Goal: Information Seeking & Learning: Learn about a topic

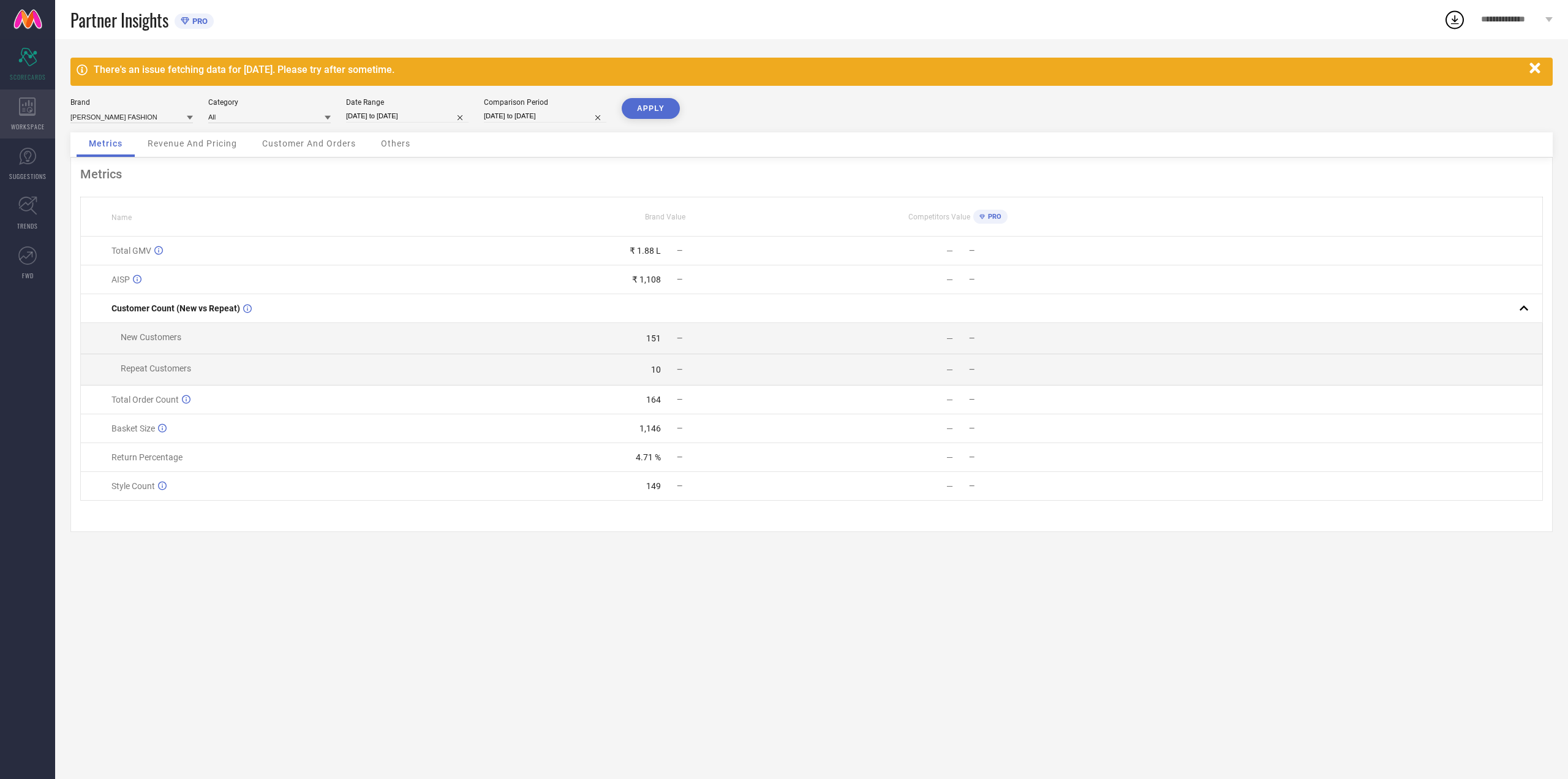
click at [26, 128] on span "WORKSPACE" at bounding box center [28, 127] width 34 height 9
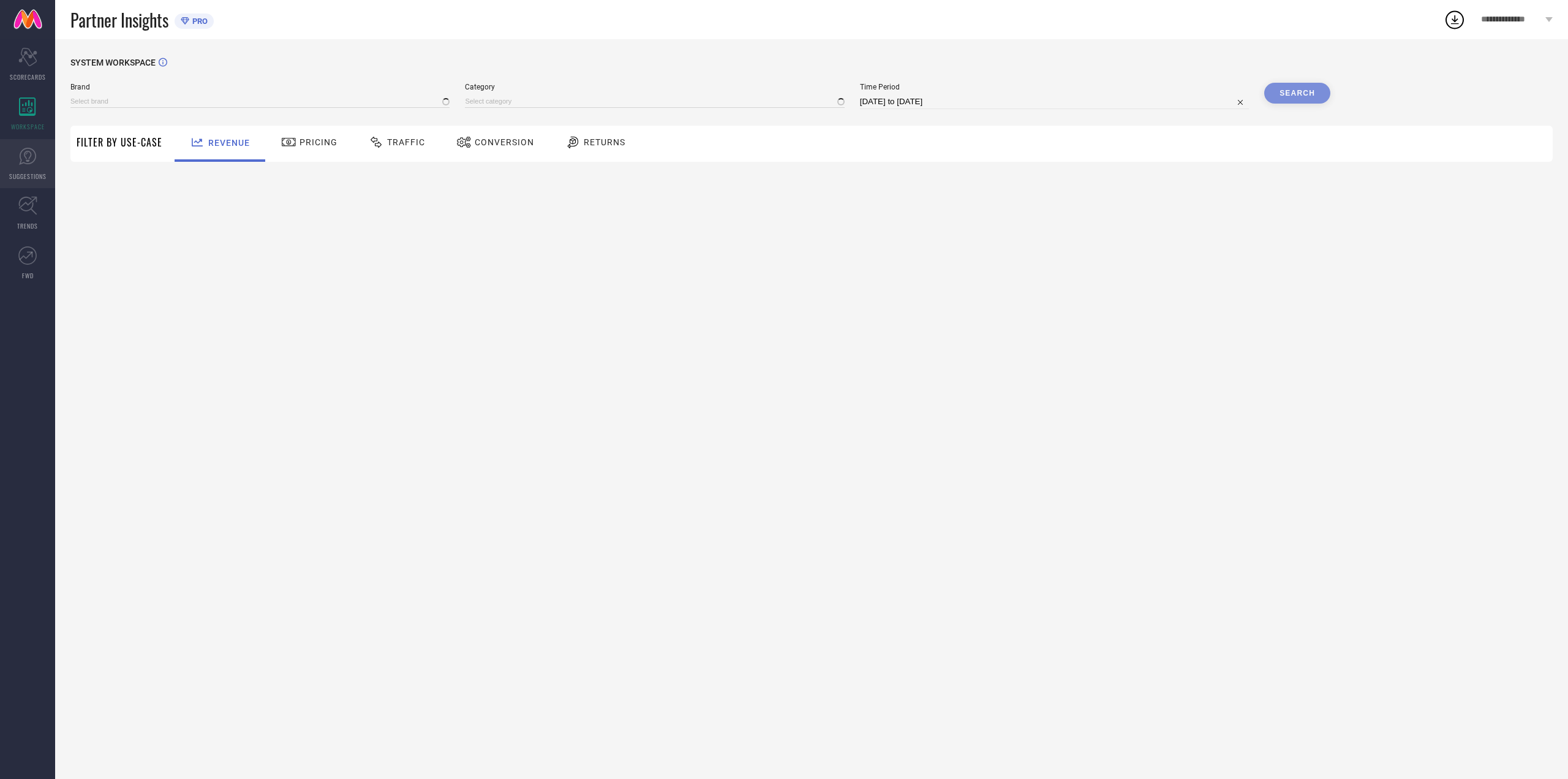
type input "ATHA FASHION"
type input "All"
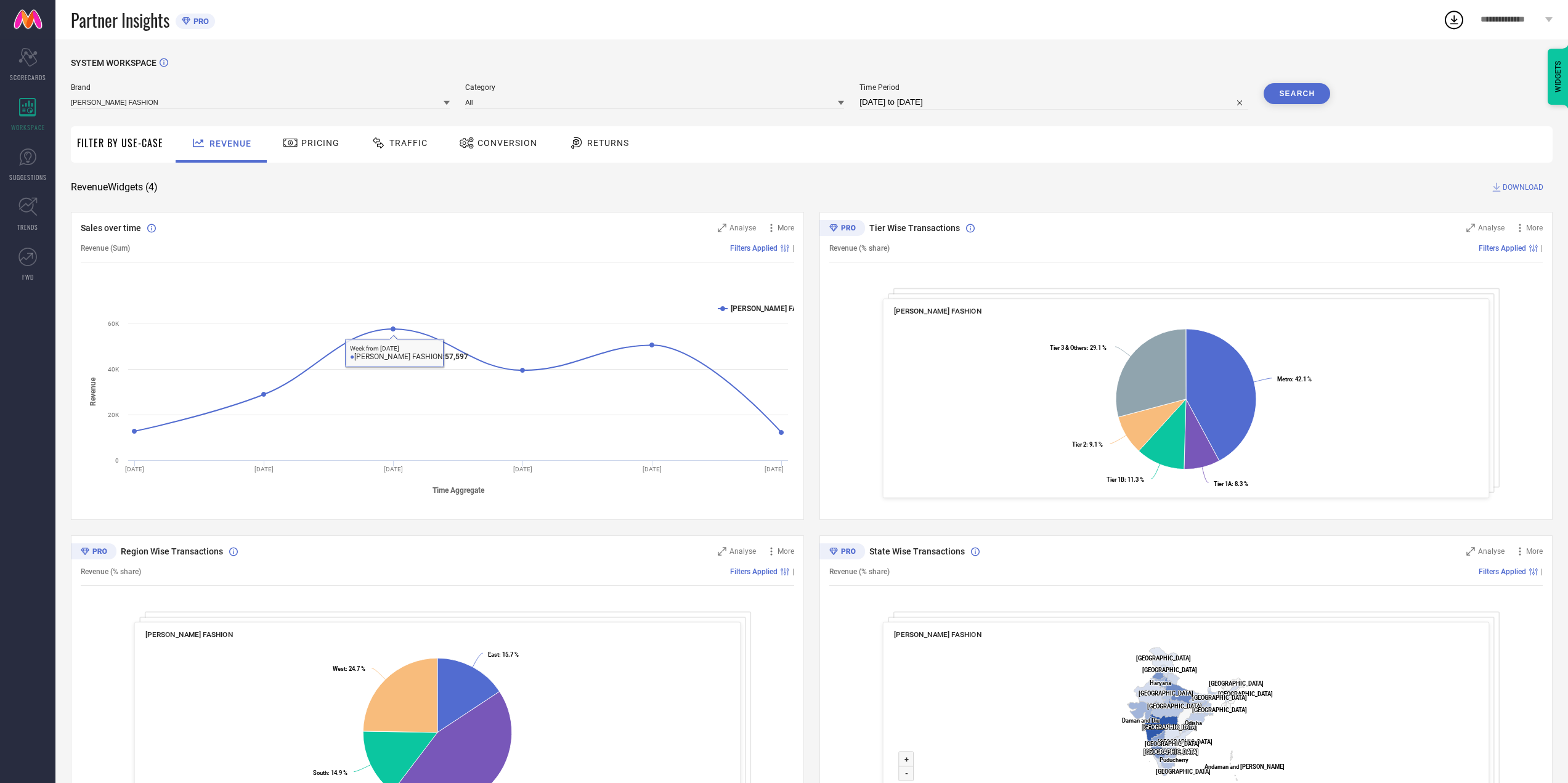
click at [306, 161] on div "Pricing" at bounding box center [311, 145] width 88 height 36
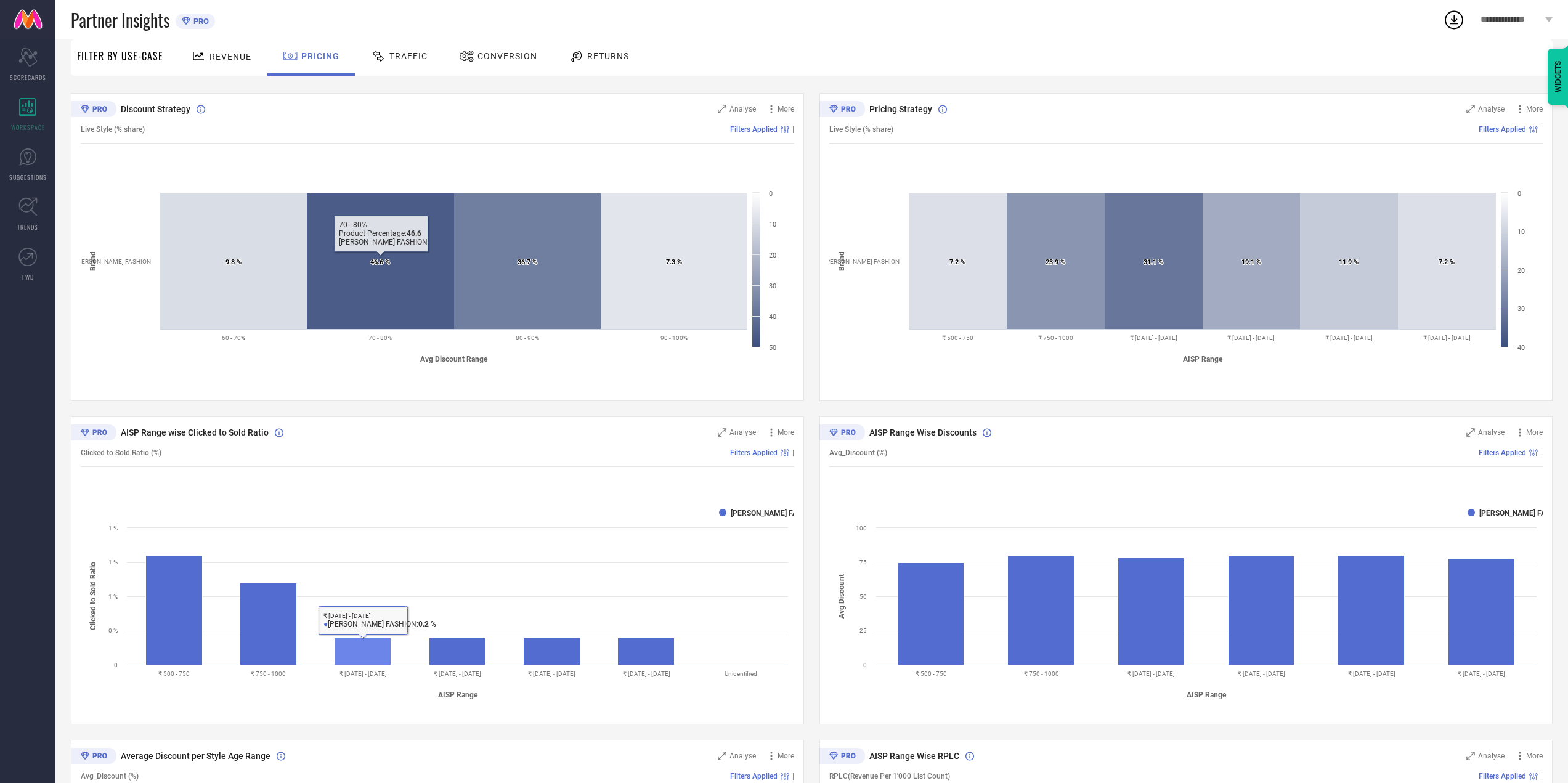
scroll to position [123, 0]
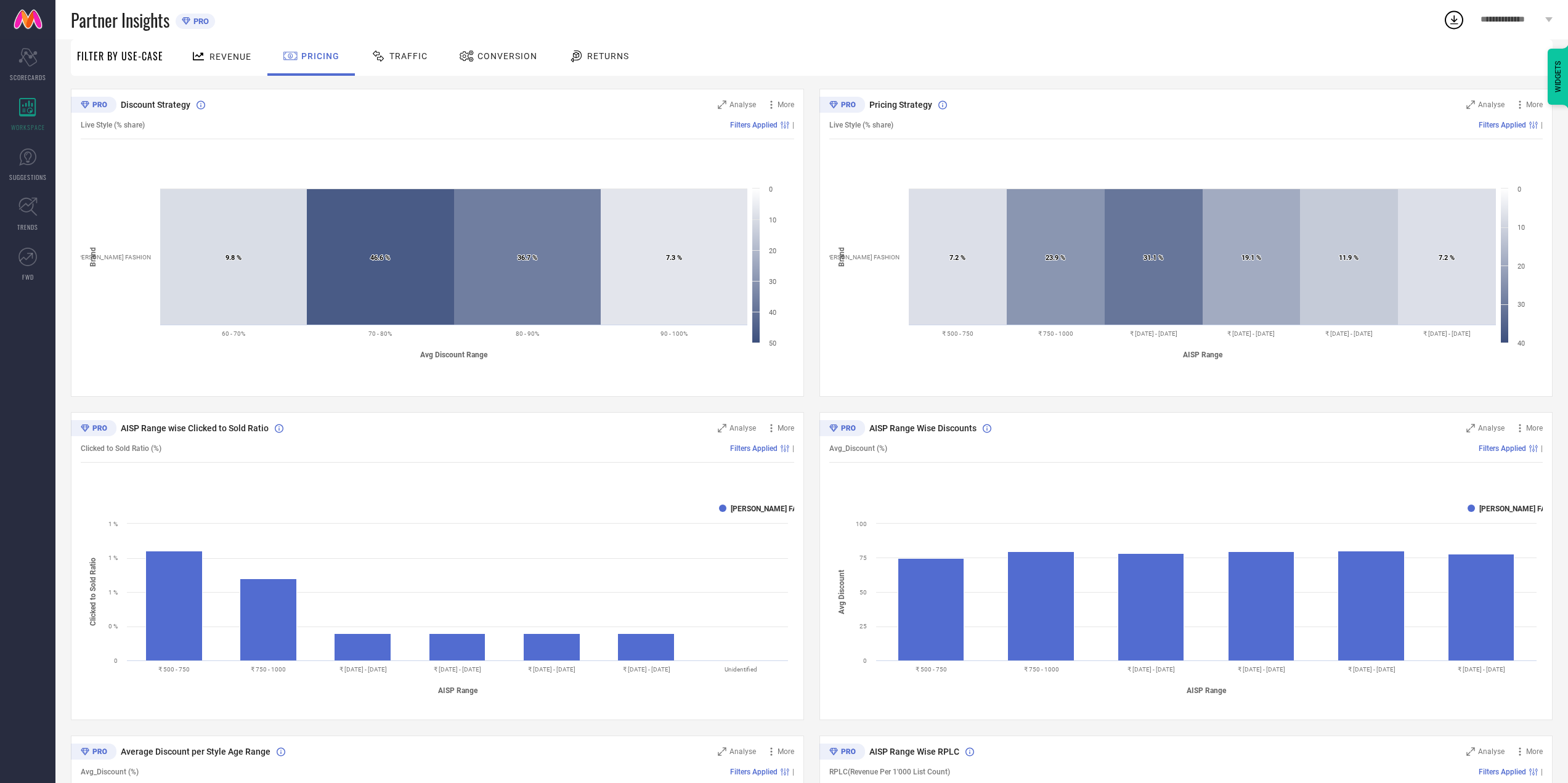
click at [839, 428] on icon at bounding box center [842, 428] width 46 height 16
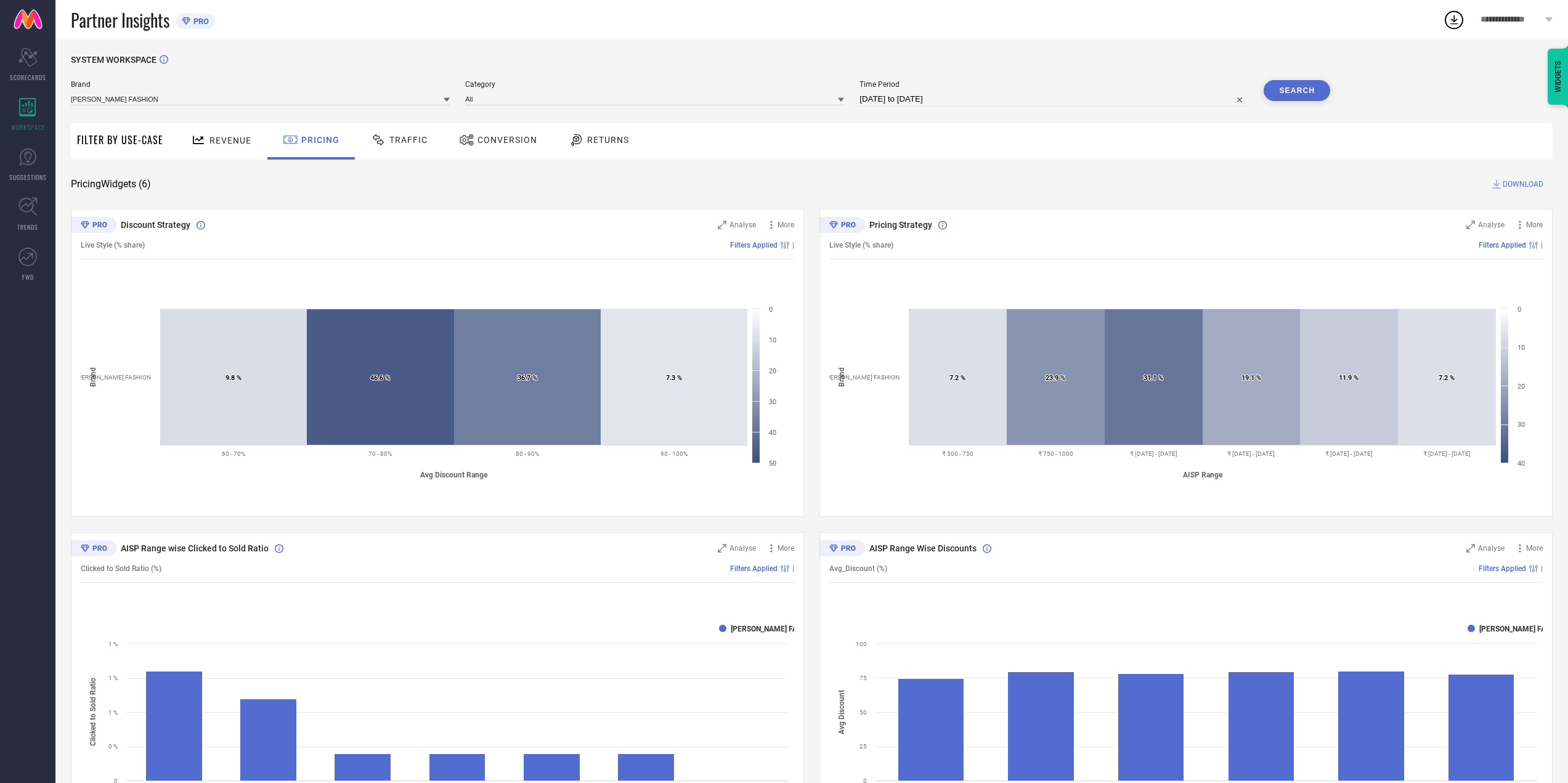
scroll to position [0, 0]
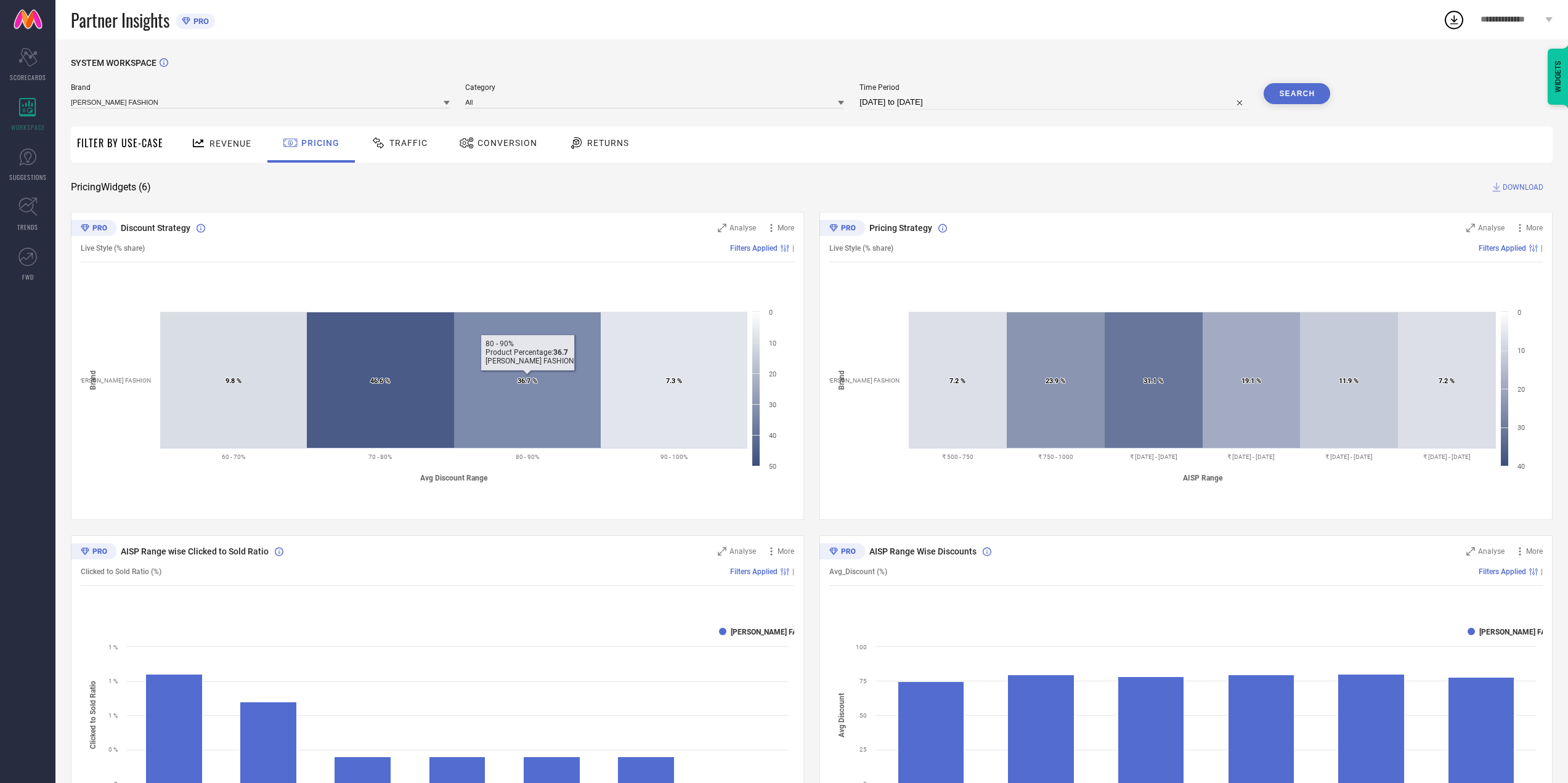
click at [409, 138] on span "Traffic" at bounding box center [408, 143] width 38 height 10
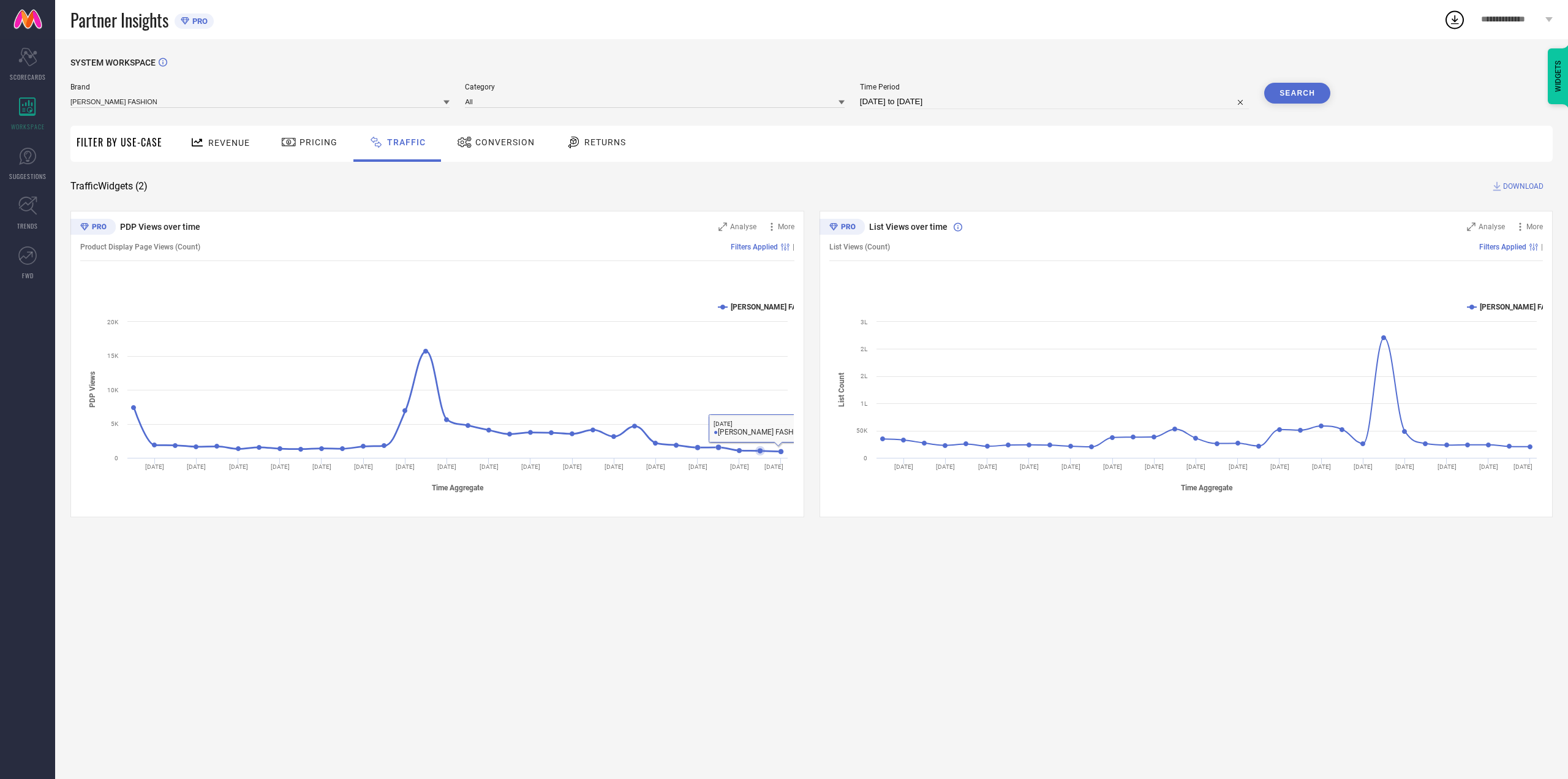
click at [510, 150] on div "Conversion" at bounding box center [496, 141] width 84 height 21
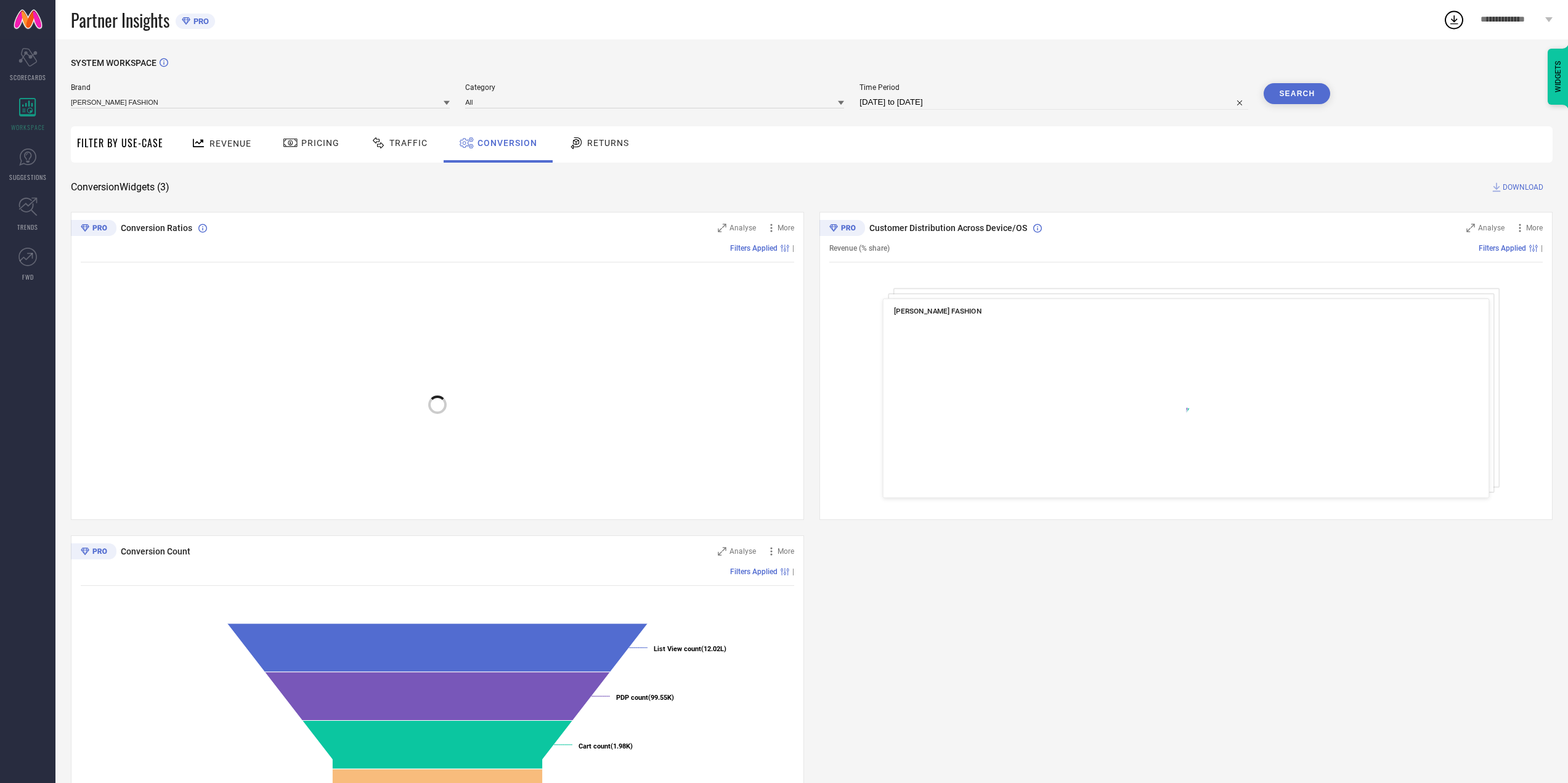
click at [594, 157] on div "Returns" at bounding box center [599, 145] width 91 height 36
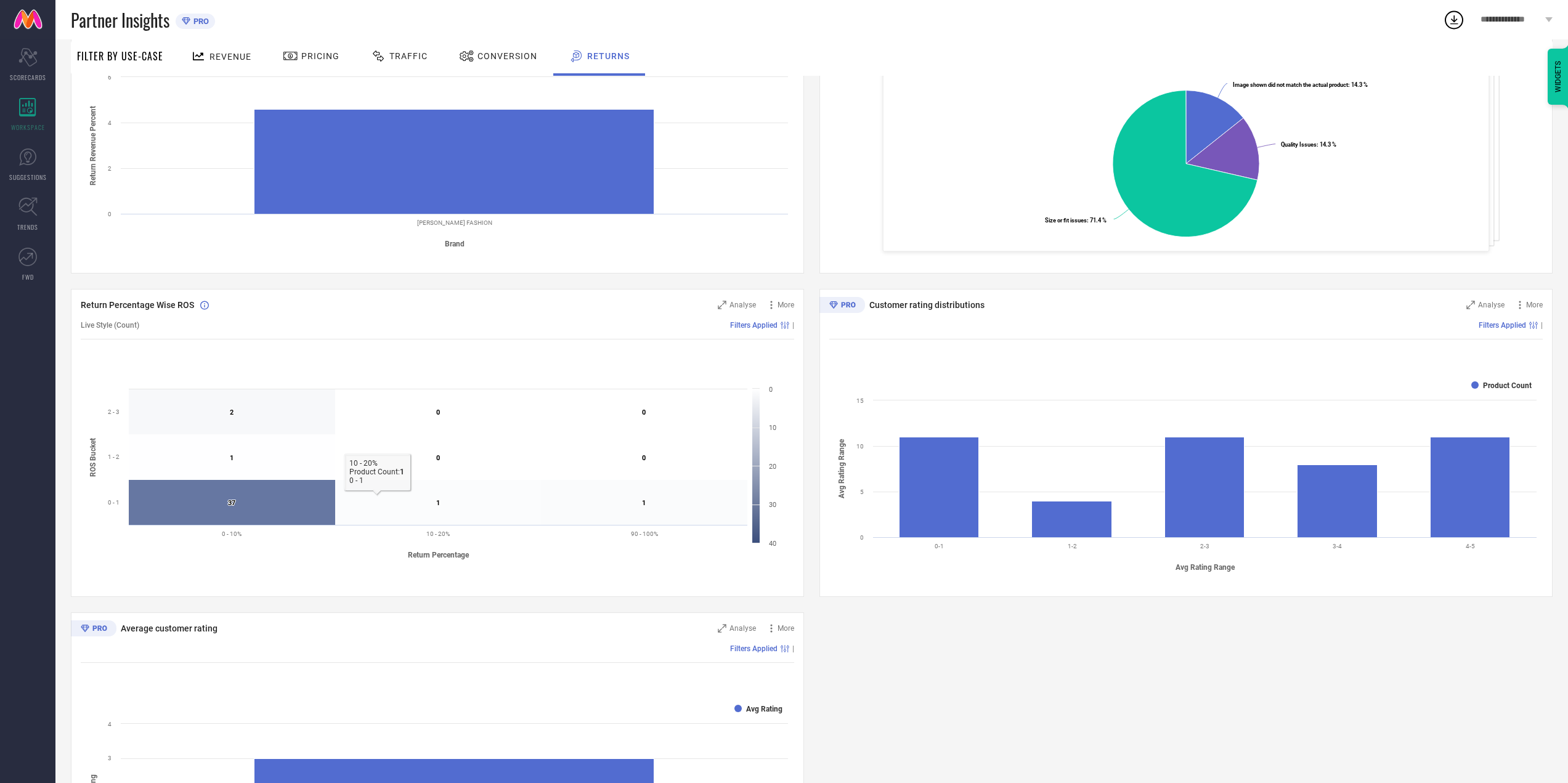
scroll to position [403, 0]
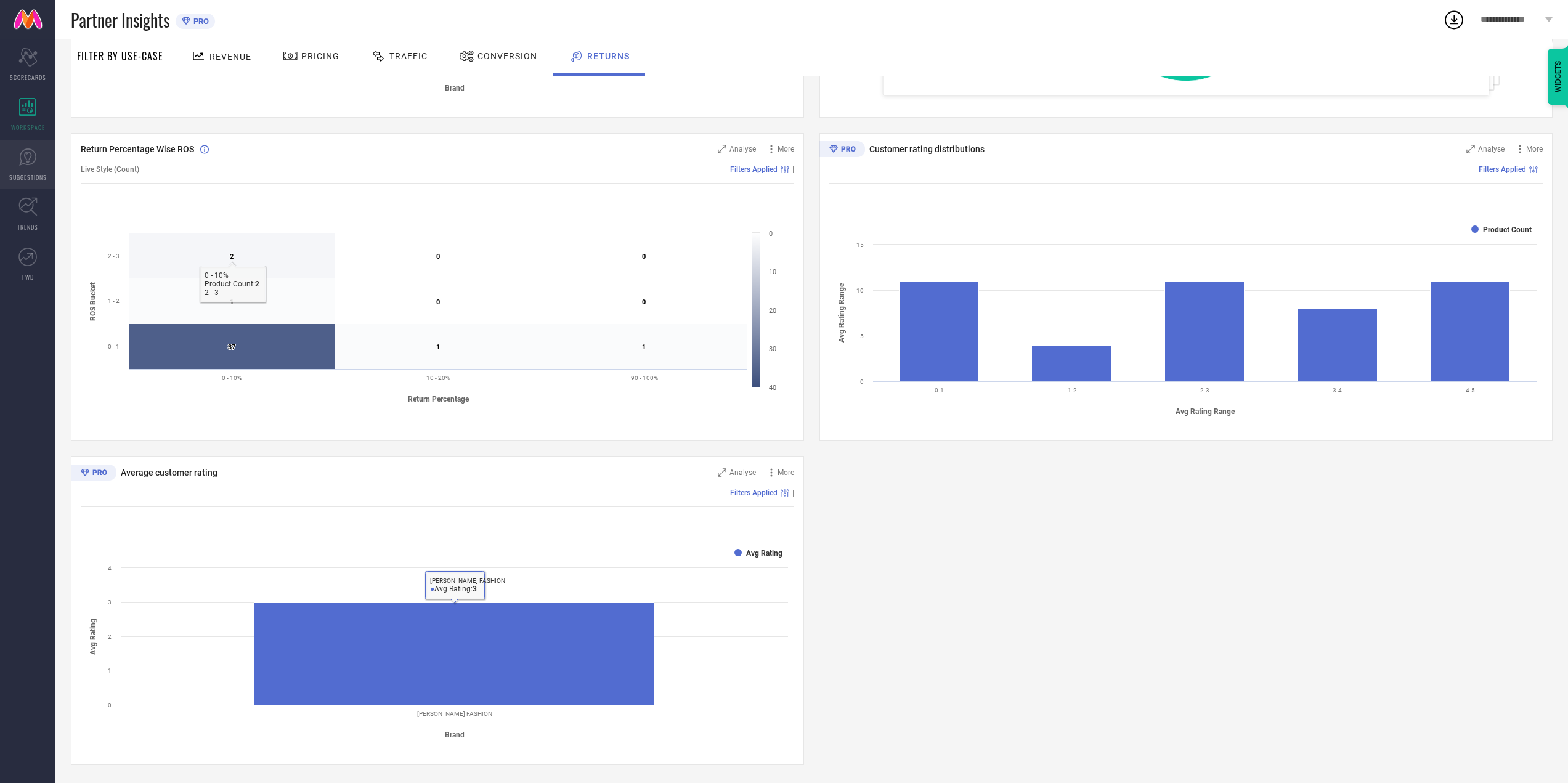
click at [13, 169] on link "SUGGESTIONS" at bounding box center [28, 164] width 55 height 49
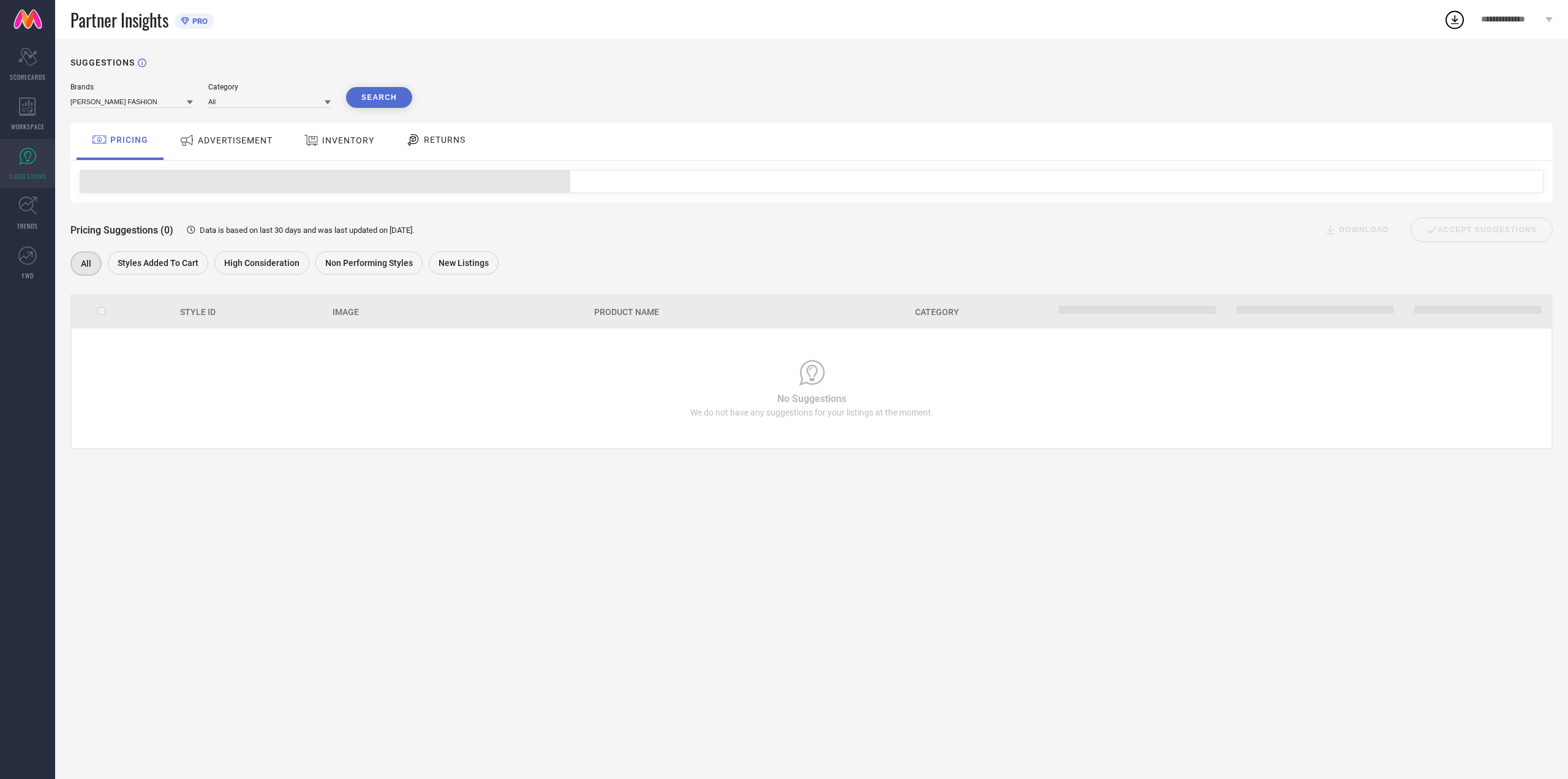
click at [209, 153] on div "ADVERTISEMENT" at bounding box center [226, 141] width 124 height 37
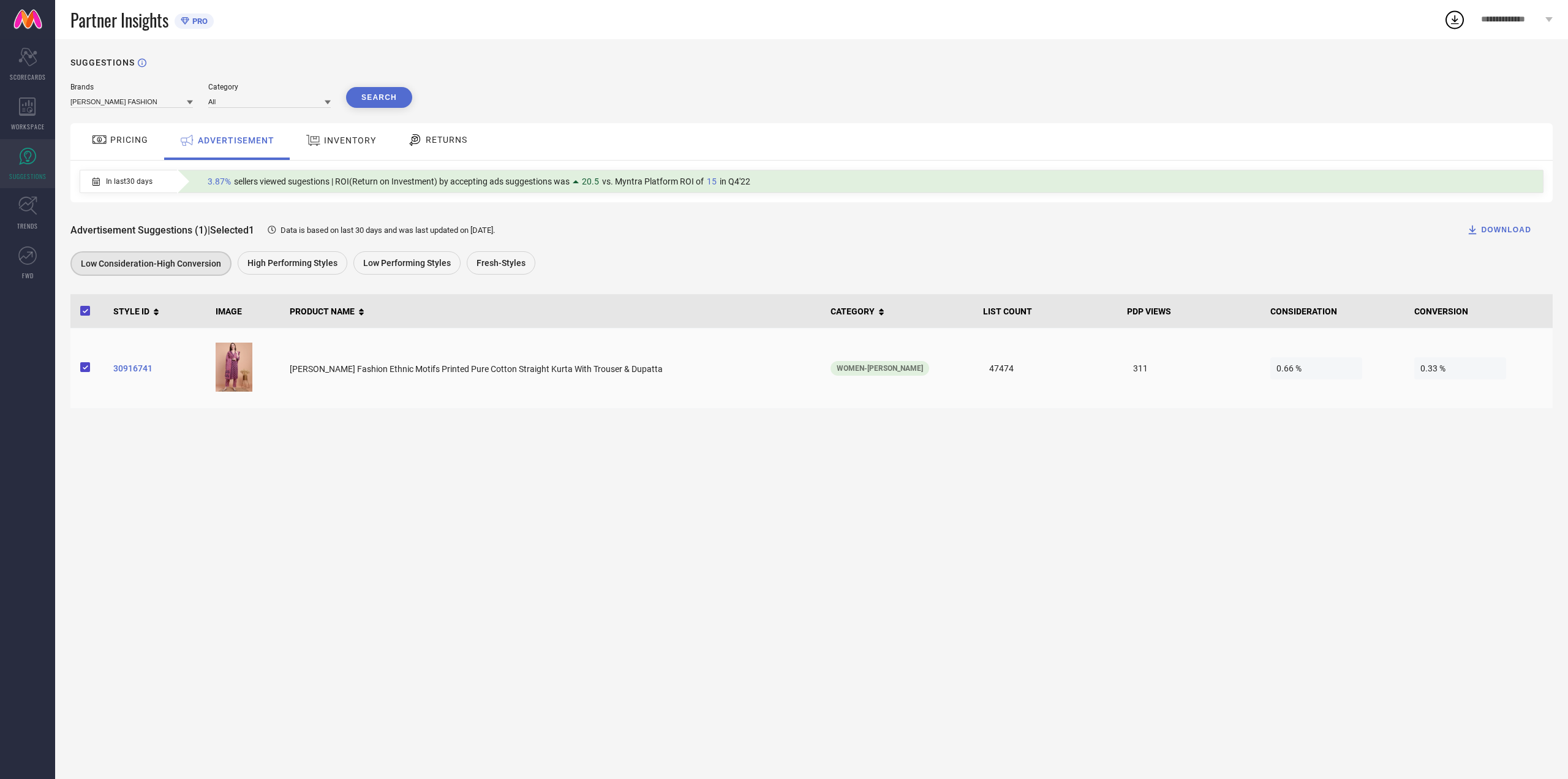
click at [141, 372] on span "30916741" at bounding box center [159, 368] width 92 height 10
click at [340, 126] on div "INVENTORY" at bounding box center [341, 141] width 101 height 37
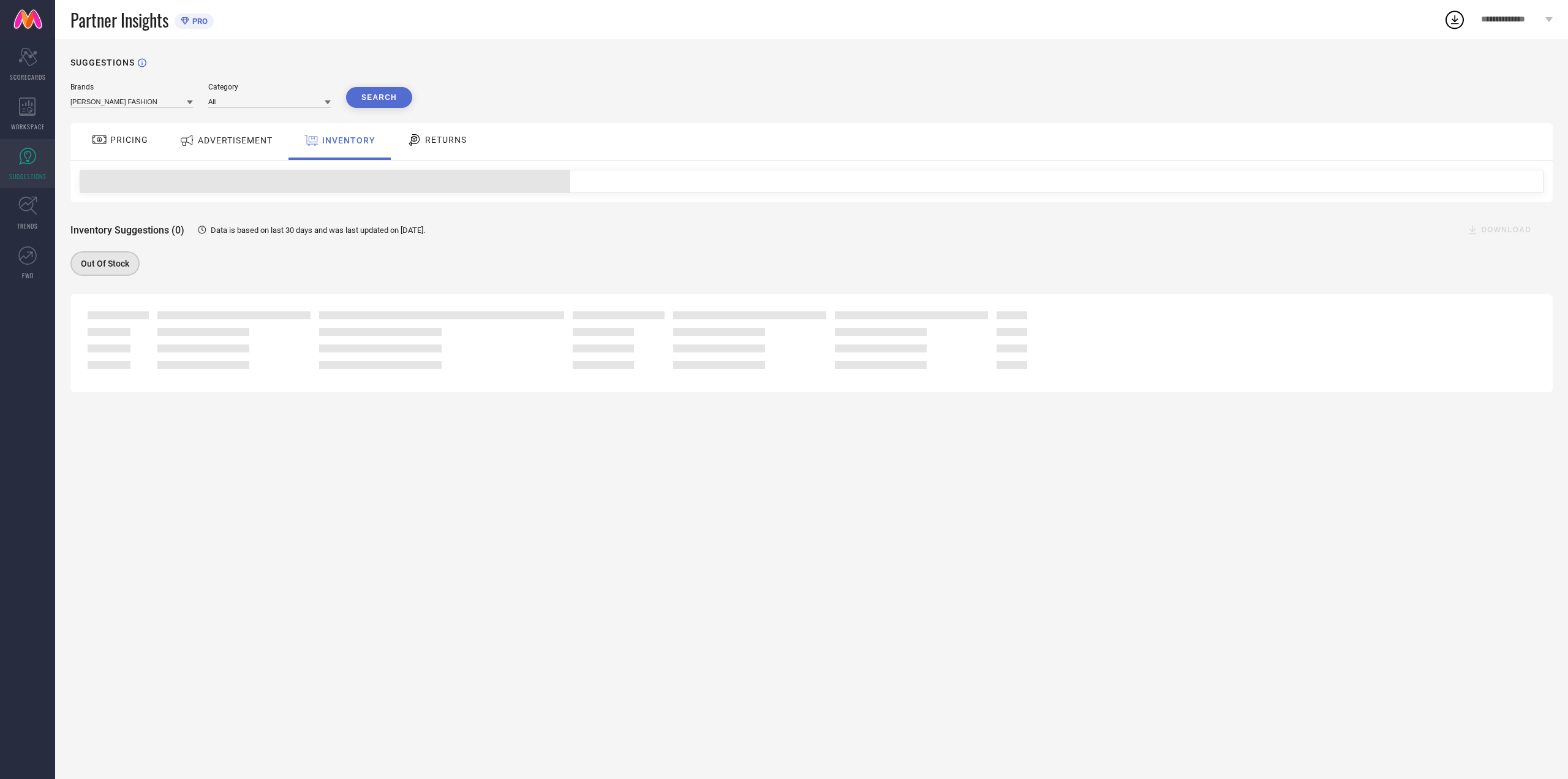
click at [280, 129] on div "ADVERTISEMENT" at bounding box center [226, 141] width 124 height 37
click at [268, 131] on div "ADVERTISEMENT" at bounding box center [227, 140] width 101 height 22
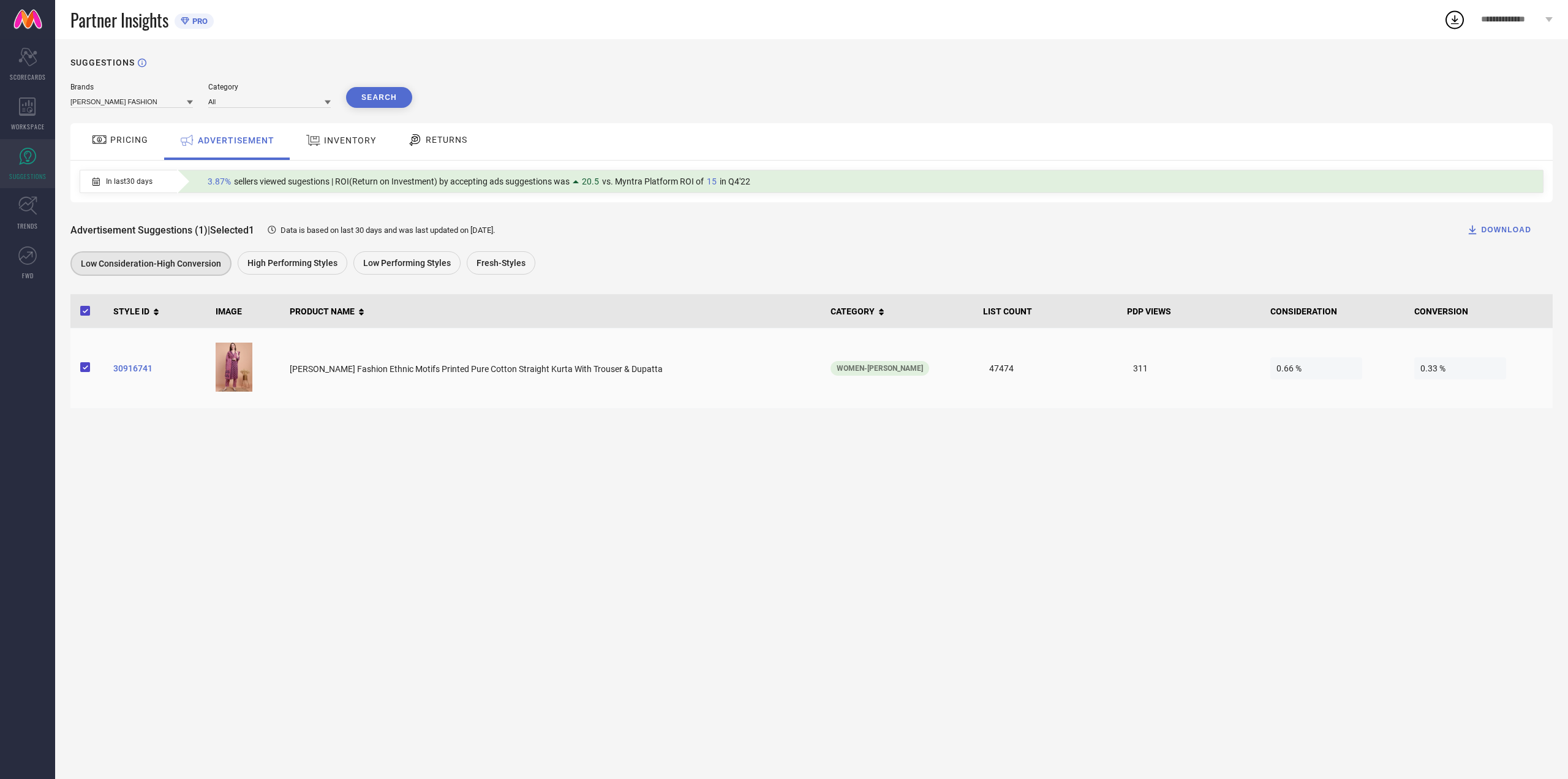
drag, startPoint x: 264, startPoint y: 361, endPoint x: 254, endPoint y: 367, distance: 11.7
drag, startPoint x: 254, startPoint y: 367, endPoint x: 366, endPoint y: 285, distance: 138.8
click at [366, 285] on div "Brands ATHA FASHION Category All Search PRICING ADVERTISEMENT INVENTORY RETURNS…" at bounding box center [812, 246] width 1483 height 326
click at [342, 136] on span "INVENTORY" at bounding box center [350, 140] width 52 height 10
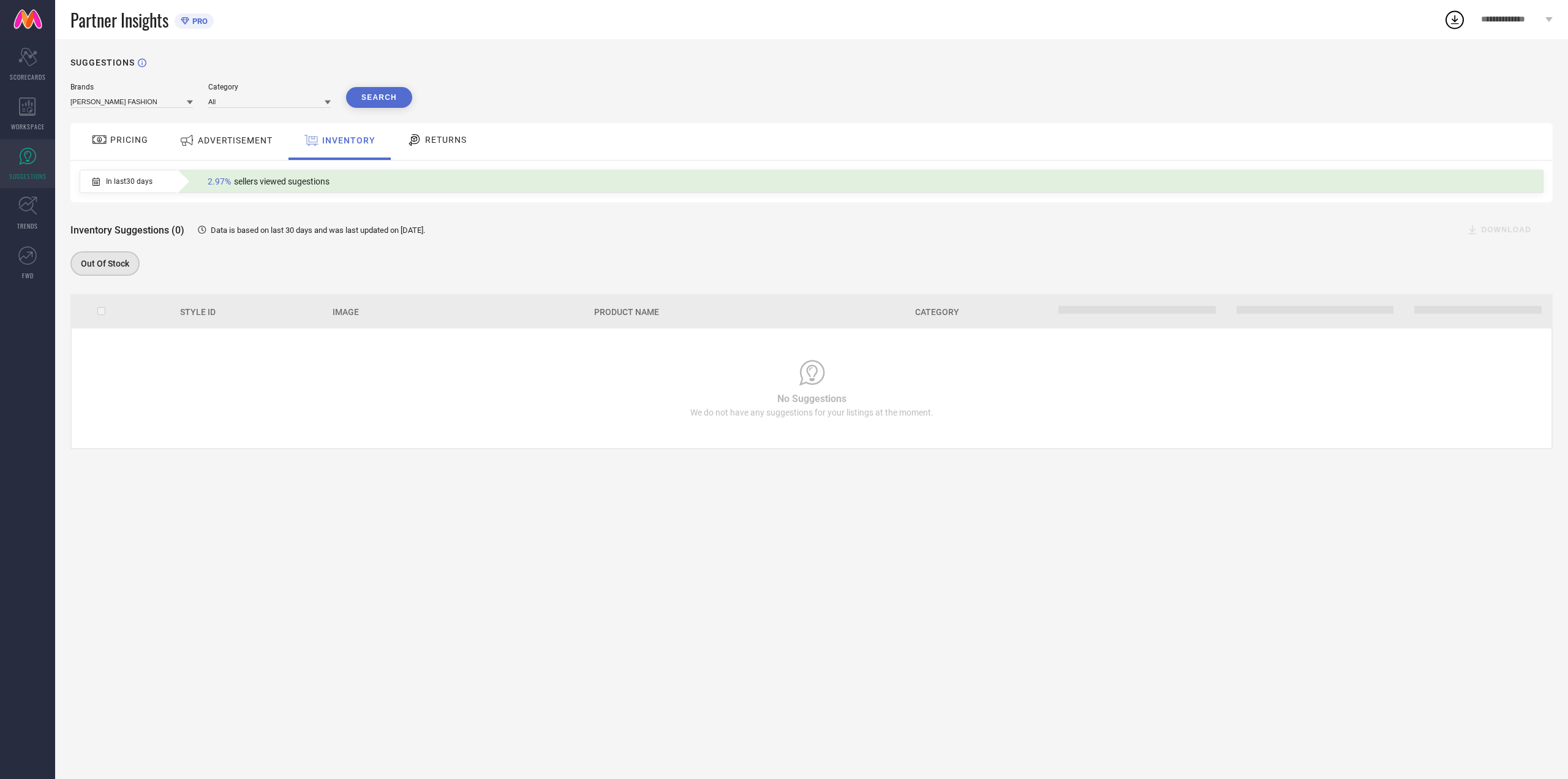
click at [413, 139] on icon at bounding box center [415, 140] width 11 height 12
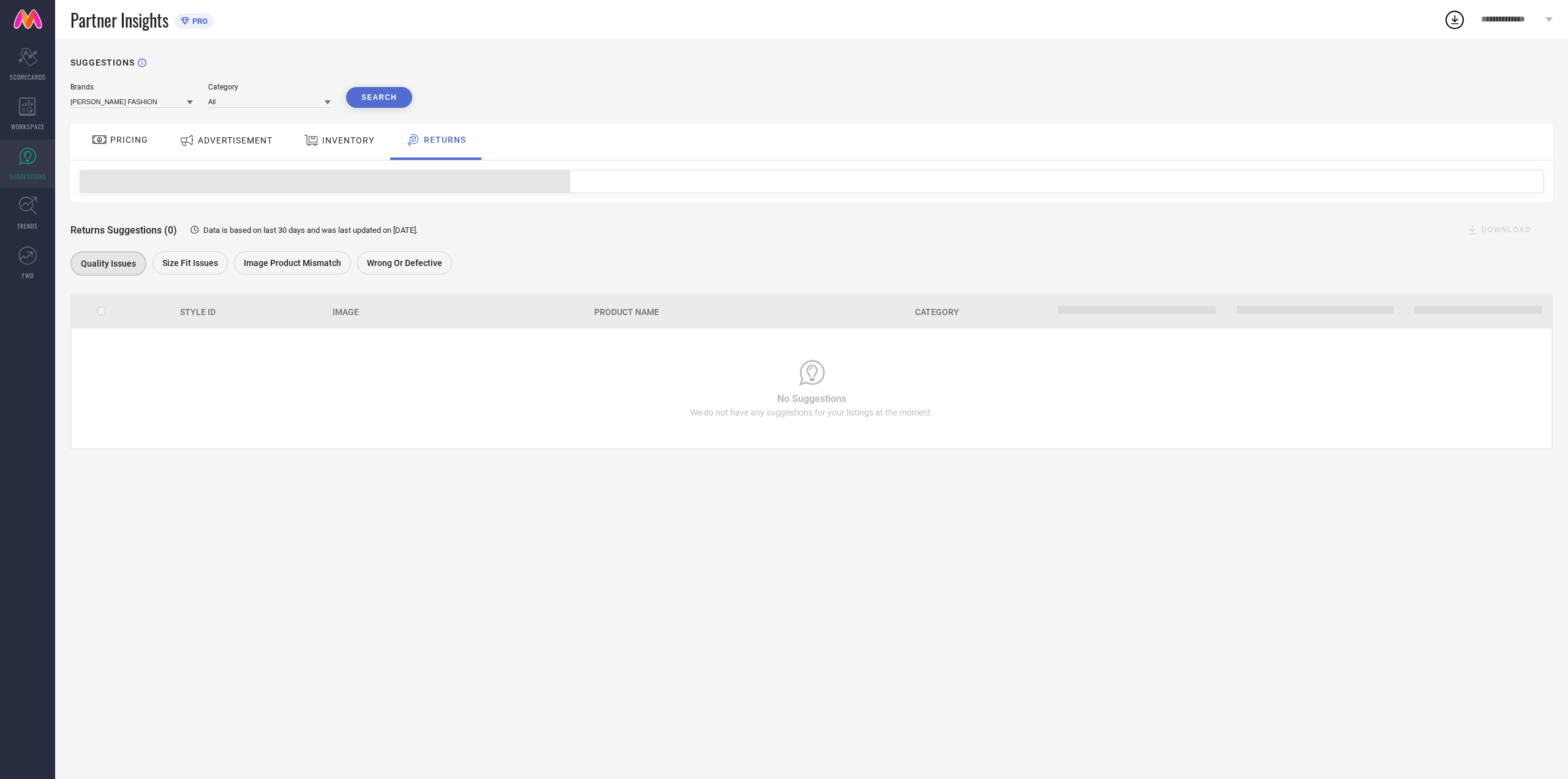
click at [365, 145] on span "INVENTORY" at bounding box center [348, 140] width 52 height 10
click at [271, 145] on span "ADVERTISEMENT" at bounding box center [235, 140] width 75 height 10
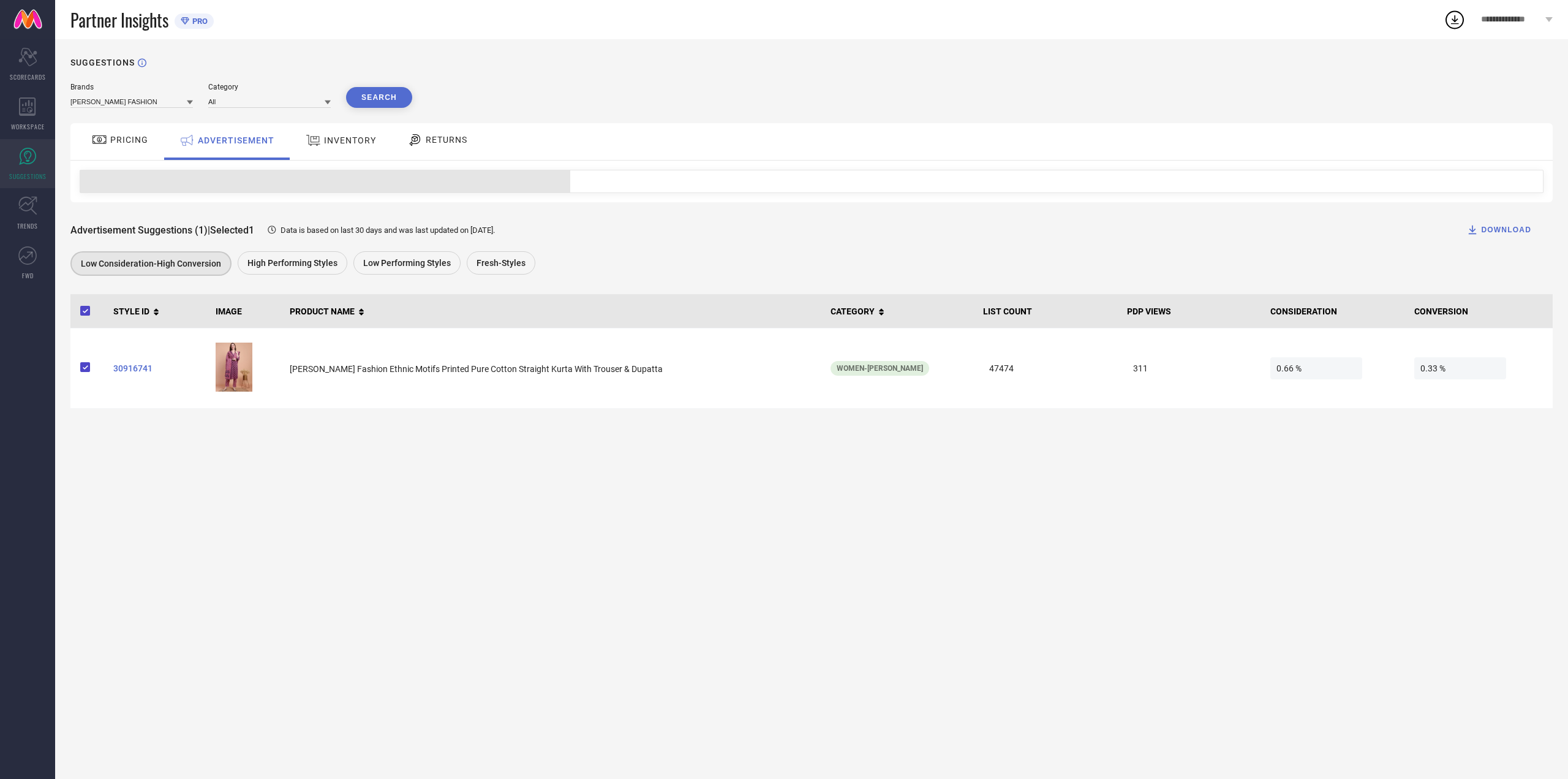
click at [126, 146] on div "PRICING" at bounding box center [120, 139] width 62 height 21
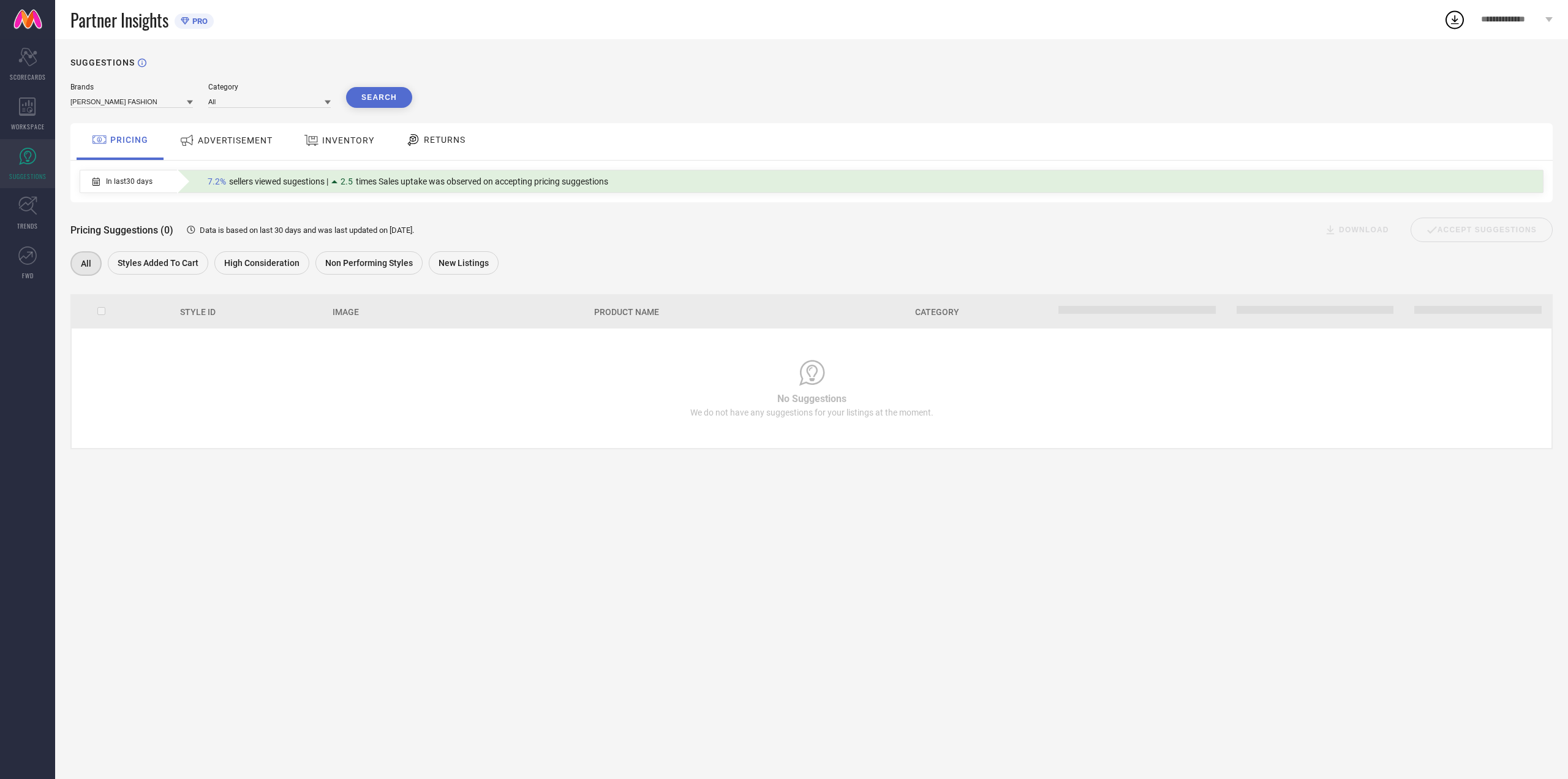
click at [407, 101] on button "Search" at bounding box center [379, 97] width 66 height 21
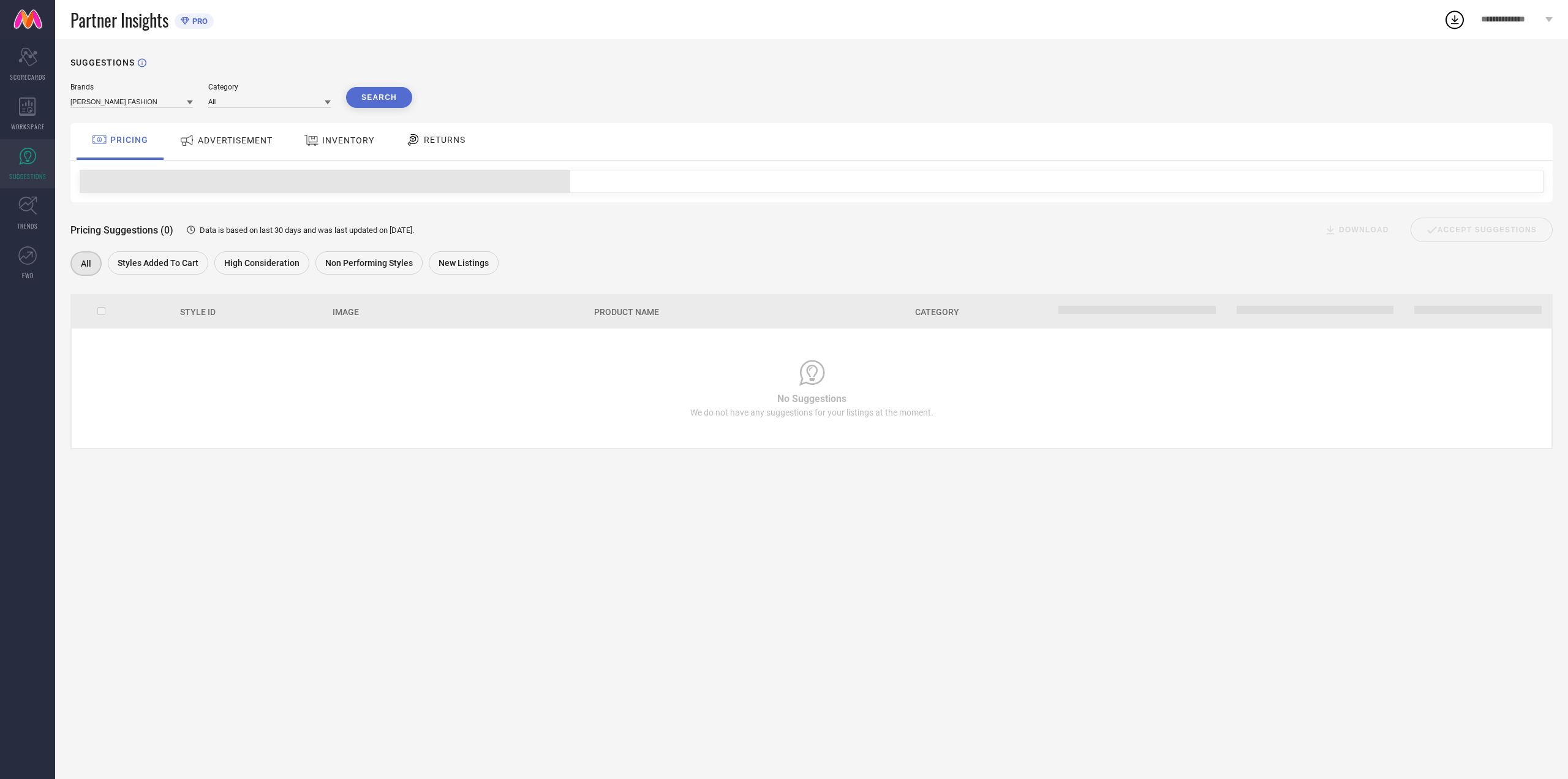
click at [257, 149] on div "ADVERTISEMENT" at bounding box center [226, 140] width 99 height 22
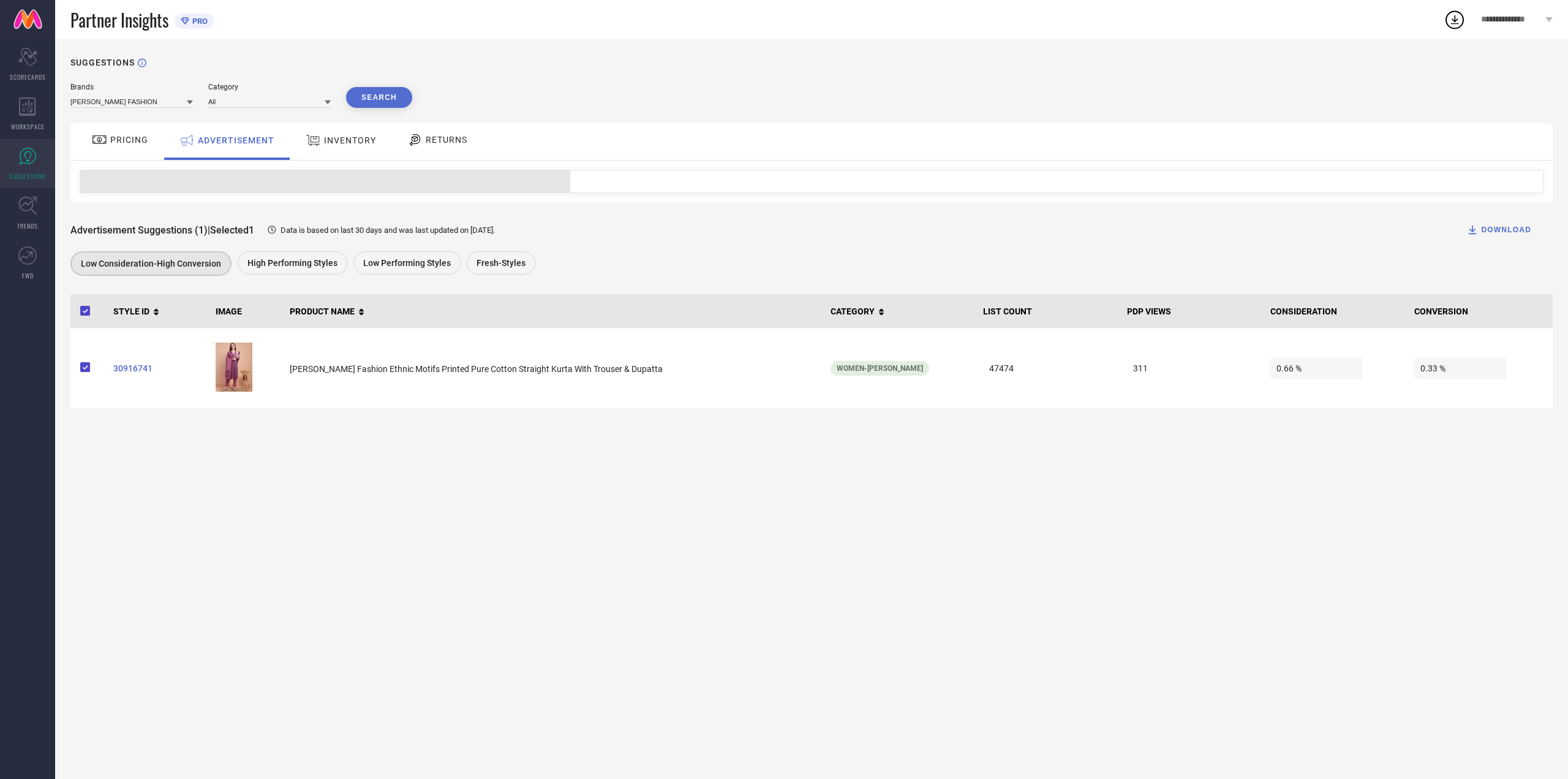
click at [373, 90] on button "Search" at bounding box center [379, 97] width 66 height 21
click at [292, 264] on span "High Performing Styles" at bounding box center [292, 263] width 90 height 10
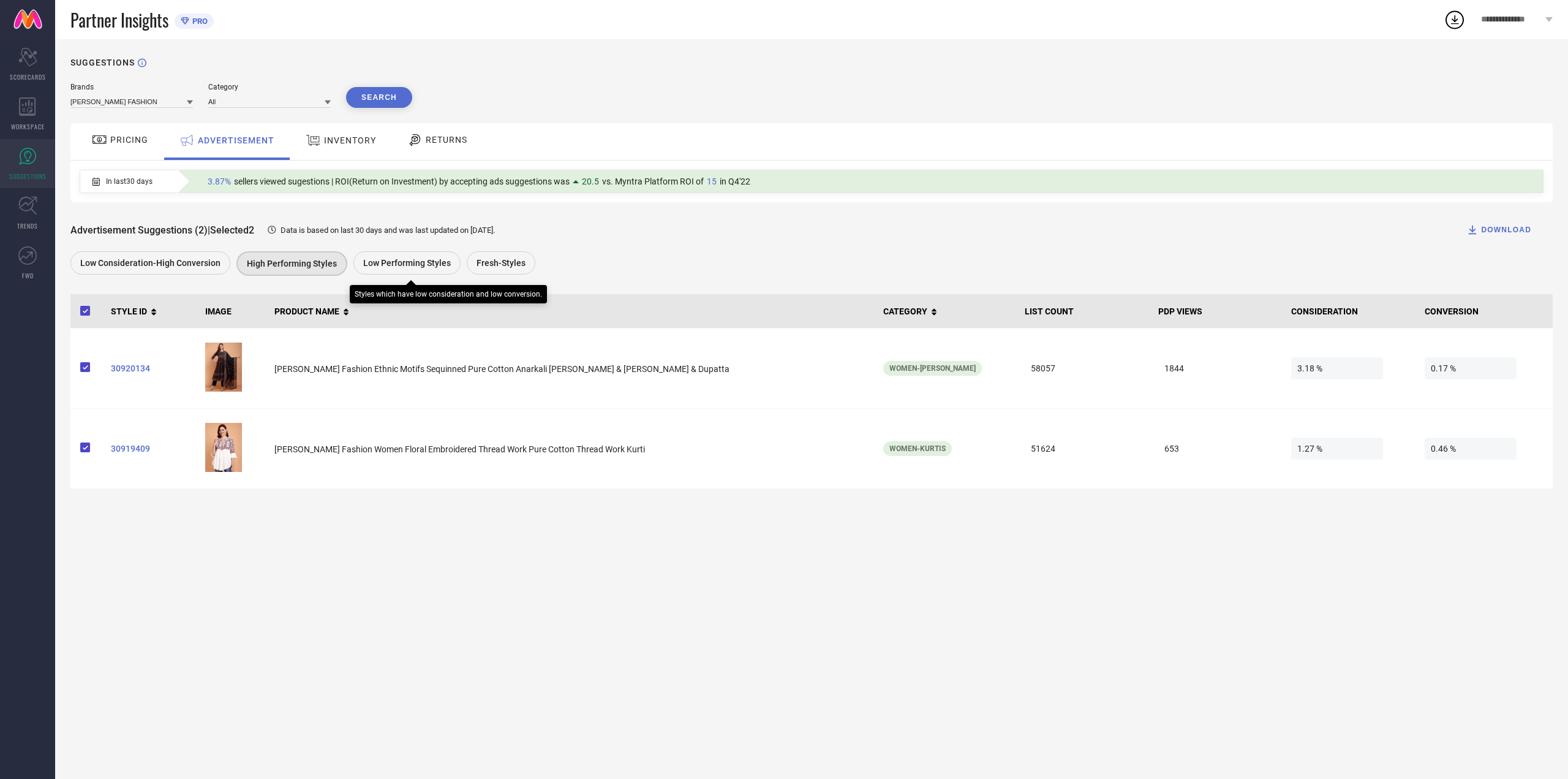
click at [383, 264] on span "Low Performing Styles" at bounding box center [407, 263] width 88 height 10
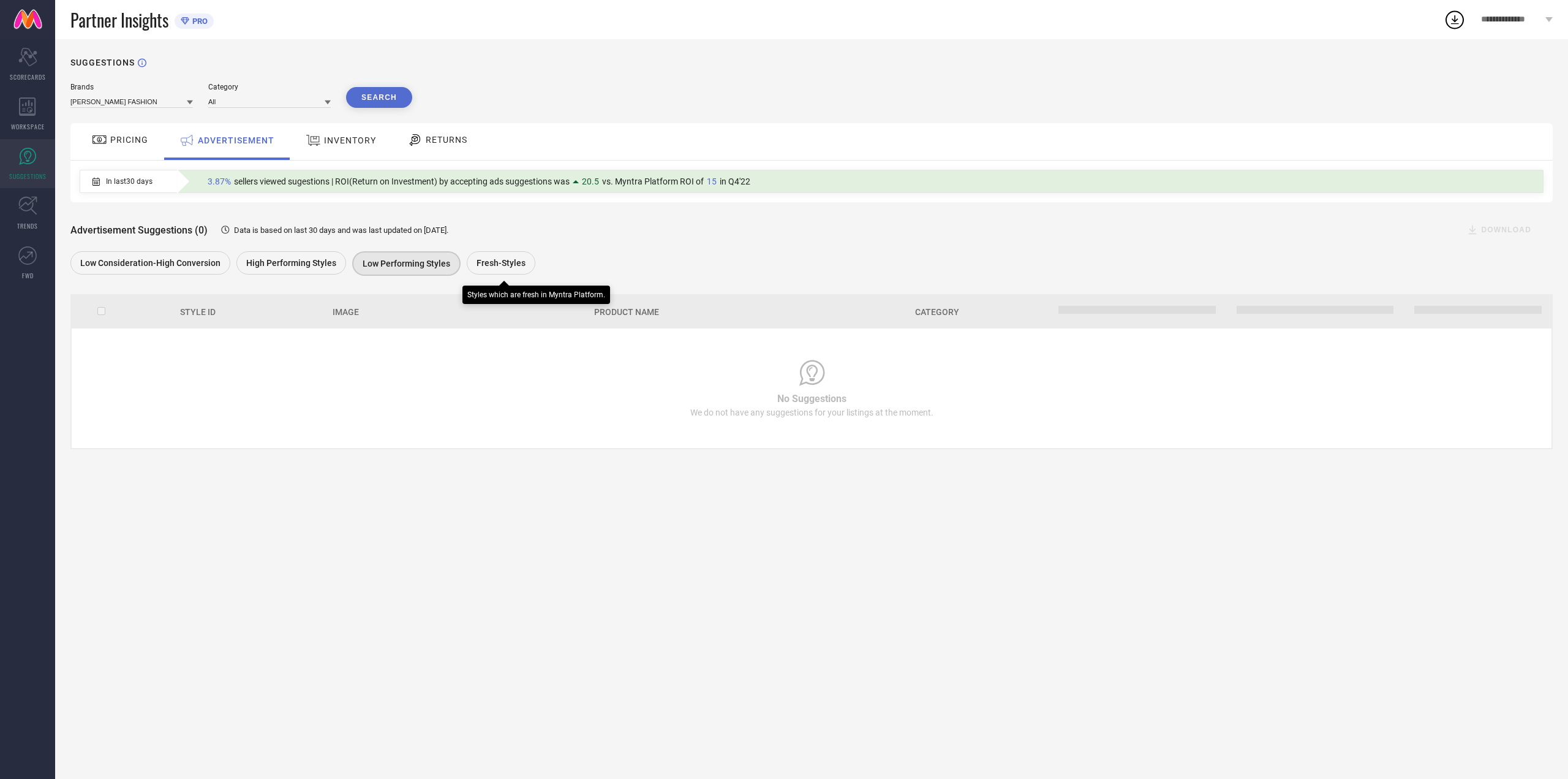
click at [514, 256] on div "Fresh-Styles" at bounding box center [501, 262] width 69 height 23
click at [371, 272] on div "Low Performing Styles" at bounding box center [406, 262] width 107 height 23
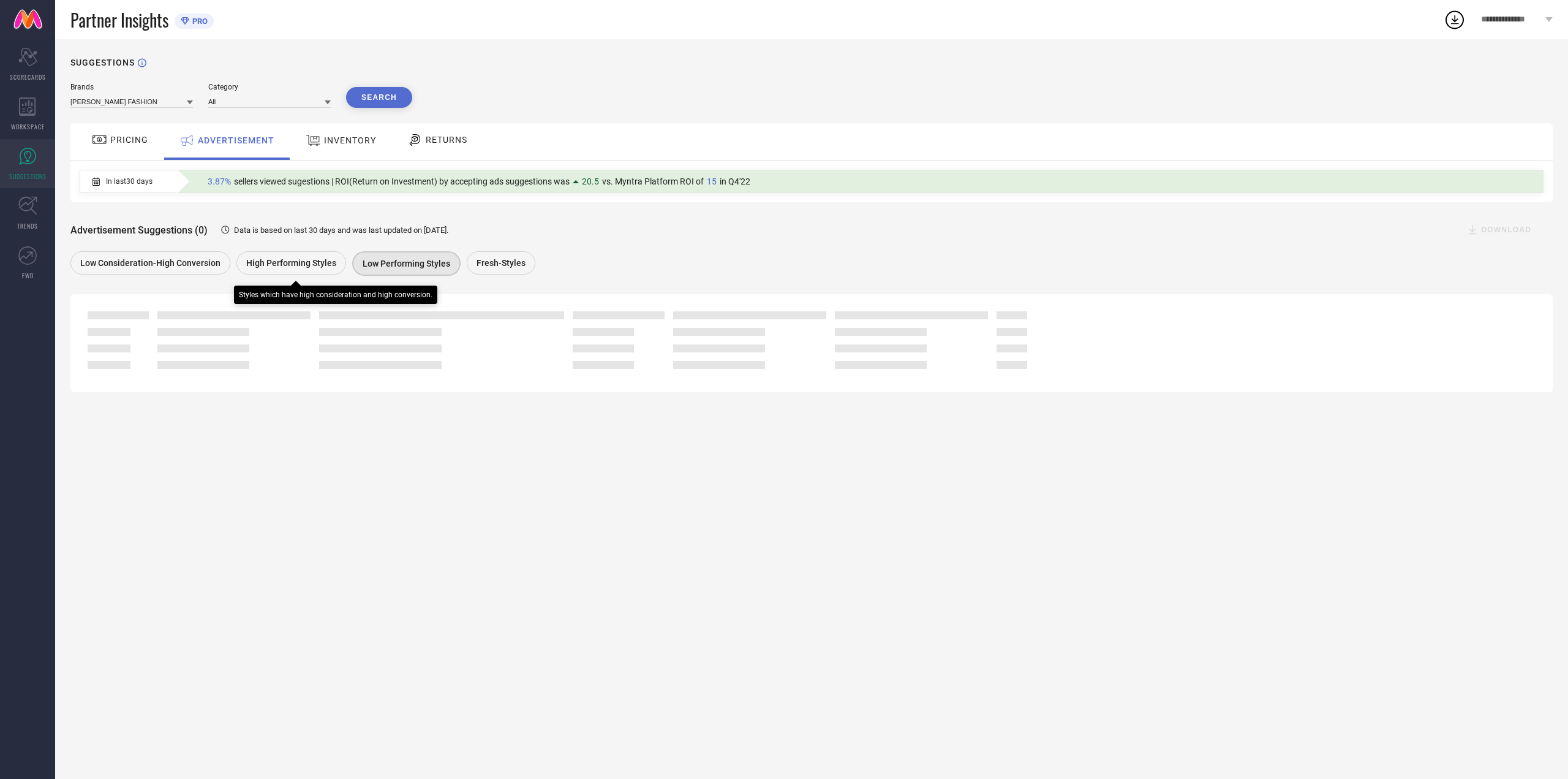
click at [313, 271] on div "High Performing Styles" at bounding box center [292, 262] width 110 height 23
click at [357, 163] on div "In last 30 days 3.87% sellers viewed sugestions | ROI(Return on Investment) by …" at bounding box center [812, 181] width 1483 height 42
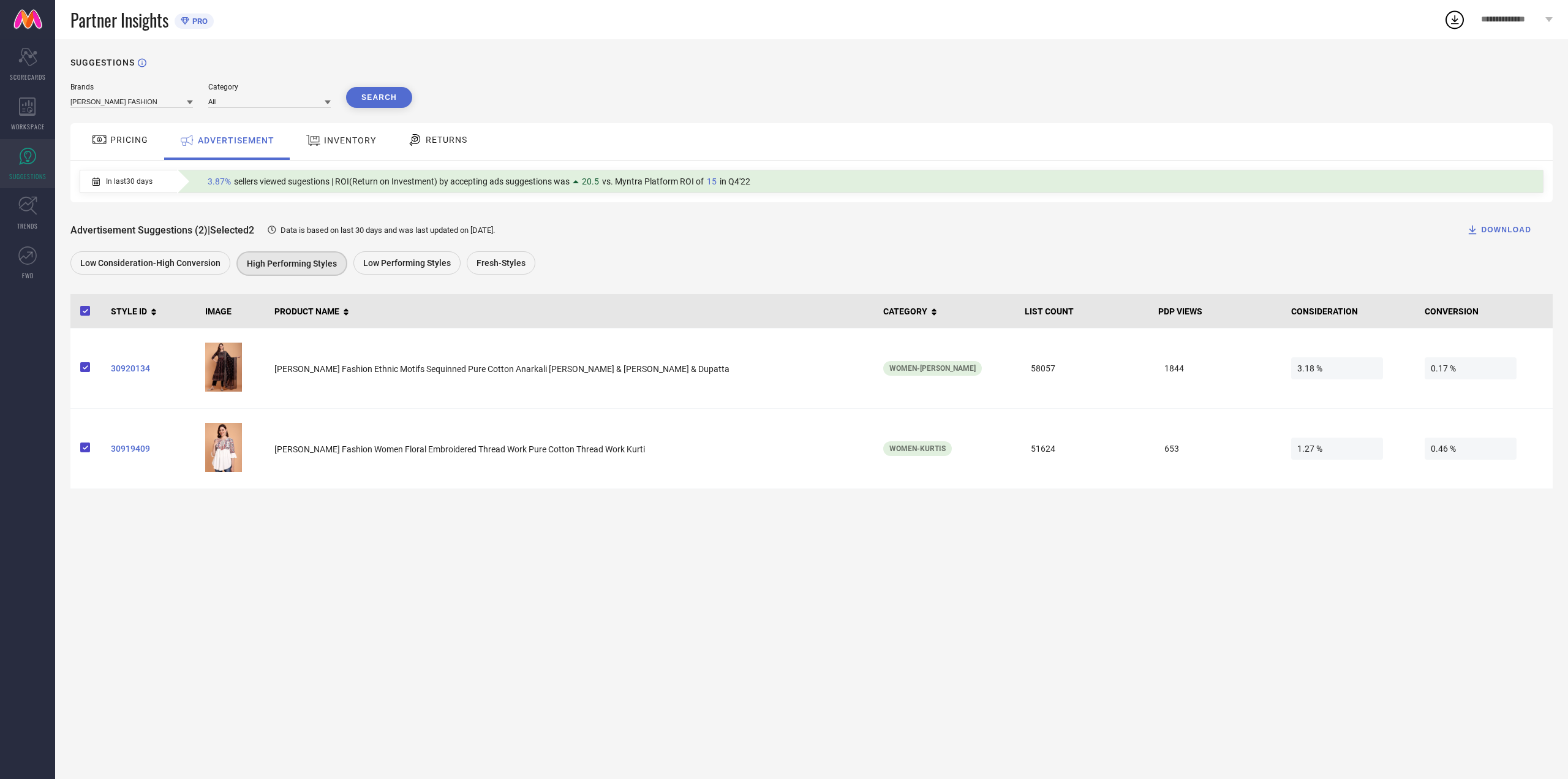
click at [358, 156] on div "INVENTORY" at bounding box center [341, 141] width 101 height 37
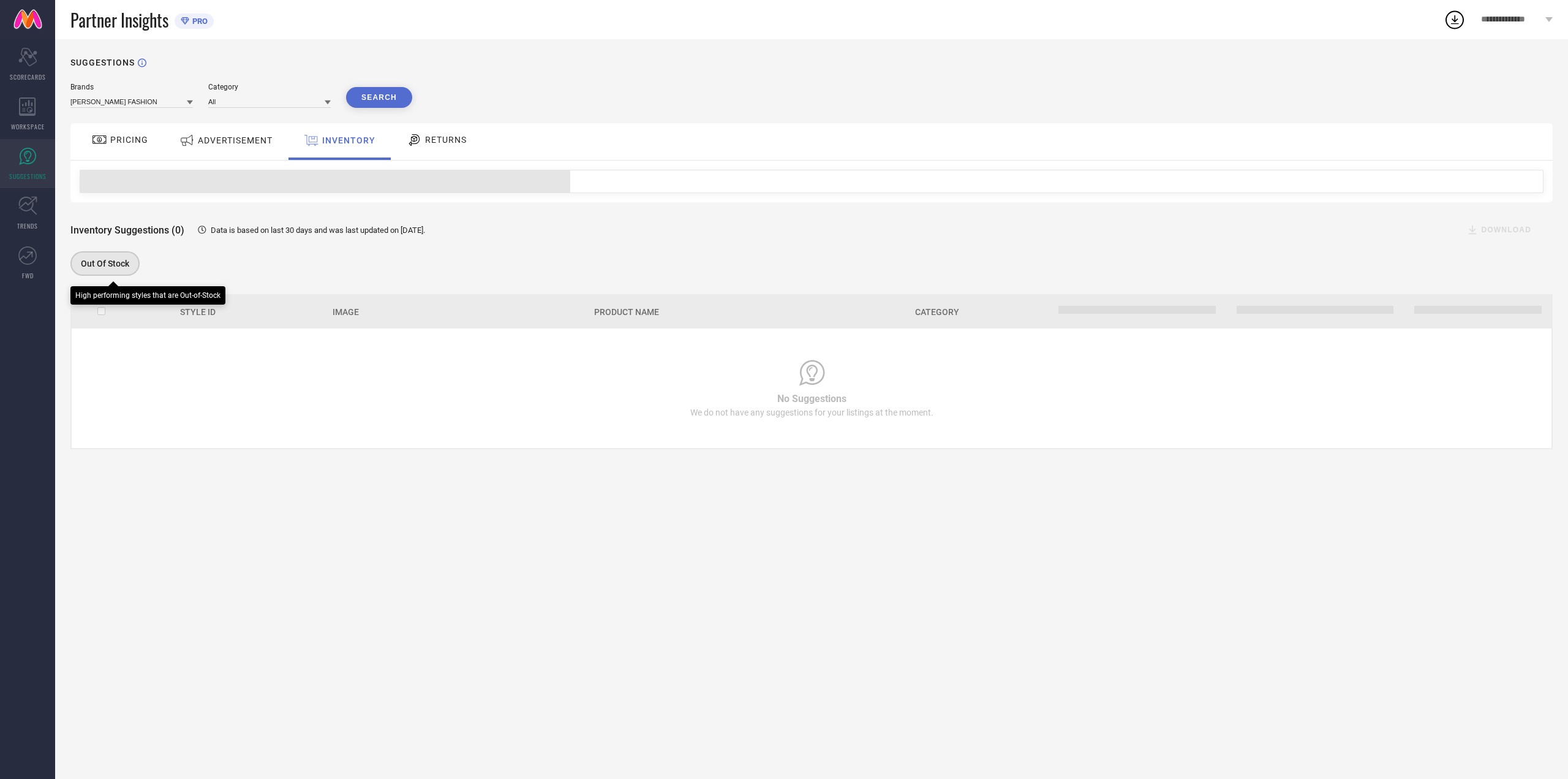
click at [121, 260] on span "Out Of Stock" at bounding box center [105, 264] width 49 height 10
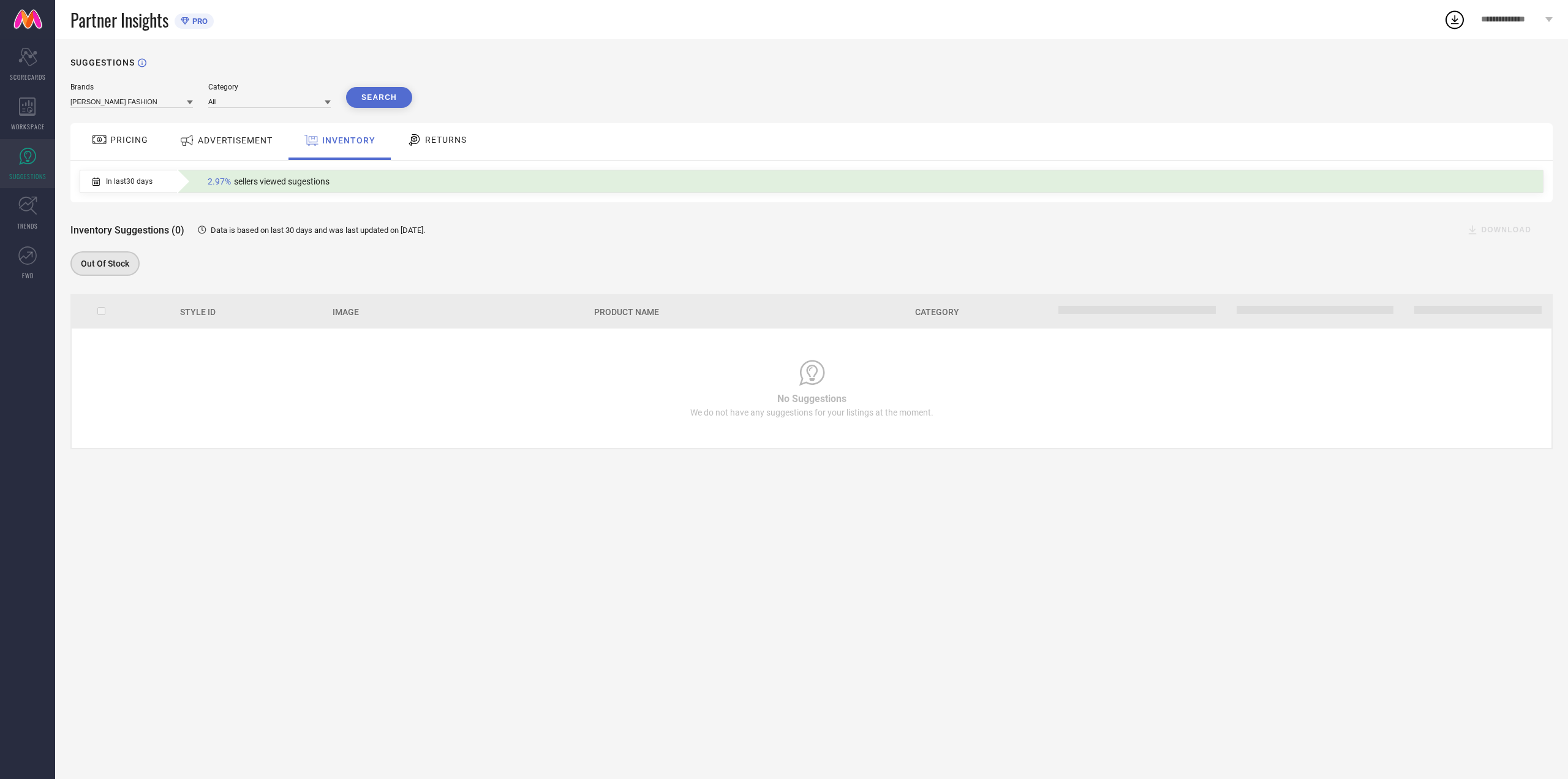
click at [439, 125] on div "RETURNS" at bounding box center [437, 141] width 91 height 37
click at [199, 252] on div "Size fit issues" at bounding box center [190, 262] width 75 height 23
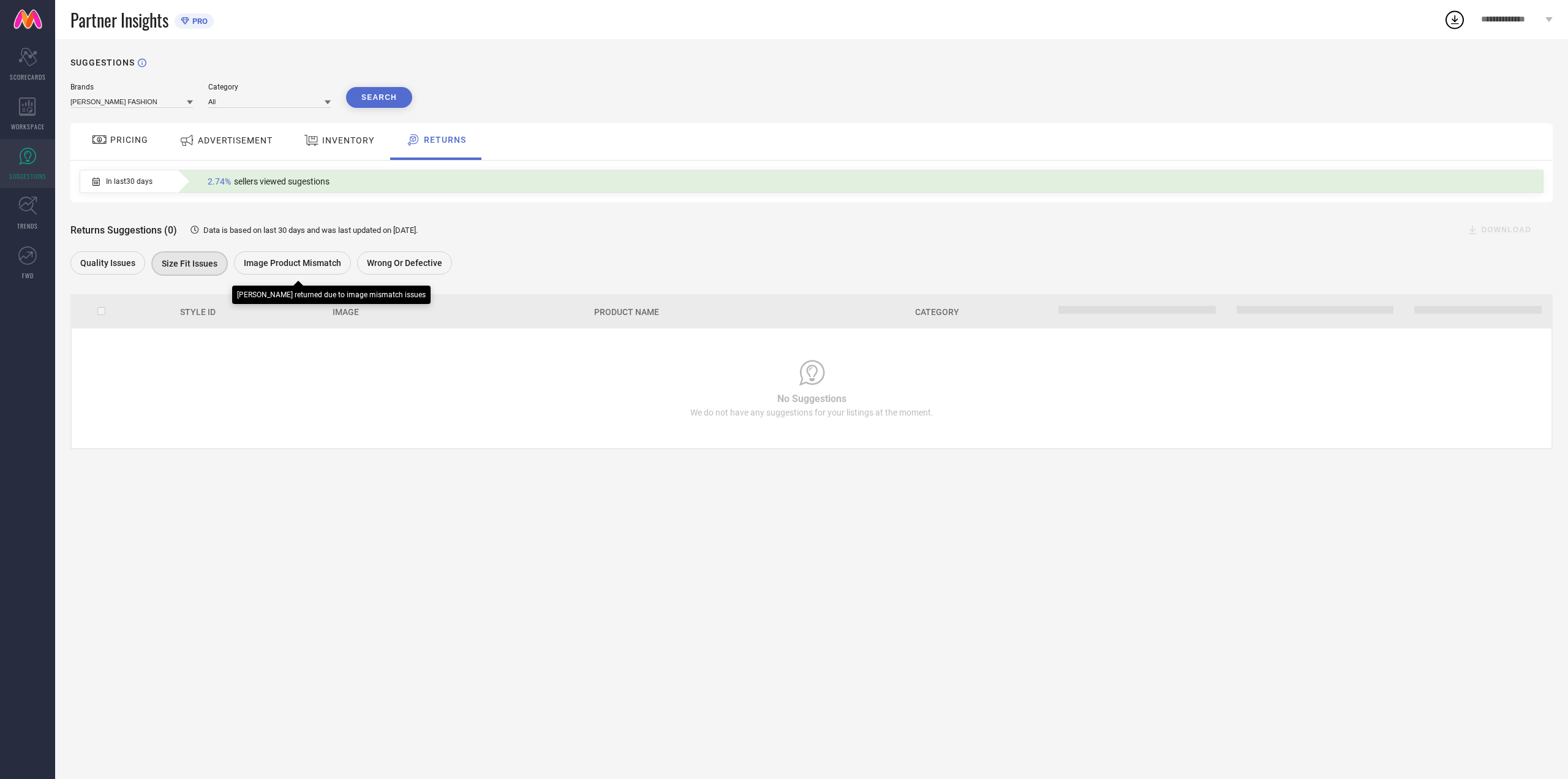
click at [303, 267] on span "Image product mismatch" at bounding box center [292, 263] width 97 height 10
click at [404, 268] on span "Wrong or Defective" at bounding box center [404, 263] width 75 height 10
click at [168, 145] on div "ADVERTISEMENT" at bounding box center [226, 141] width 124 height 37
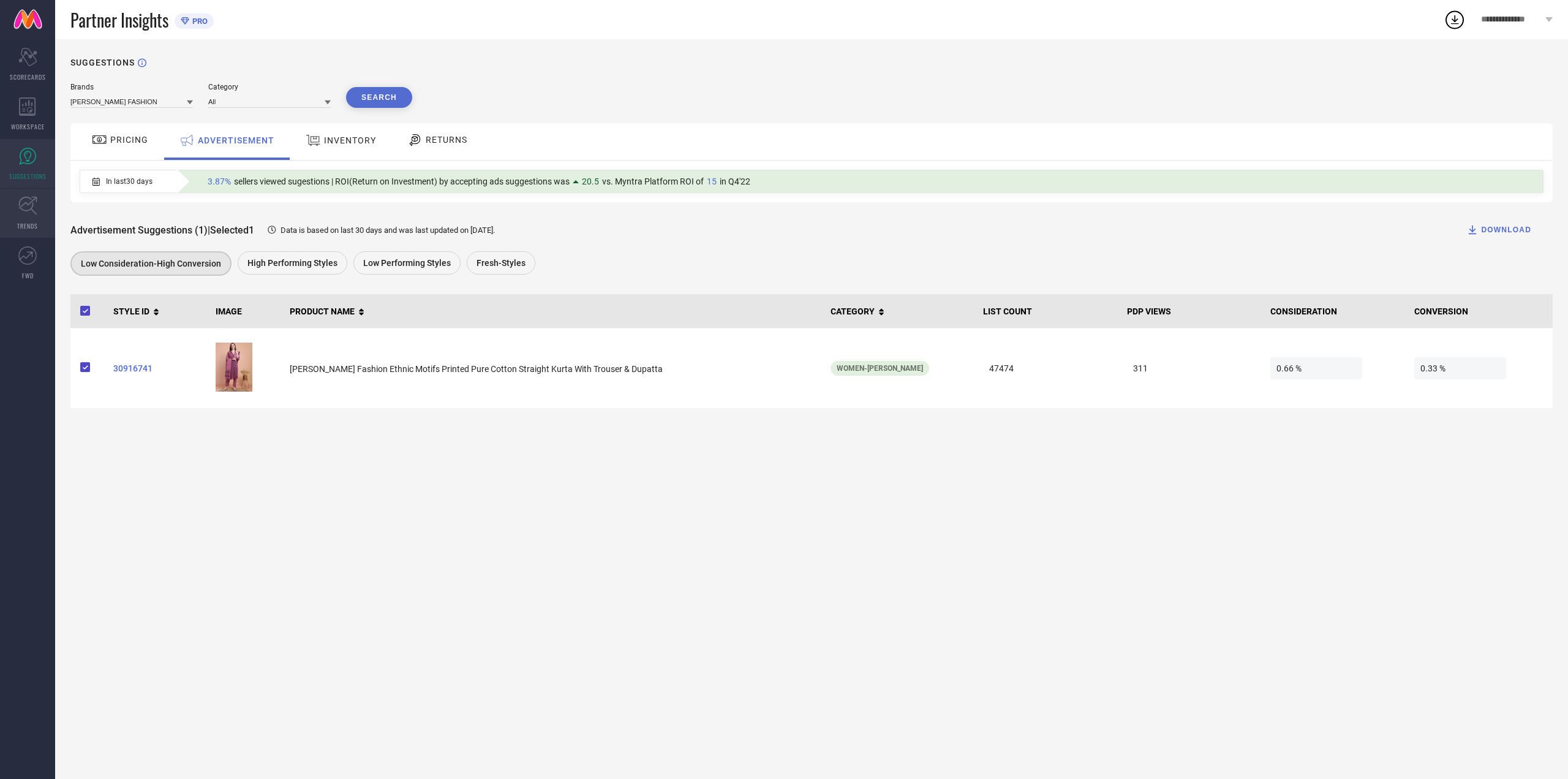
click at [15, 206] on link "TRENDS" at bounding box center [27, 213] width 55 height 49
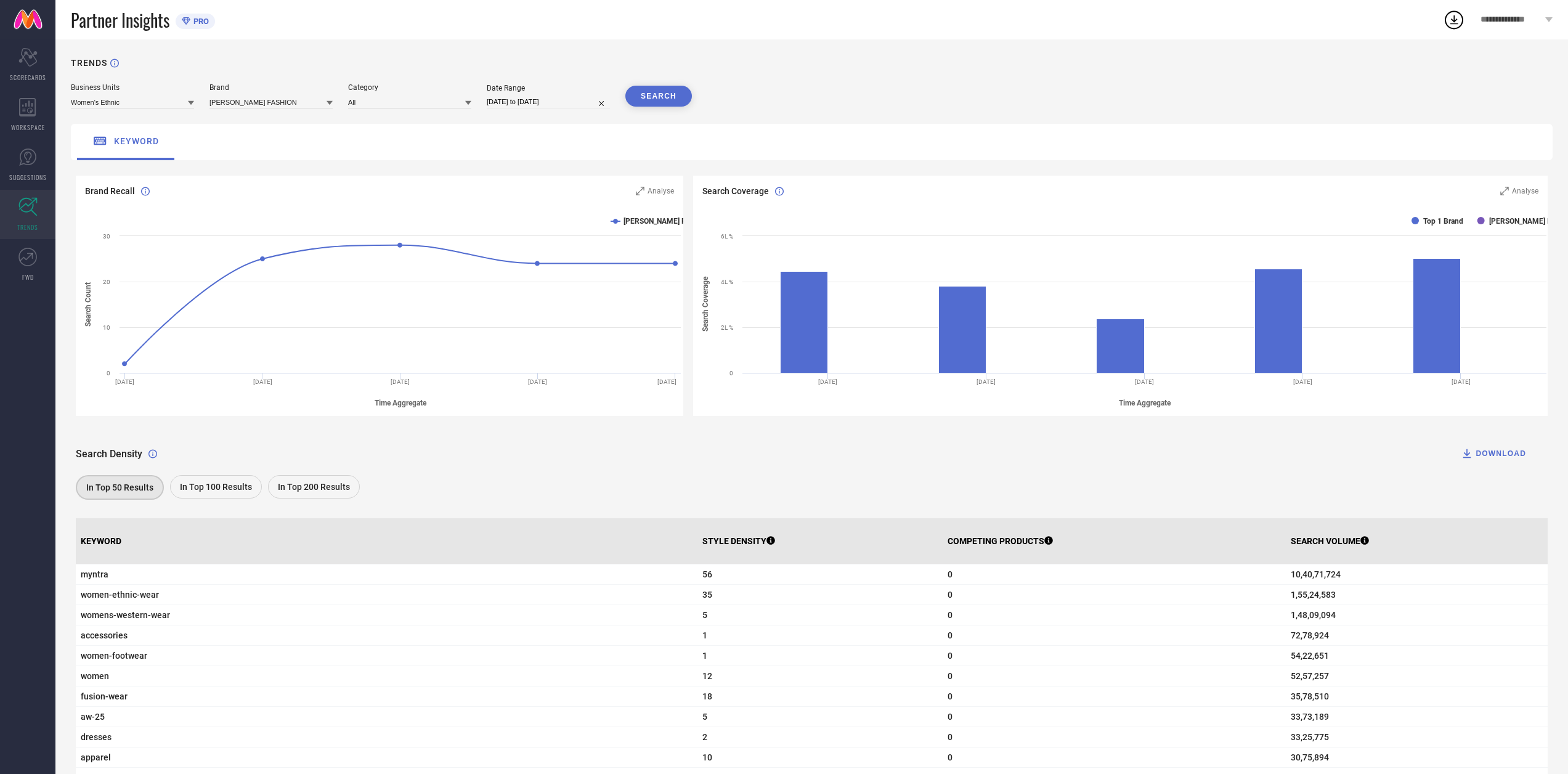
click at [236, 491] on span "In Top 100 Results" at bounding box center [216, 487] width 72 height 10
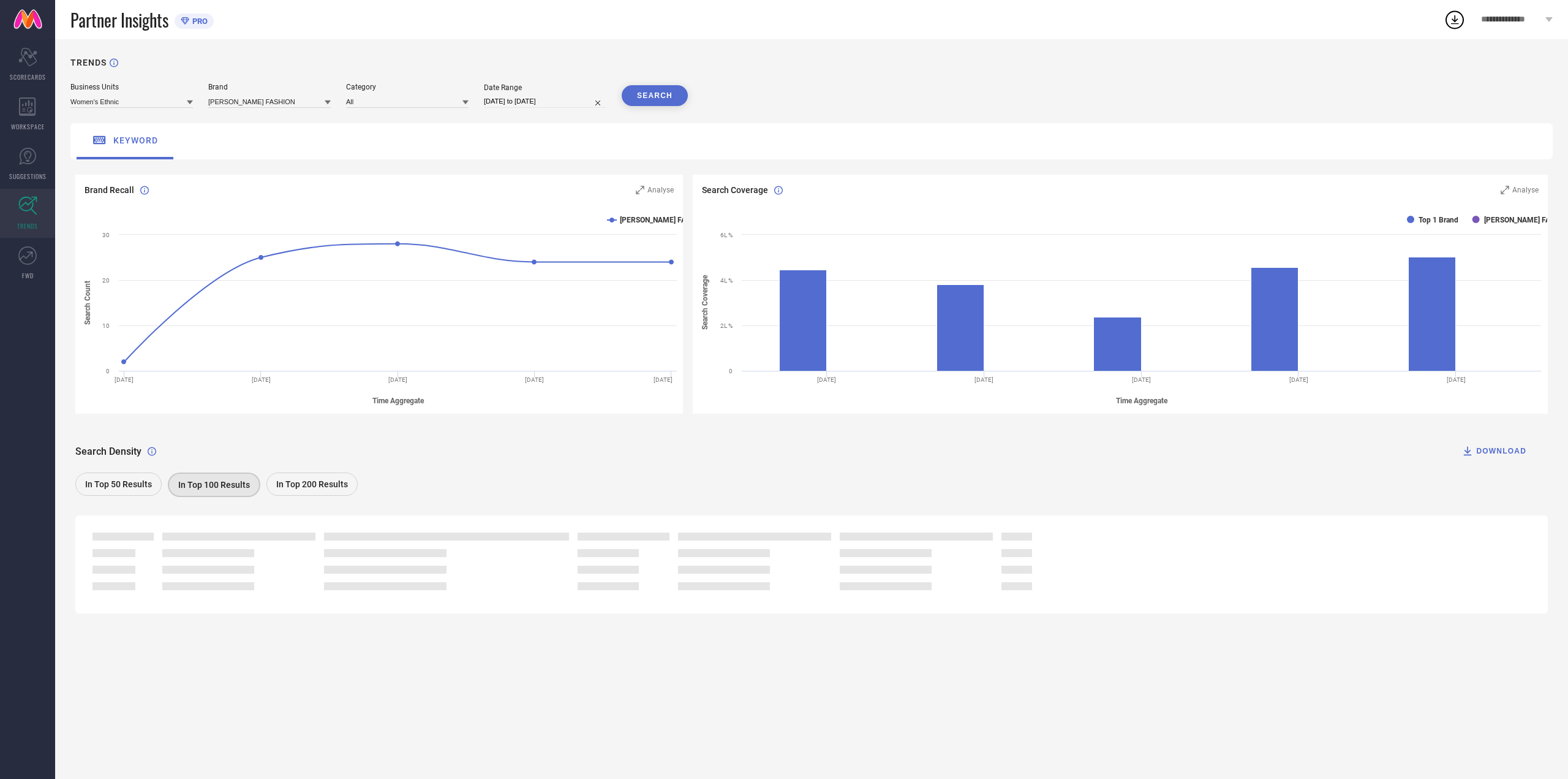
click at [150, 472] on div "Search Density DOWNLOAD In Top 50 Results In Top 100 Results In Top 200 Results" at bounding box center [812, 461] width 1473 height 77
click at [140, 484] on span "In Top 50 Results" at bounding box center [118, 484] width 67 height 10
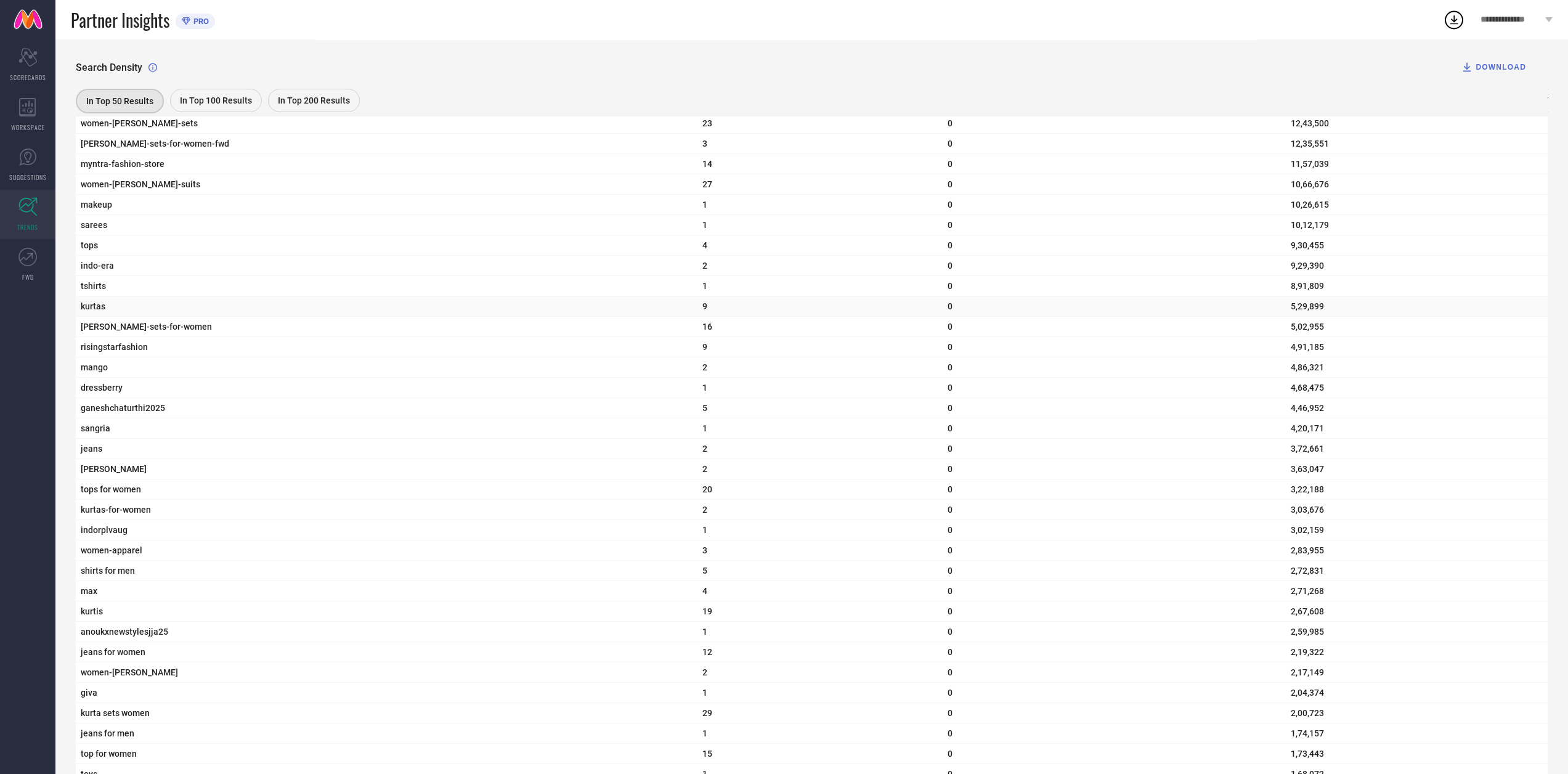
scroll to position [801, 0]
click at [19, 258] on icon at bounding box center [27, 256] width 18 height 18
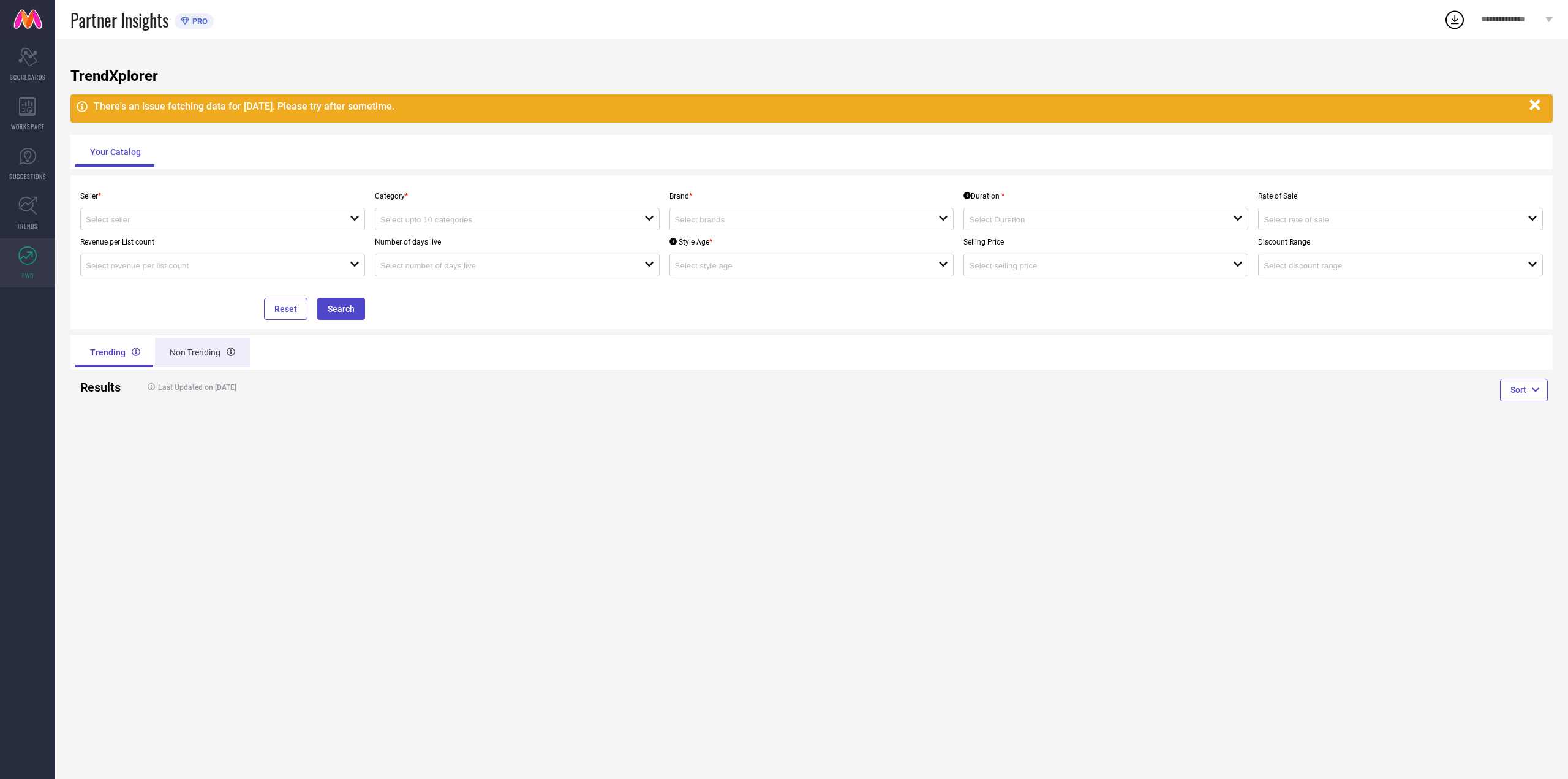
click at [212, 358] on div "Non Trending" at bounding box center [202, 352] width 95 height 29
click at [24, 130] on span "WORKSPACE" at bounding box center [28, 127] width 34 height 9
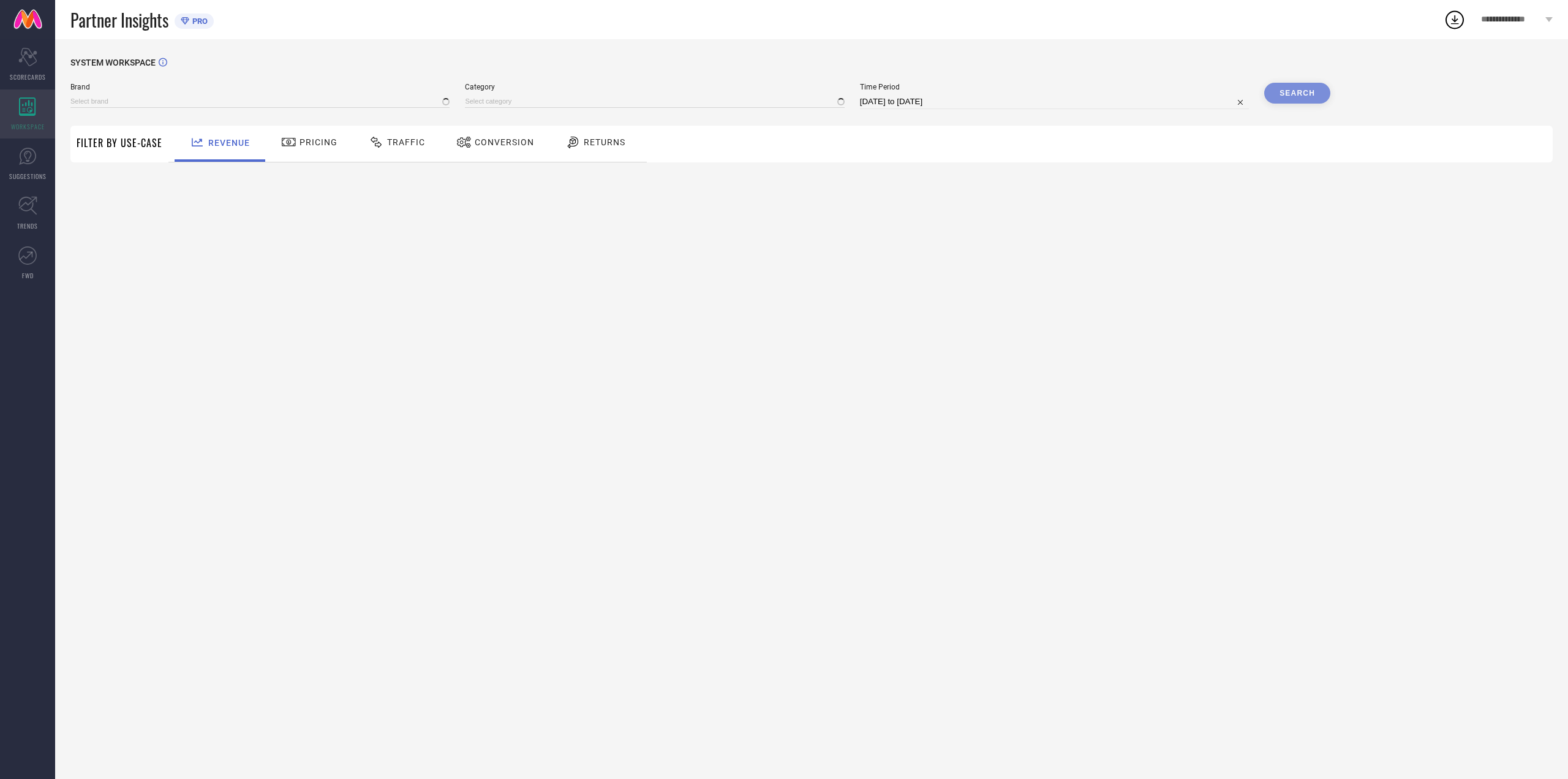
type input "[PERSON_NAME] FASHION"
type input "All"
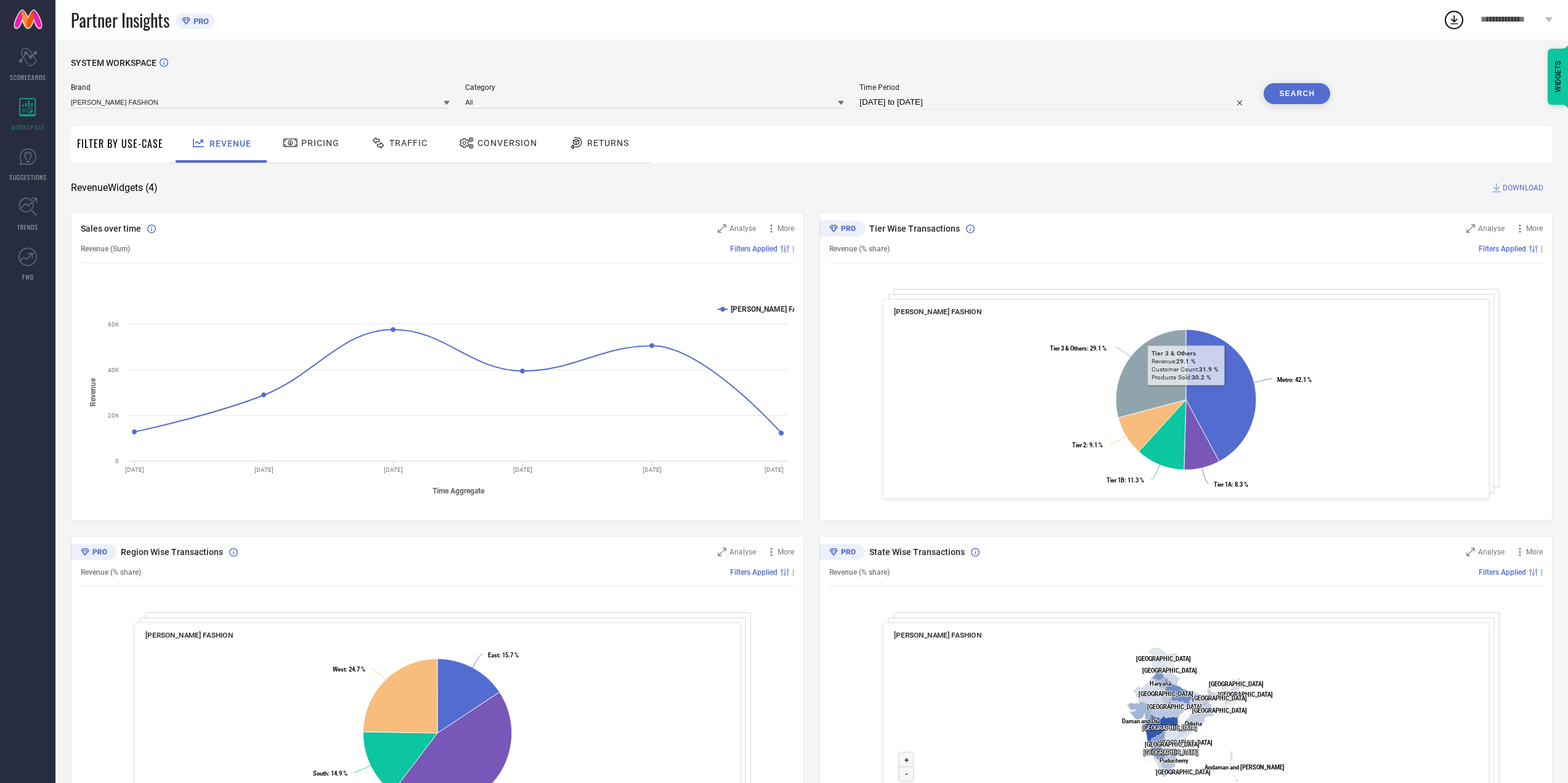
click at [1555, 80] on div "WIDGETS" at bounding box center [1558, 76] width 21 height 56
click at [19, 63] on icon "Scorecard" at bounding box center [28, 57] width 19 height 18
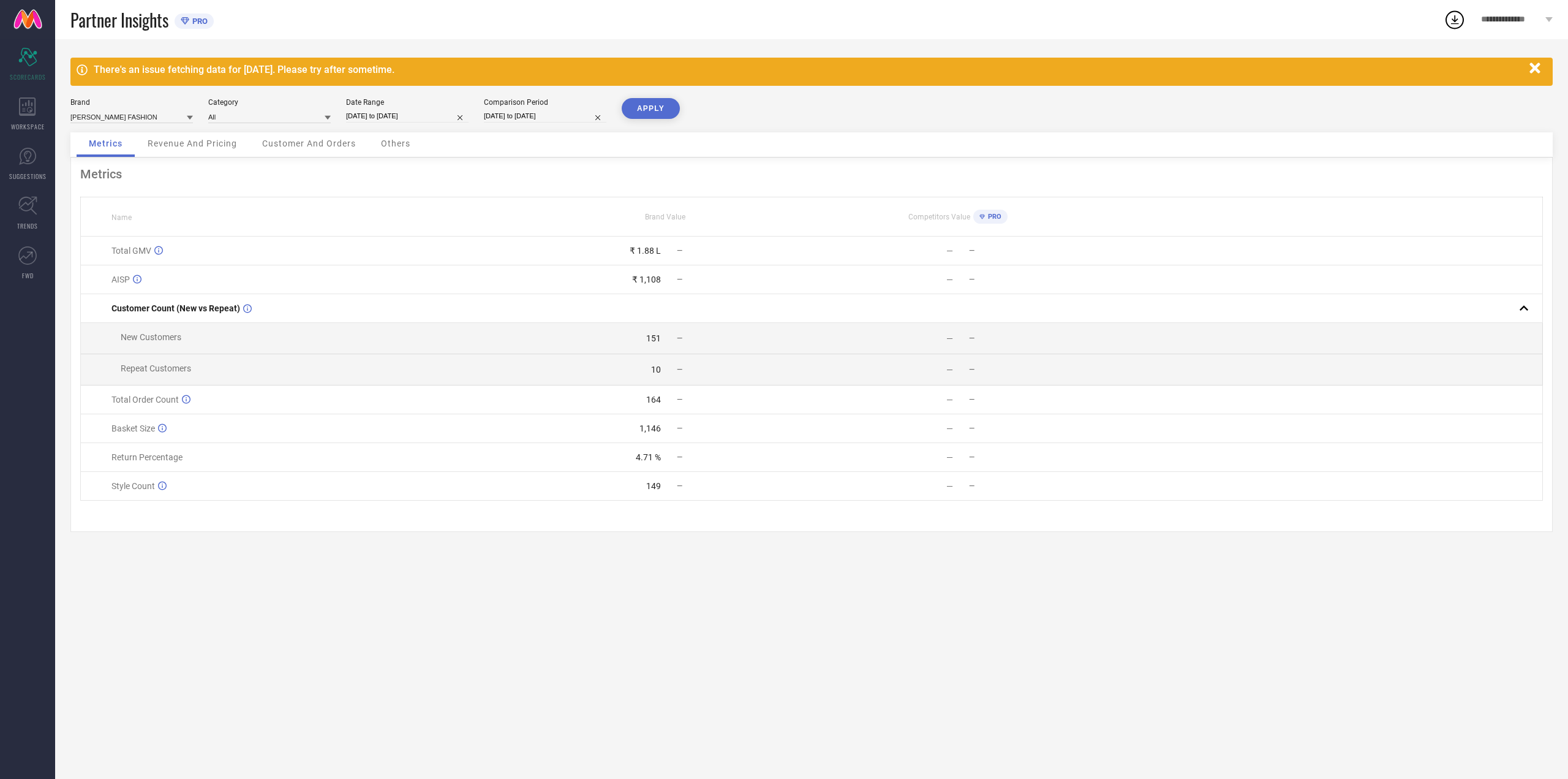
click at [191, 151] on div "Revenue And Pricing" at bounding box center [192, 144] width 114 height 24
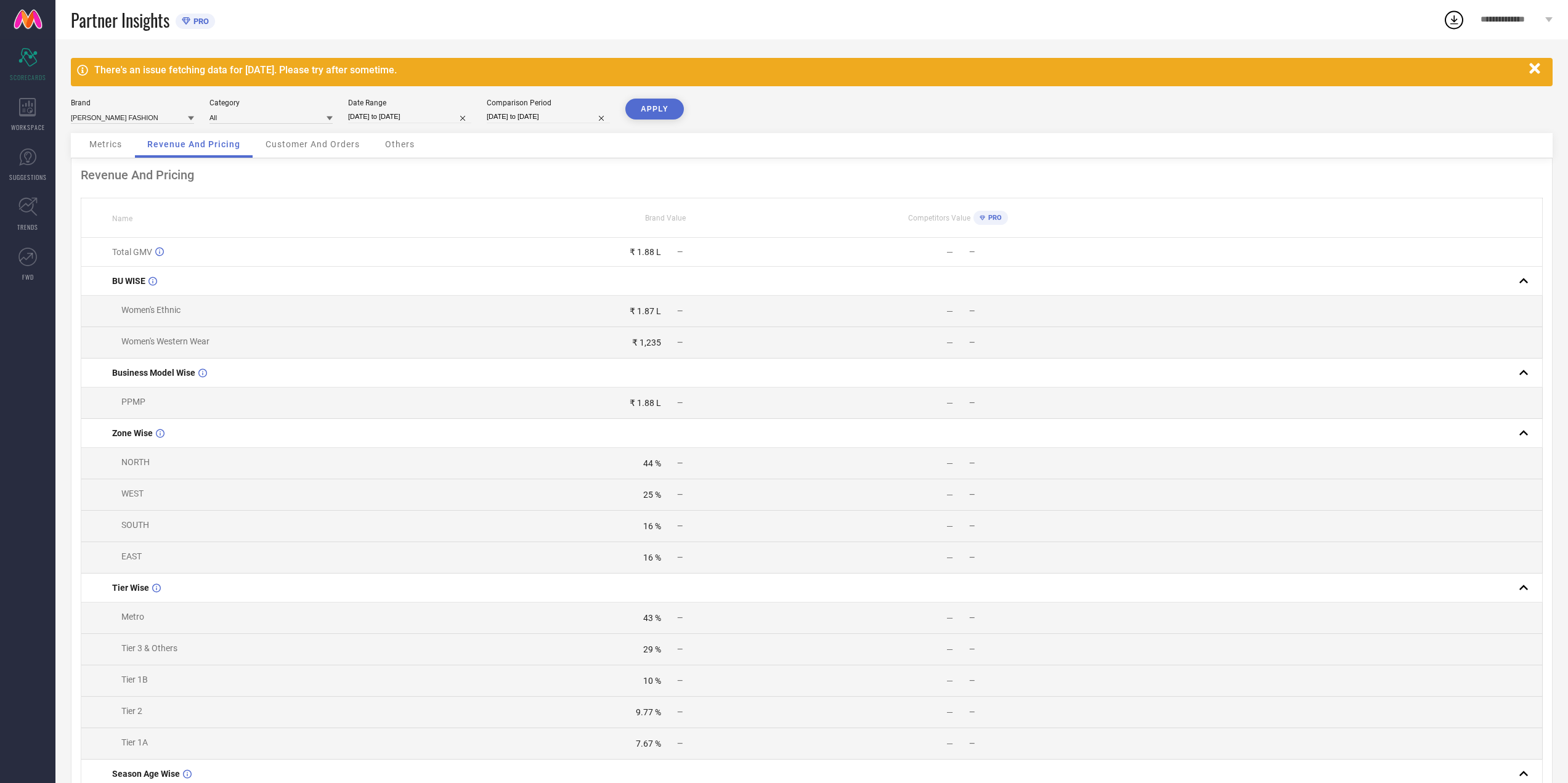
click at [282, 155] on div "Customer And Orders" at bounding box center [313, 145] width 119 height 24
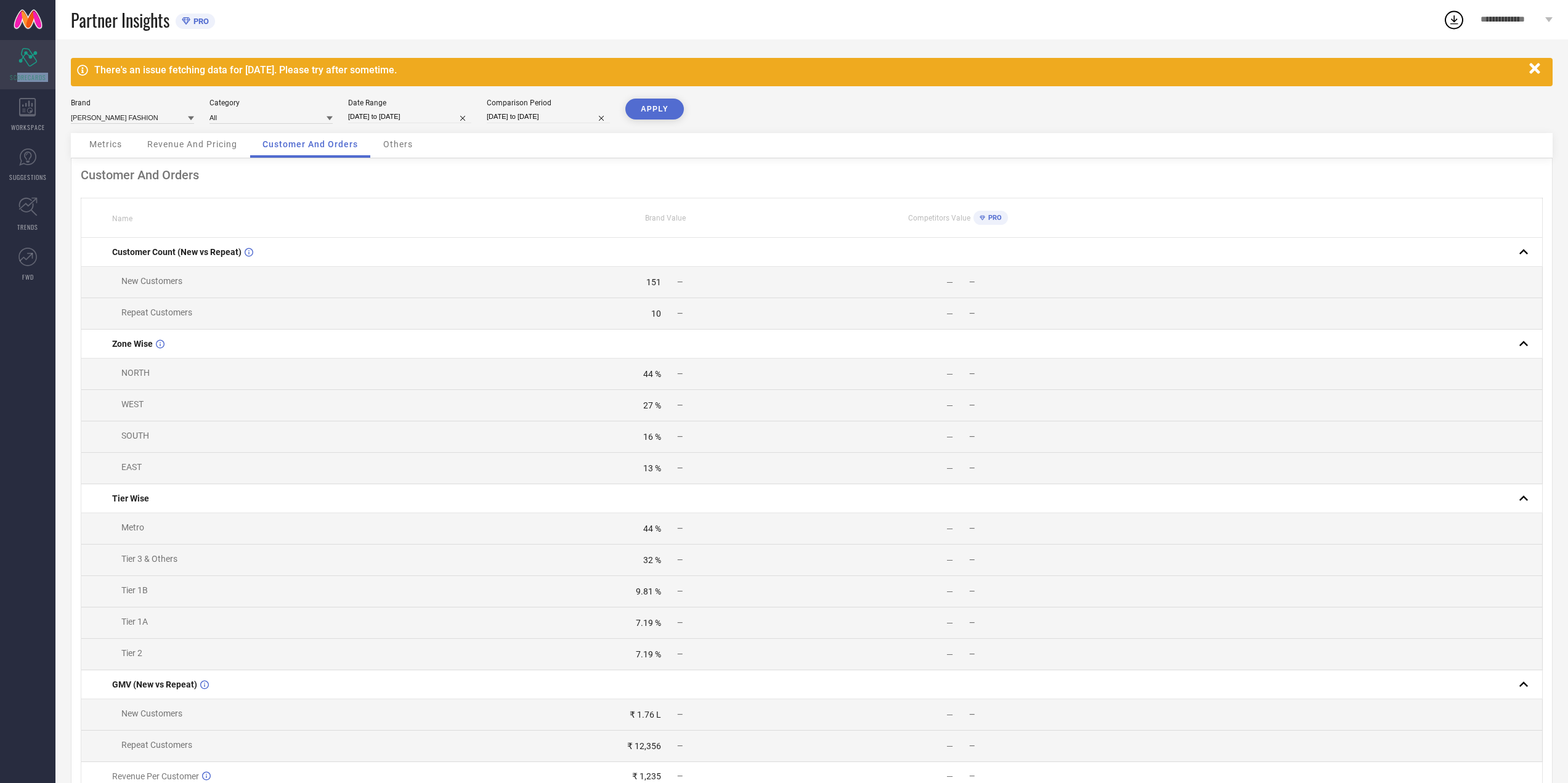
click at [16, 88] on ul "Scorecard SCORECARDS WORKSPACE SUGGESTIONS TRENDS FWD" at bounding box center [28, 164] width 55 height 249
click at [16, 98] on div "WORKSPACE" at bounding box center [28, 115] width 55 height 49
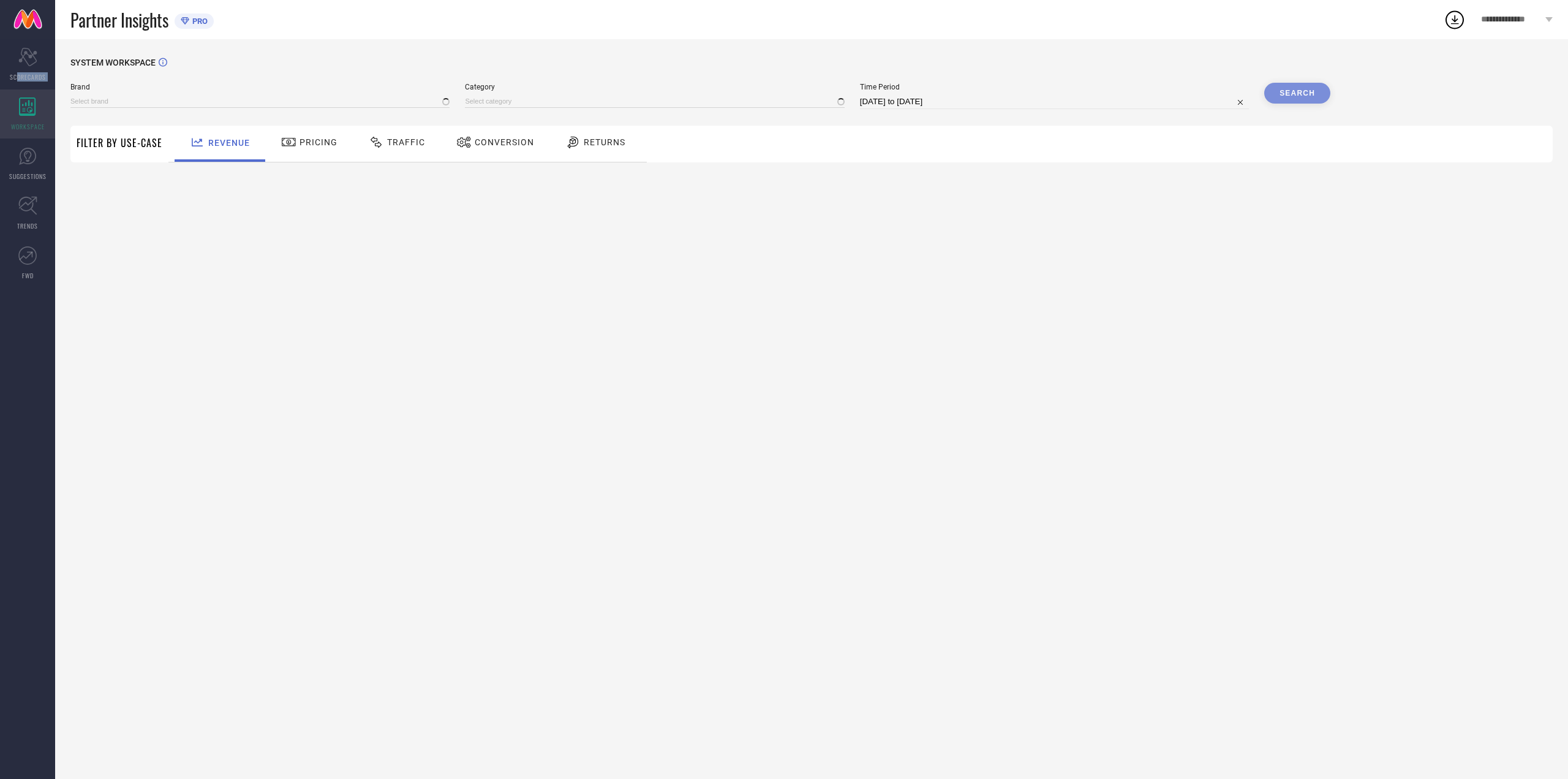
type input "[PERSON_NAME] FASHION"
type input "All"
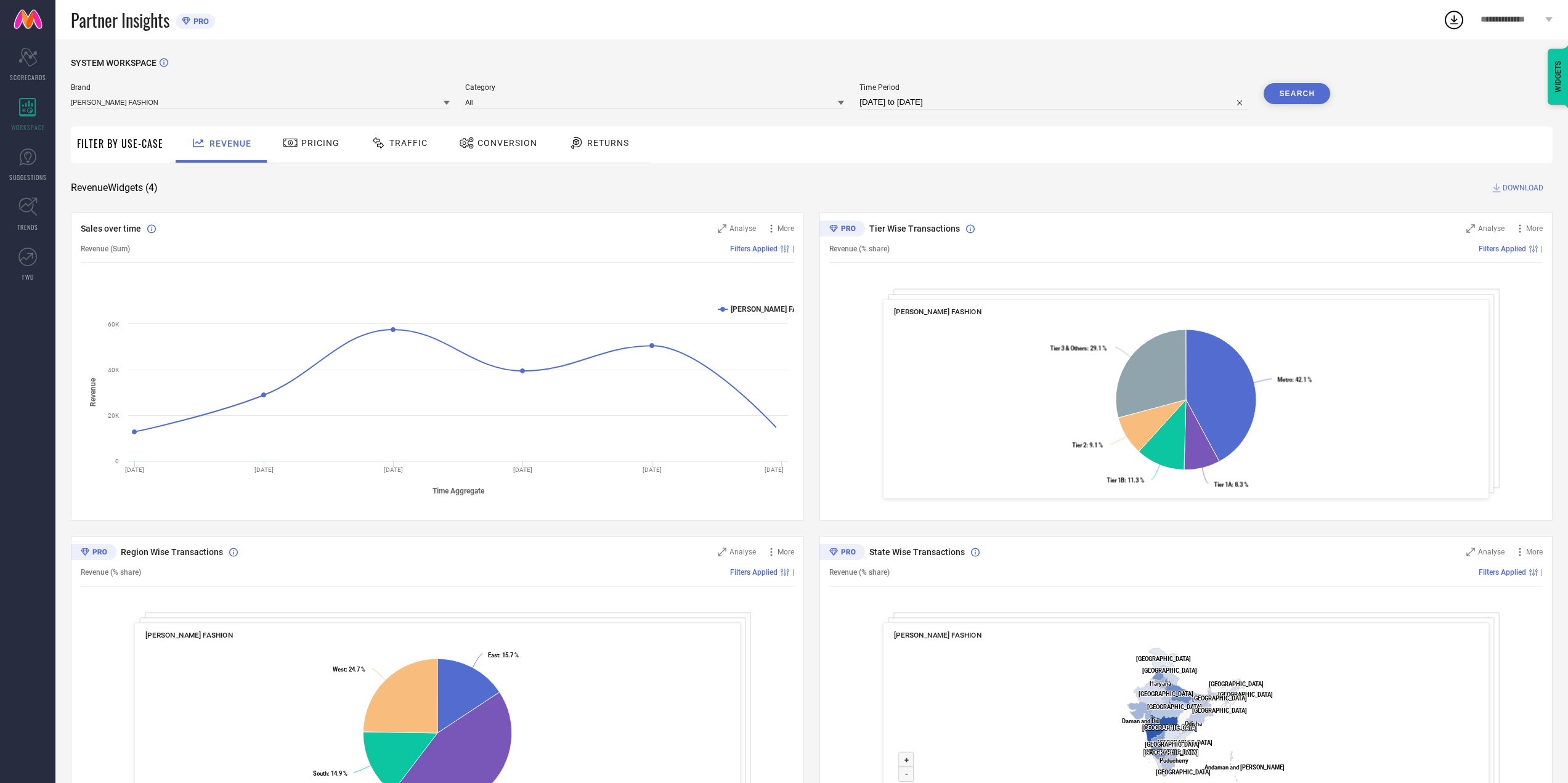
click at [315, 162] on div "Pricing" at bounding box center [311, 145] width 88 height 36
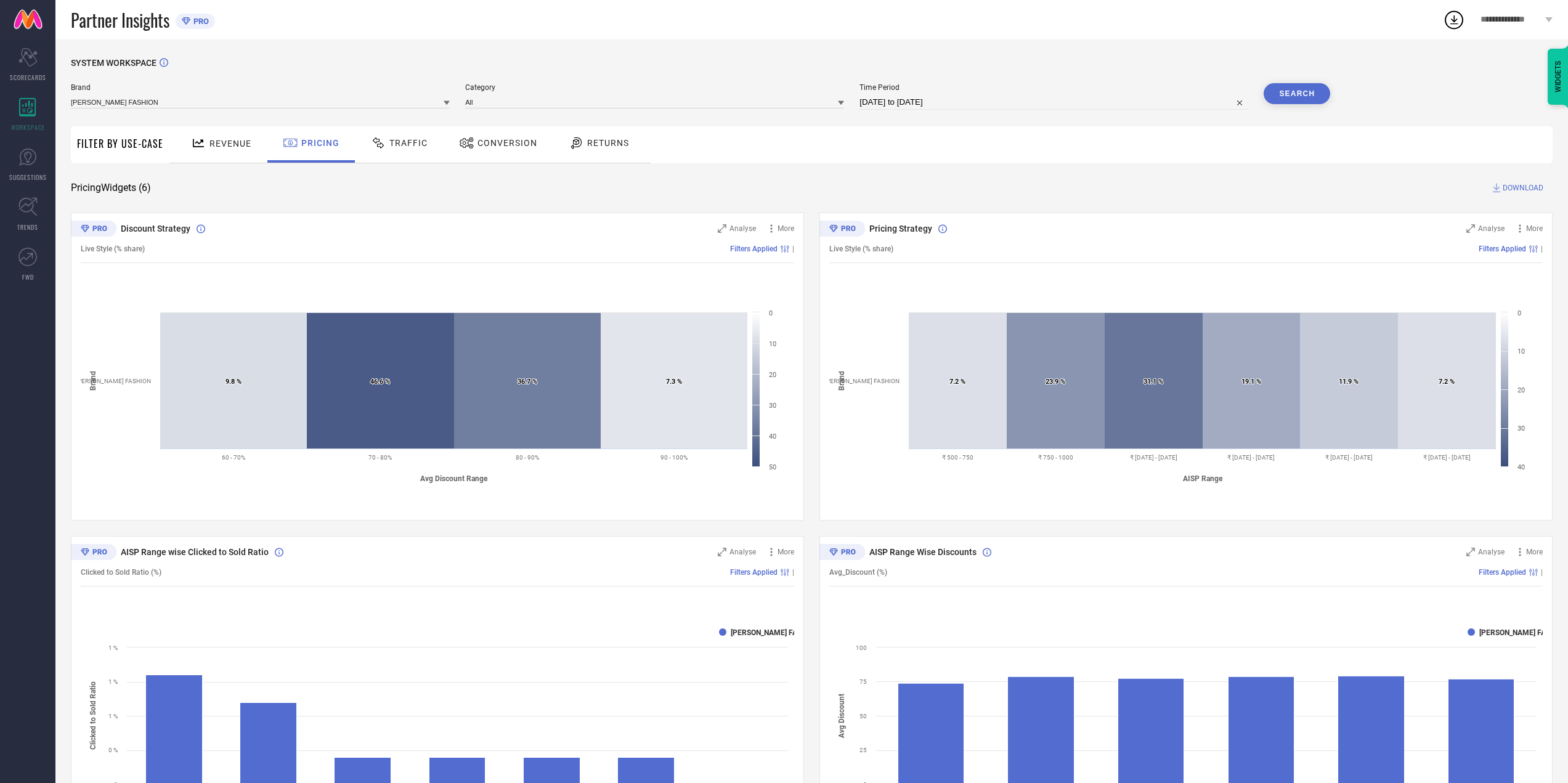
click at [410, 155] on div "Traffic" at bounding box center [399, 145] width 88 height 36
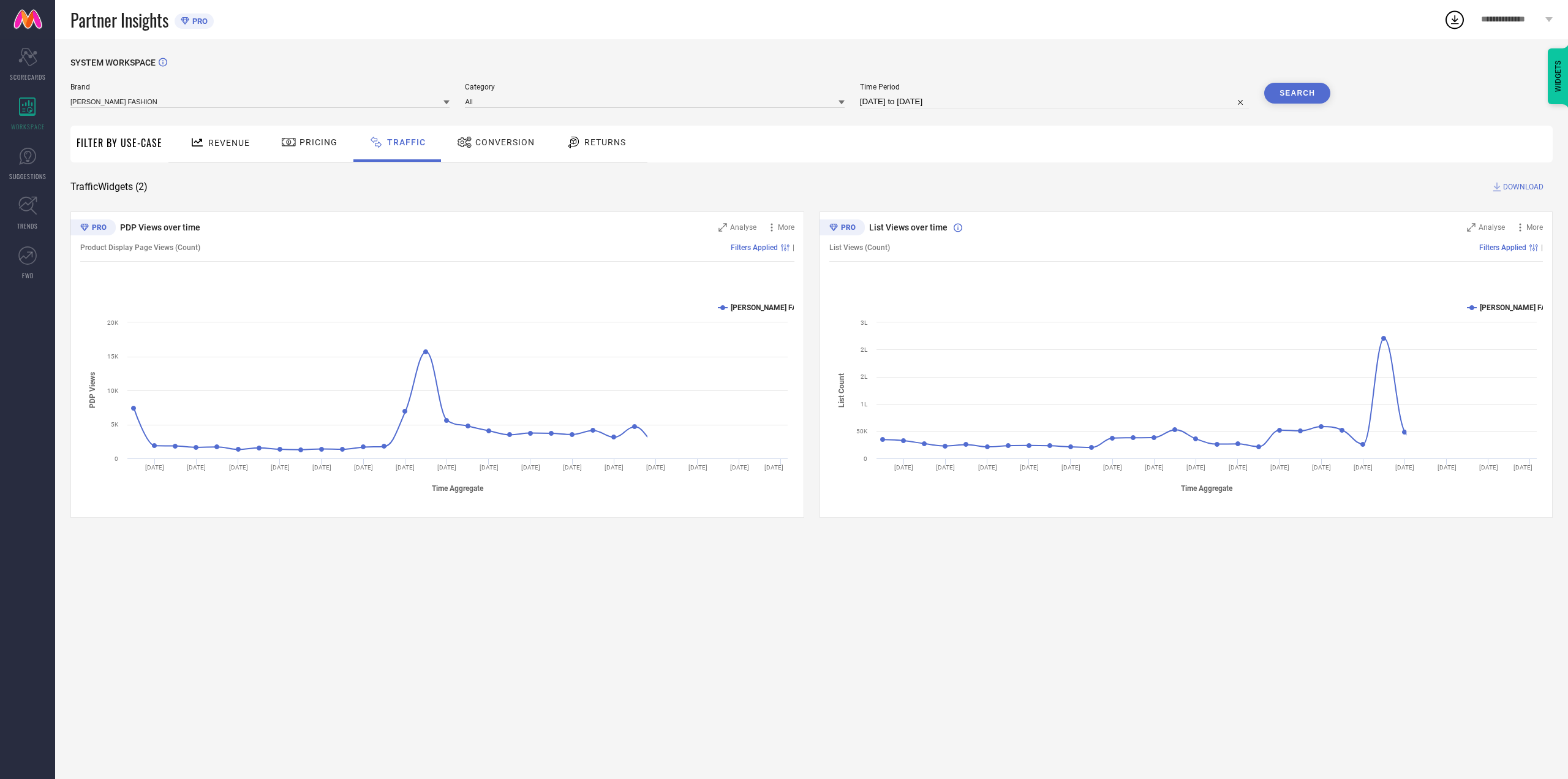
click at [476, 154] on div "Conversion" at bounding box center [496, 144] width 108 height 36
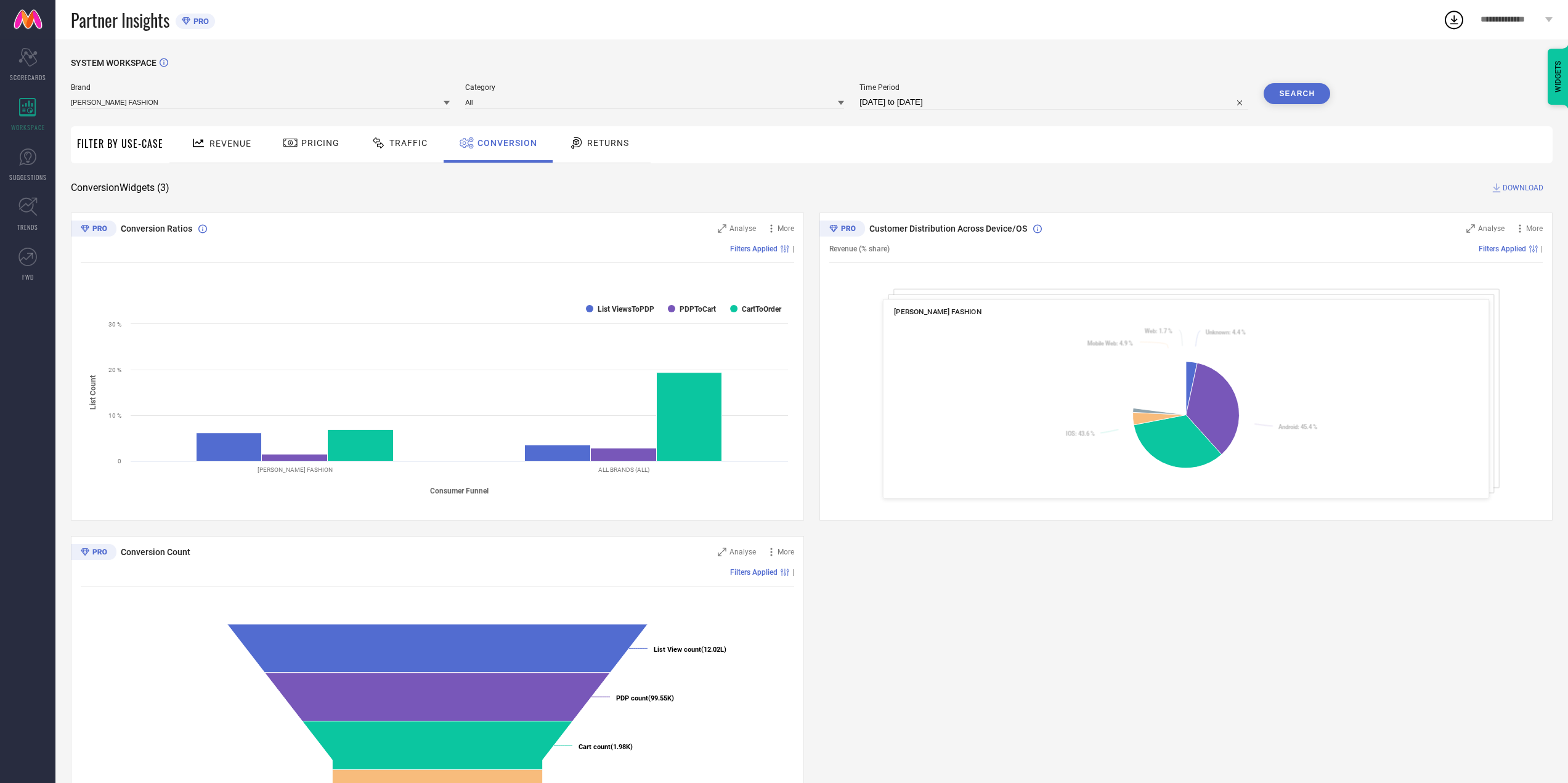
click at [578, 153] on div "Returns" at bounding box center [599, 142] width 66 height 21
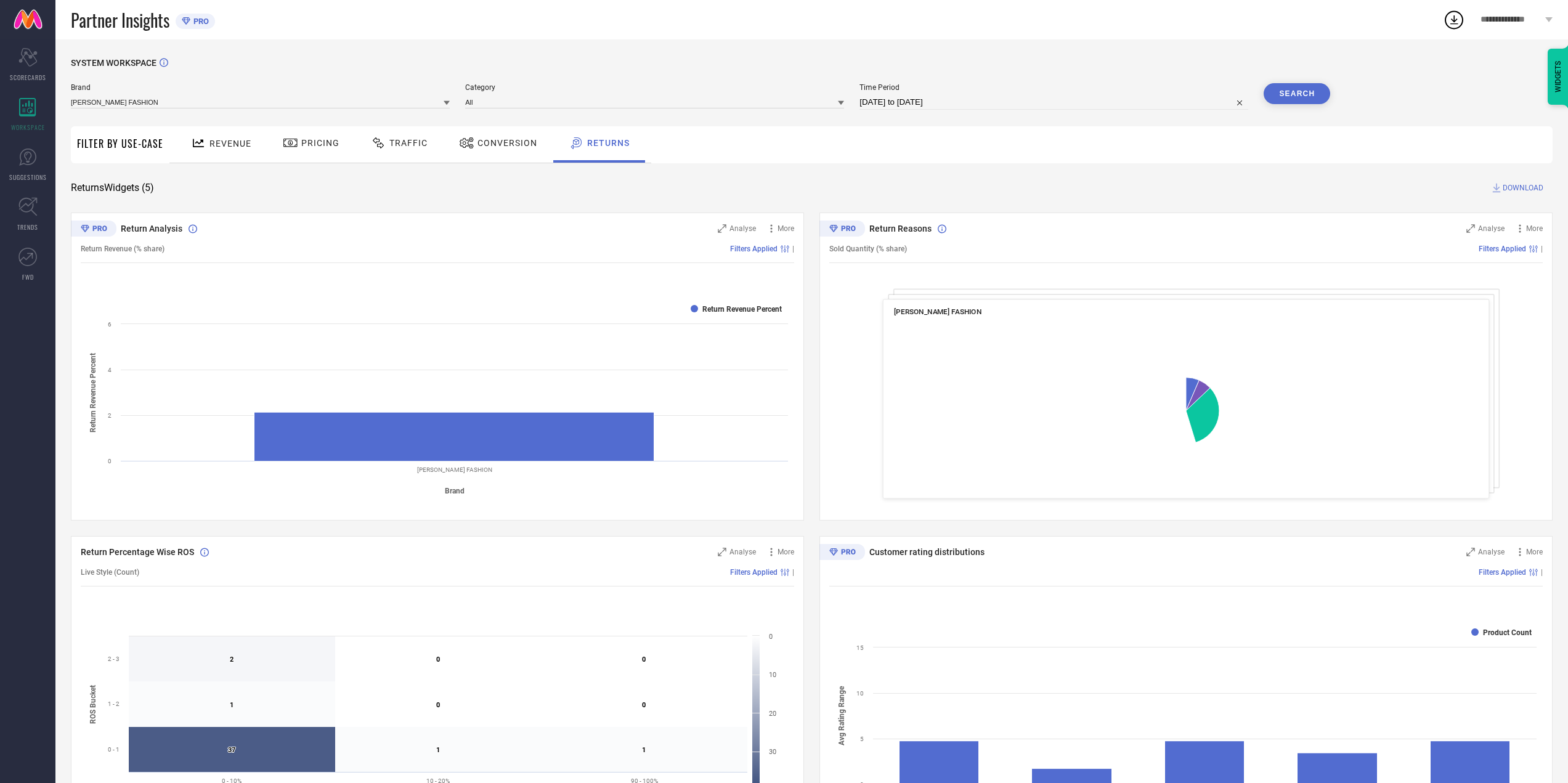
drag, startPoint x: 215, startPoint y: 231, endPoint x: 108, endPoint y: 252, distance: 109.0
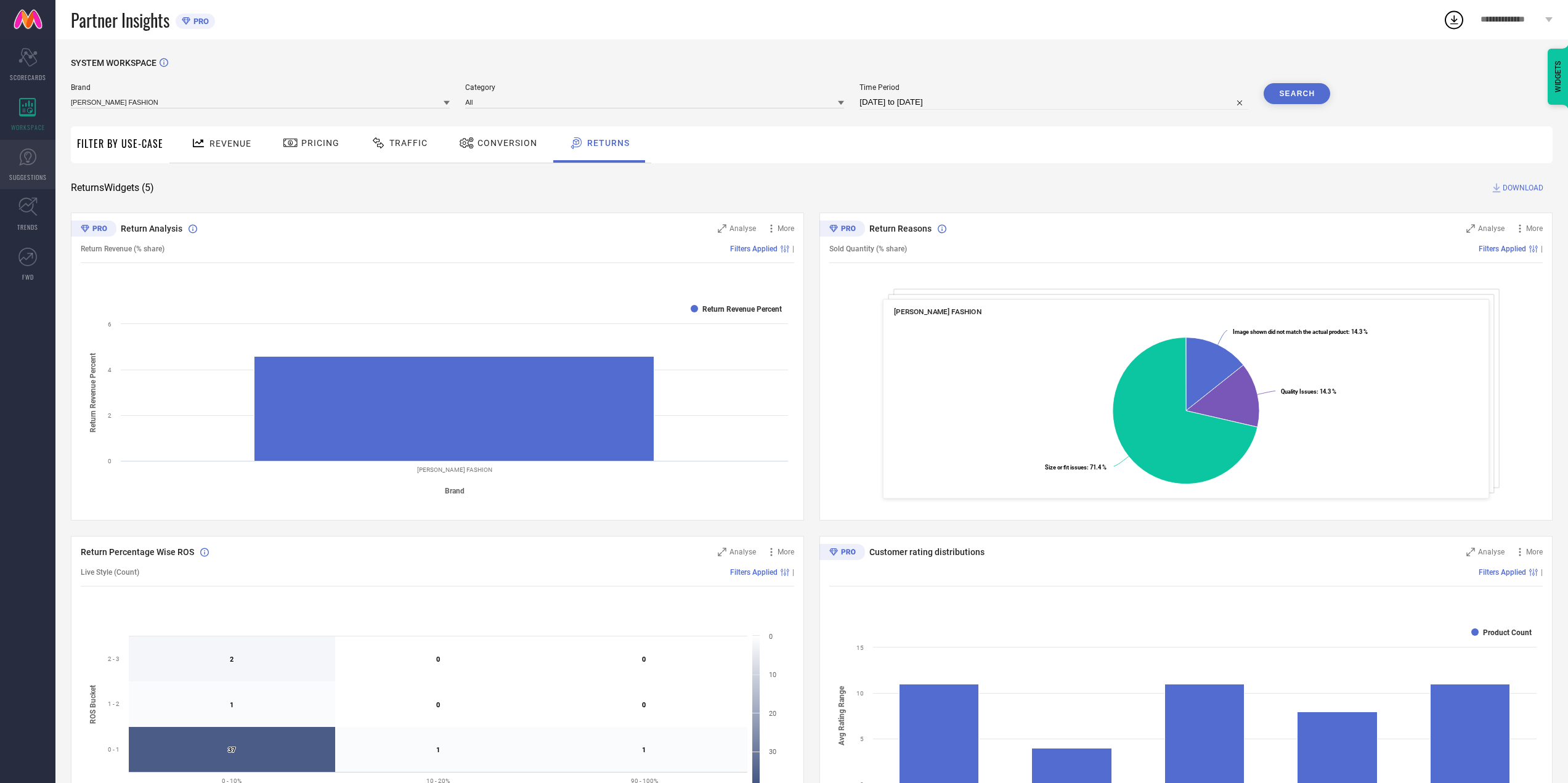
drag, startPoint x: 108, startPoint y: 252, endPoint x: 23, endPoint y: 148, distance: 134.3
click at [23, 148] on icon at bounding box center [27, 157] width 18 height 18
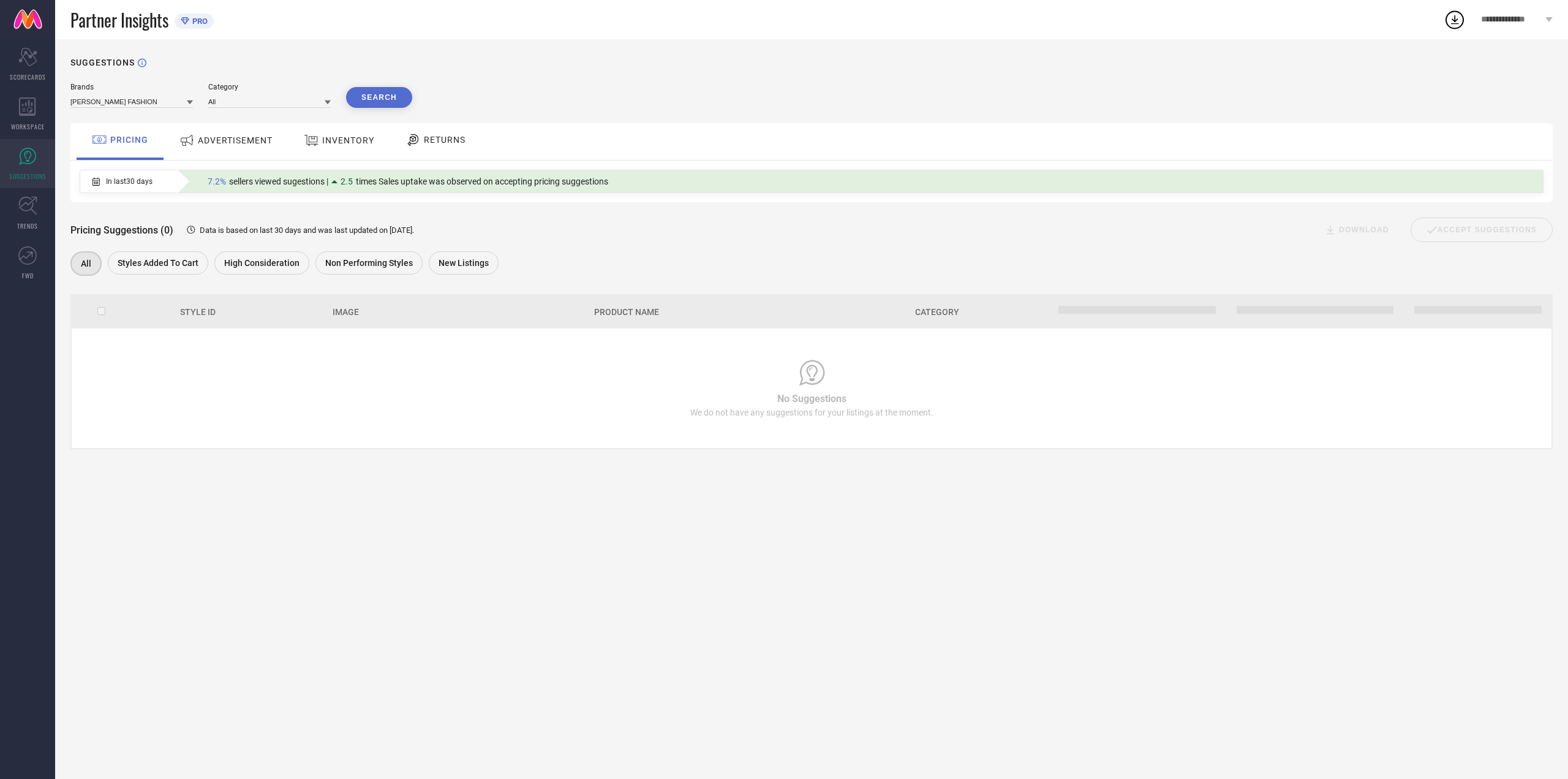
click at [232, 154] on div "ADVERTISEMENT" at bounding box center [226, 141] width 124 height 37
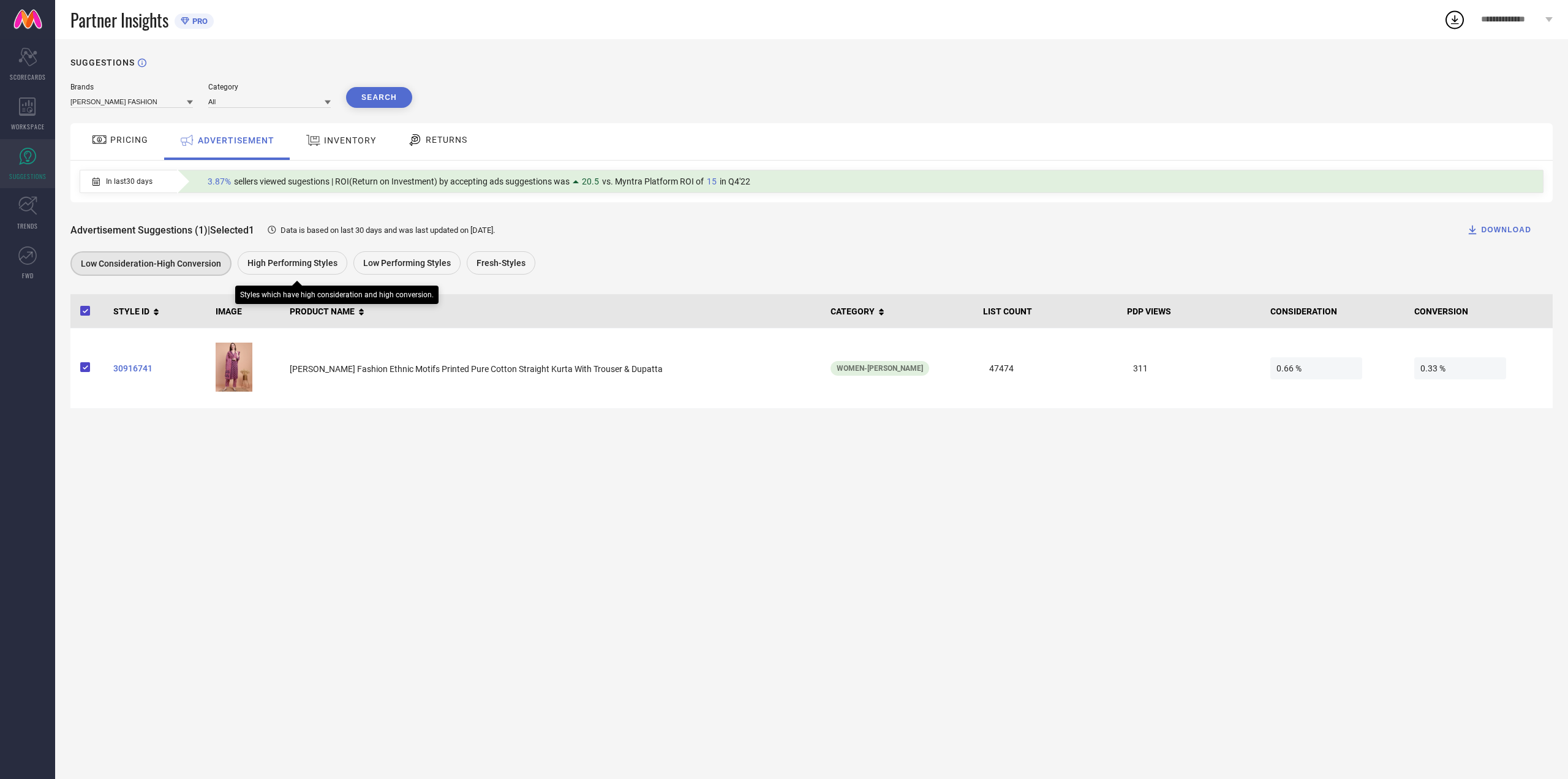
click at [290, 256] on div "High Performing Styles" at bounding box center [293, 262] width 110 height 23
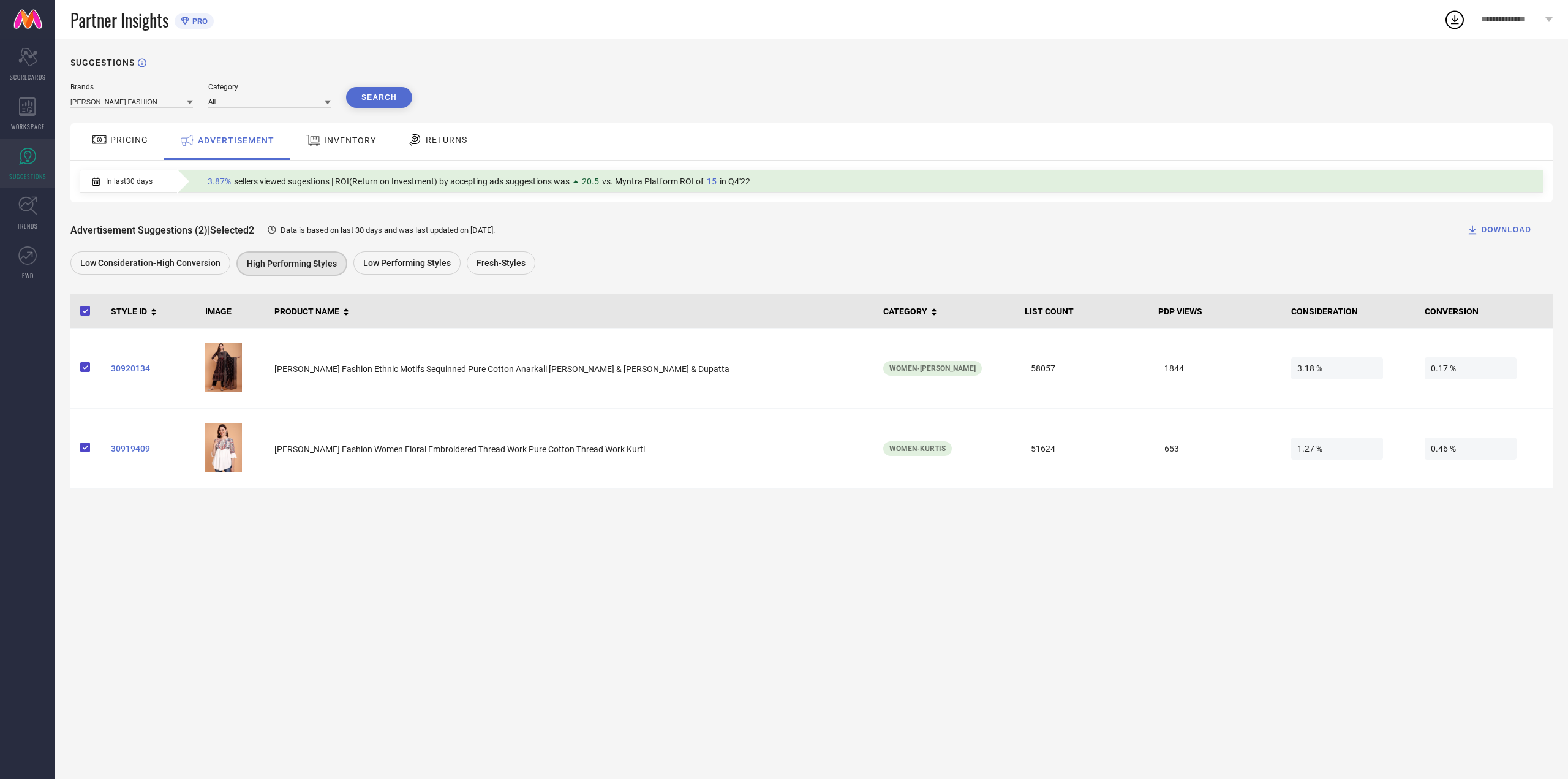
click at [85, 317] on label at bounding box center [84, 311] width 17 height 16
click at [80, 313] on input "checkbox" at bounding box center [80, 313] width 0 height 0
click at [363, 265] on span "Low Performing Styles" at bounding box center [407, 263] width 88 height 10
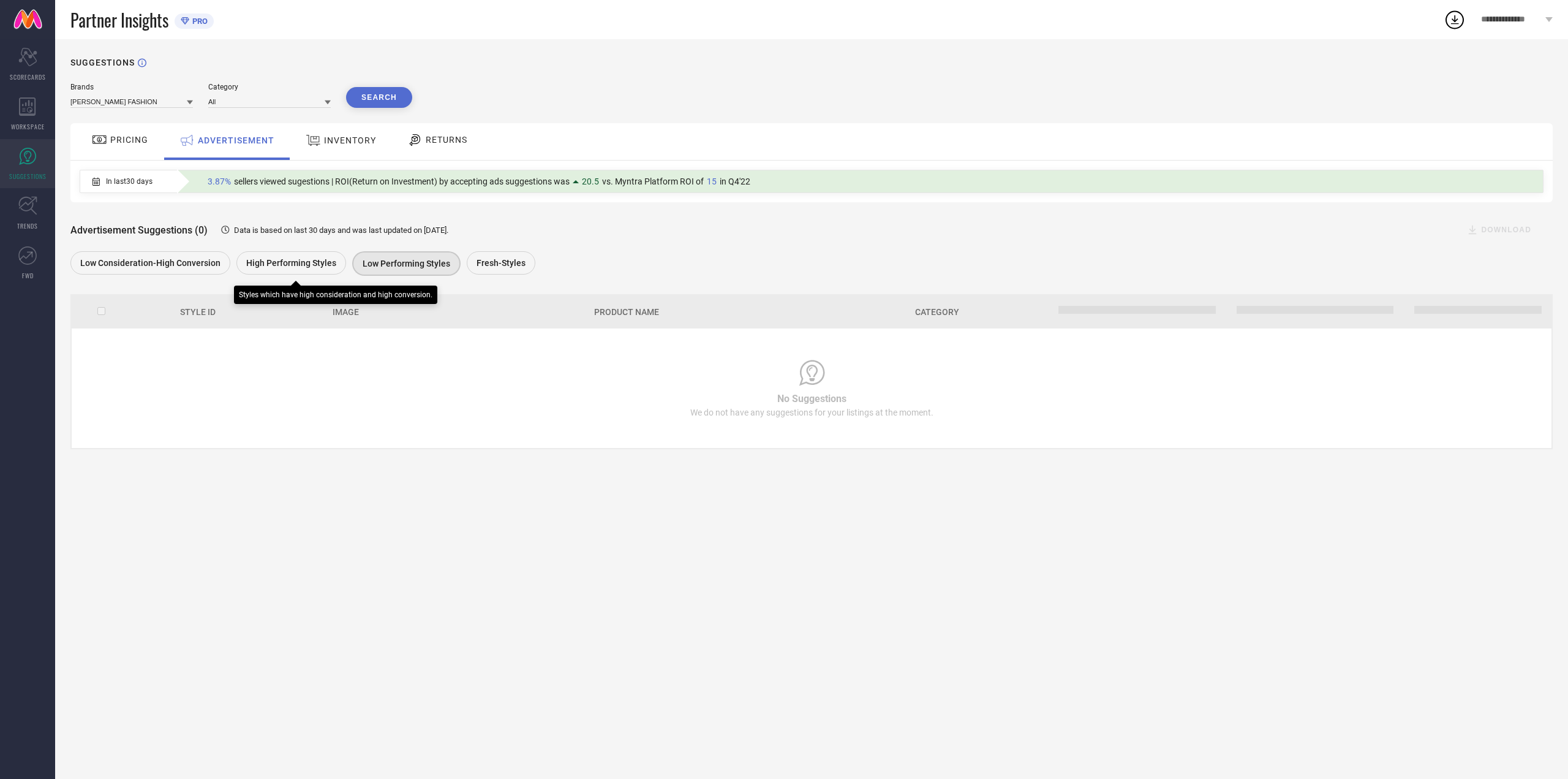
click at [345, 270] on div "High Performing Styles" at bounding box center [295, 264] width 116 height 26
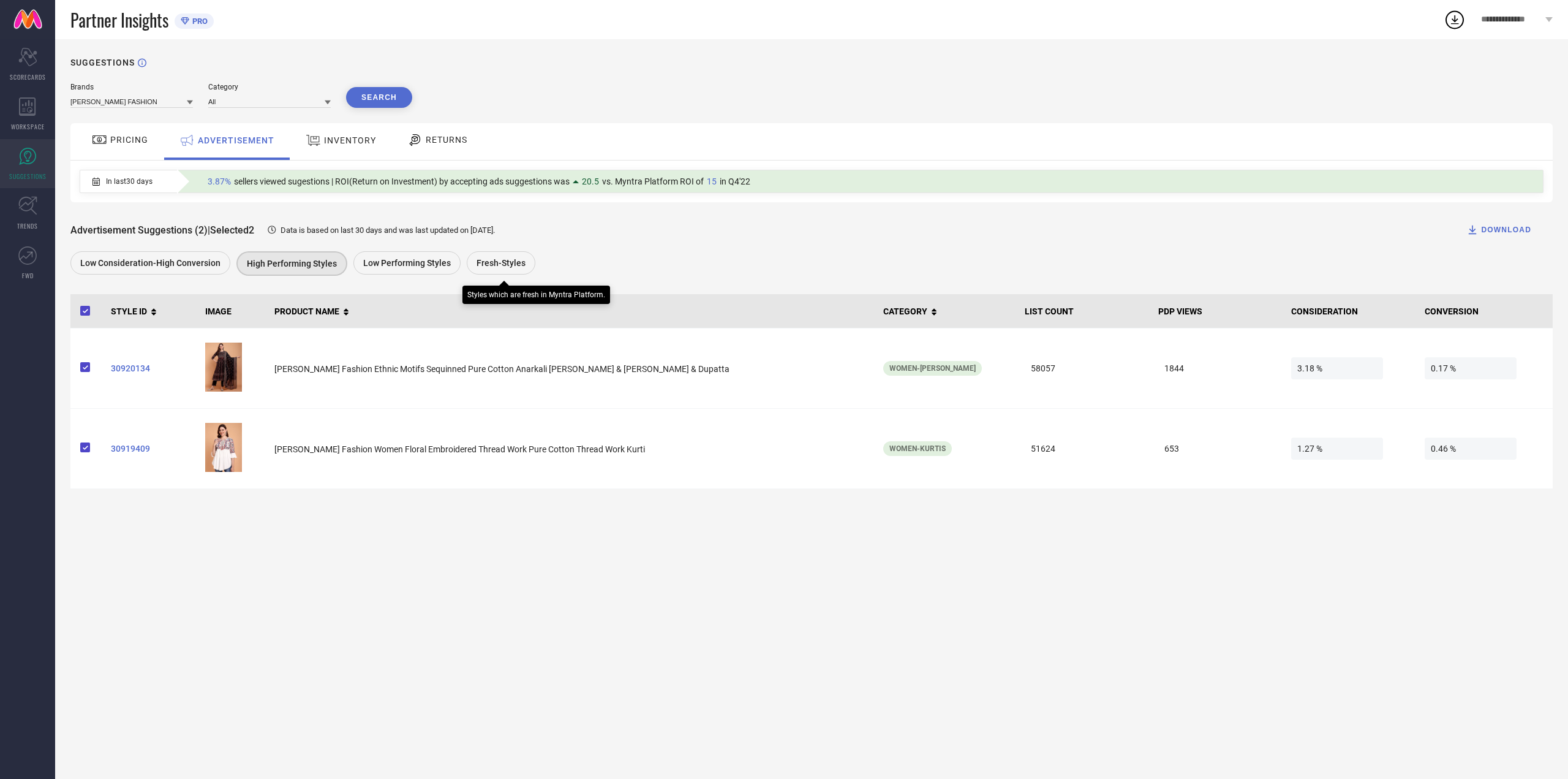
click at [494, 266] on span "Fresh-Styles" at bounding box center [501, 263] width 49 height 10
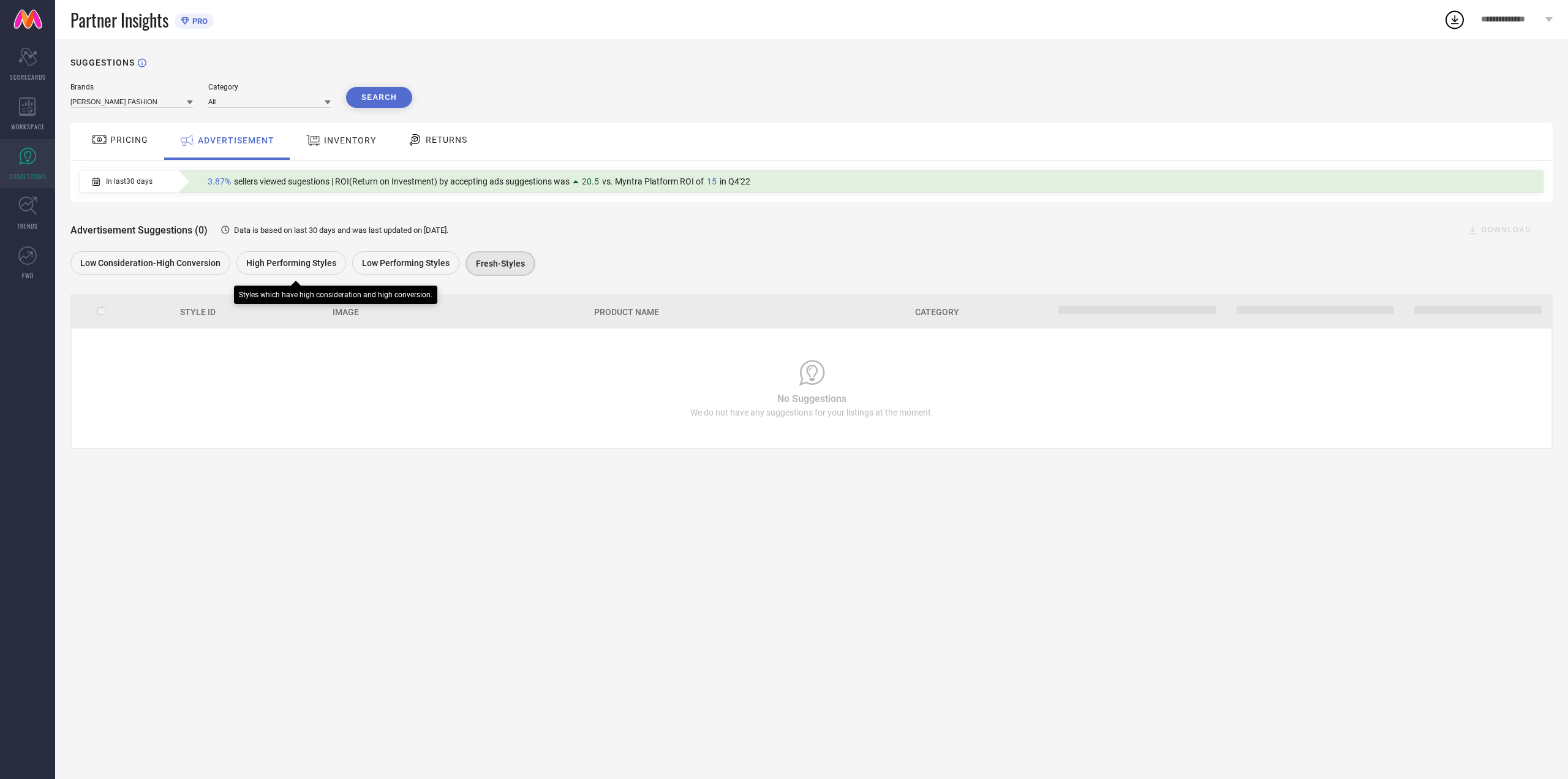
click at [311, 257] on div "High Performing Styles" at bounding box center [292, 262] width 110 height 23
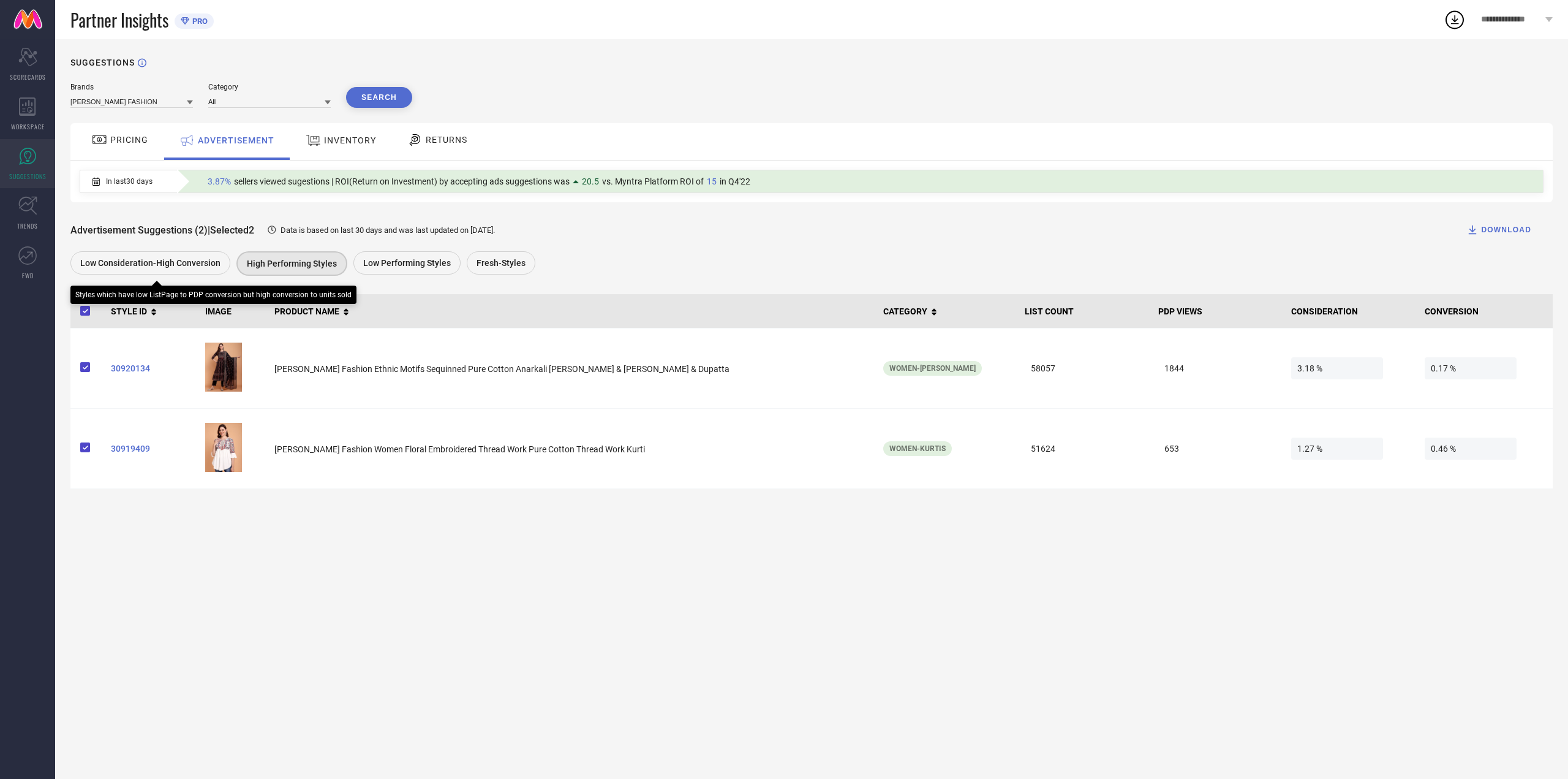
click at [183, 271] on div "Low Consideration-High Conversion" at bounding box center [150, 262] width 160 height 23
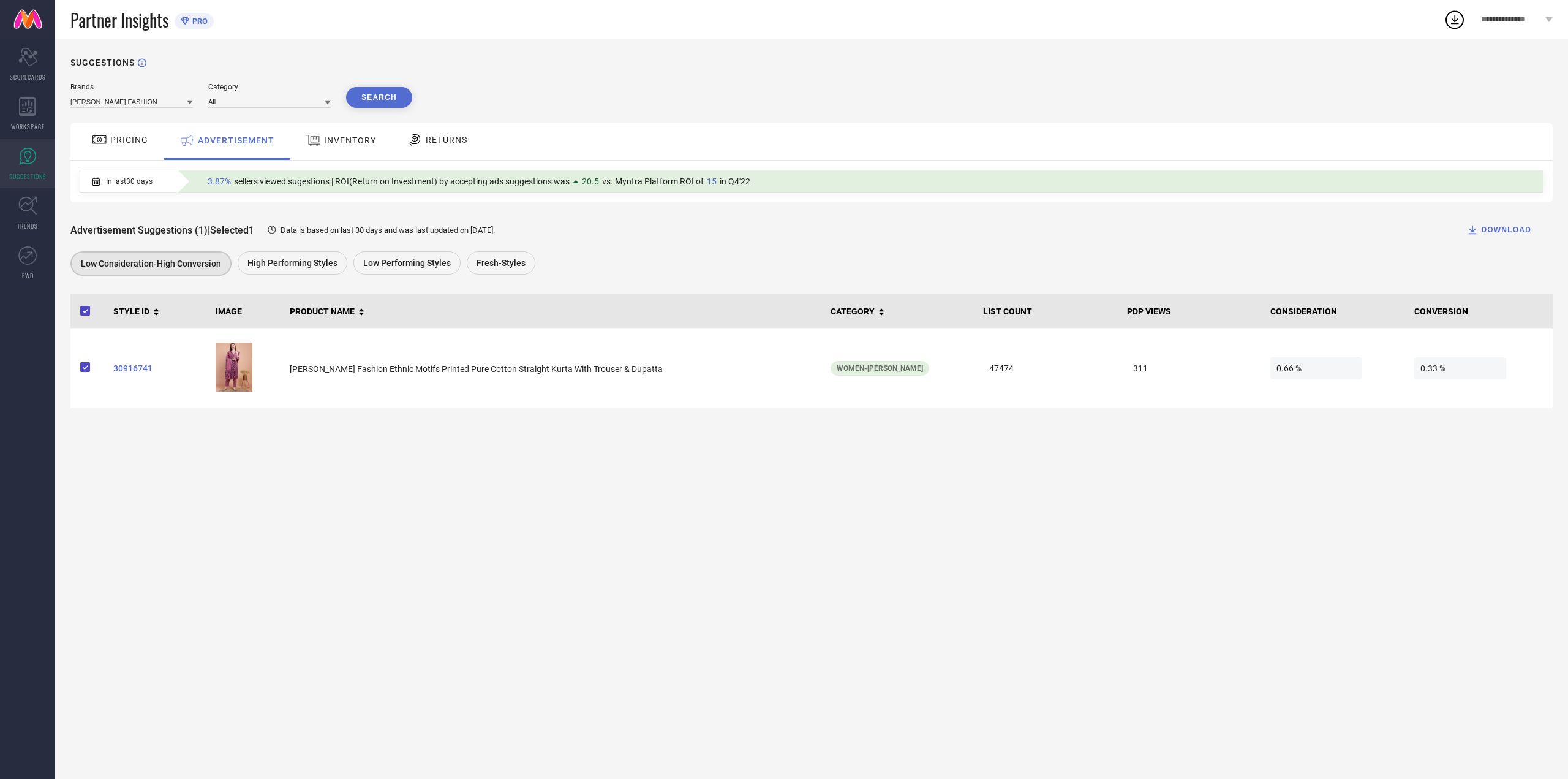
click at [160, 190] on div "In last 30 days" at bounding box center [123, 181] width 85 height 21
click at [216, 181] on span "3.87%" at bounding box center [219, 181] width 23 height 10
click at [158, 146] on div "PRICING" at bounding box center [120, 141] width 87 height 37
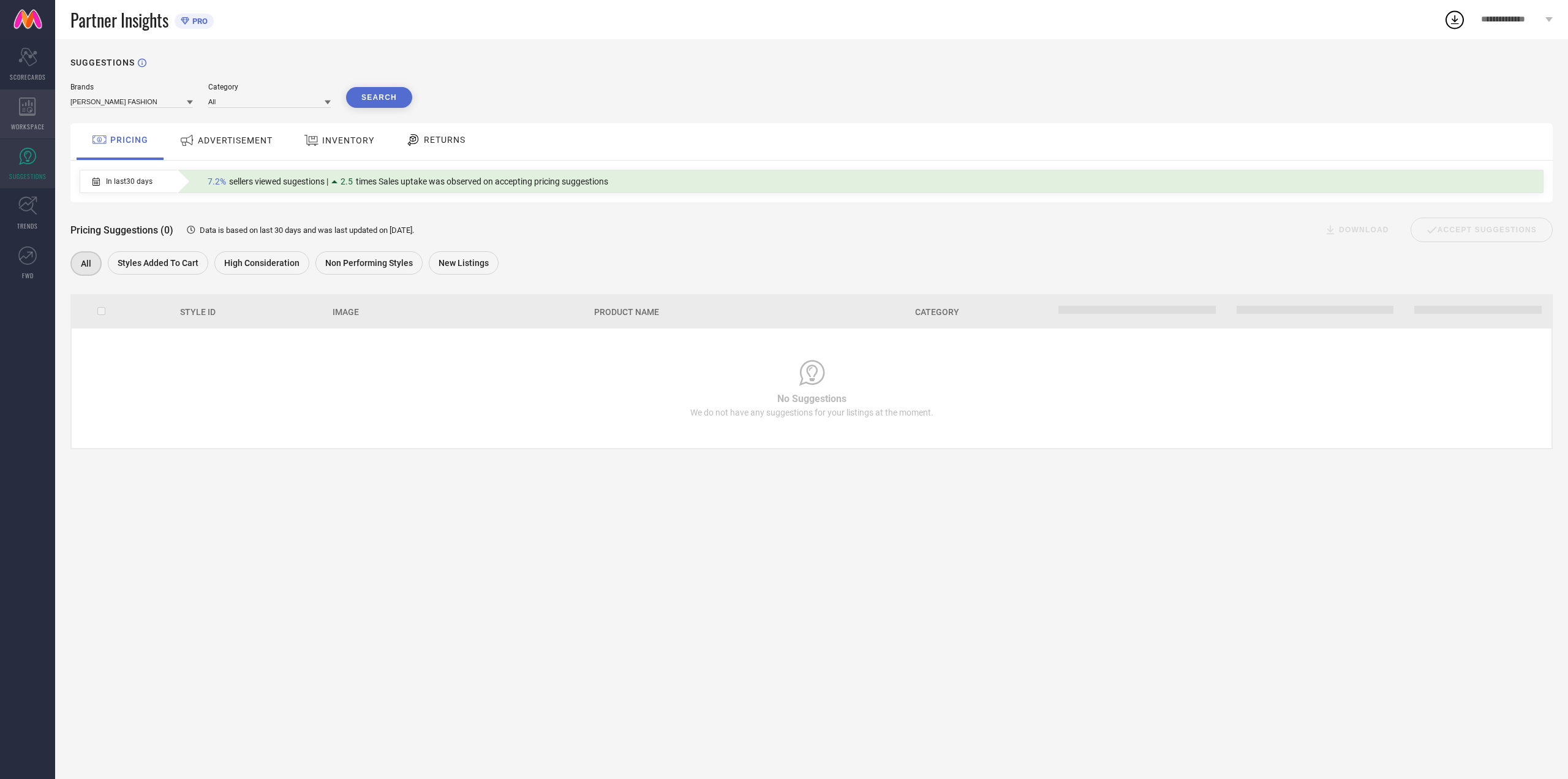
click at [23, 95] on div "WORKSPACE" at bounding box center [27, 114] width 55 height 49
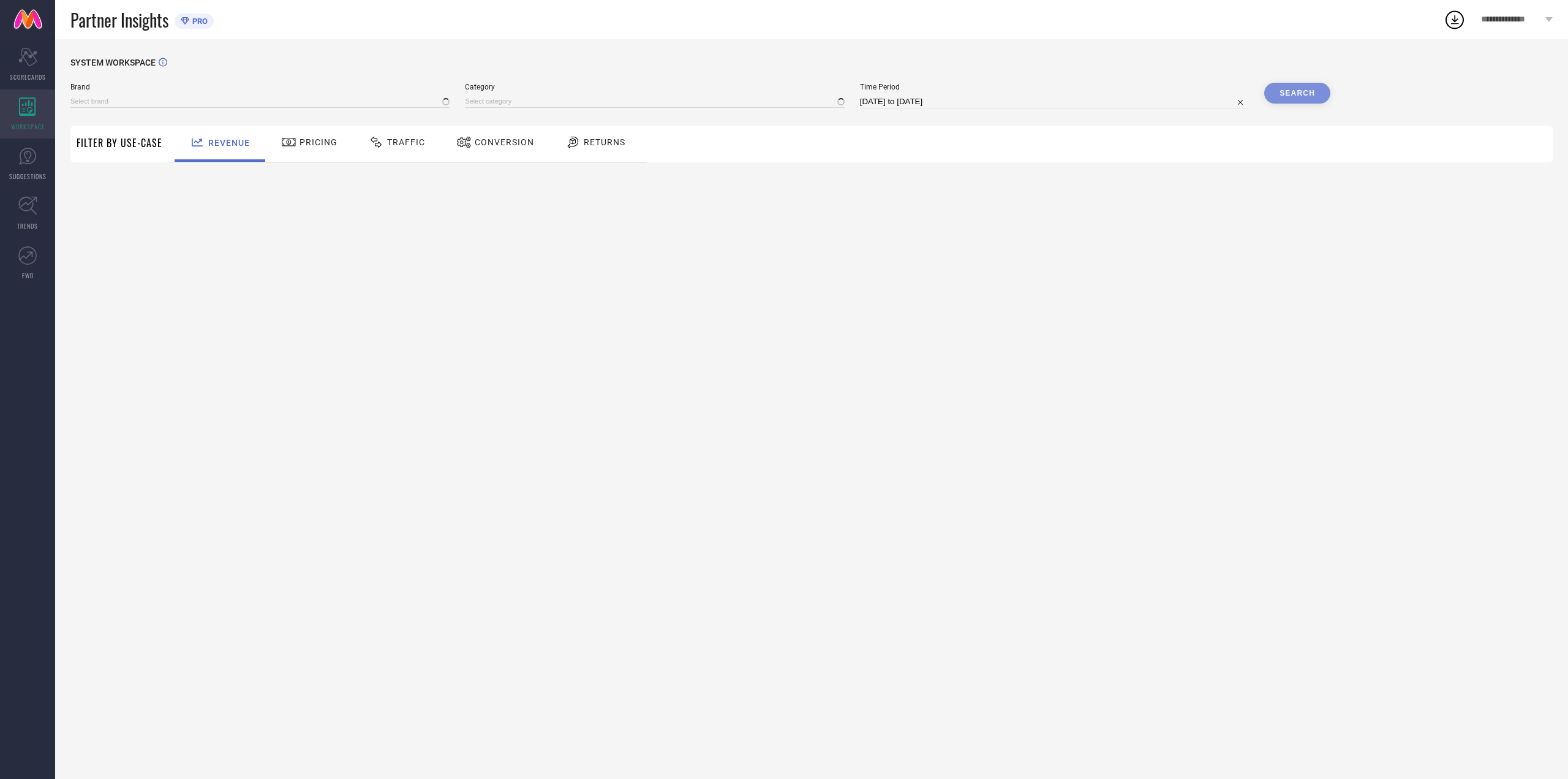
type input "[PERSON_NAME] FASHION"
type input "All"
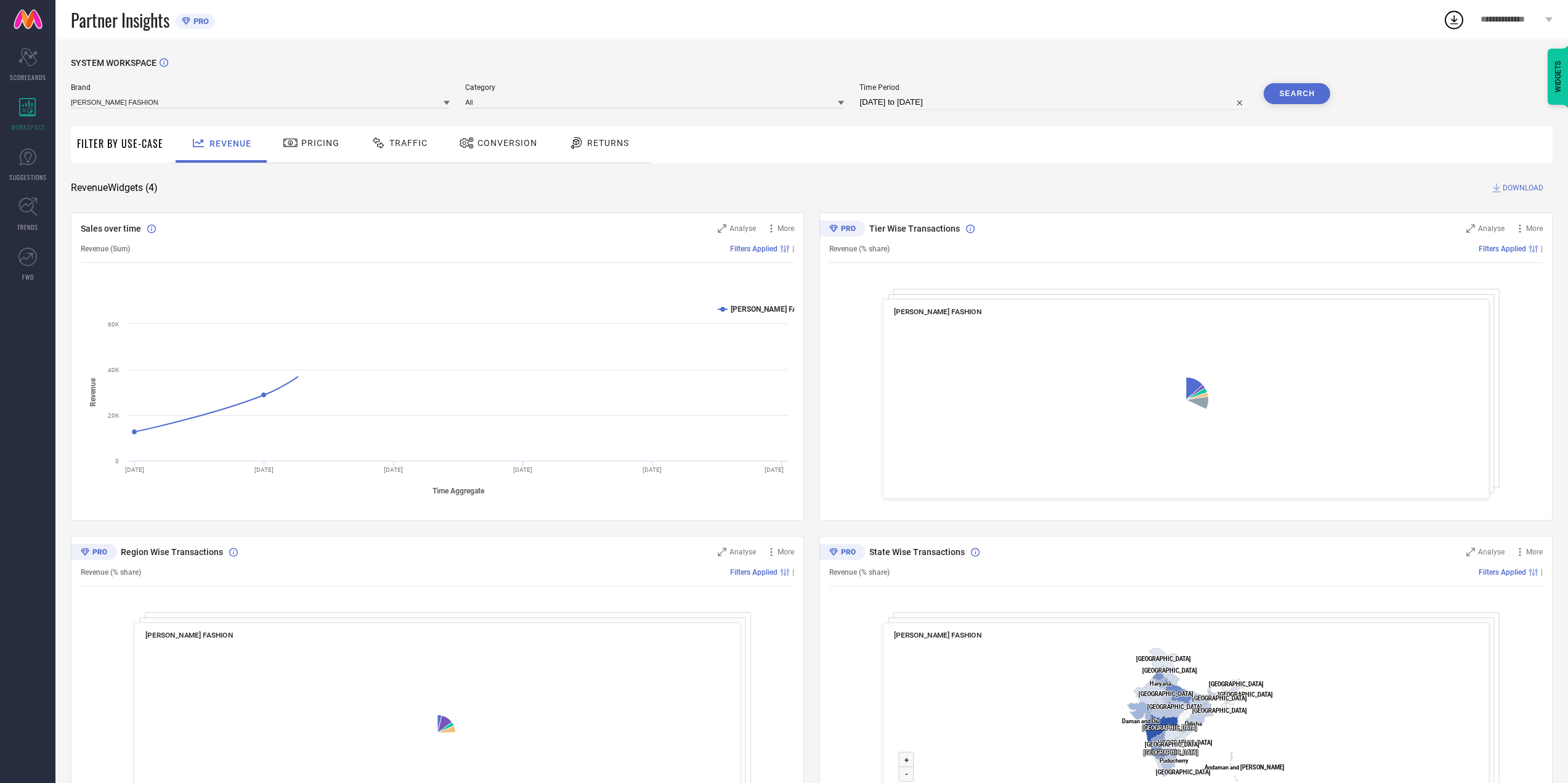
click at [293, 146] on icon at bounding box center [290, 143] width 14 height 9
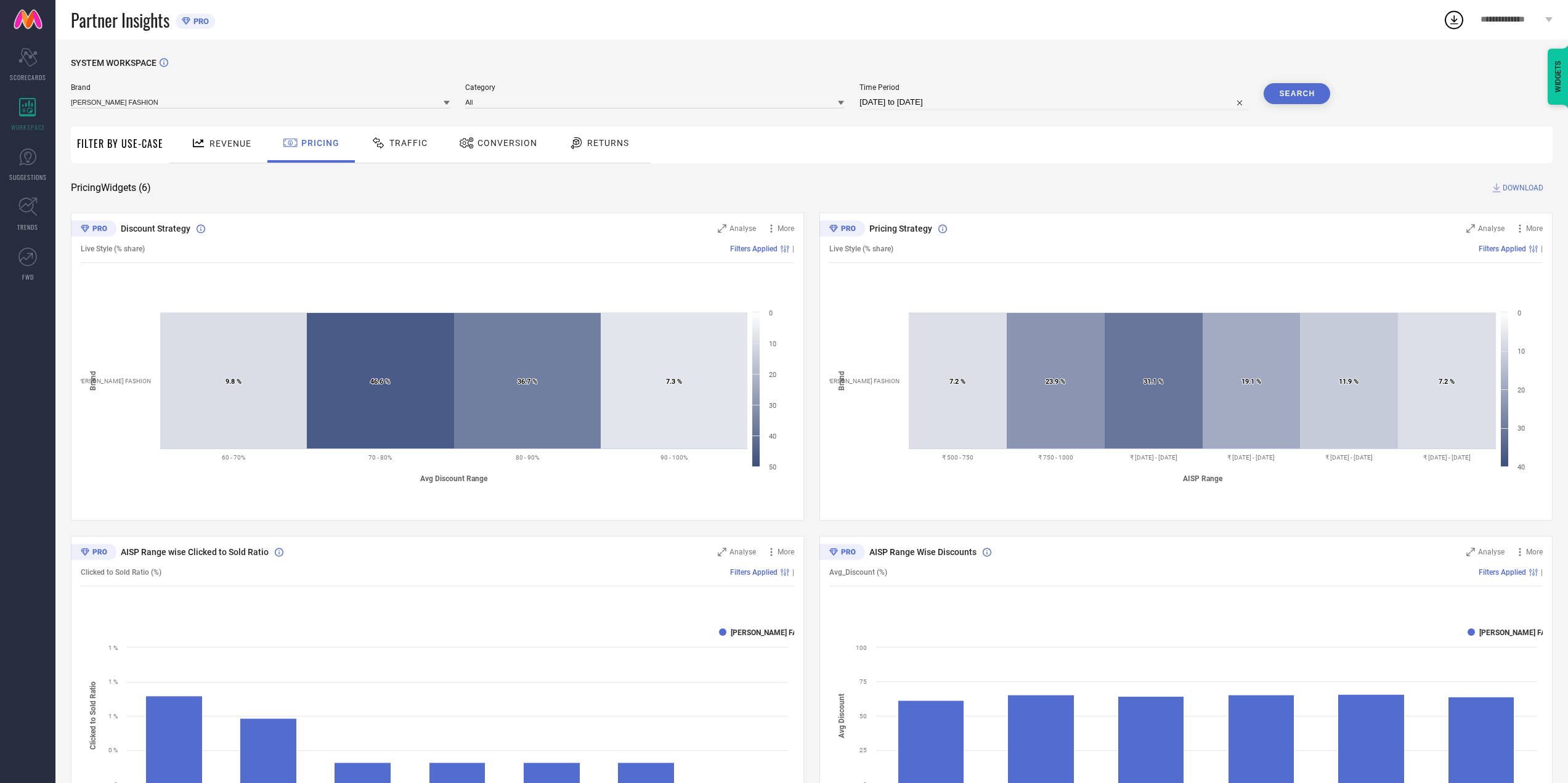
click at [400, 155] on div "Traffic" at bounding box center [399, 145] width 88 height 36
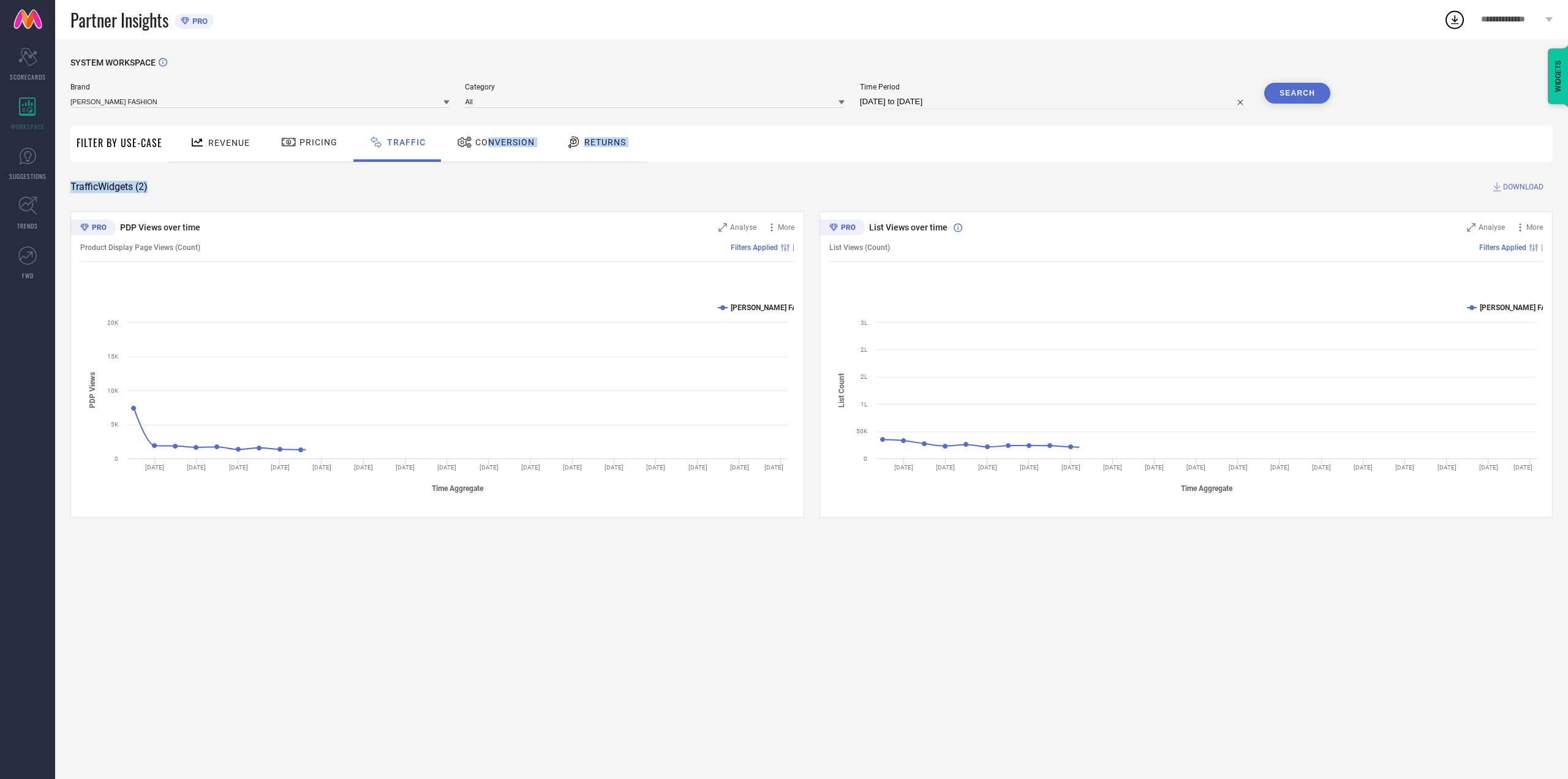
drag, startPoint x: 484, startPoint y: 160, endPoint x: 484, endPoint y: 173, distance: 13.0
click at [484, 168] on div "SYSTEM WORKSPACE Brand [PERSON_NAME] FASHION Category All Time Period [DATE] to…" at bounding box center [812, 287] width 1483 height 460
click at [606, 159] on div "Returns" at bounding box center [596, 144] width 91 height 36
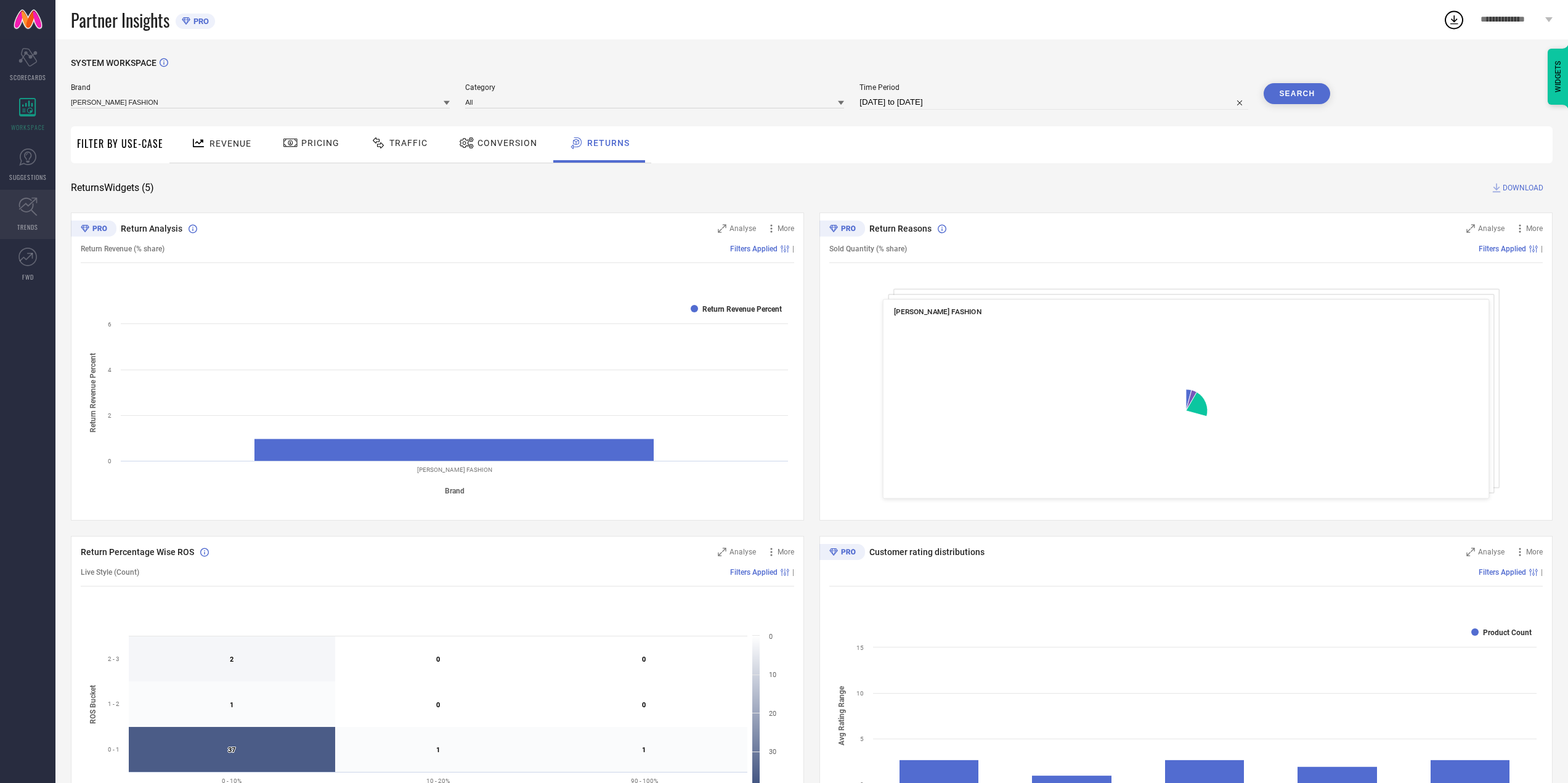
click at [48, 226] on link "TRENDS" at bounding box center [28, 214] width 55 height 49
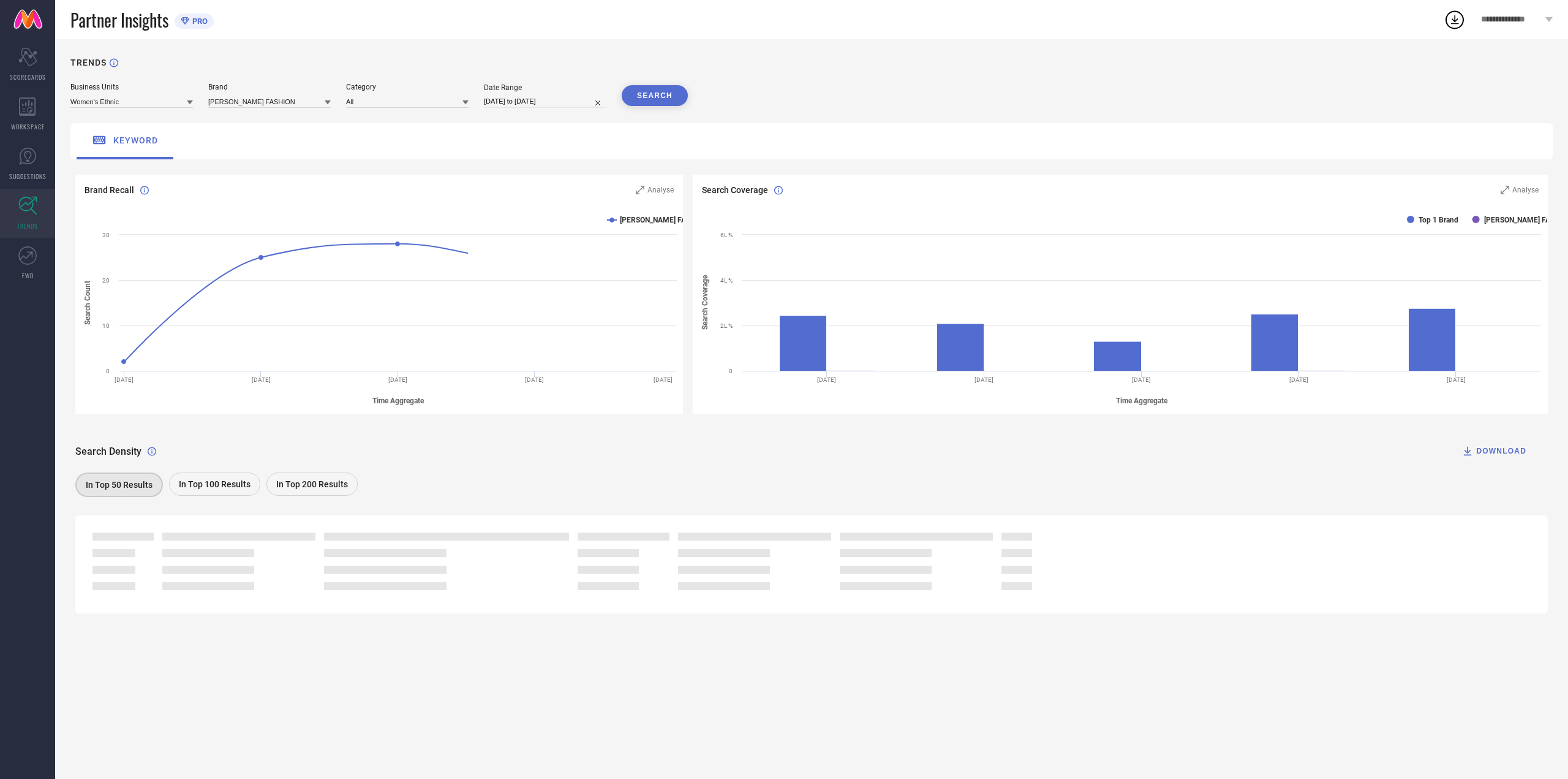
click at [201, 24] on span "PRO" at bounding box center [198, 21] width 18 height 9
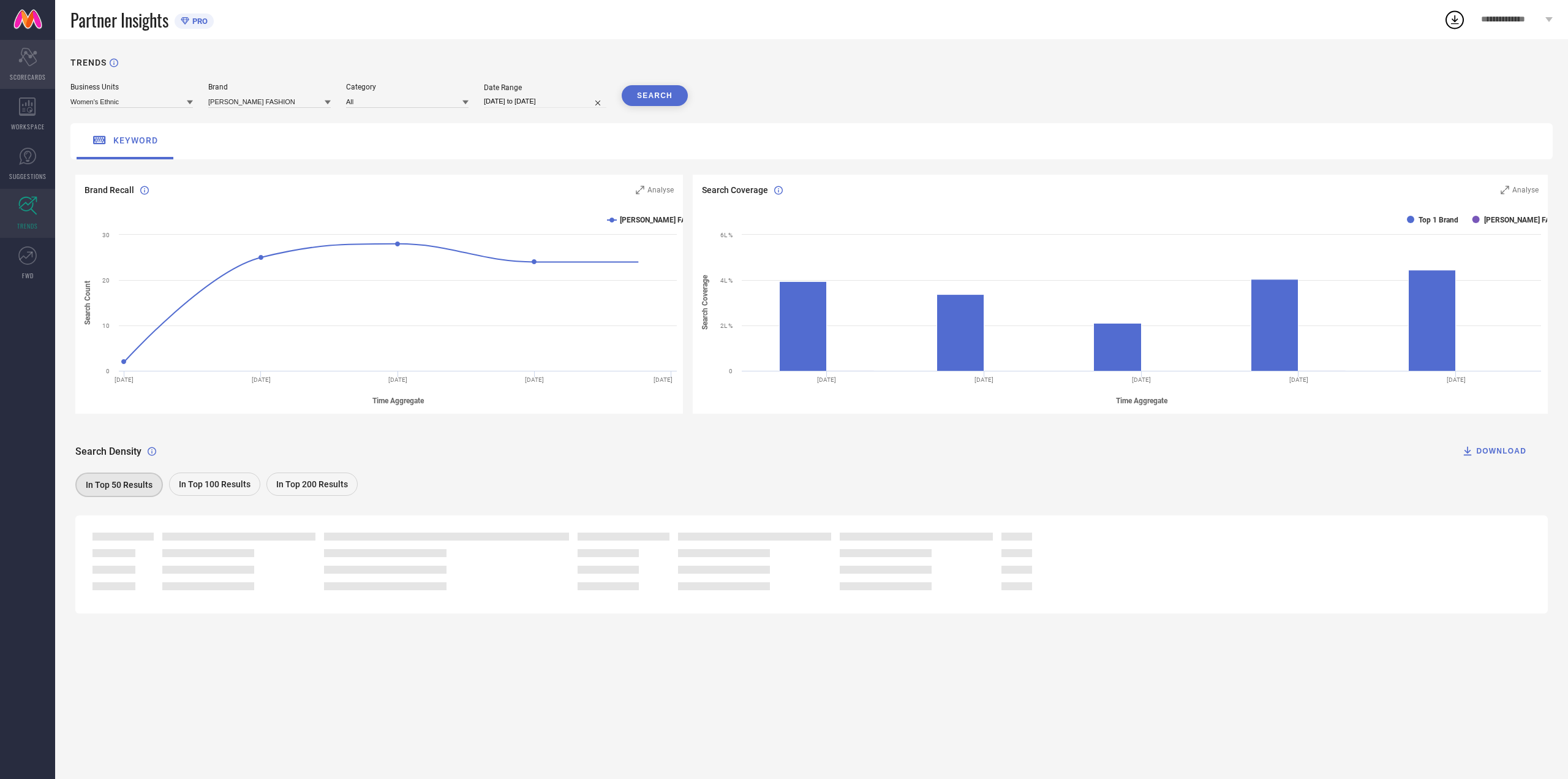
click at [24, 57] on icon "Scorecard" at bounding box center [27, 57] width 19 height 18
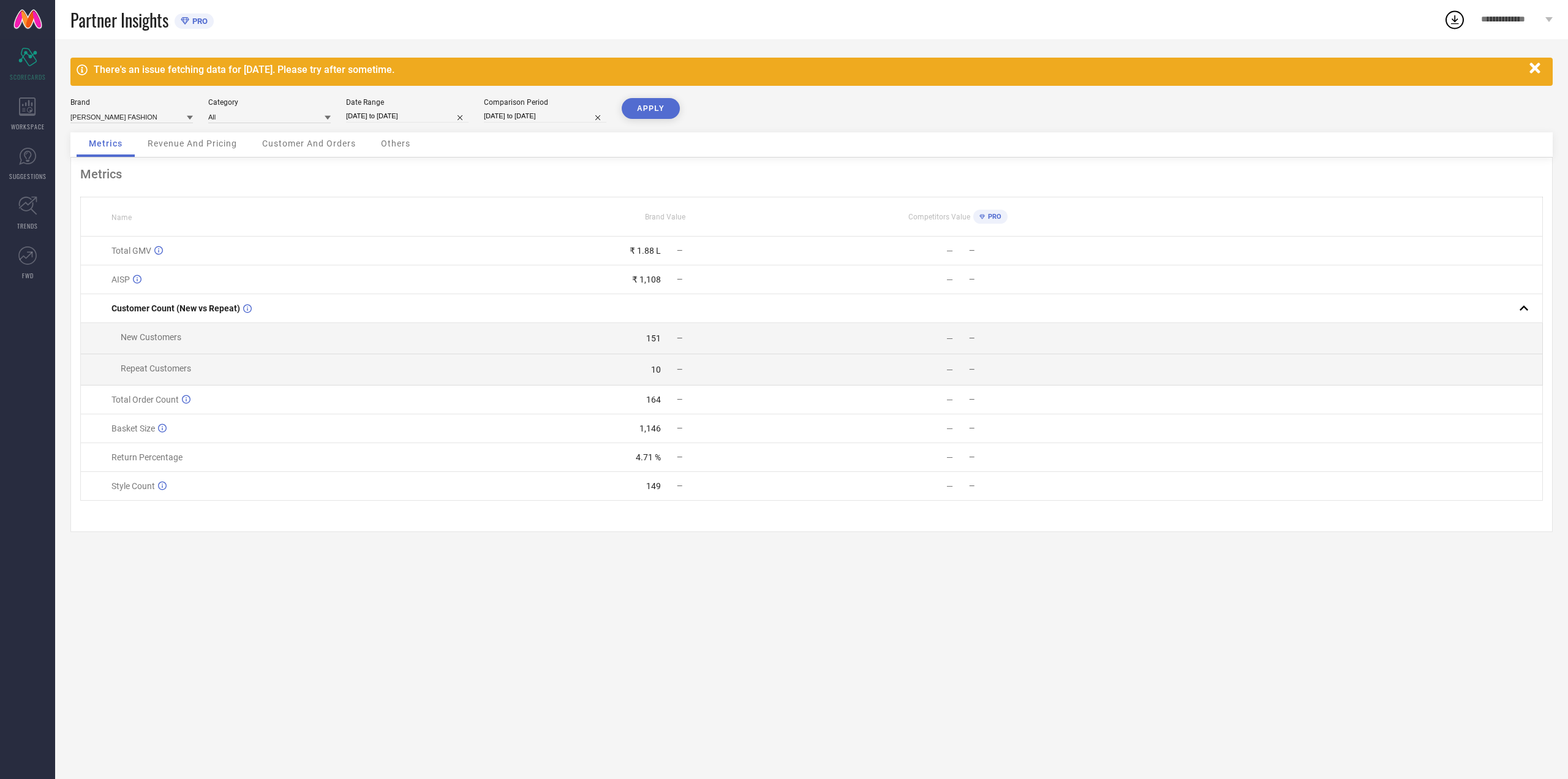
click at [1447, 14] on icon at bounding box center [1455, 19] width 22 height 22
click at [1508, 22] on span "**********" at bounding box center [1512, 20] width 61 height 11
click at [1472, 49] on span "**********" at bounding box center [1471, 51] width 122 height 12
click at [738, 256] on td "₹ 1.88 L —" at bounding box center [665, 251] width 292 height 29
click at [19, 115] on icon at bounding box center [27, 106] width 17 height 18
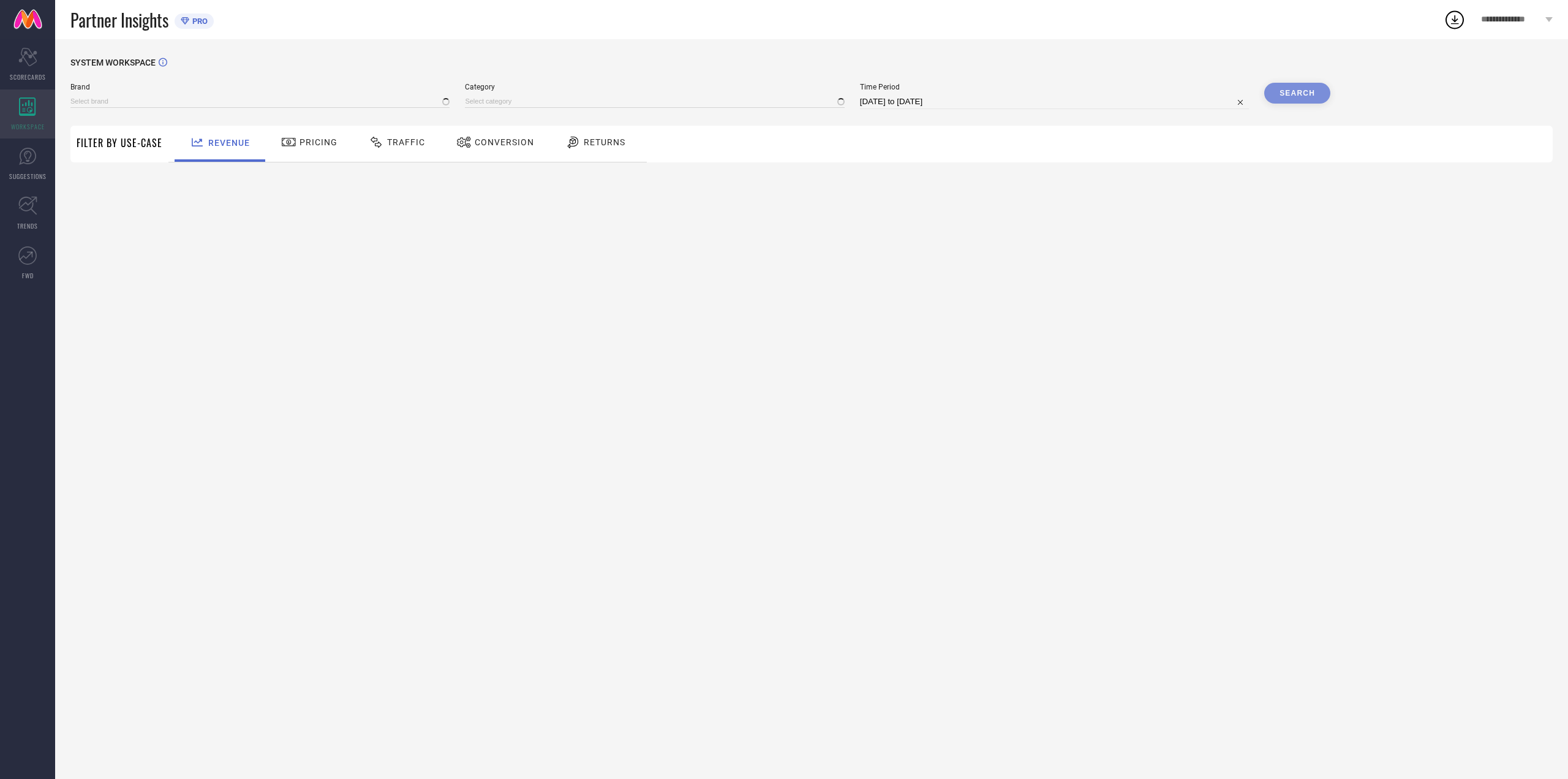
type input "[PERSON_NAME] FASHION"
type input "All"
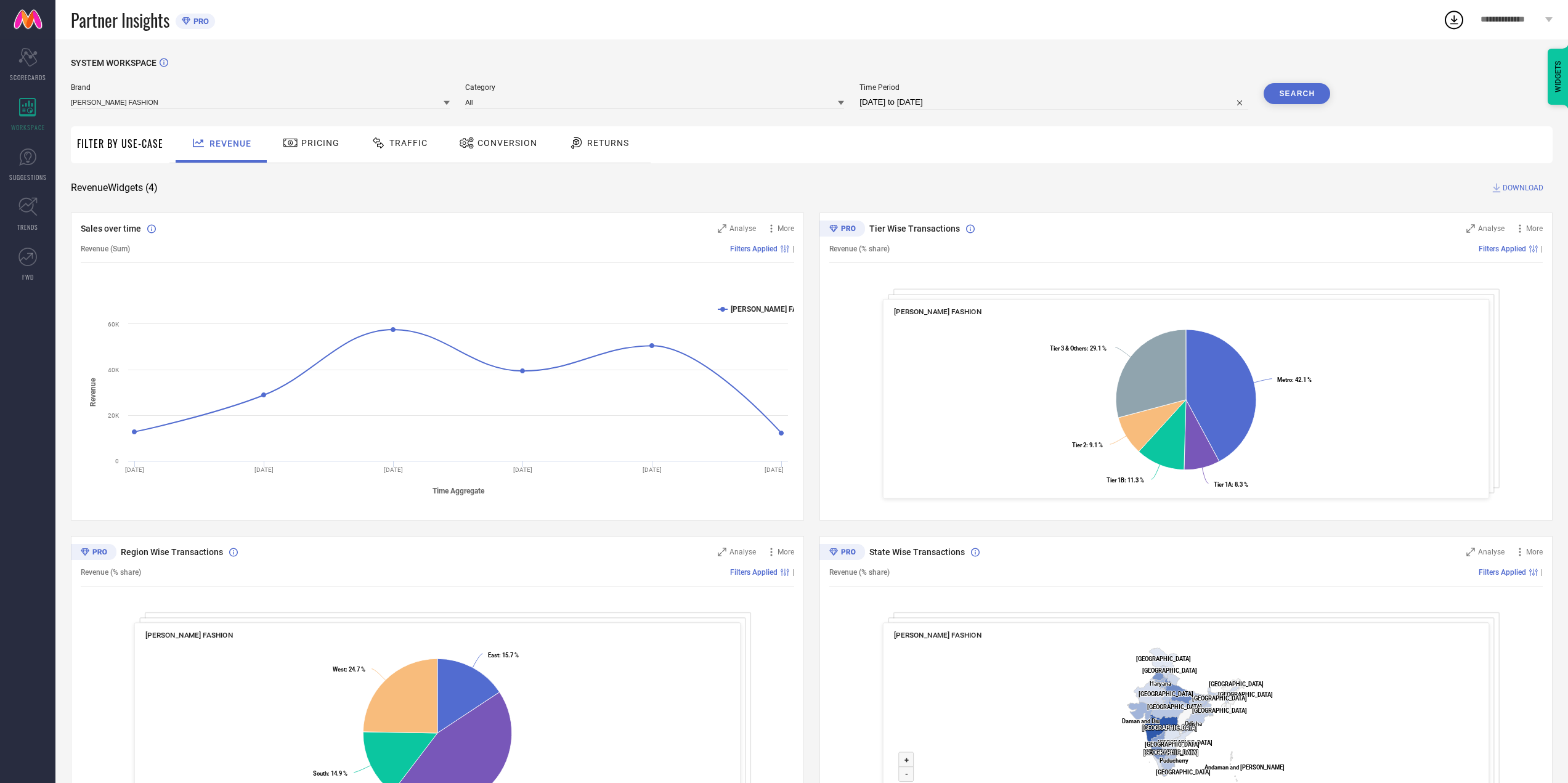
click at [1562, 57] on div "WIDGETS" at bounding box center [1558, 76] width 21 height 56
click at [1482, 129] on div "State Wise Transactions" at bounding box center [1493, 132] width 150 height 12
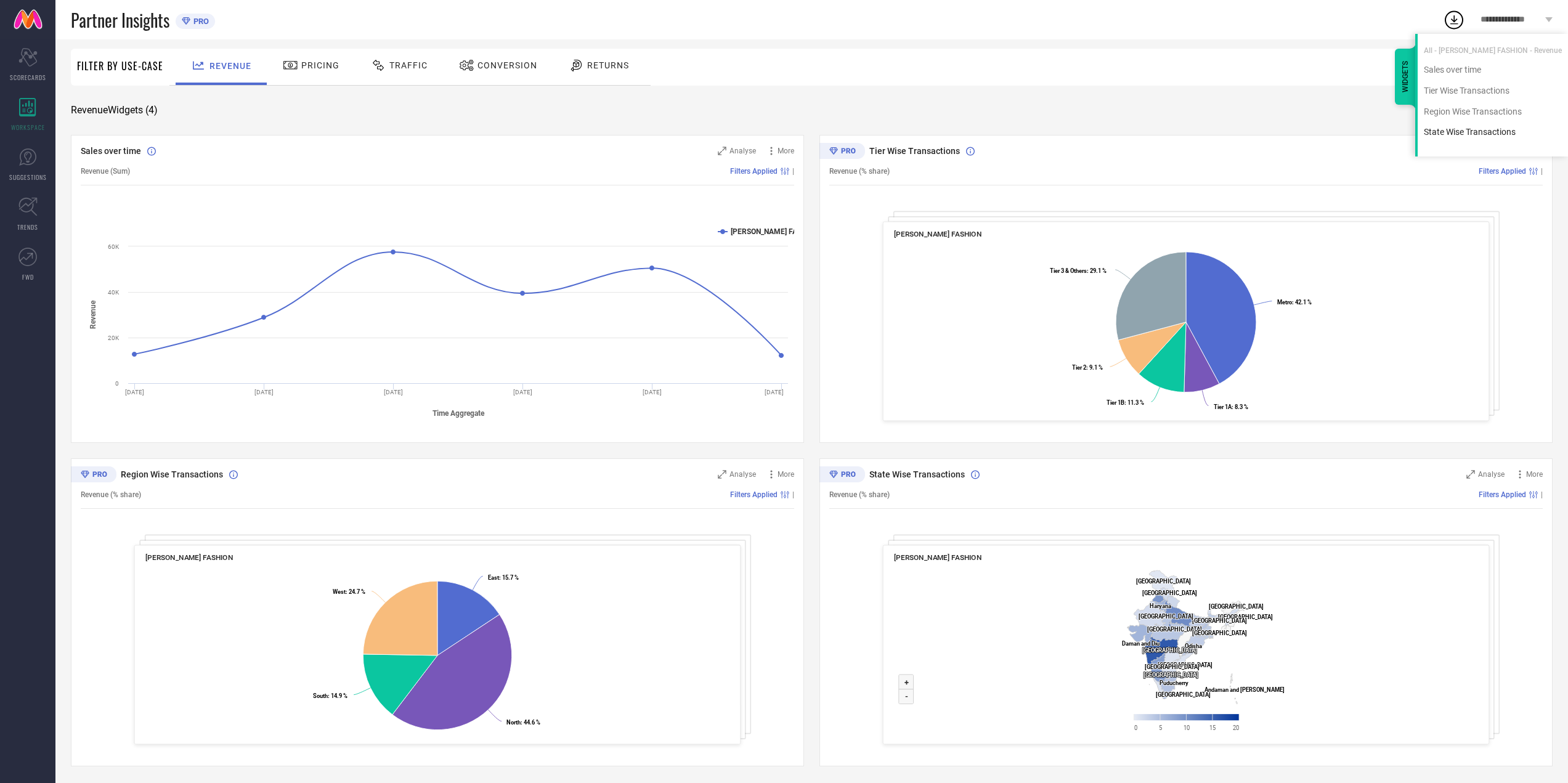
scroll to position [80, 0]
drag, startPoint x: 1477, startPoint y: 129, endPoint x: 1522, endPoint y: 48, distance: 92.7
click at [1522, 48] on div "All - ATHA FASHION - Revenue" at bounding box center [1493, 44] width 150 height 21
click at [1514, 18] on span "**********" at bounding box center [1512, 20] width 61 height 11
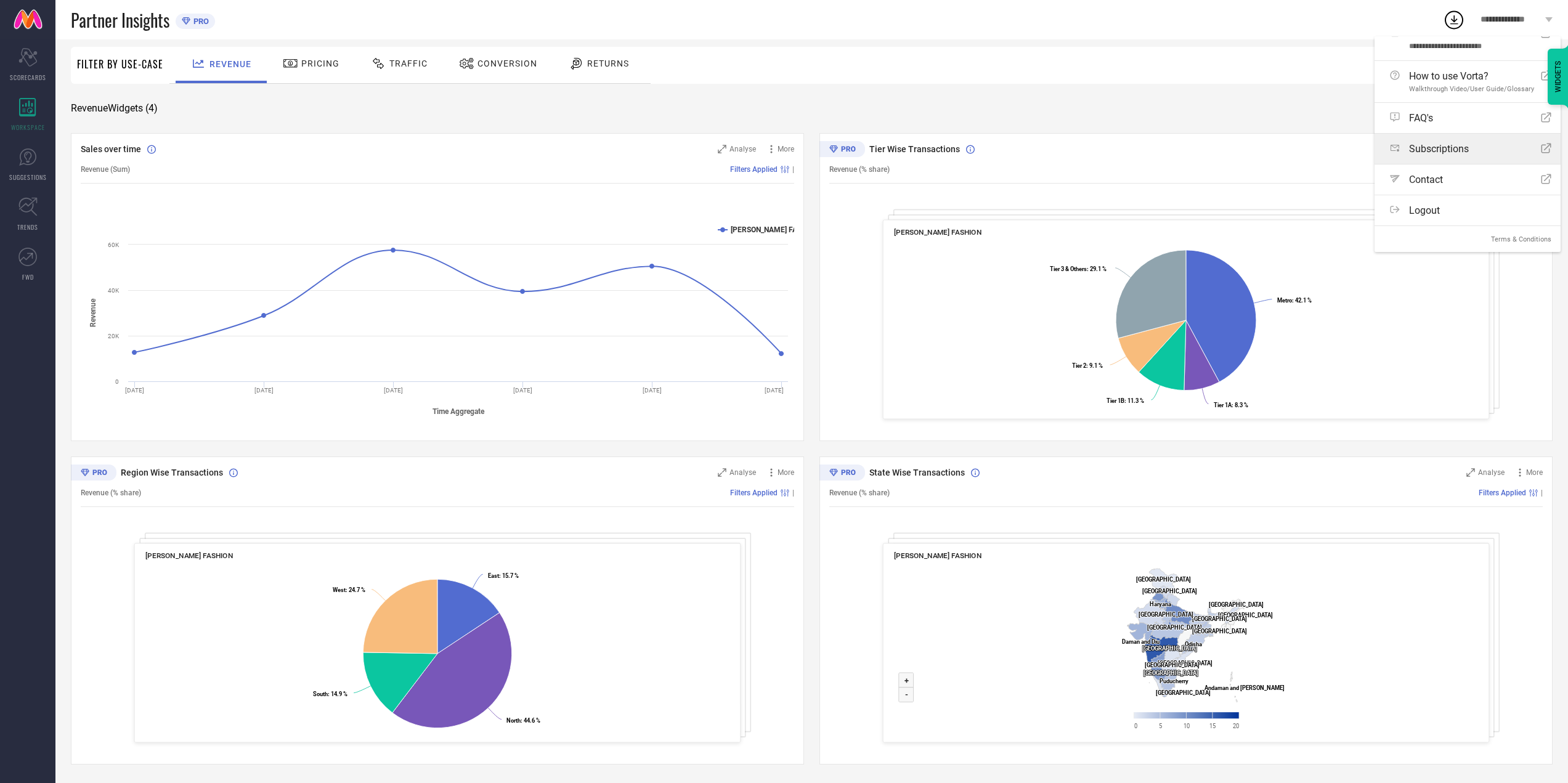
scroll to position [19, 0]
click at [1467, 158] on link "Subscriptions Open Icon" at bounding box center [1468, 147] width 186 height 30
click at [1440, 192] on span "Contact" at bounding box center [1426, 197] width 34 height 12
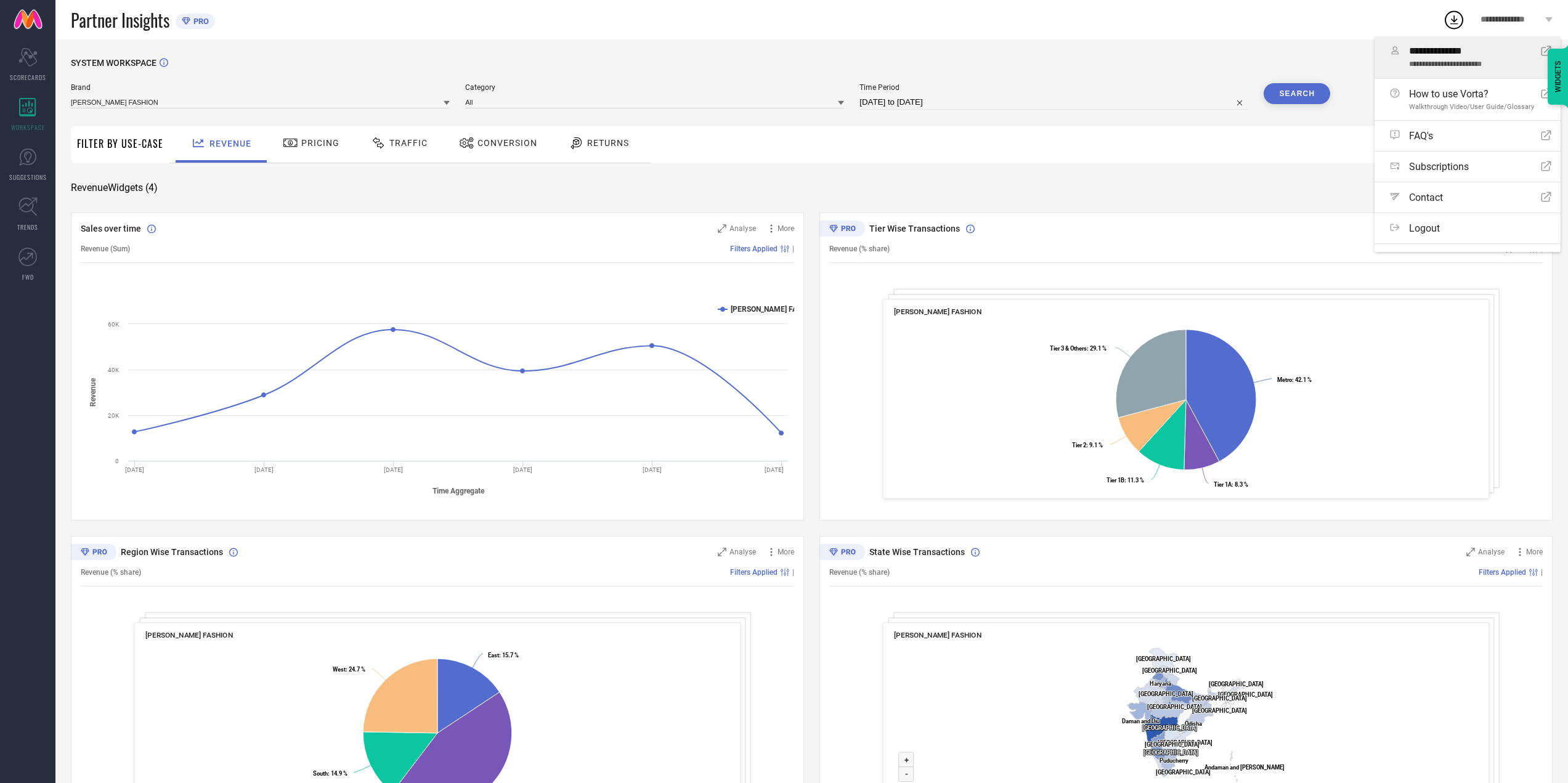
click at [1450, 56] on span "**********" at bounding box center [1471, 51] width 123 height 12
click at [2, 271] on link "FWD" at bounding box center [28, 264] width 55 height 49
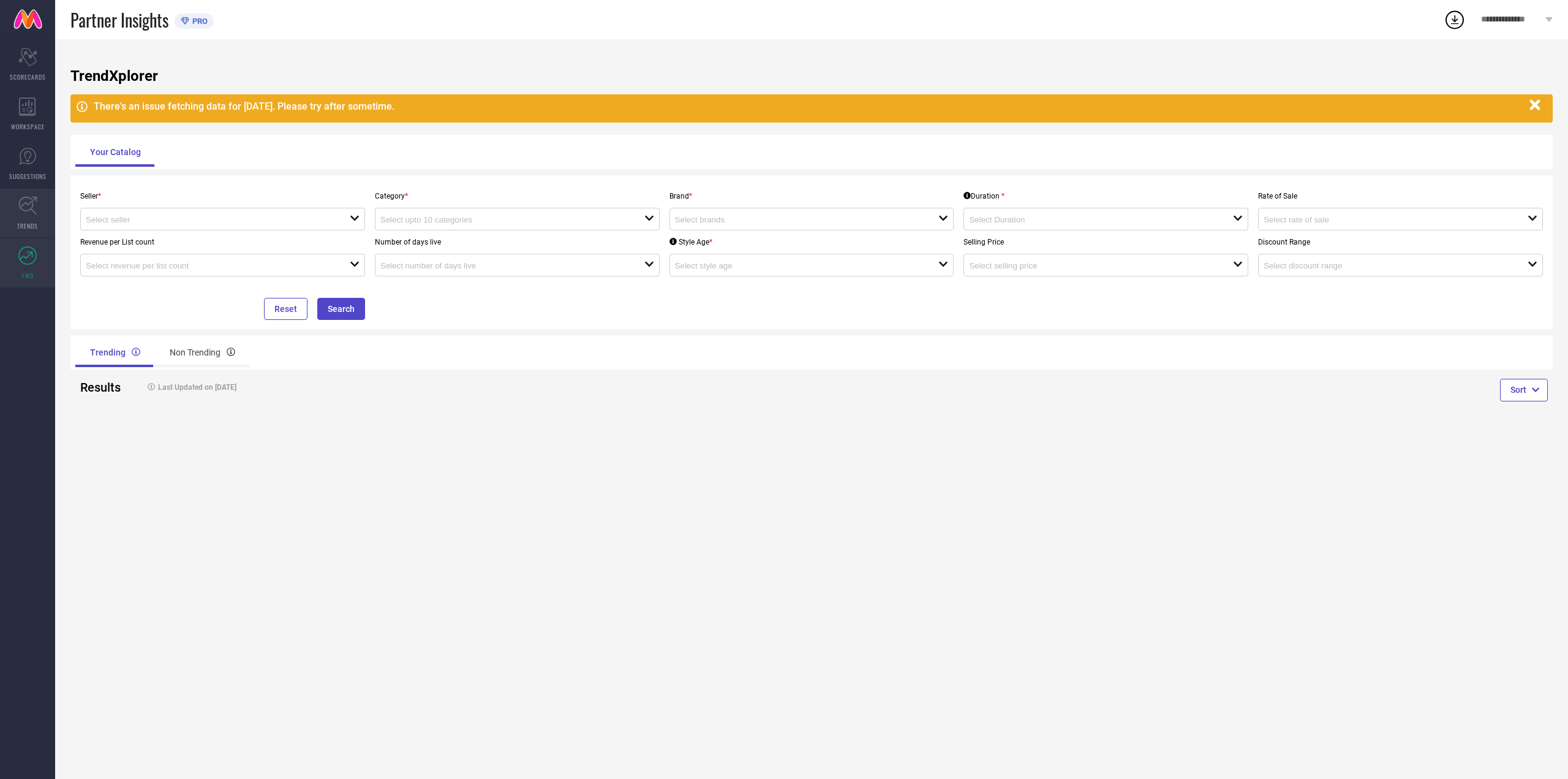
click at [11, 203] on link "TRENDS" at bounding box center [27, 213] width 55 height 49
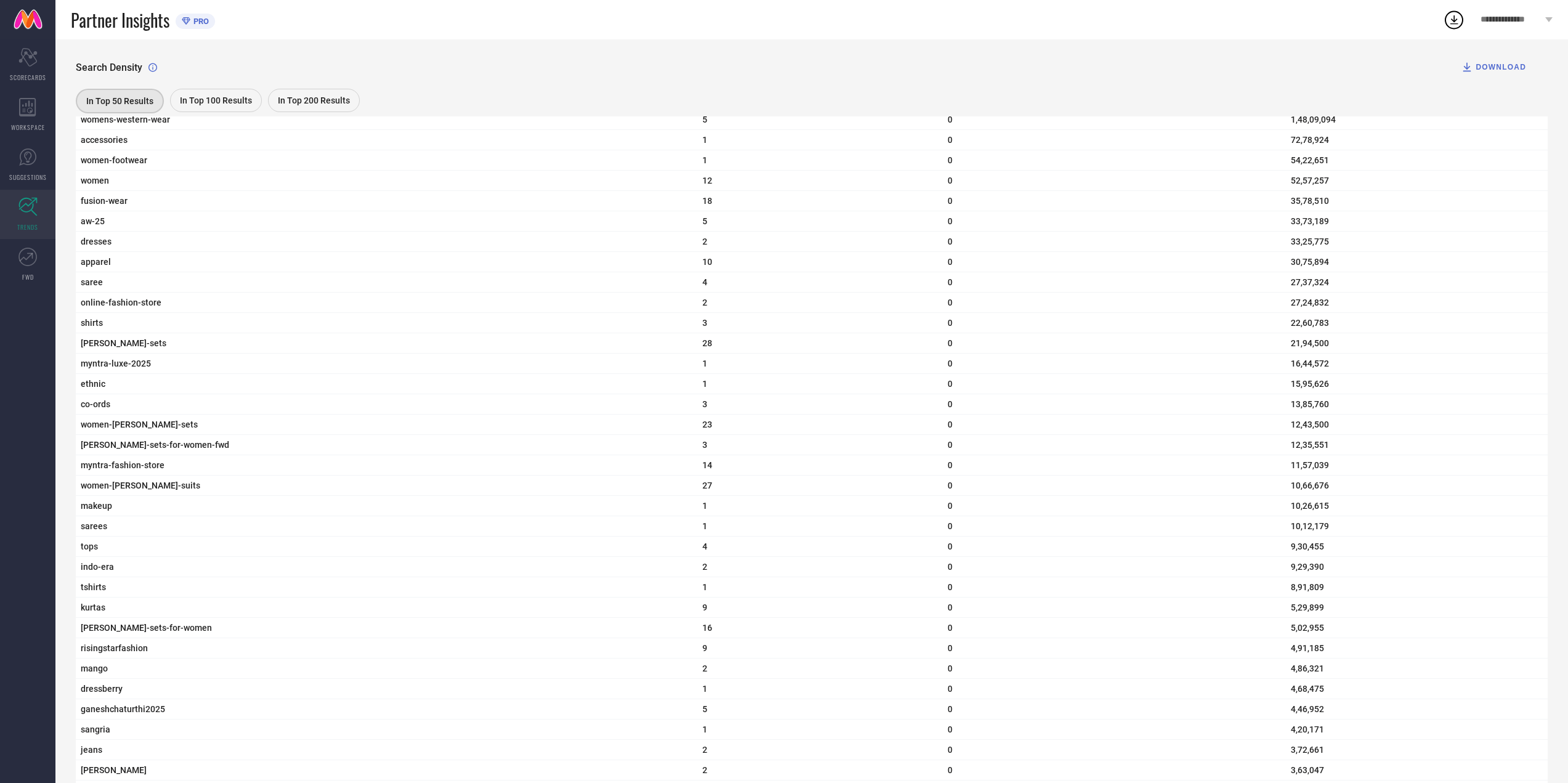
scroll to position [493, 0]
click at [28, 138] on div "WORKSPACE" at bounding box center [28, 115] width 55 height 49
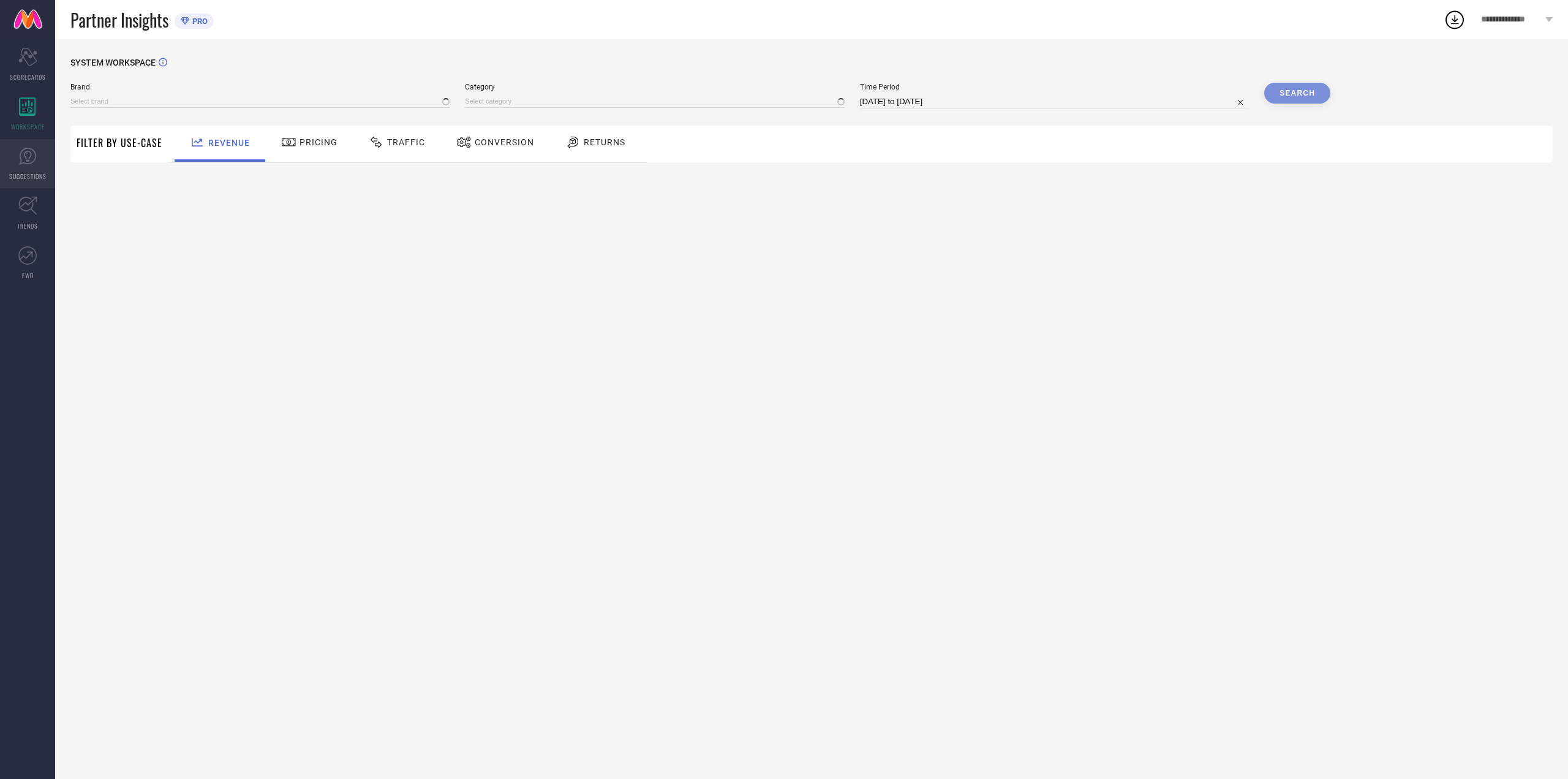
type input "[PERSON_NAME] FASHION"
type input "All"
click at [28, 160] on icon at bounding box center [27, 156] width 18 height 18
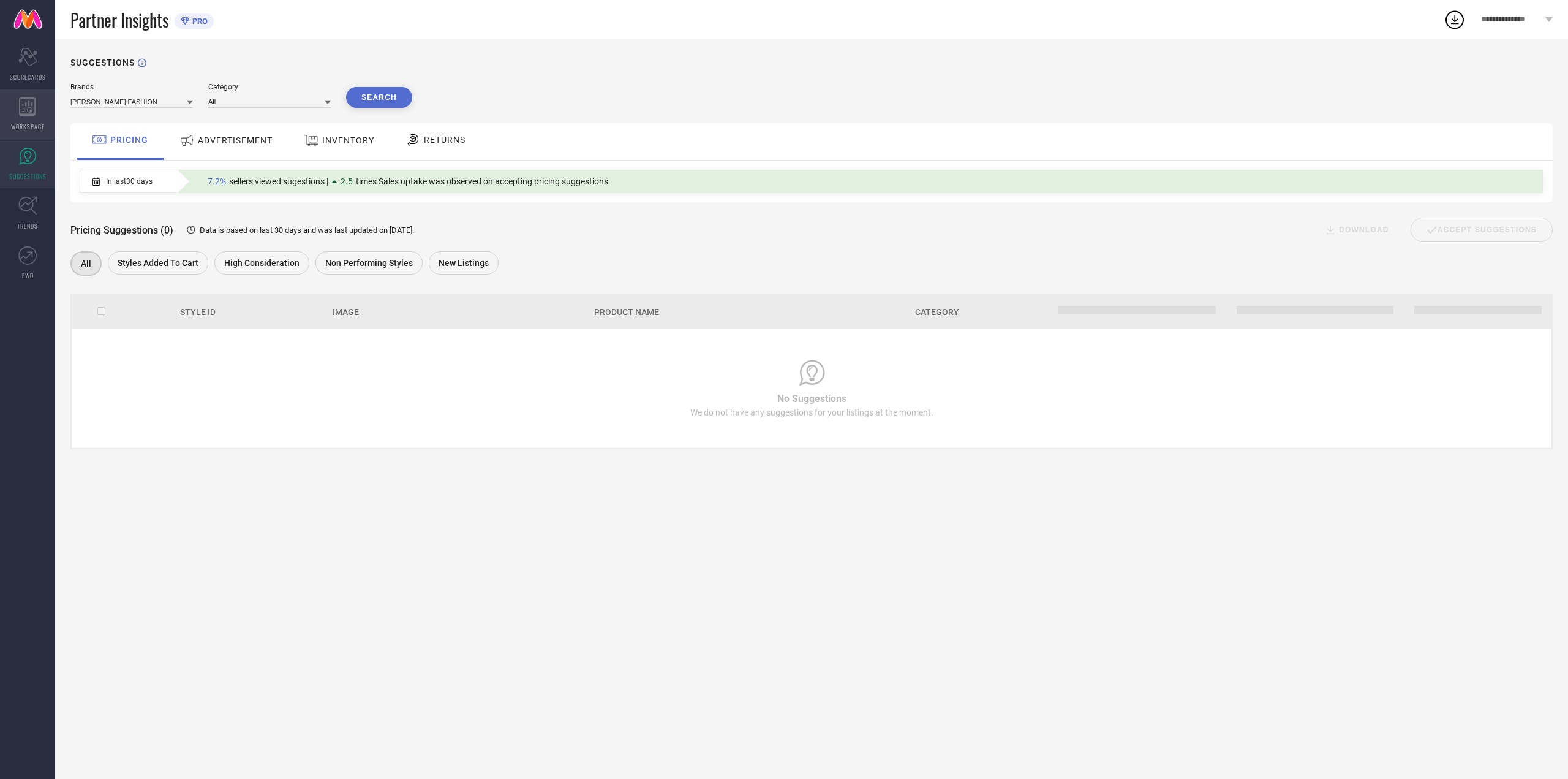
click at [28, 132] on div "WORKSPACE" at bounding box center [27, 114] width 55 height 49
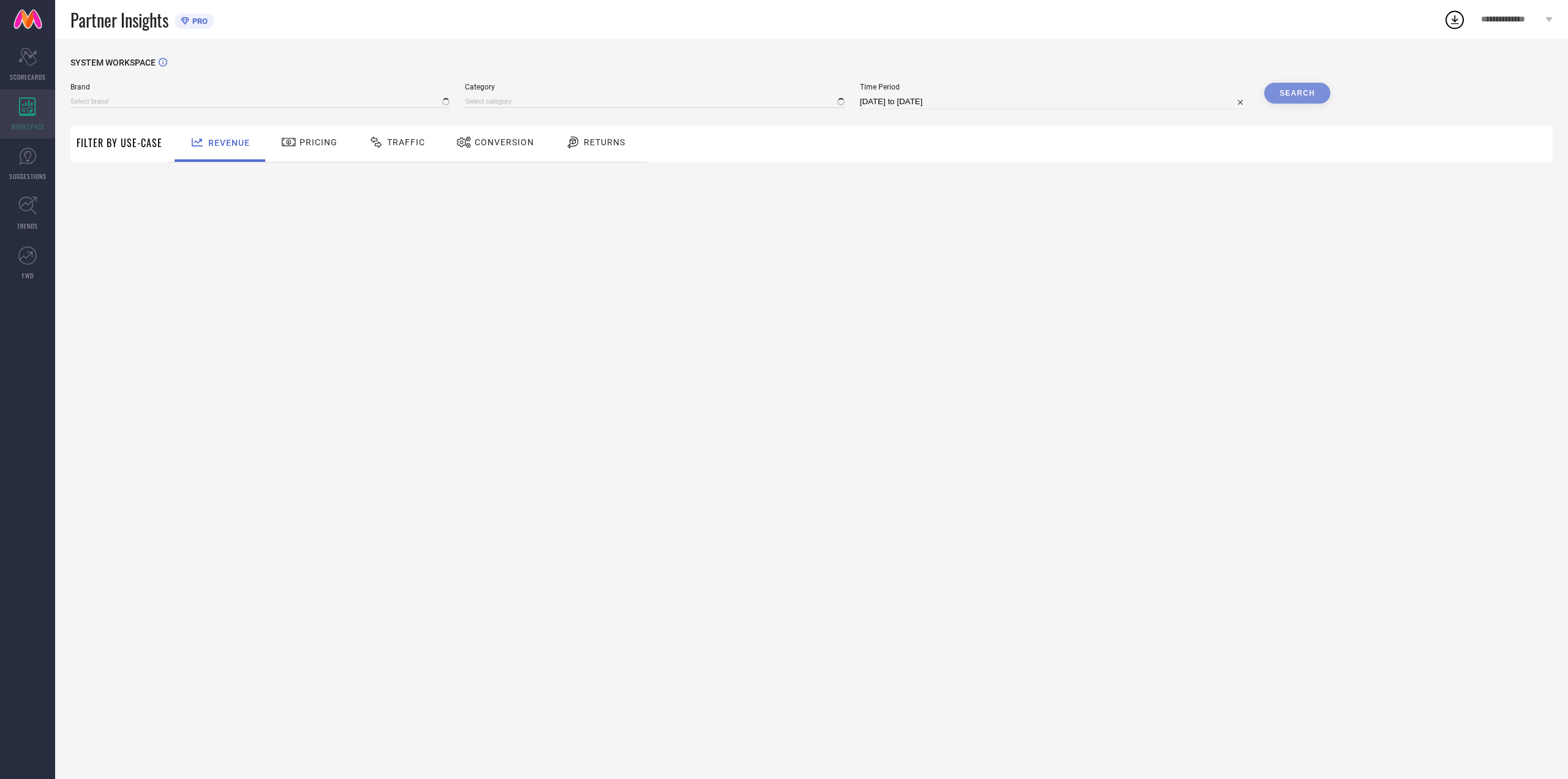
type input "[PERSON_NAME] FASHION"
type input "All"
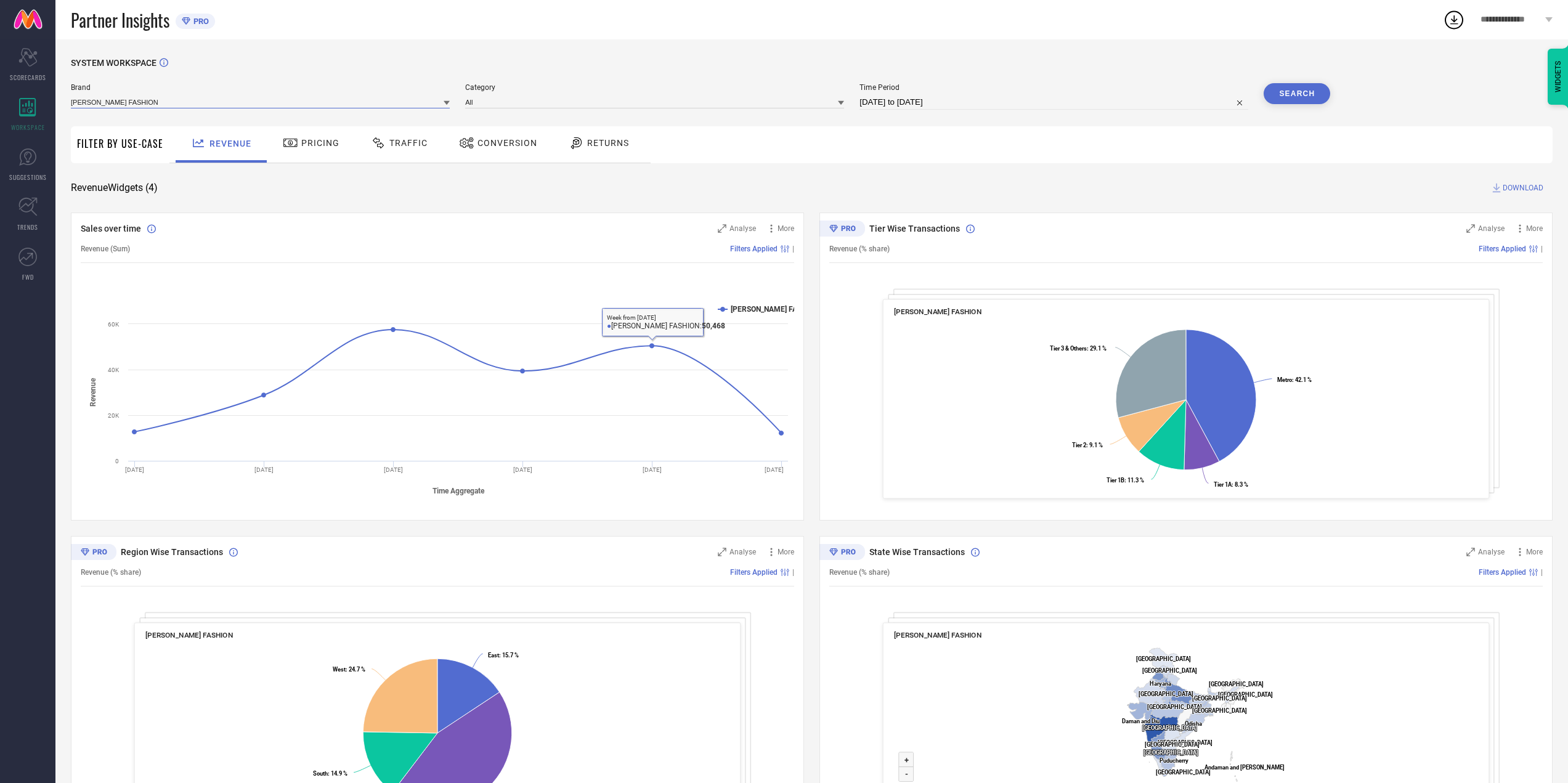
click at [173, 98] on input at bounding box center [260, 101] width 379 height 13
click at [259, 132] on div "Revenue" at bounding box center [221, 145] width 91 height 36
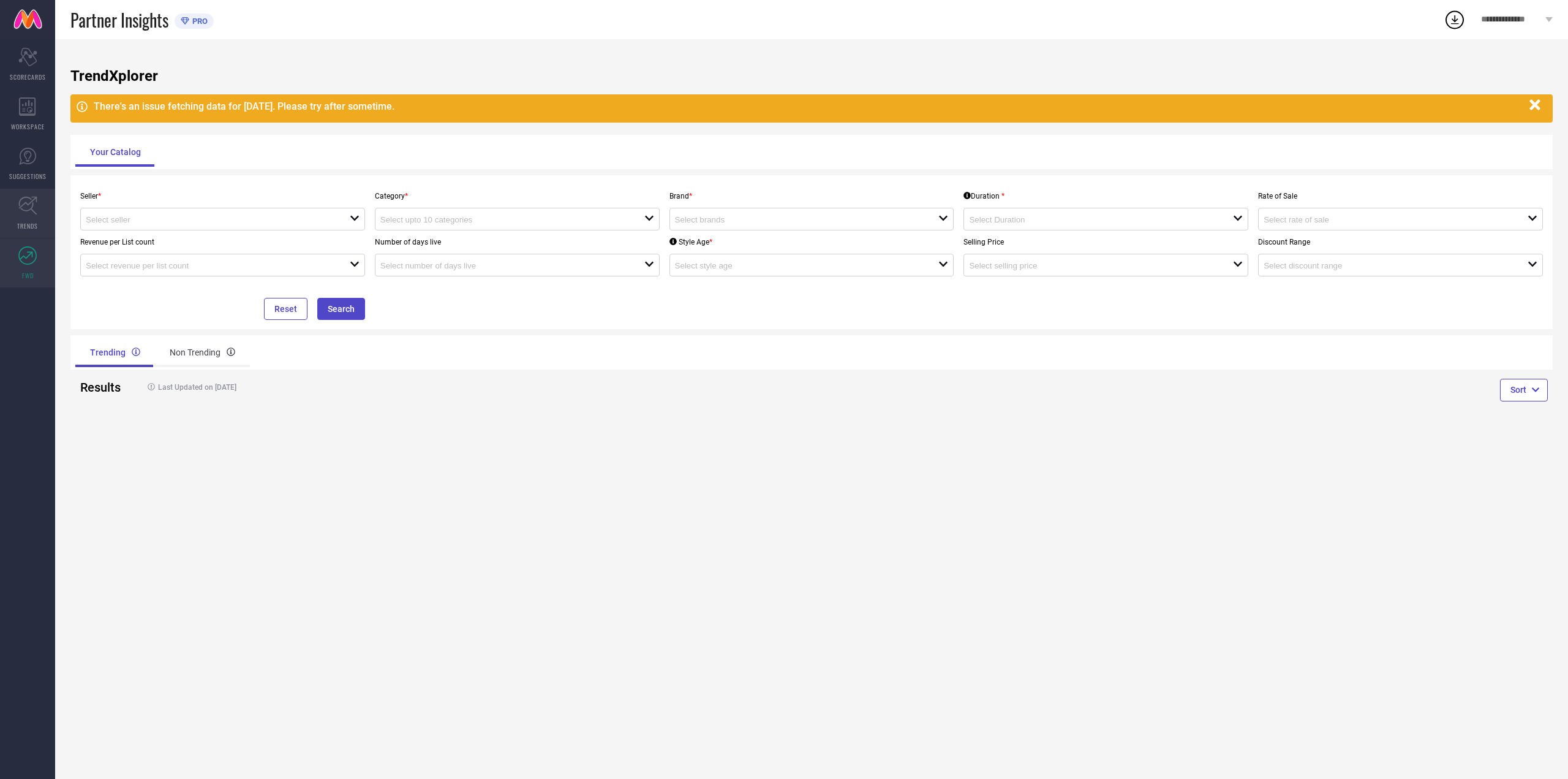
click at [31, 193] on link "TRENDS" at bounding box center [27, 213] width 55 height 49
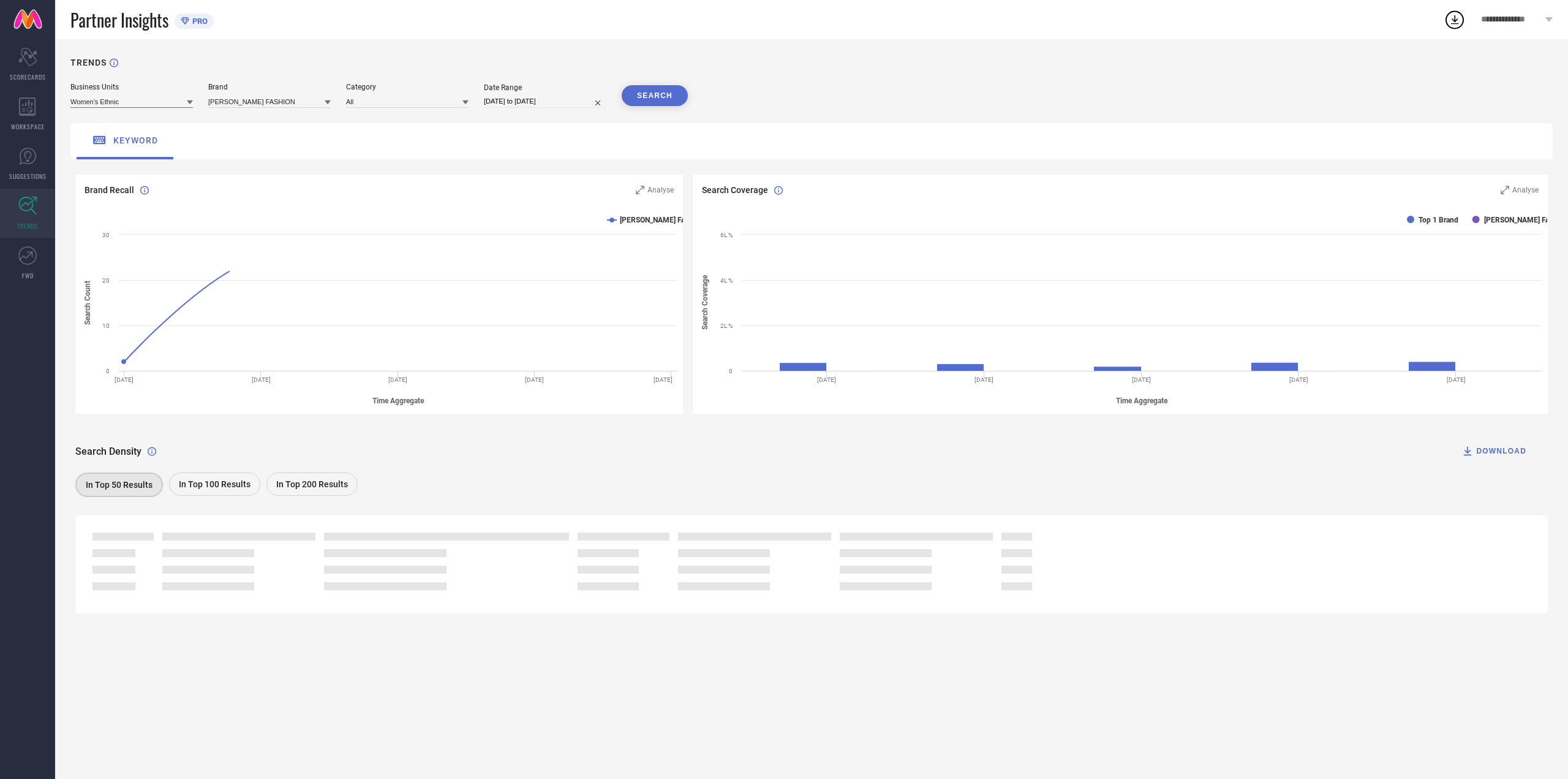
click at [145, 105] on input at bounding box center [131, 101] width 123 height 13
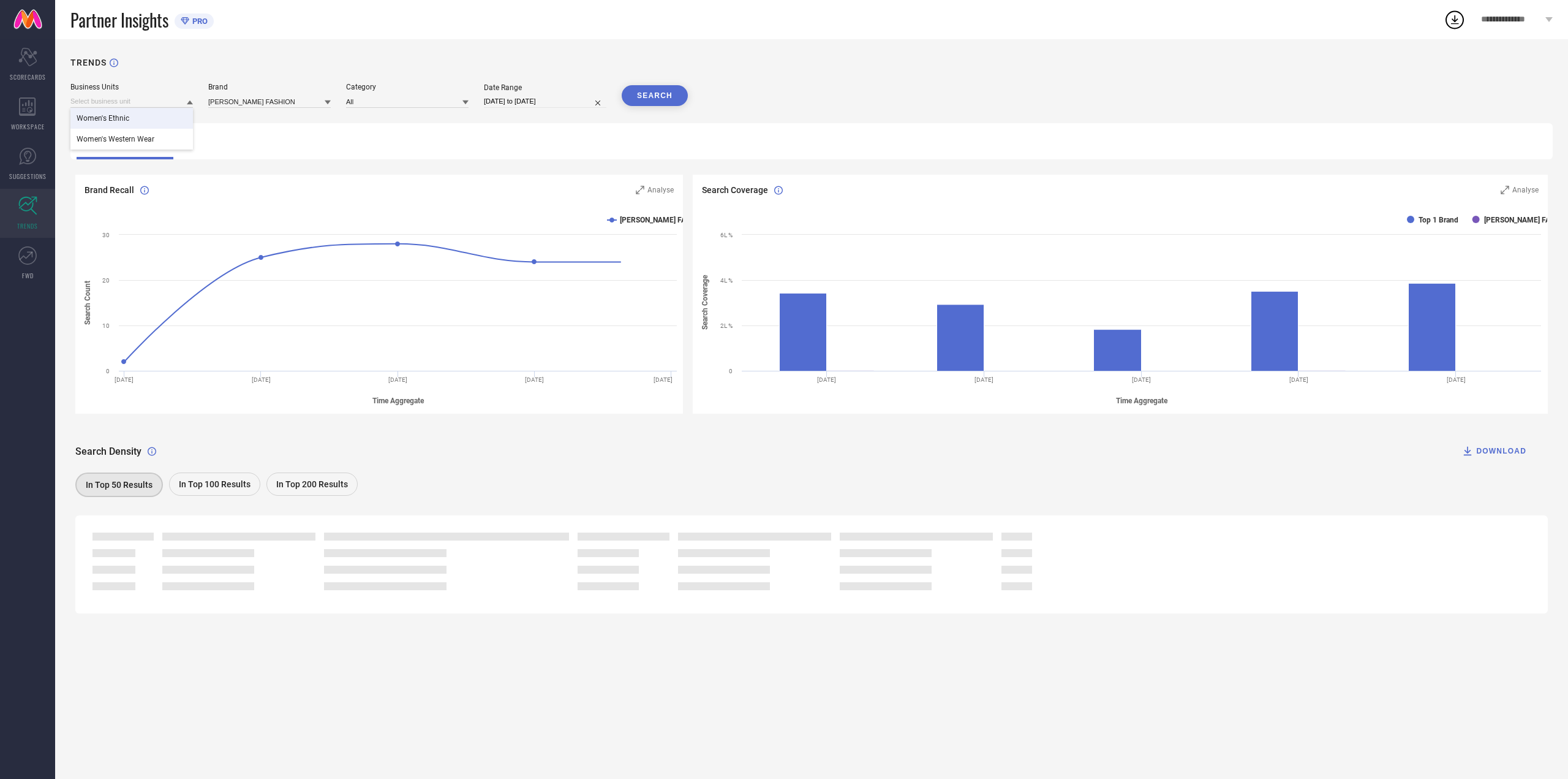
click at [140, 122] on div "Women's Ethnic" at bounding box center [131, 118] width 123 height 21
click at [664, 99] on button "SEARCH" at bounding box center [655, 95] width 66 height 21
click at [1453, 24] on icon at bounding box center [1455, 20] width 8 height 9
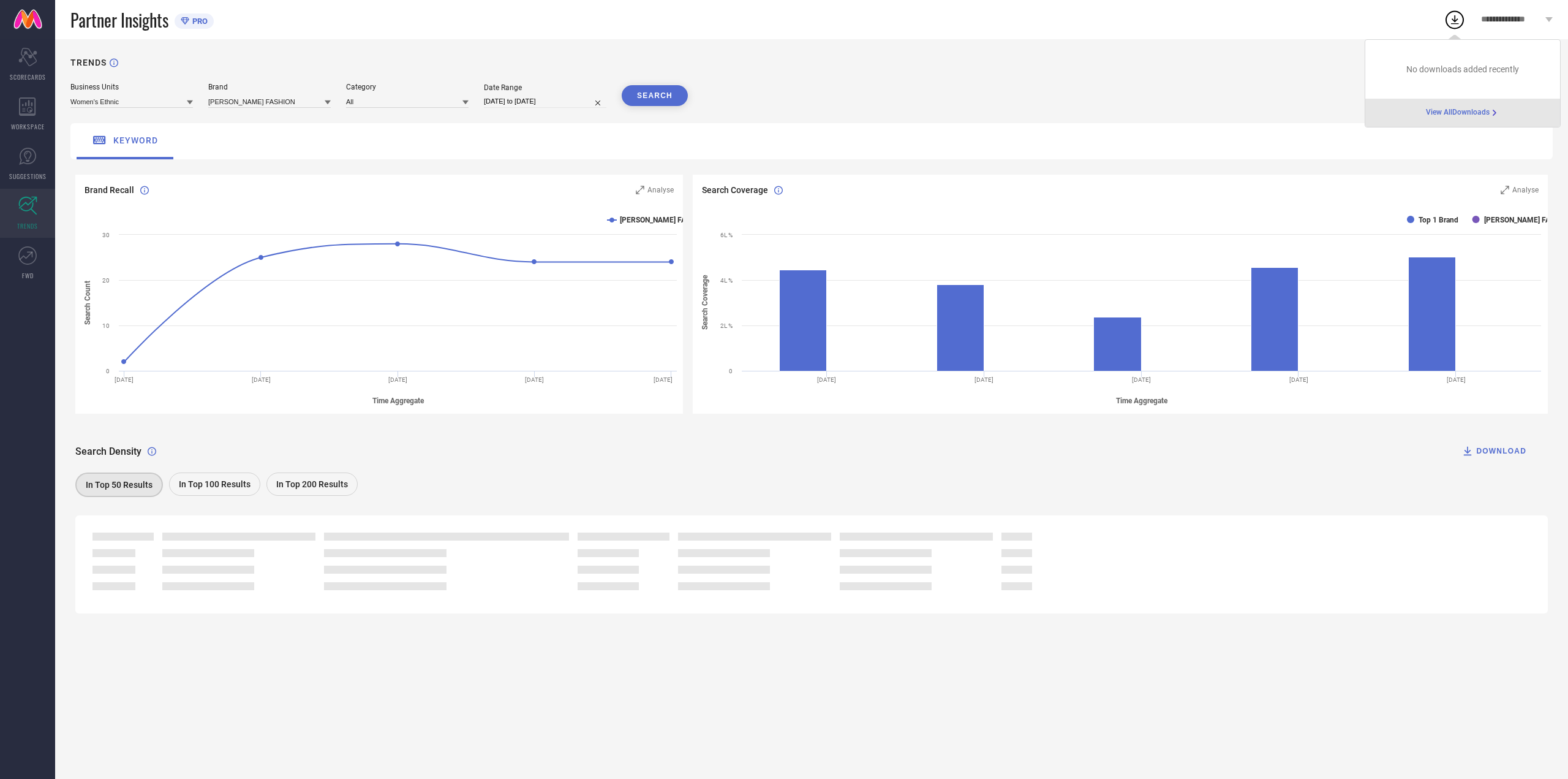
click at [1331, 81] on div "TRENDS" at bounding box center [812, 70] width 1483 height 25
click at [22, 162] on icon at bounding box center [27, 156] width 18 height 18
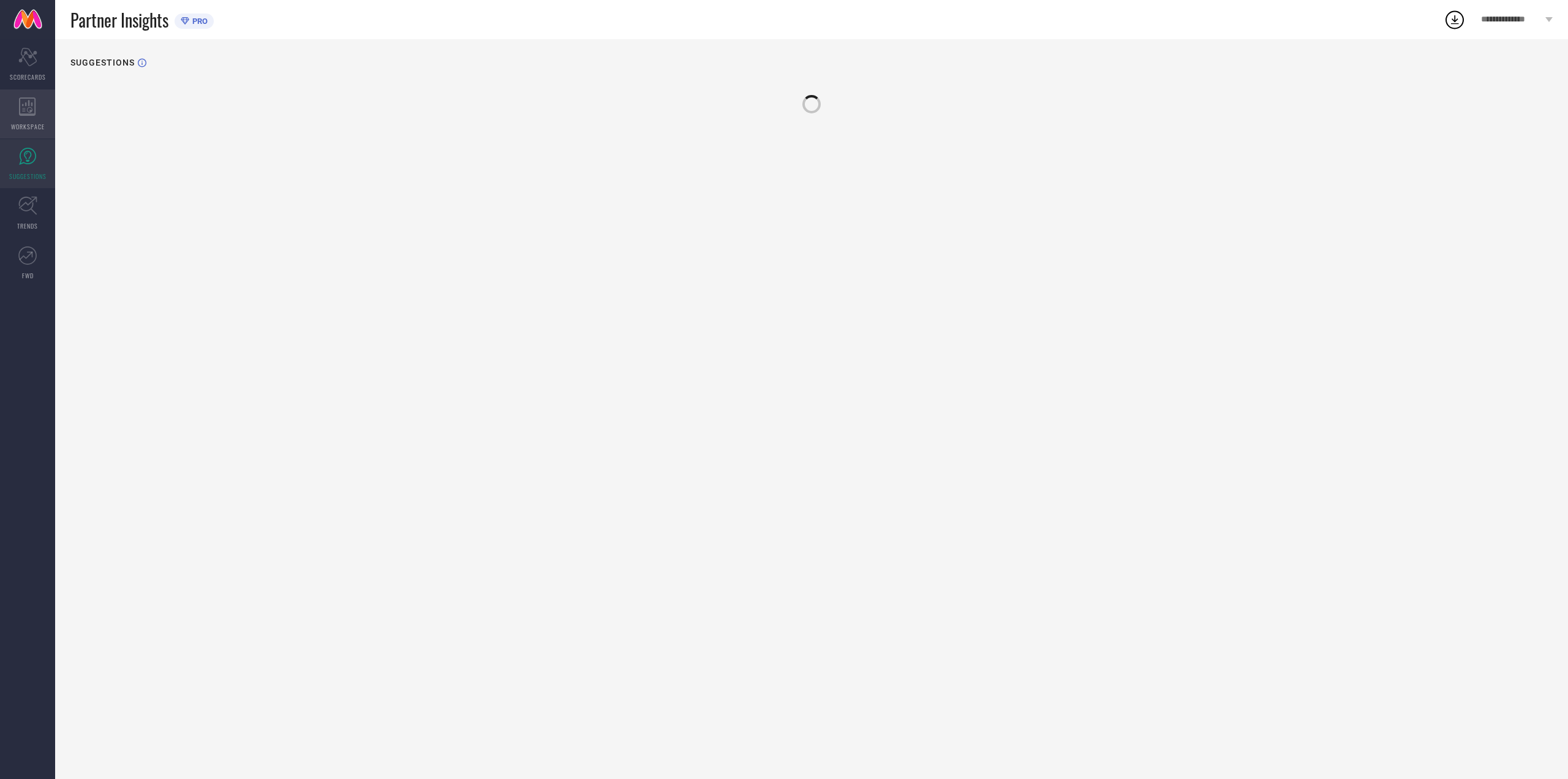
click at [2, 115] on div "WORKSPACE" at bounding box center [27, 114] width 55 height 49
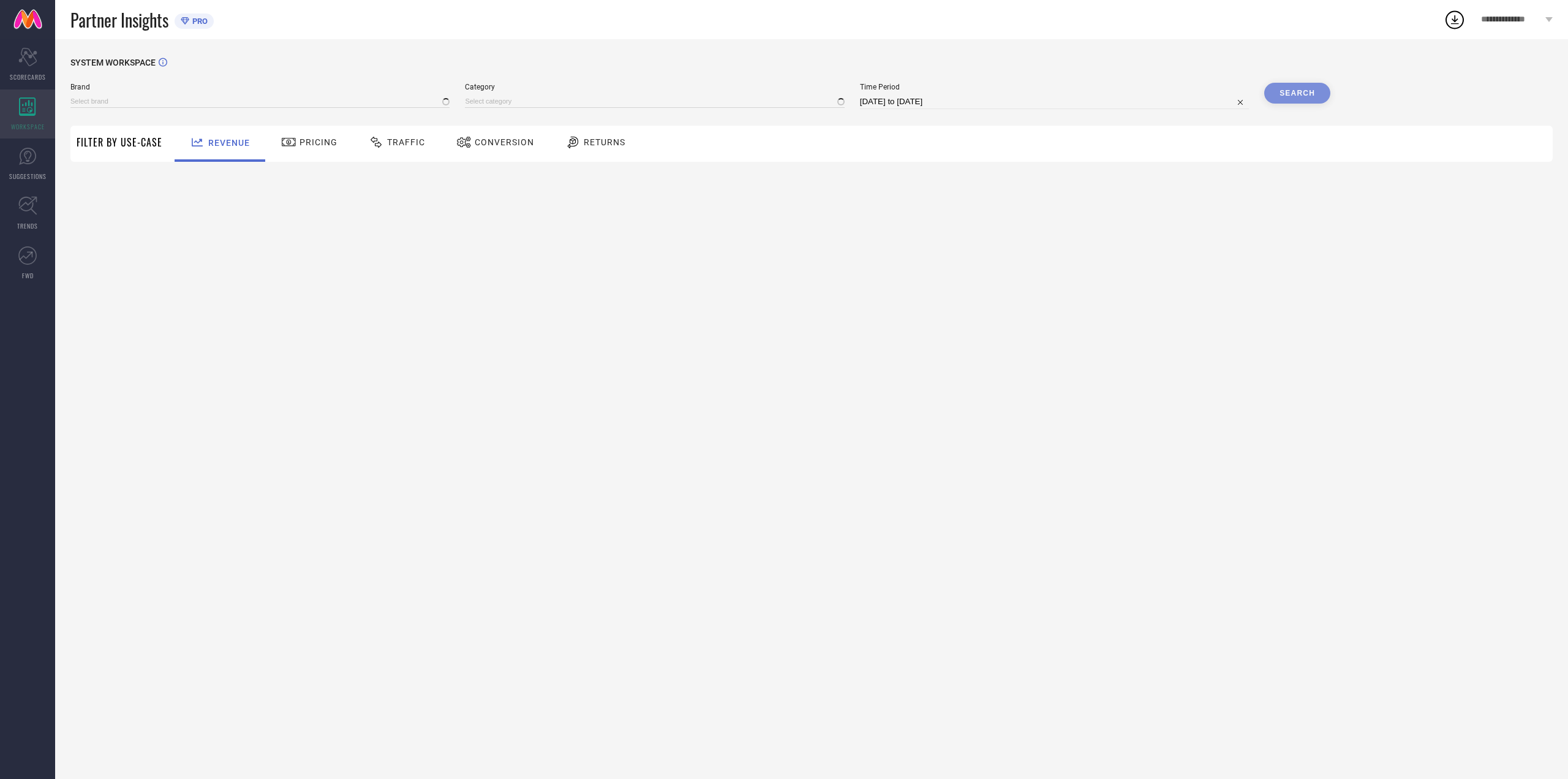
type input "[PERSON_NAME] FASHION"
type input "All"
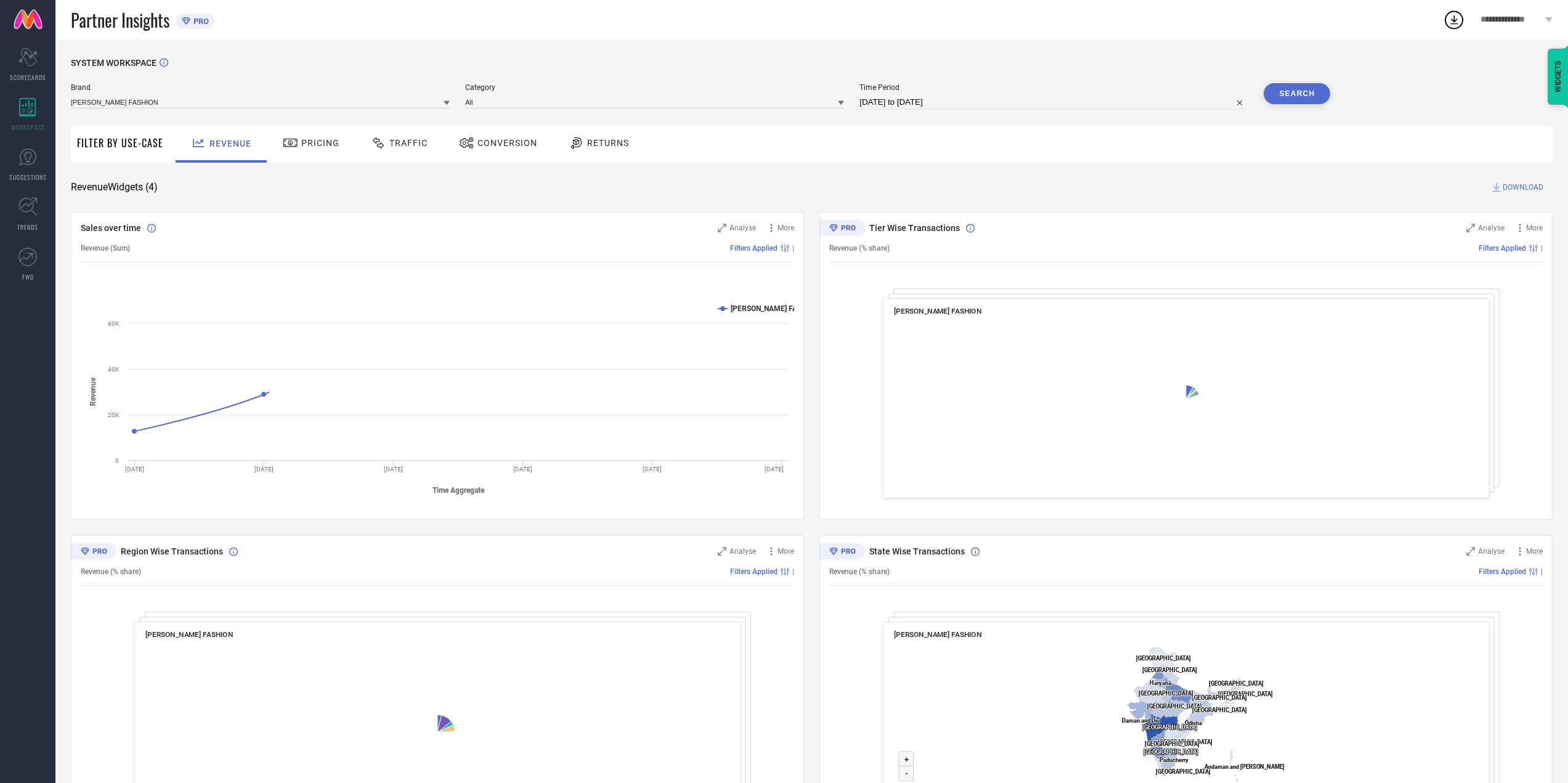
click at [329, 150] on div "Pricing" at bounding box center [311, 142] width 63 height 21
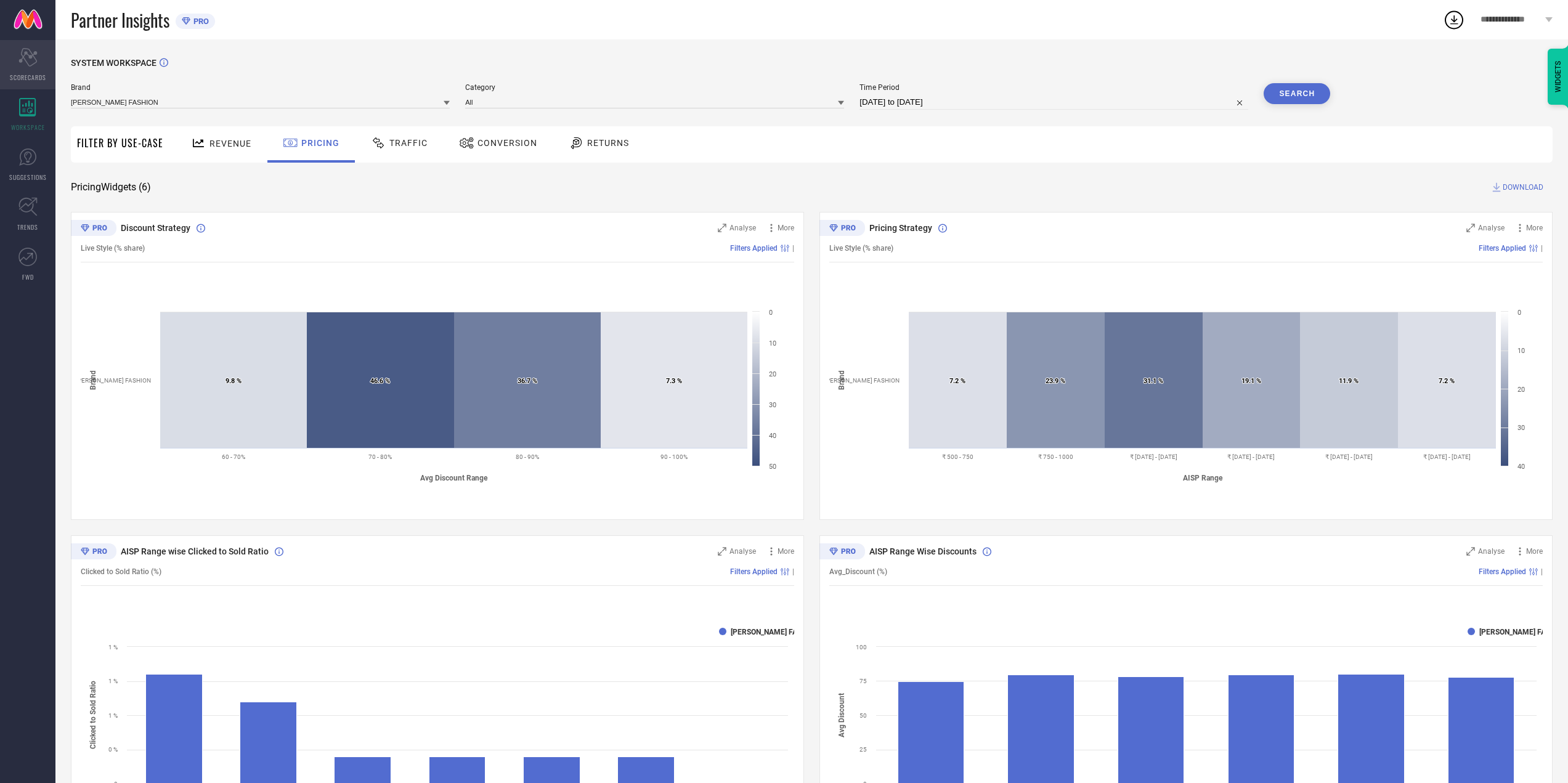
click at [7, 66] on div "Scorecard SCORECARDS" at bounding box center [28, 65] width 55 height 49
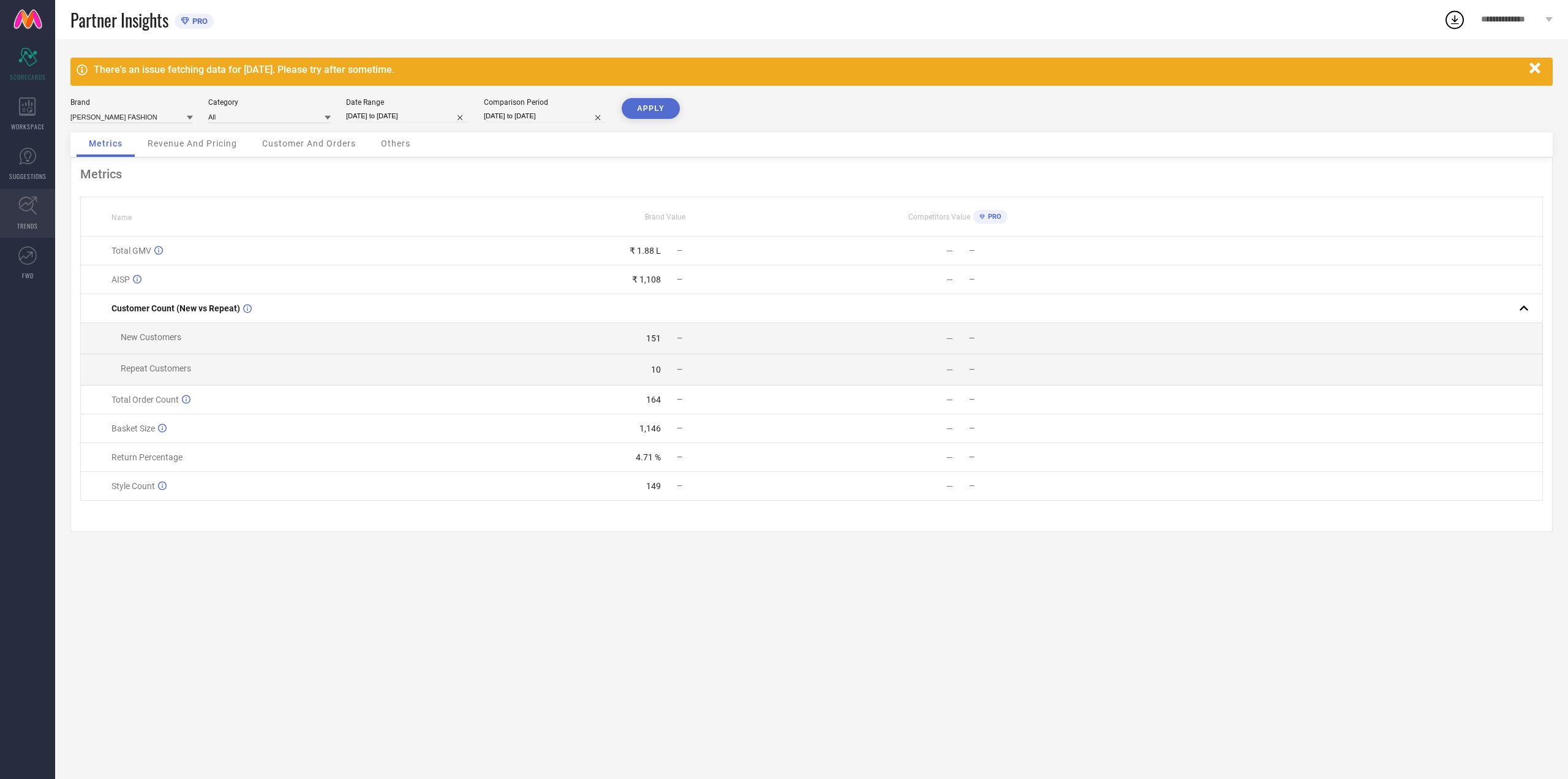
click at [19, 201] on icon at bounding box center [27, 206] width 18 height 18
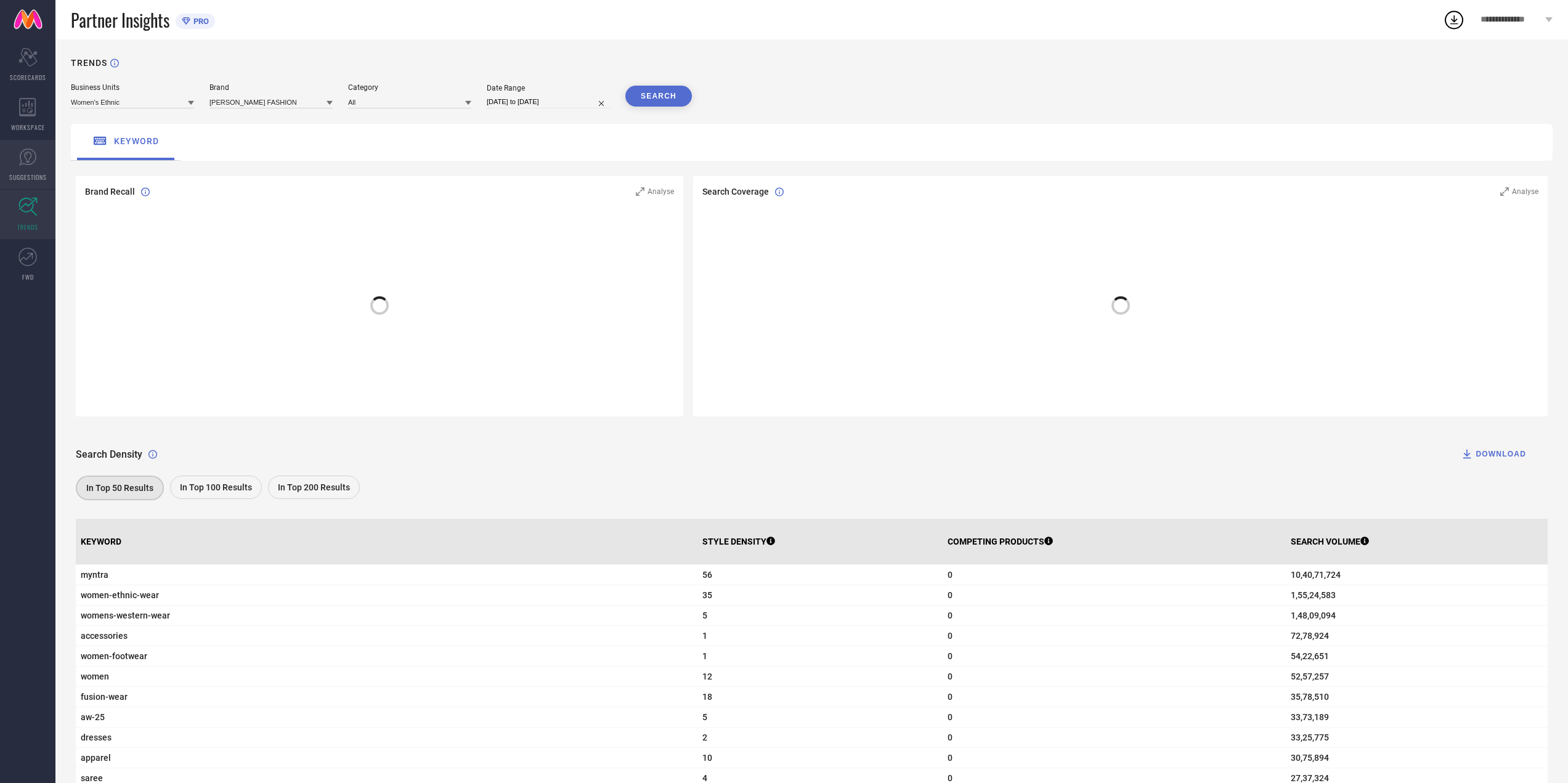
click at [17, 174] on span "SUGGESTIONS" at bounding box center [28, 177] width 38 height 9
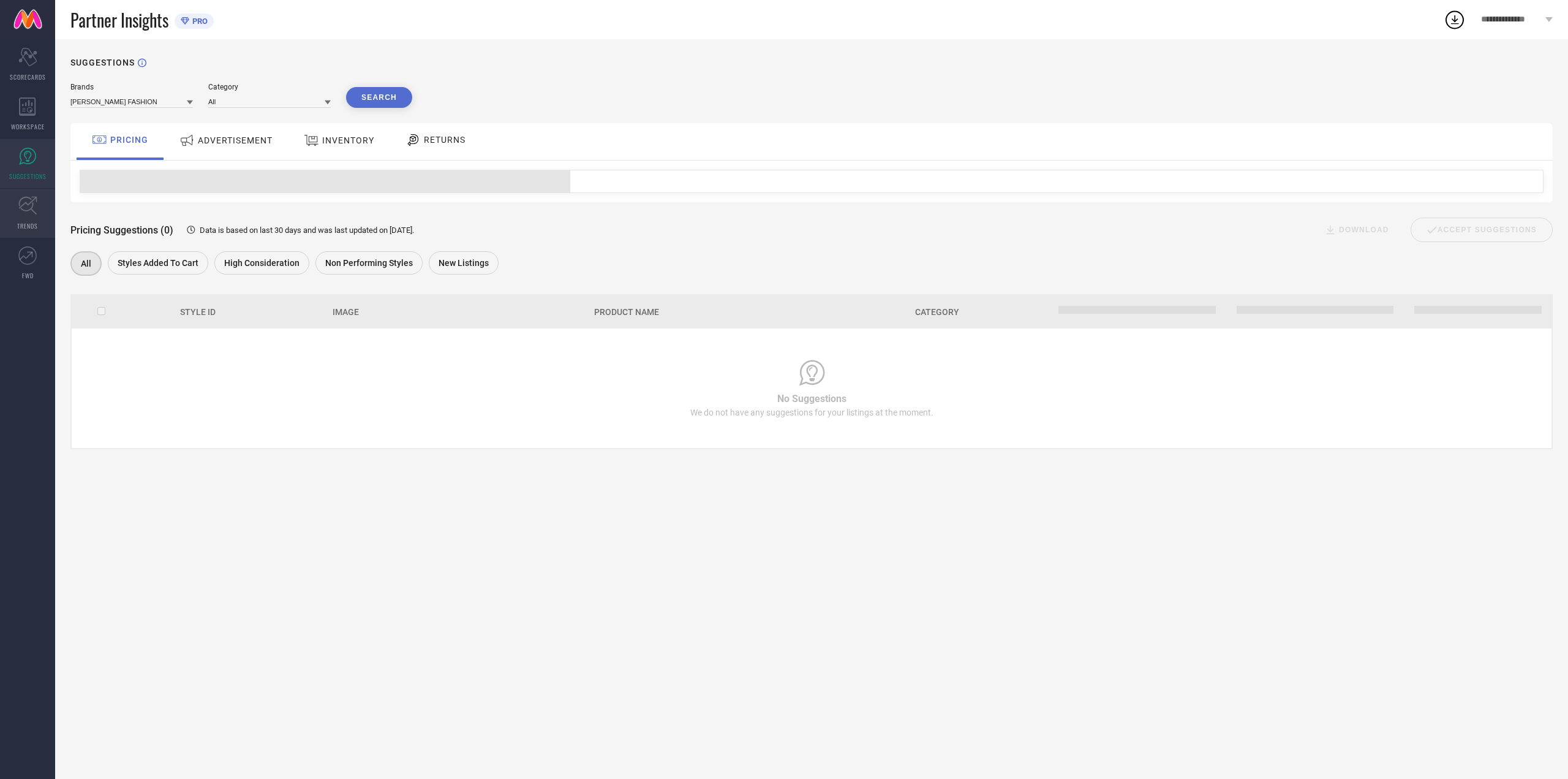
click at [15, 206] on link "TRENDS" at bounding box center [27, 213] width 55 height 49
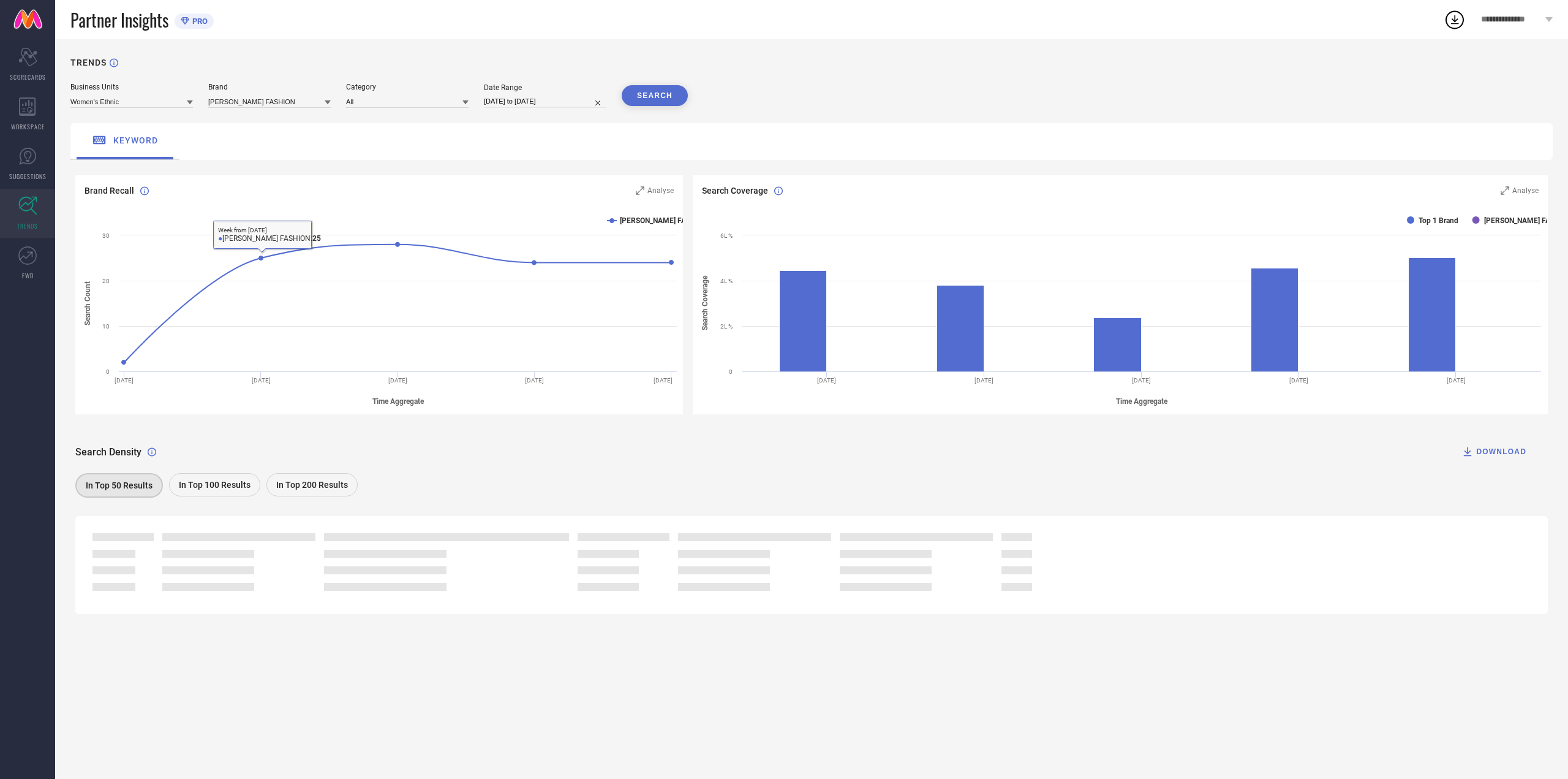
click at [2, 297] on nav "Scorecard SCORECARDS WORKSPACE SUGGESTIONS TRENDS FWD" at bounding box center [27, 429] width 55 height 779
click at [19, 251] on icon at bounding box center [27, 255] width 18 height 18
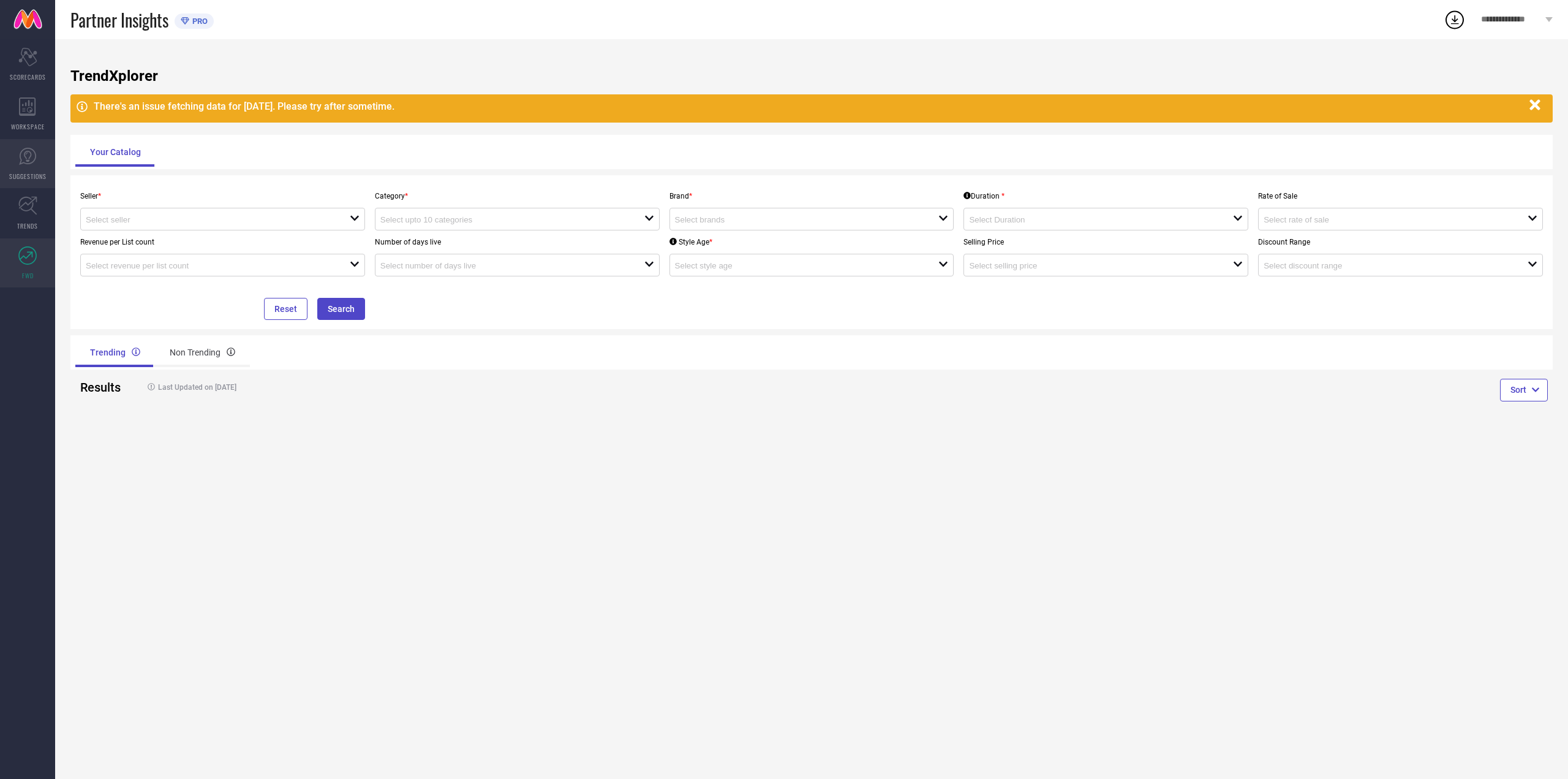
click at [26, 171] on span "SUGGESTIONS" at bounding box center [28, 176] width 37 height 9
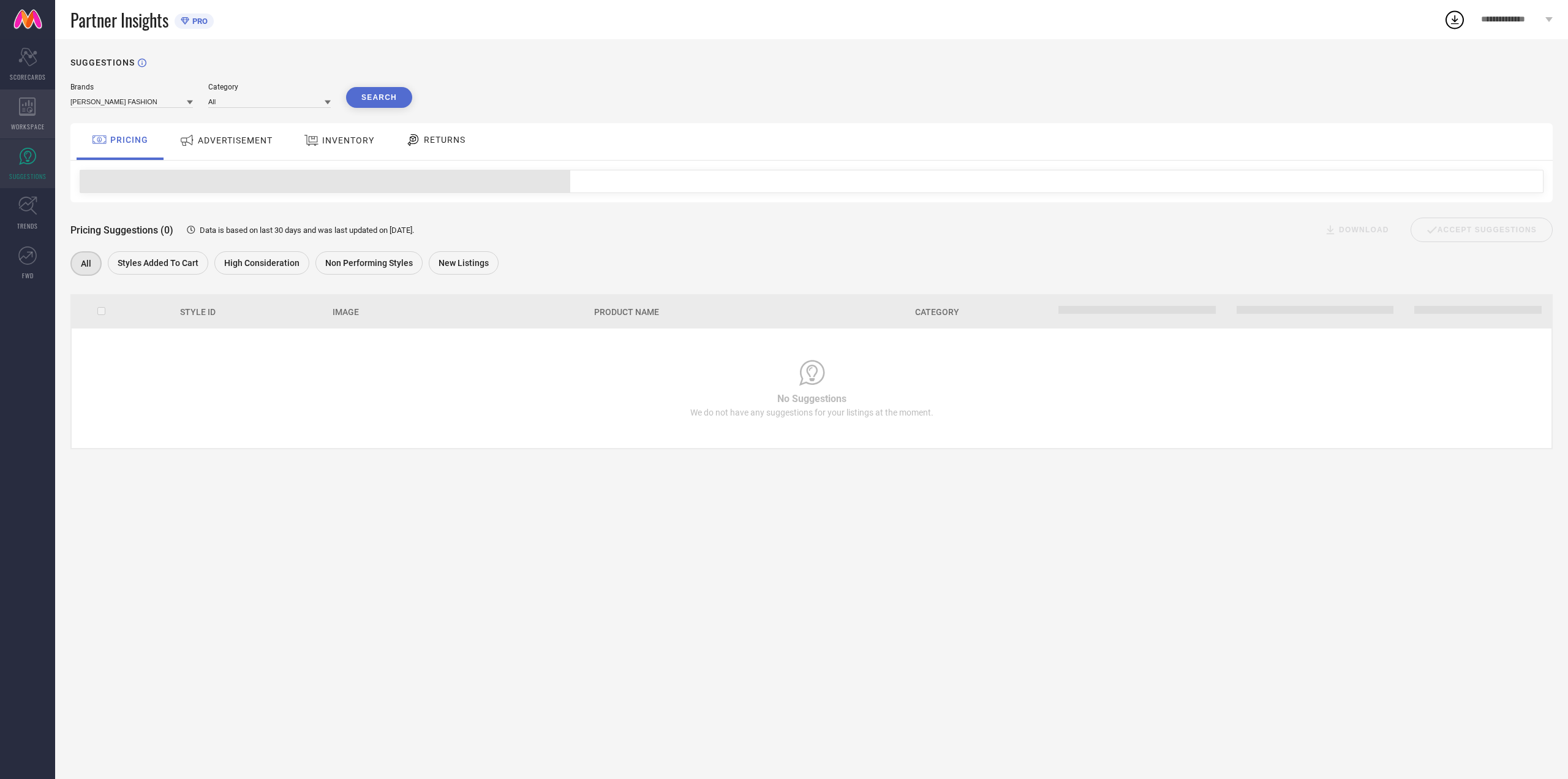
click at [39, 122] on span "WORKSPACE" at bounding box center [28, 127] width 34 height 9
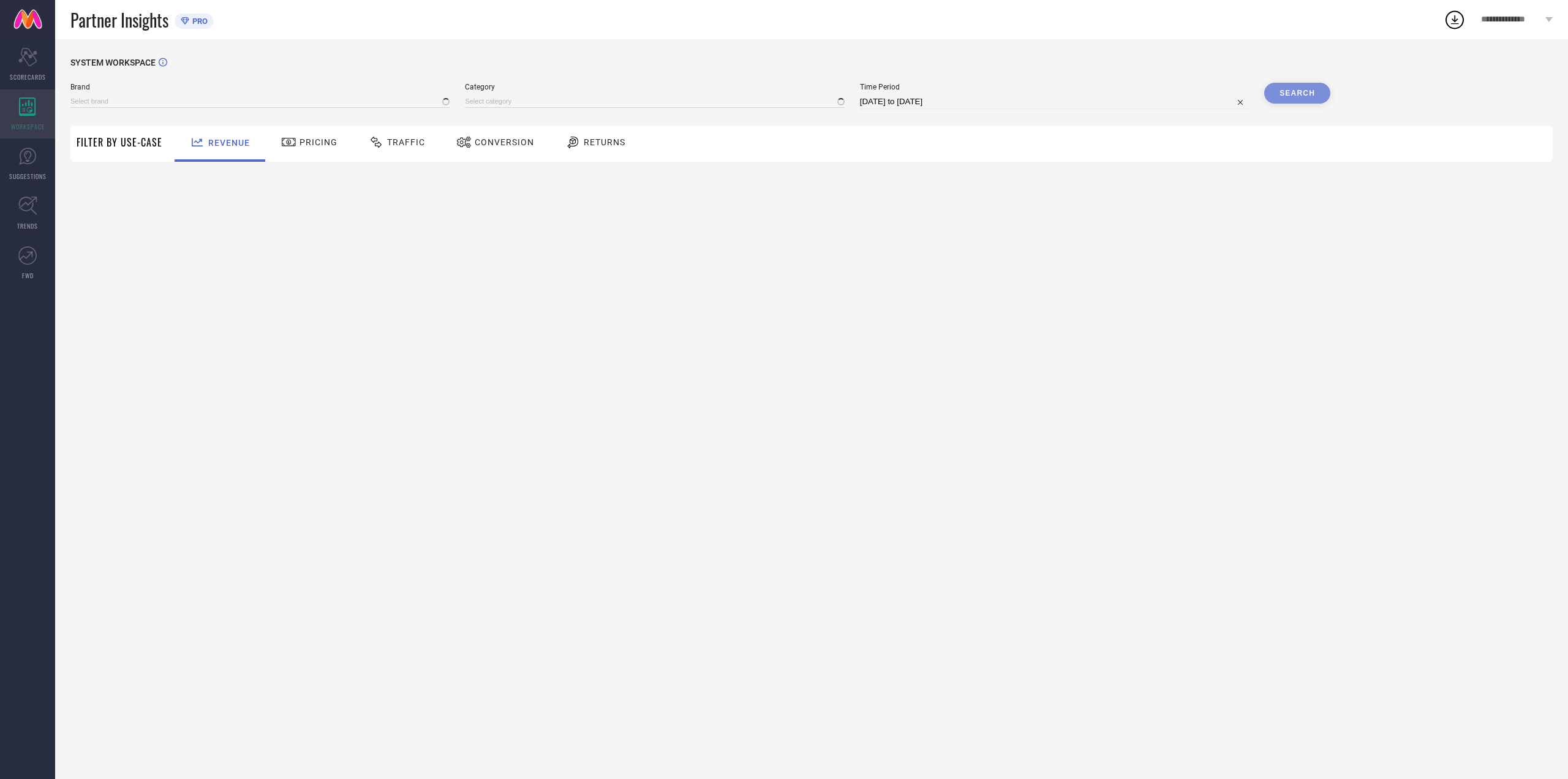
type input "[PERSON_NAME] FASHION"
type input "All"
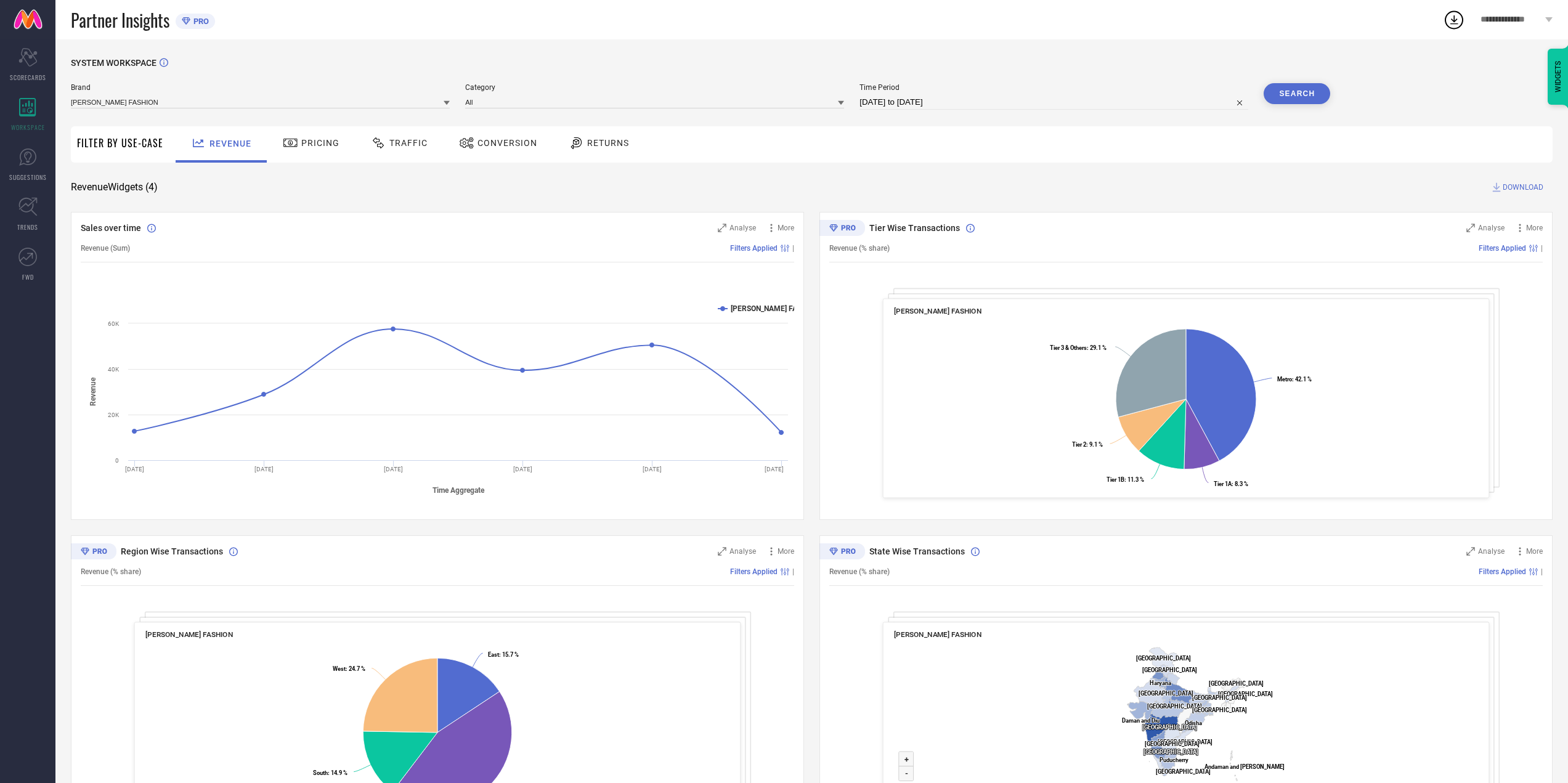
click at [299, 138] on div "Pricing" at bounding box center [311, 142] width 63 height 21
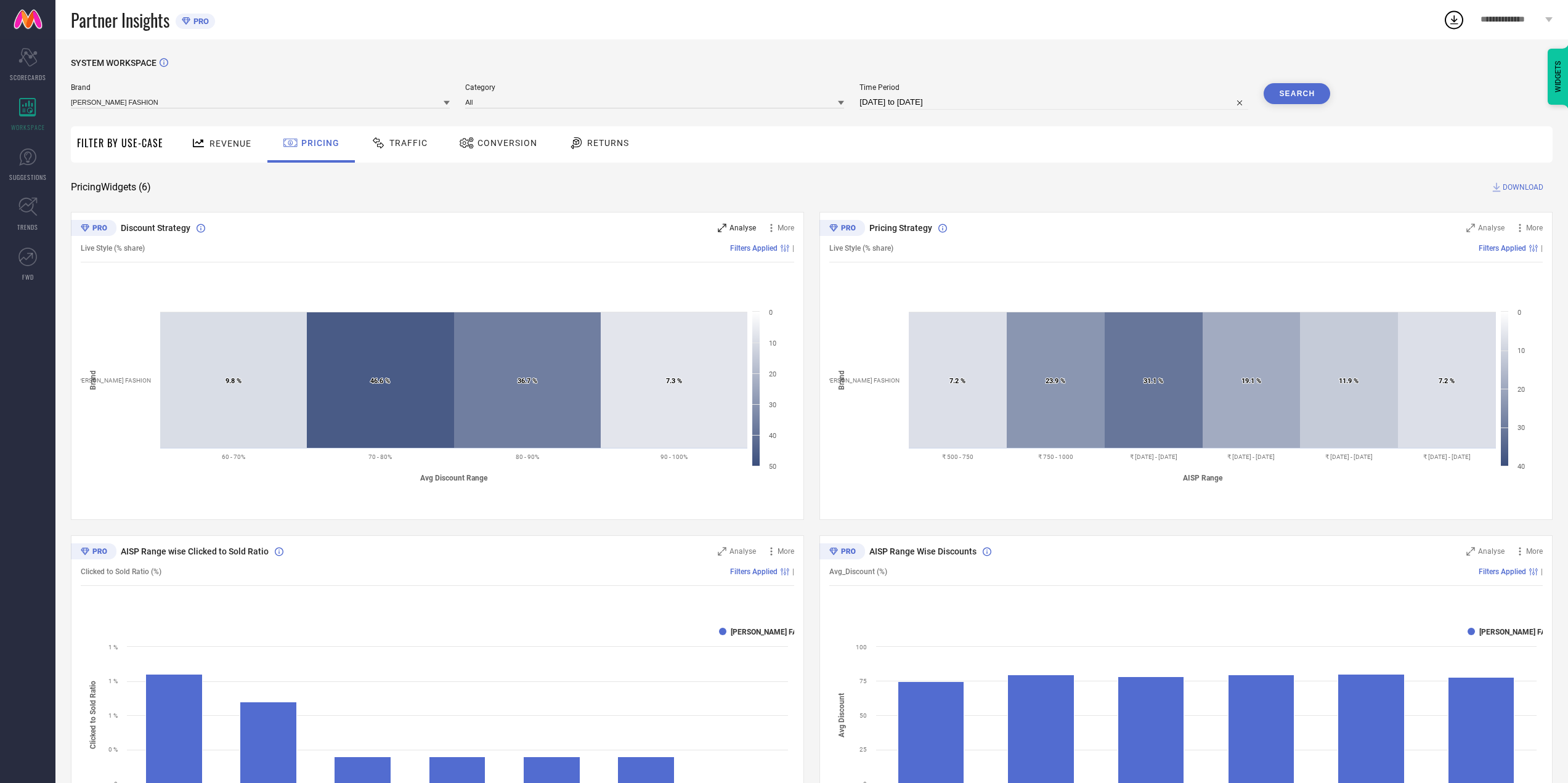
click at [728, 231] on div "Analyse" at bounding box center [737, 228] width 38 height 13
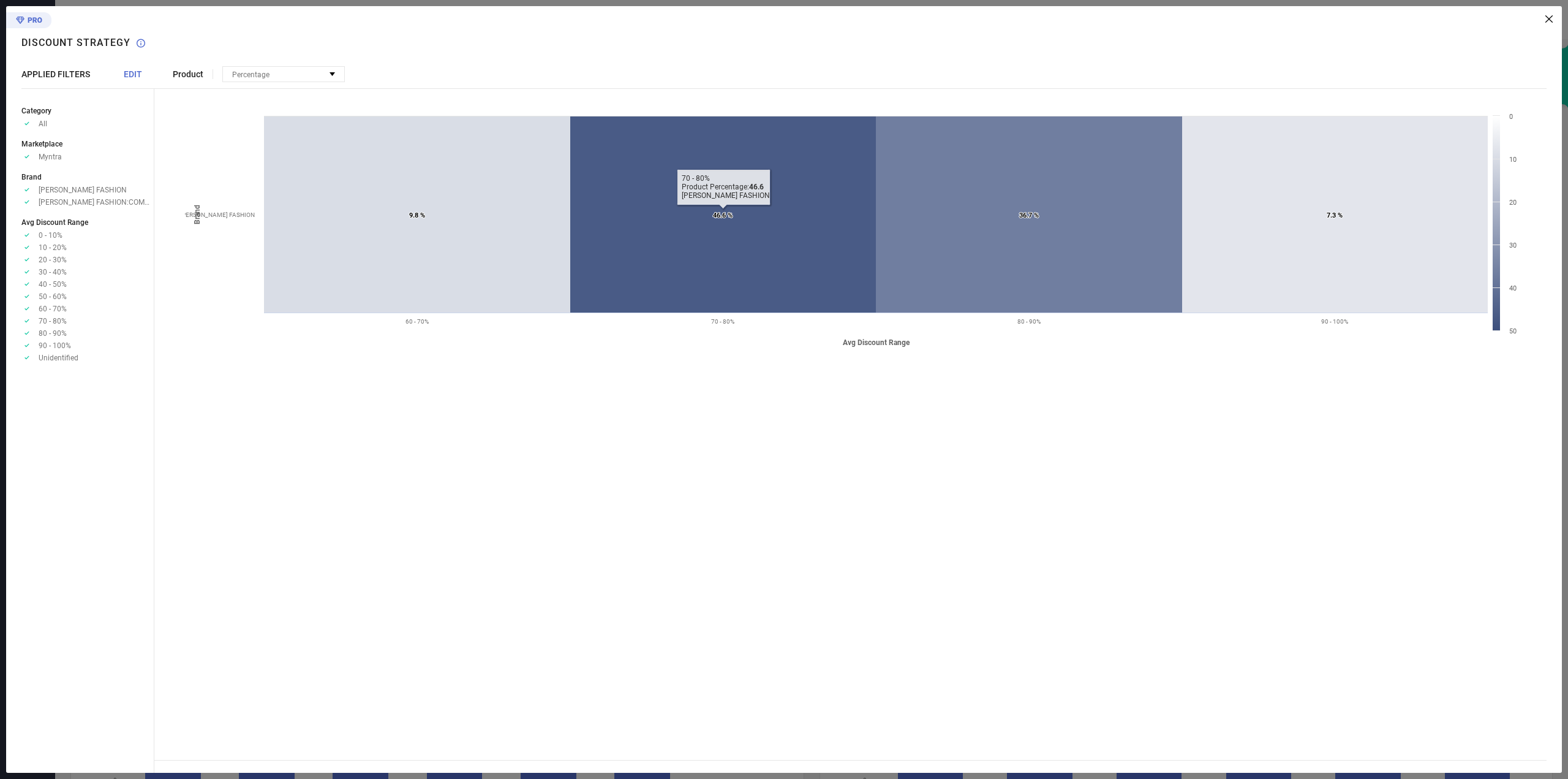
click at [48, 323] on span "70 - 80%" at bounding box center [52, 321] width 28 height 9
click at [54, 318] on span "70 - 80%" at bounding box center [52, 321] width 28 height 9
click at [238, 74] on span "Percentage" at bounding box center [251, 75] width 37 height 9
click at [208, 74] on div "Product" at bounding box center [192, 74] width 40 height 10
click at [197, 71] on span "Product" at bounding box center [188, 74] width 31 height 10
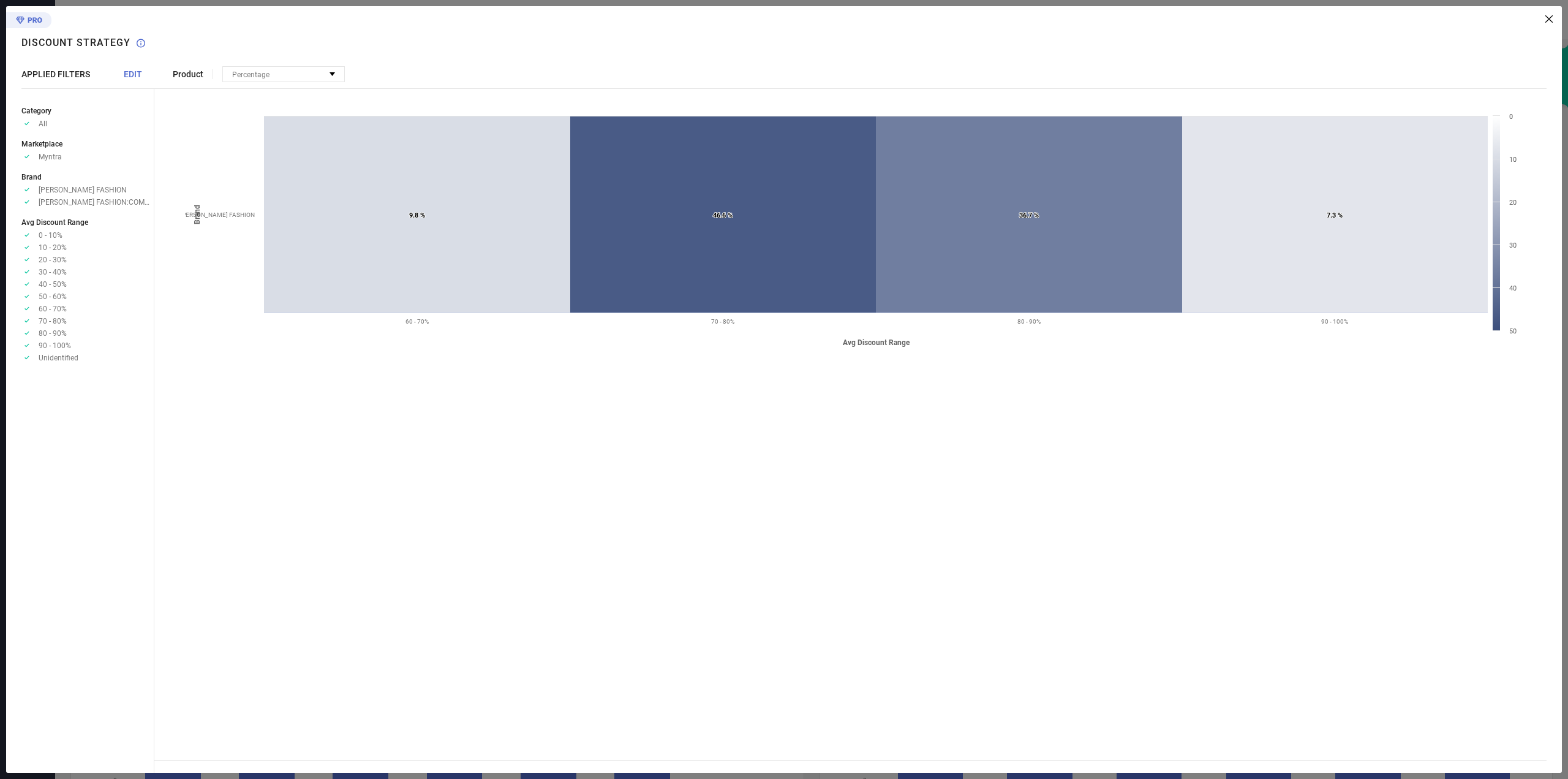
click at [1541, 23] on div "Product Percentage No options available Created with Highcharts 9.3.3 Avg Disco…" at bounding box center [858, 390] width 1408 height 767
click at [1552, 16] on icon at bounding box center [1549, 19] width 7 height 7
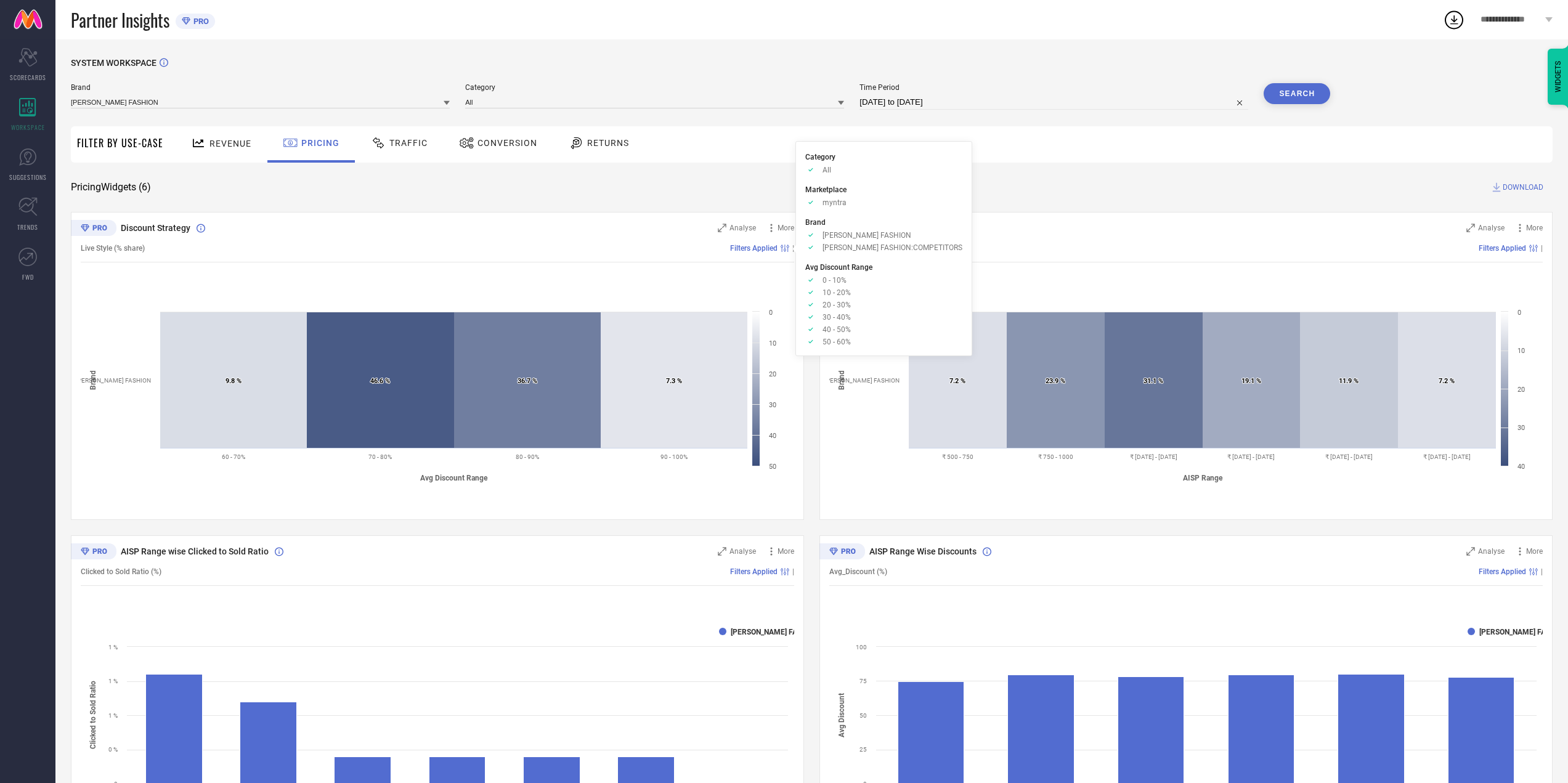
drag, startPoint x: 878, startPoint y: 241, endPoint x: 895, endPoint y: 249, distance: 18.8
click at [879, 241] on ul "Approve /Deselected ATHA FASHION Approve /Deselected ATHA FASHION:COMPETITORS" at bounding box center [884, 241] width 157 height 21
click at [895, 249] on span "ATHA FASHION:COMPETITORS" at bounding box center [892, 247] width 140 height 9
click at [752, 442] on rect at bounding box center [437, 398] width 714 height 185
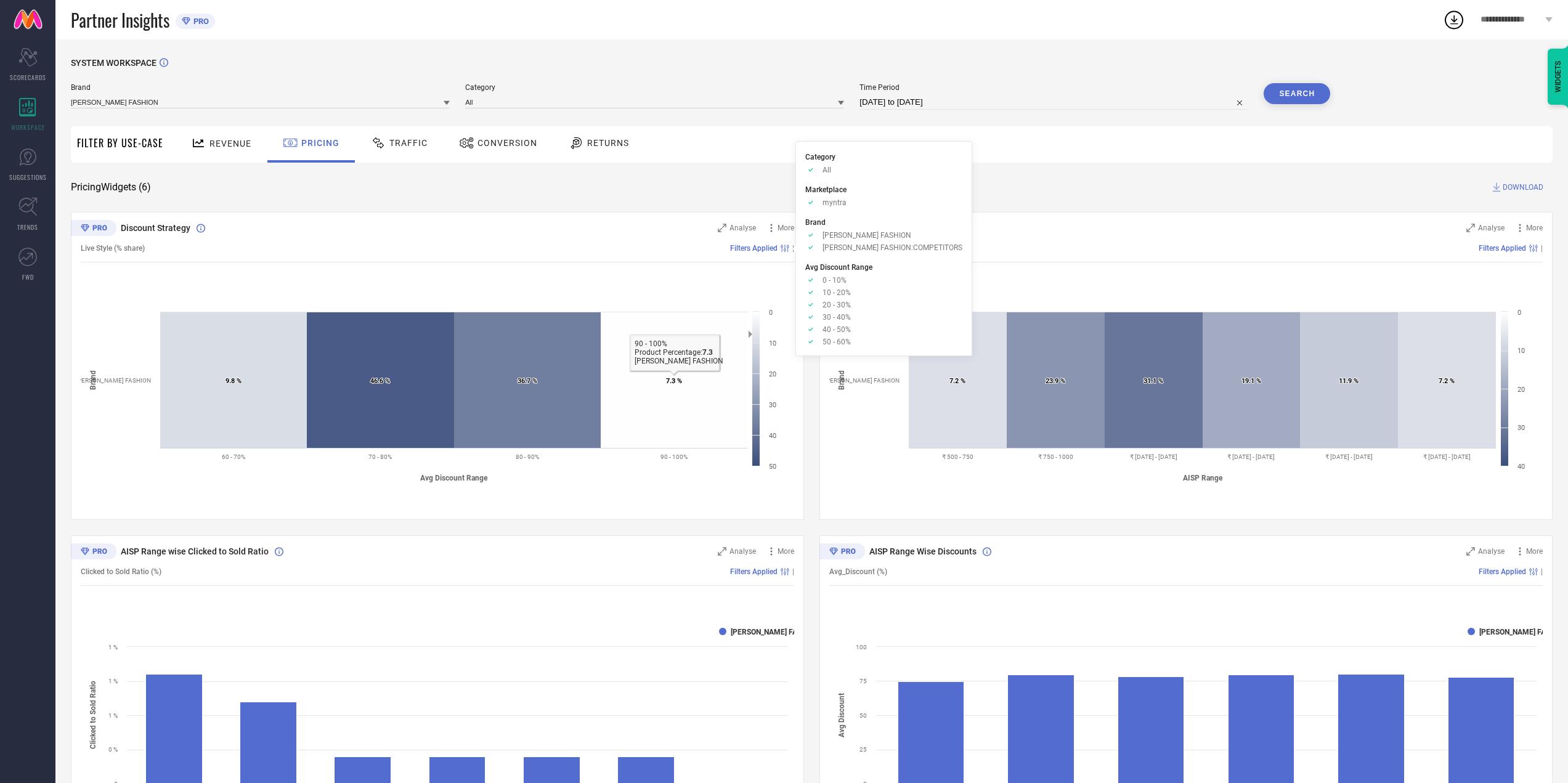
click at [685, 371] on icon at bounding box center [674, 380] width 147 height 135
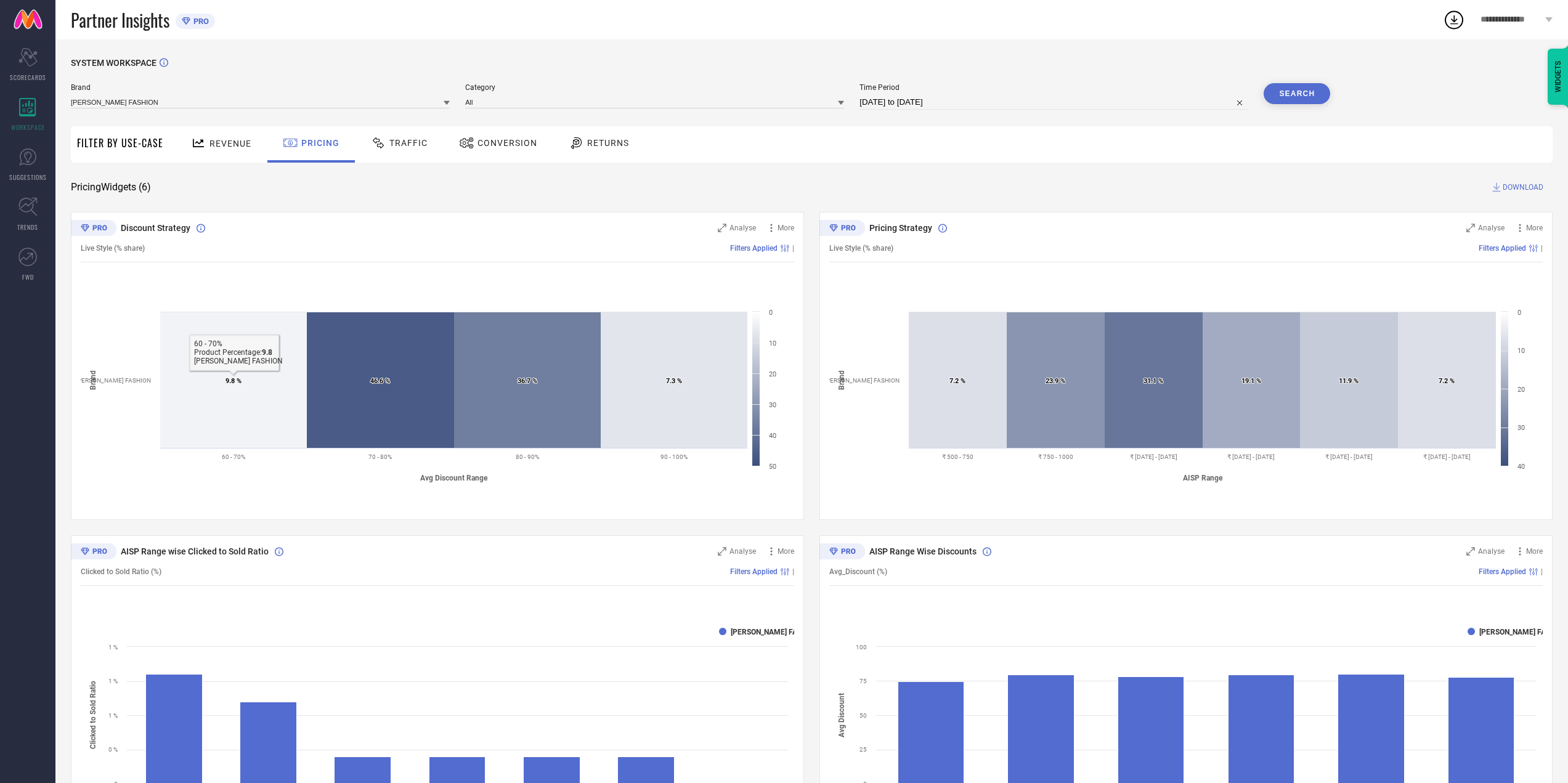
click at [124, 369] on rect at bounding box center [437, 398] width 714 height 185
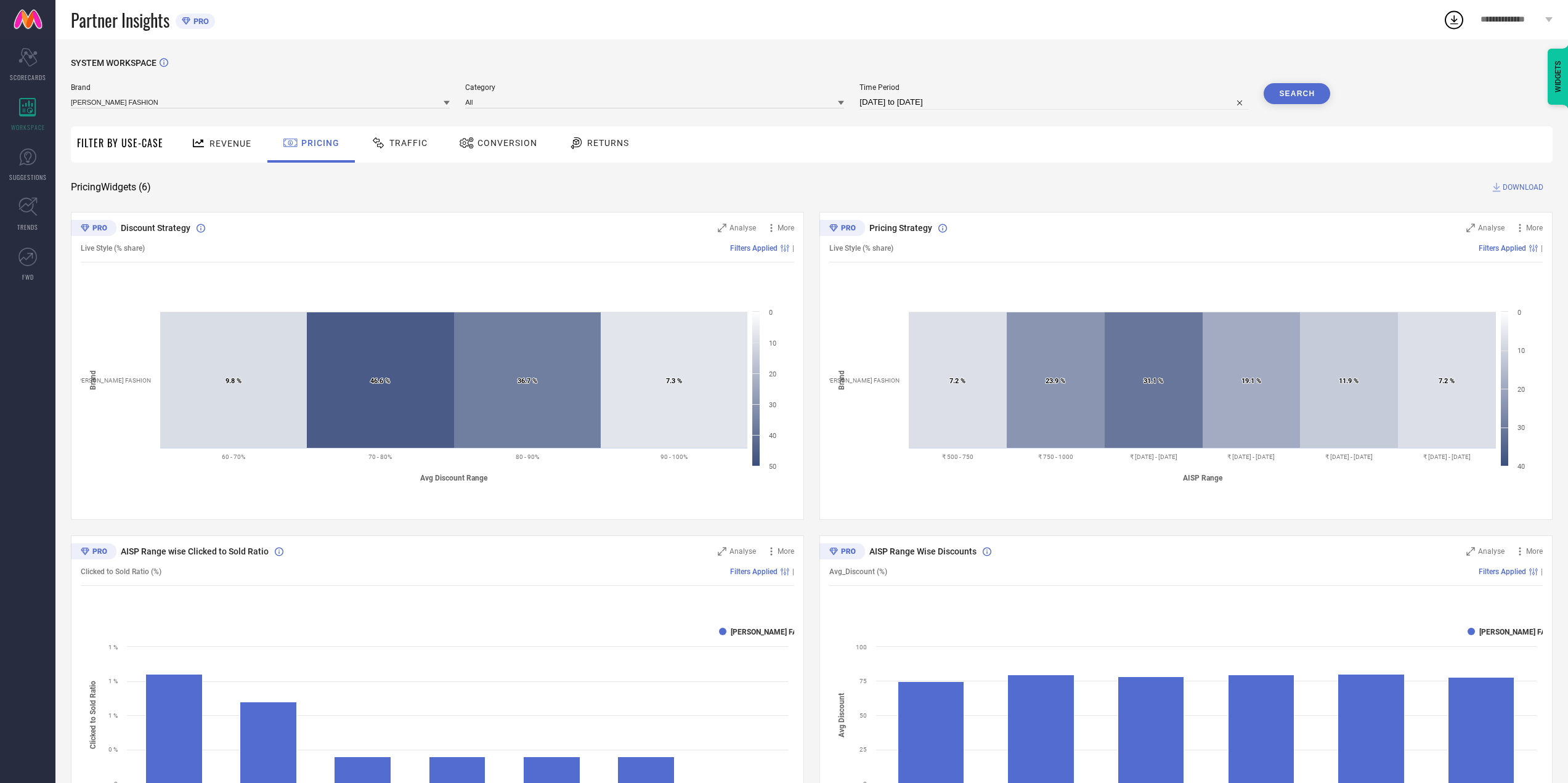
click at [131, 380] on text "[PERSON_NAME] FASHION" at bounding box center [113, 380] width 75 height 7
click at [740, 231] on span "Analyse" at bounding box center [743, 228] width 26 height 9
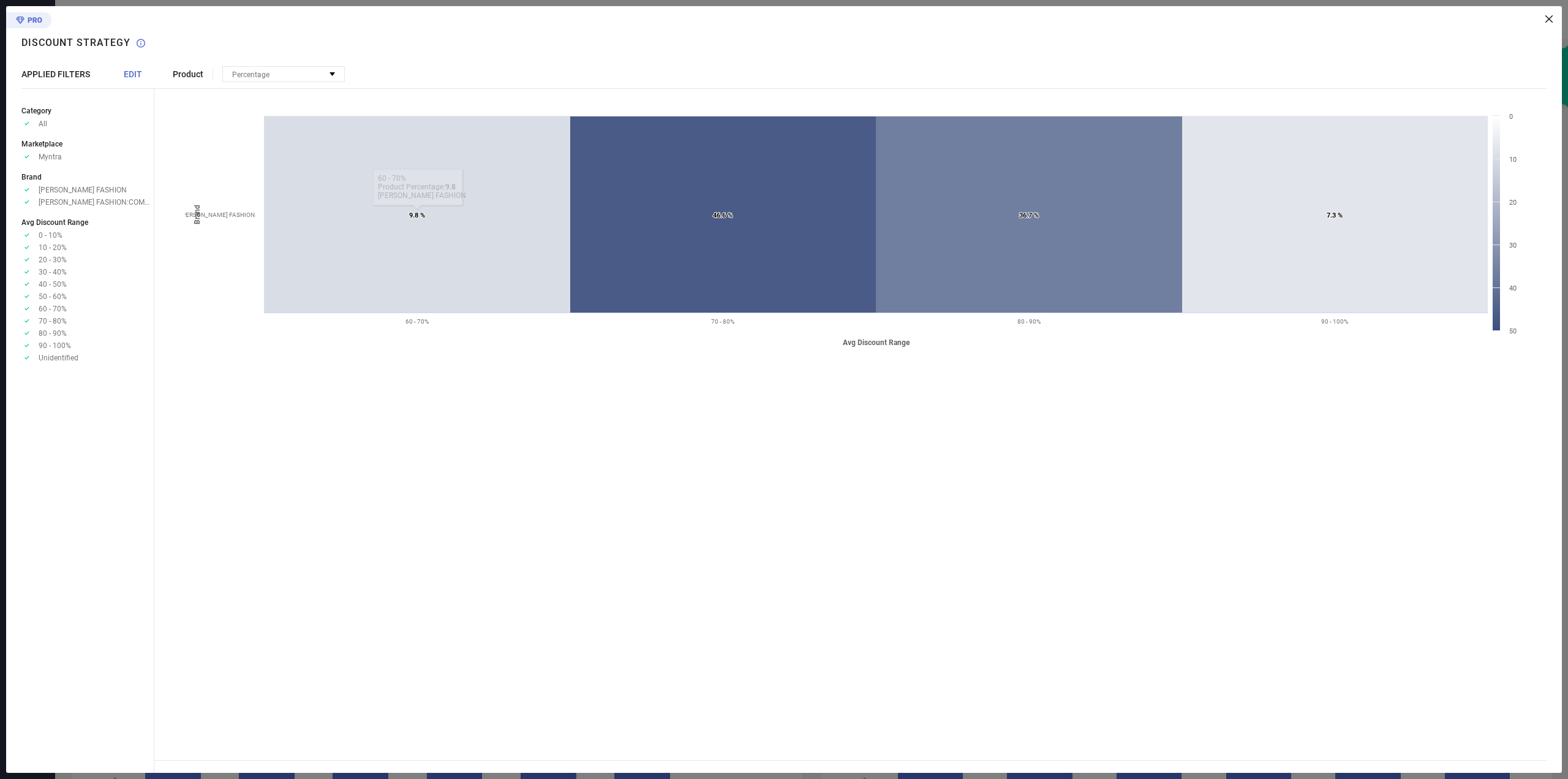
click at [90, 200] on span "ATHA FASHION:COMPETITORS" at bounding box center [96, 203] width 115 height 9
drag, startPoint x: 83, startPoint y: 201, endPoint x: 187, endPoint y: 117, distance: 133.7
click at [84, 201] on span "ATHA FASHION:COMPETITORS" at bounding box center [96, 203] width 115 height 9
click at [179, 74] on span "Product" at bounding box center [188, 74] width 31 height 10
click at [136, 75] on span "EDIT" at bounding box center [133, 74] width 18 height 10
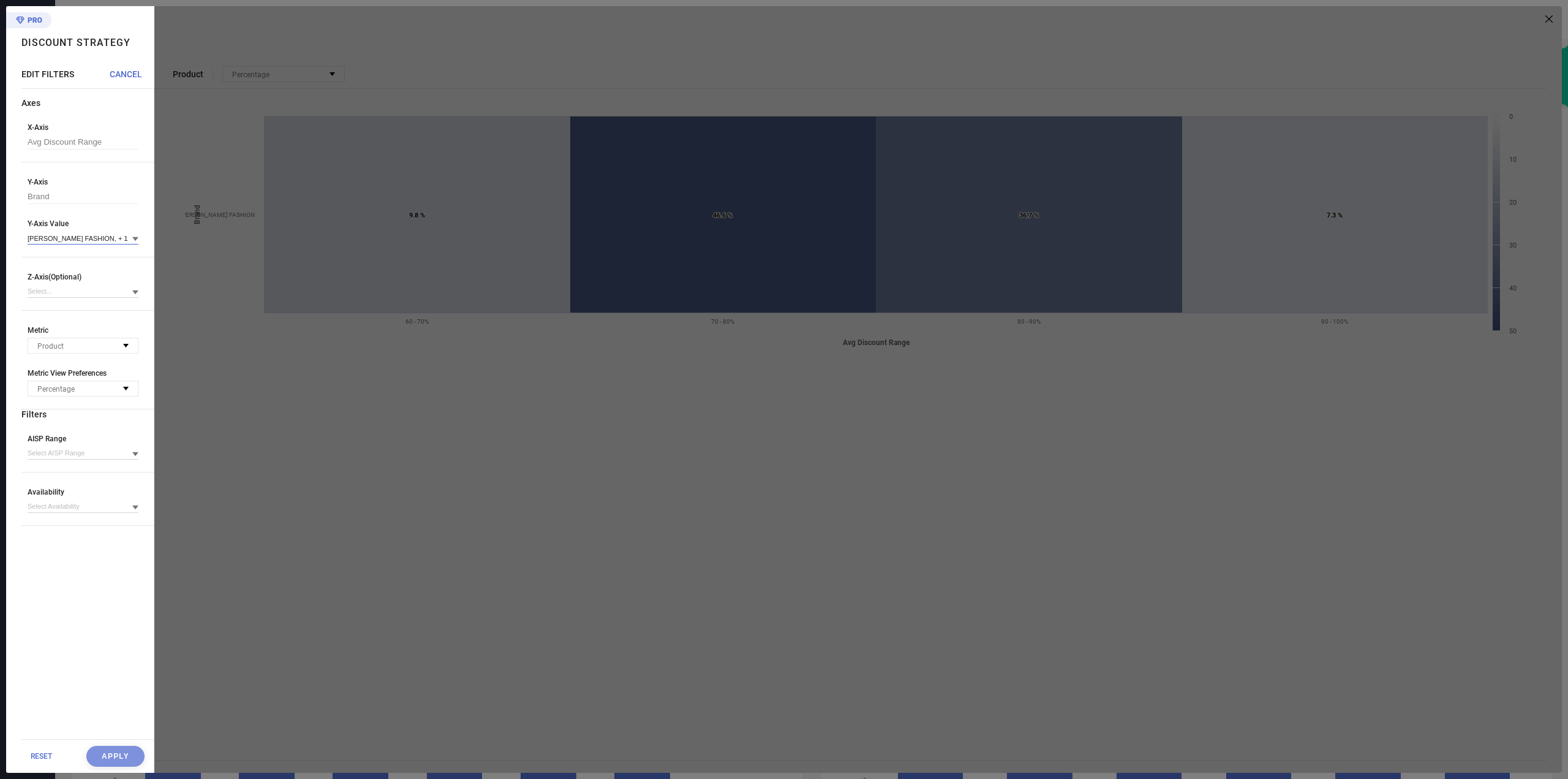
click at [90, 241] on input at bounding box center [83, 238] width 111 height 13
click at [84, 277] on span "[PERSON_NAME] FASHION" at bounding box center [94, 283] width 76 height 17
click at [67, 294] on div "ATHA FASHION:COMPETITORS" at bounding box center [83, 305] width 111 height 29
click at [78, 275] on div "[PERSON_NAME] FASHION" at bounding box center [83, 282] width 111 height 29
click at [102, 302] on span "ATHA FASHION:COMPETITORS" at bounding box center [97, 306] width 82 height 17
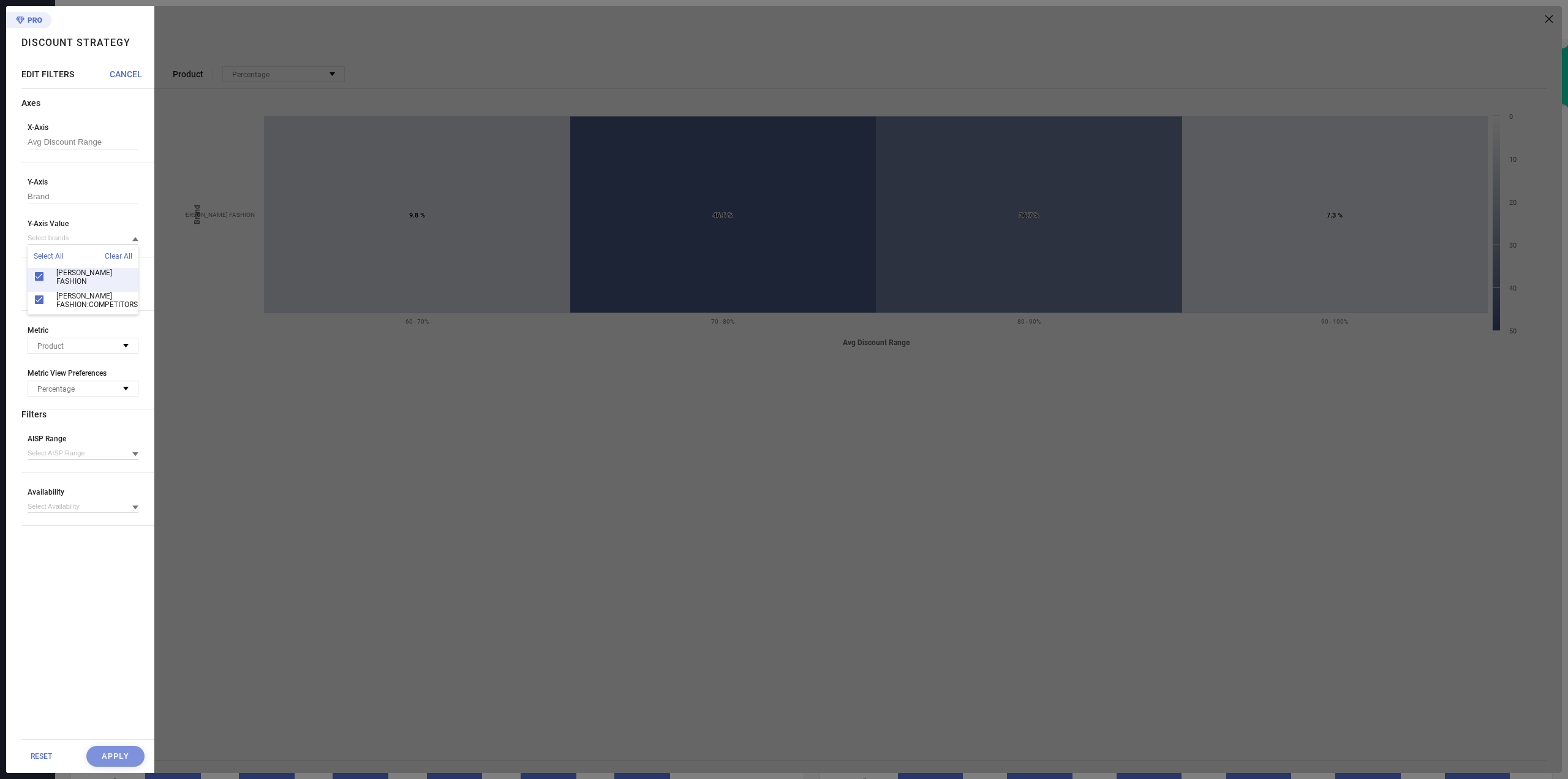
scroll to position [16, 0]
click at [86, 293] on span "ATHA FASHION:COMPETITORS" at bounding box center [97, 300] width 82 height 17
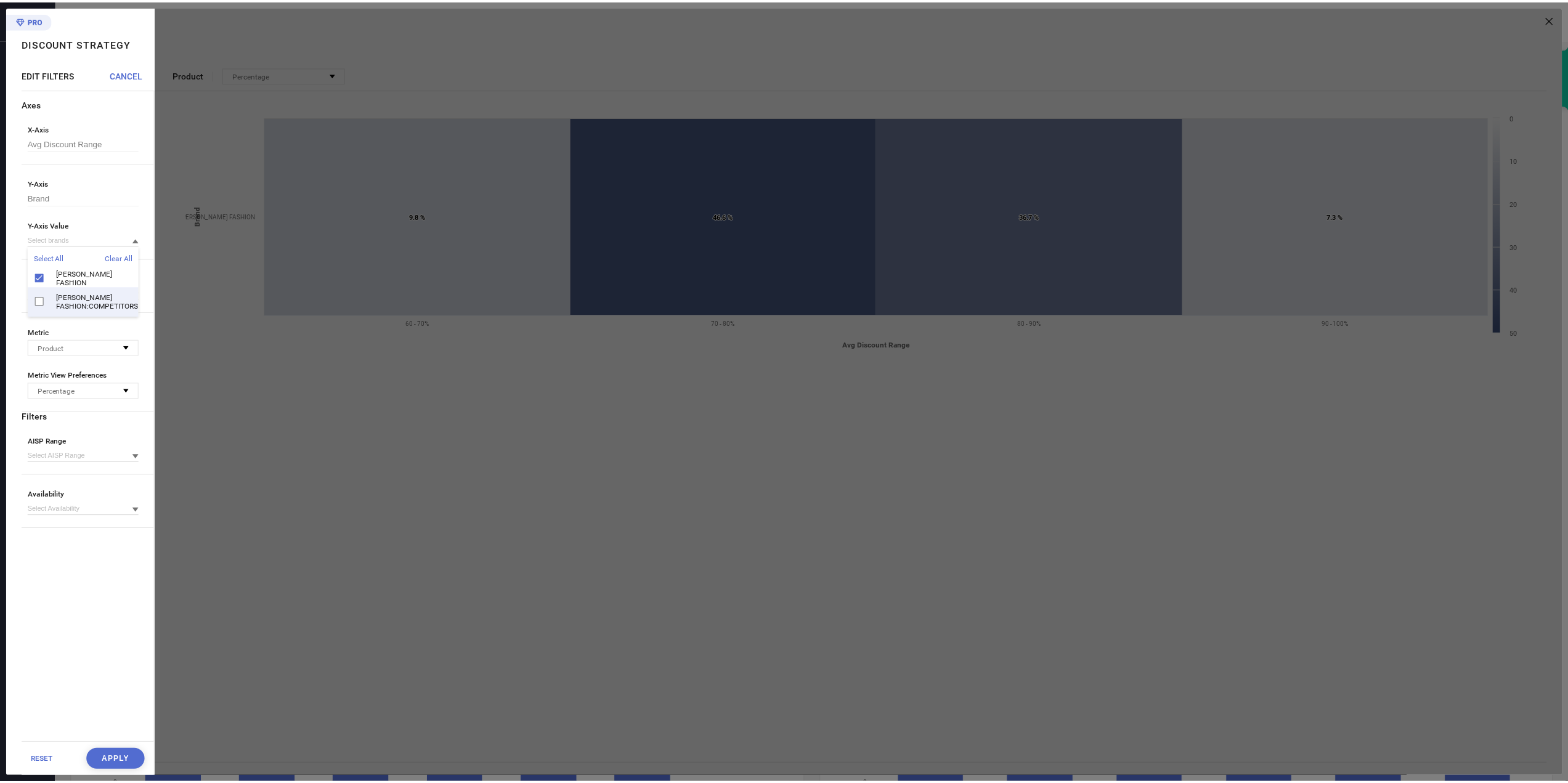
scroll to position [0, 0]
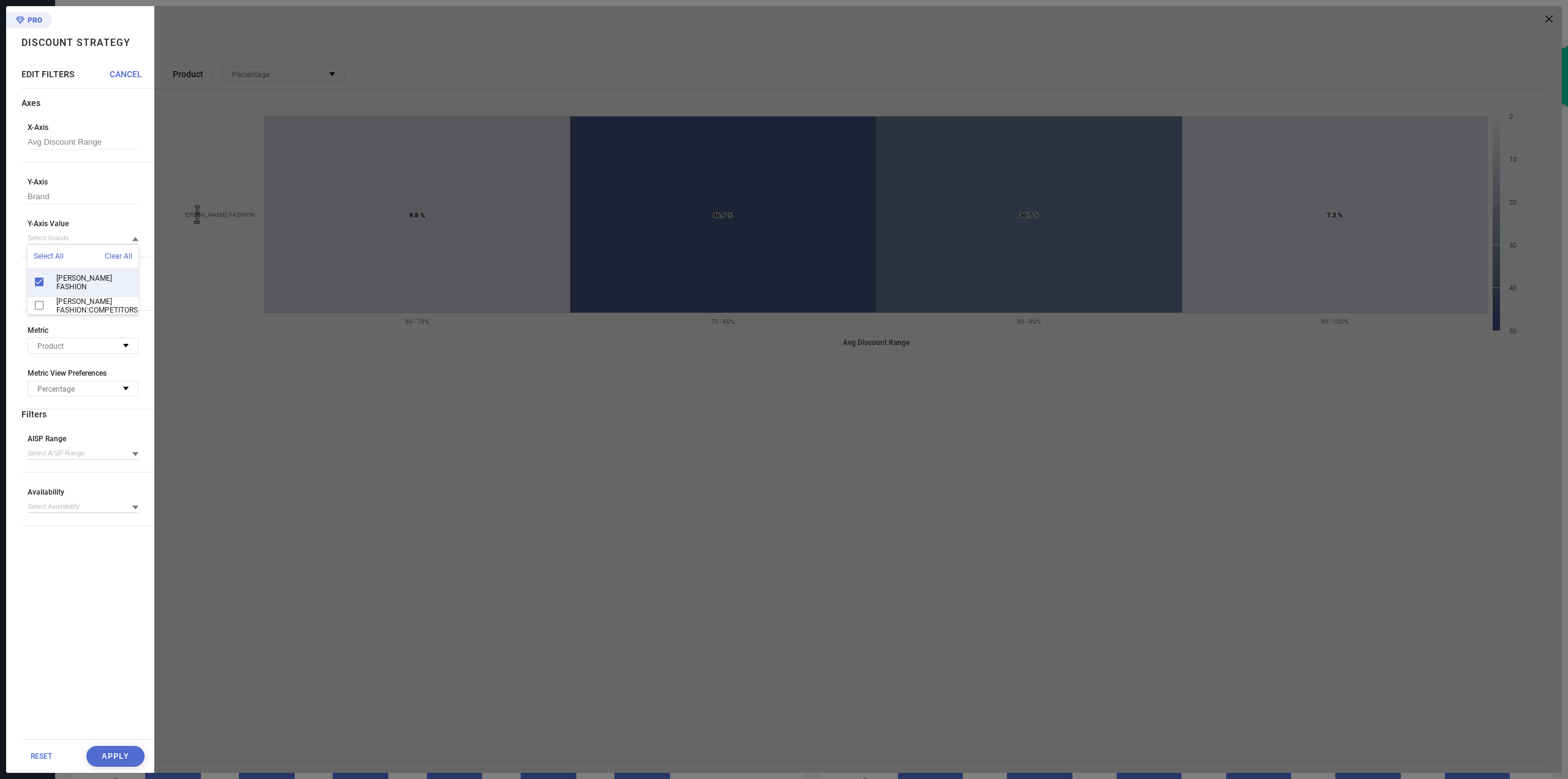
click at [85, 289] on div "[PERSON_NAME] FASHION" at bounding box center [83, 282] width 111 height 29
click at [83, 295] on div "ATHA FASHION:COMPETITORS" at bounding box center [83, 305] width 111 height 29
click at [121, 750] on button "Apply" at bounding box center [115, 756] width 58 height 21
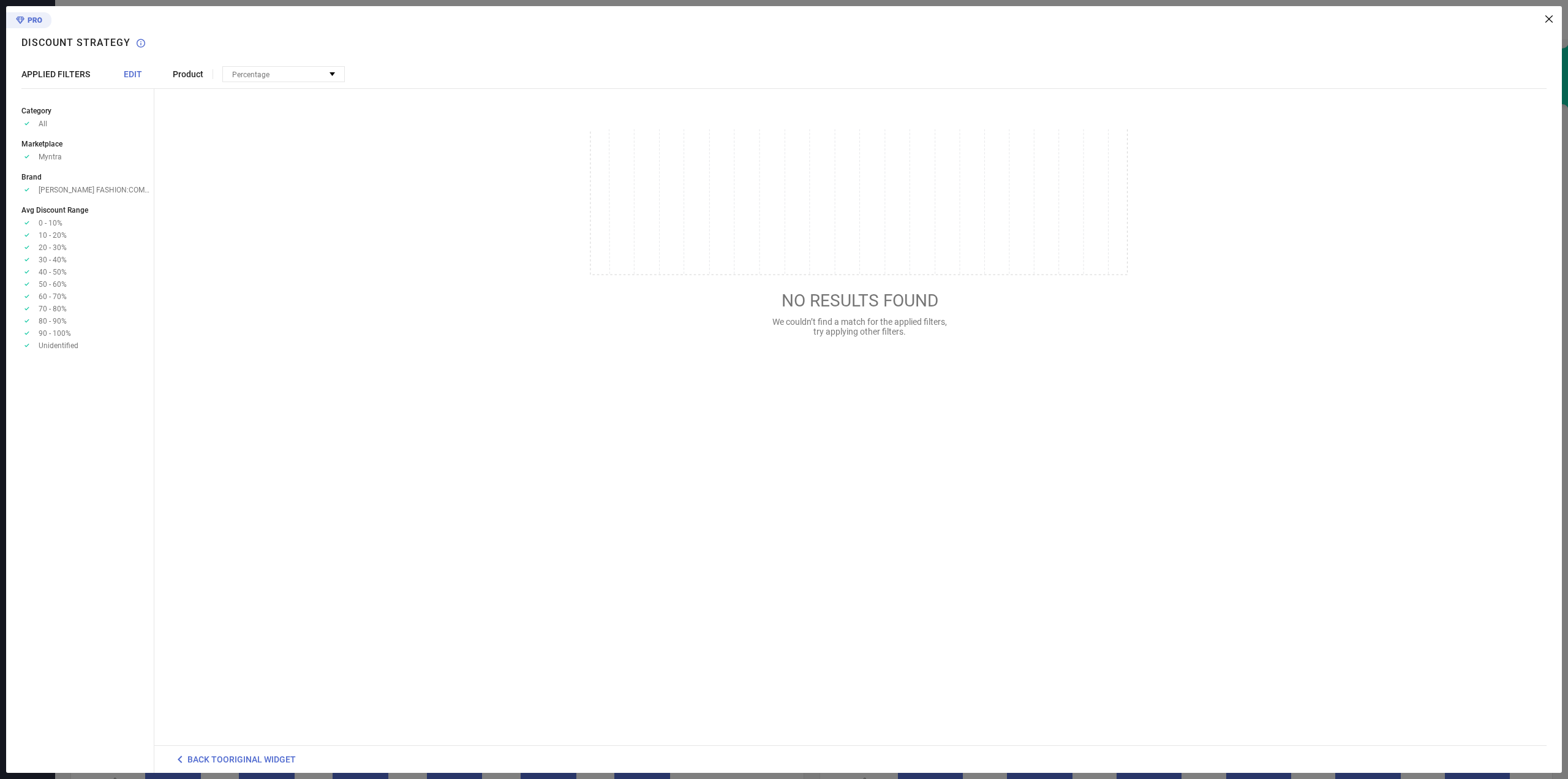
click at [88, 189] on span "ATHA FASHION:COMPETITORS" at bounding box center [96, 190] width 115 height 9
click at [189, 69] on span "Product" at bounding box center [188, 74] width 31 height 10
click at [243, 76] on span "Percentage" at bounding box center [251, 75] width 37 height 9
click at [81, 78] on span "APPLIED FILTERS" at bounding box center [55, 74] width 69 height 10
drag, startPoint x: 1549, startPoint y: 17, endPoint x: 829, endPoint y: 45, distance: 720.5
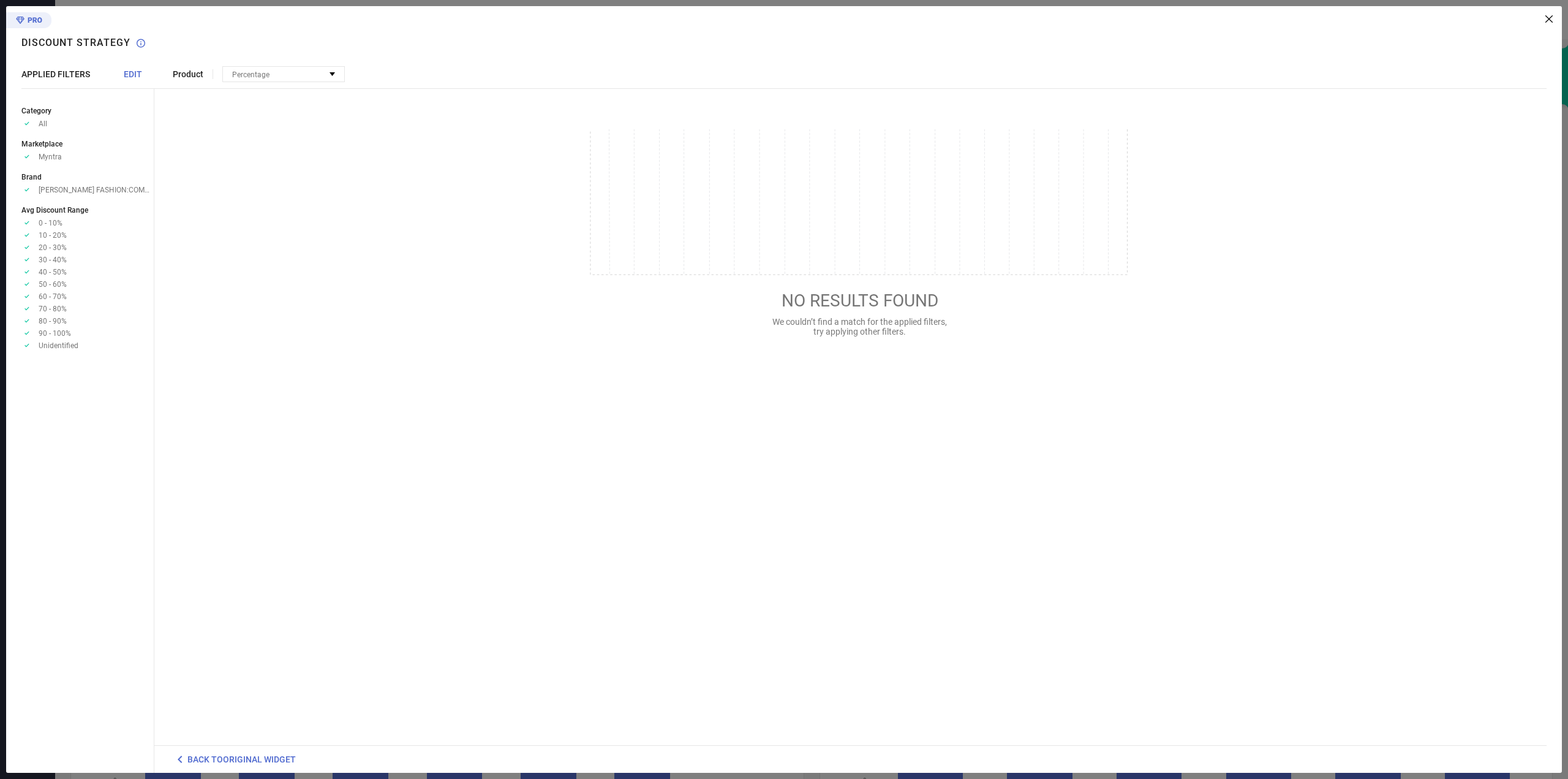
click at [1550, 18] on icon at bounding box center [1549, 19] width 7 height 7
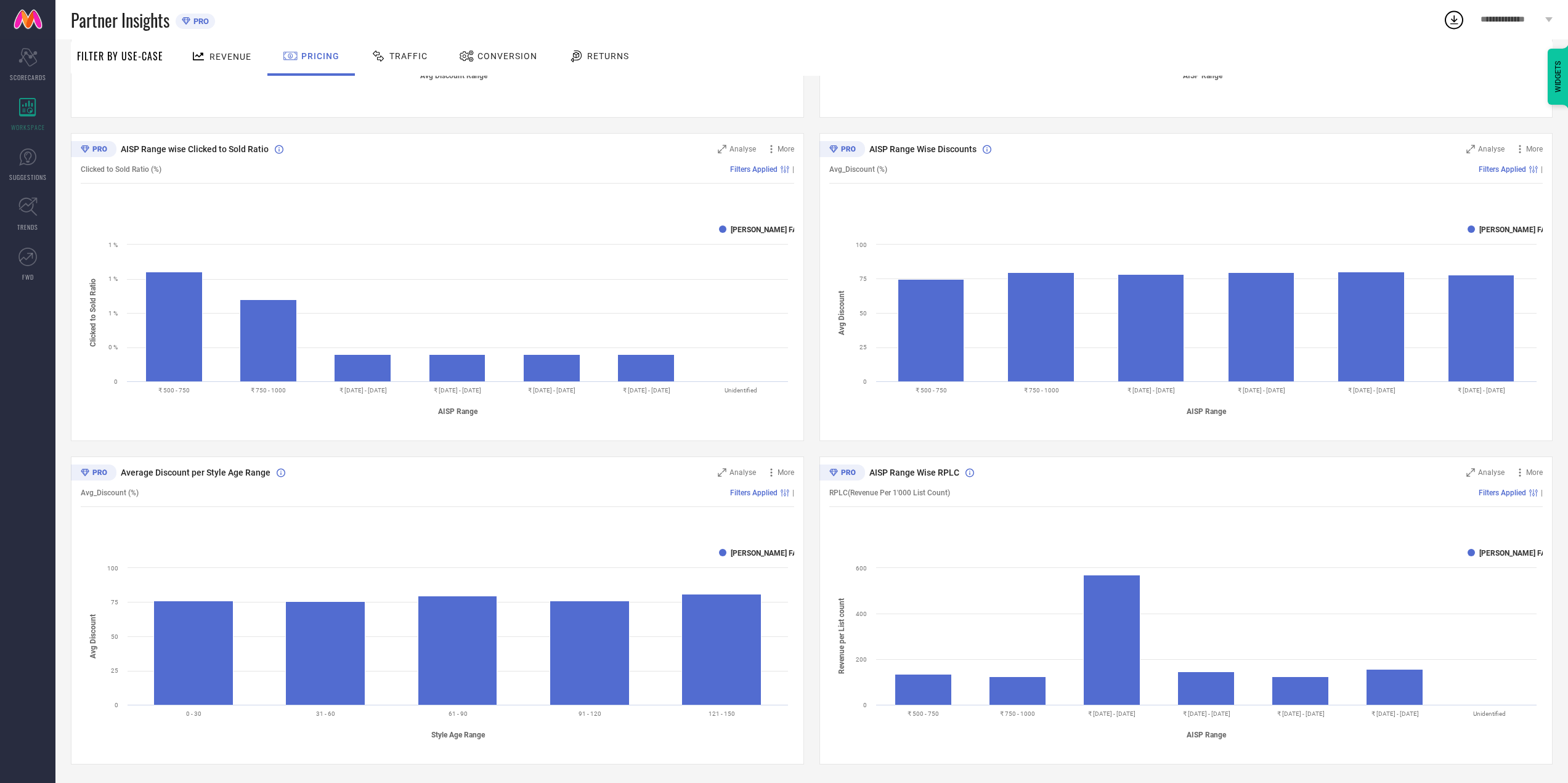
scroll to position [403, 0]
click at [857, 477] on icon at bounding box center [842, 472] width 46 height 16
drag, startPoint x: 851, startPoint y: 461, endPoint x: 831, endPoint y: 485, distance: 31.2
click at [831, 485] on div "RPLC(Revenue Per 1'000 List Count) Filters Applied |" at bounding box center [1186, 492] width 714 height 28
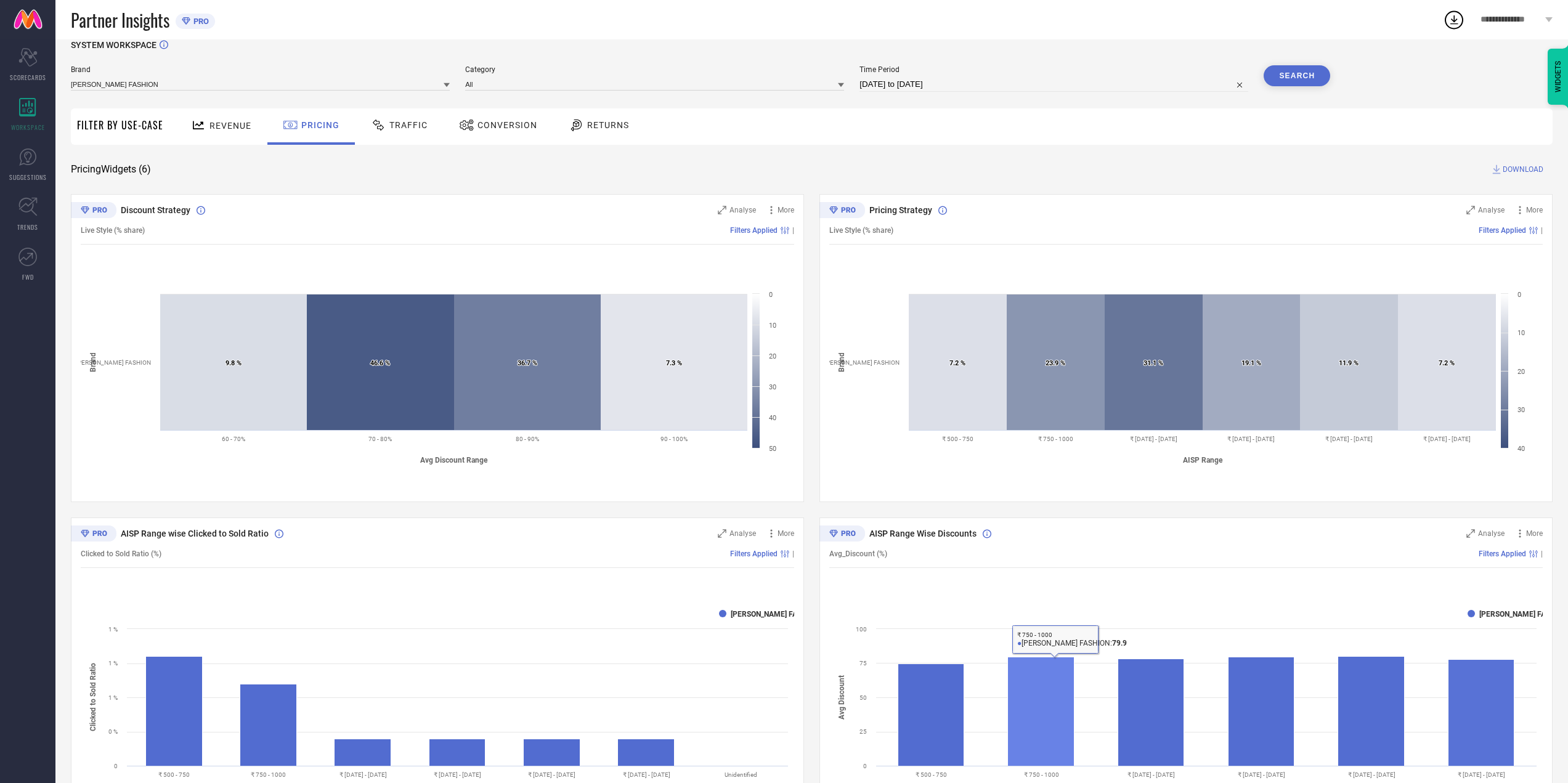
scroll to position [0, 0]
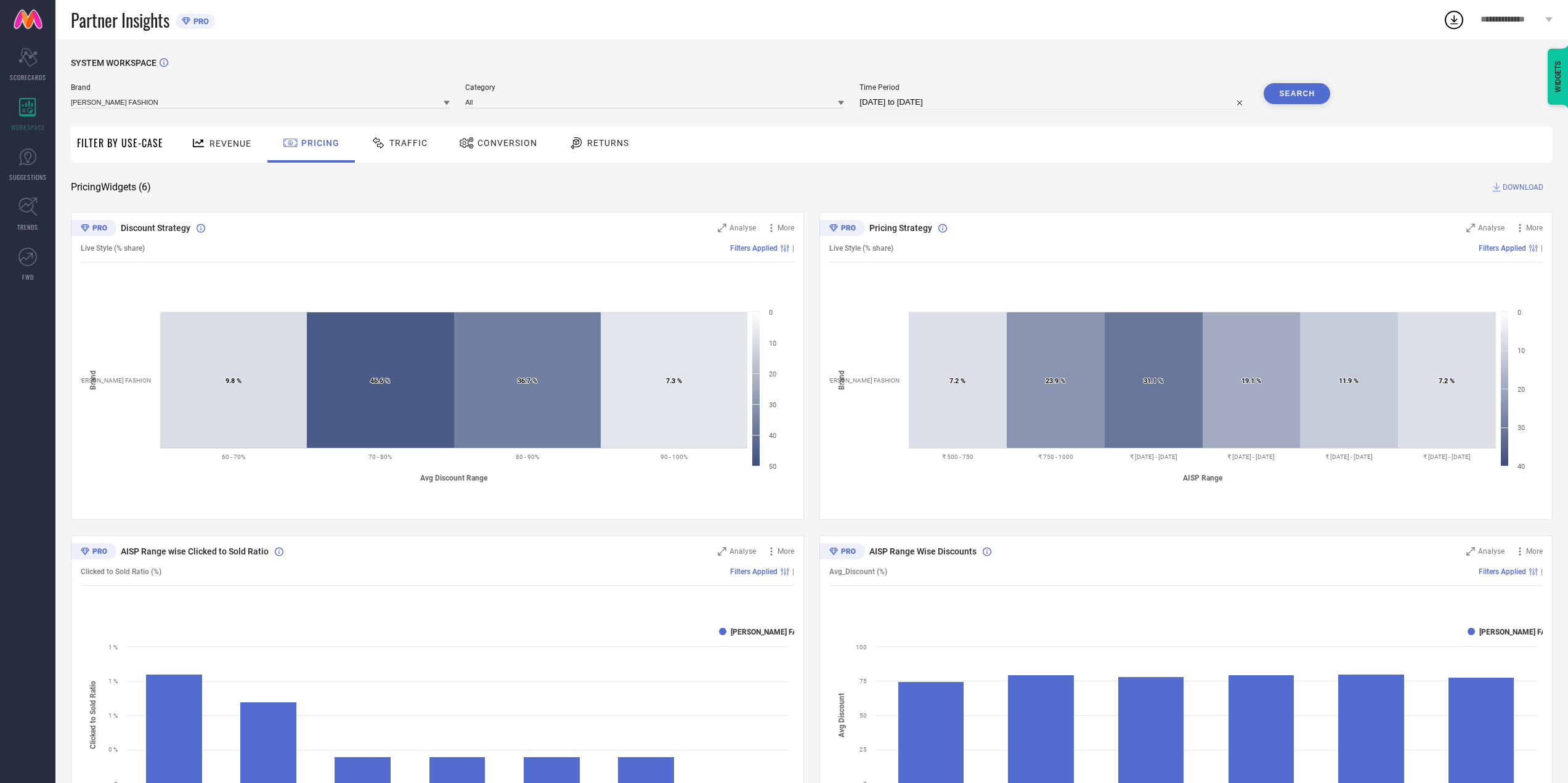
click at [470, 146] on icon at bounding box center [467, 143] width 16 height 15
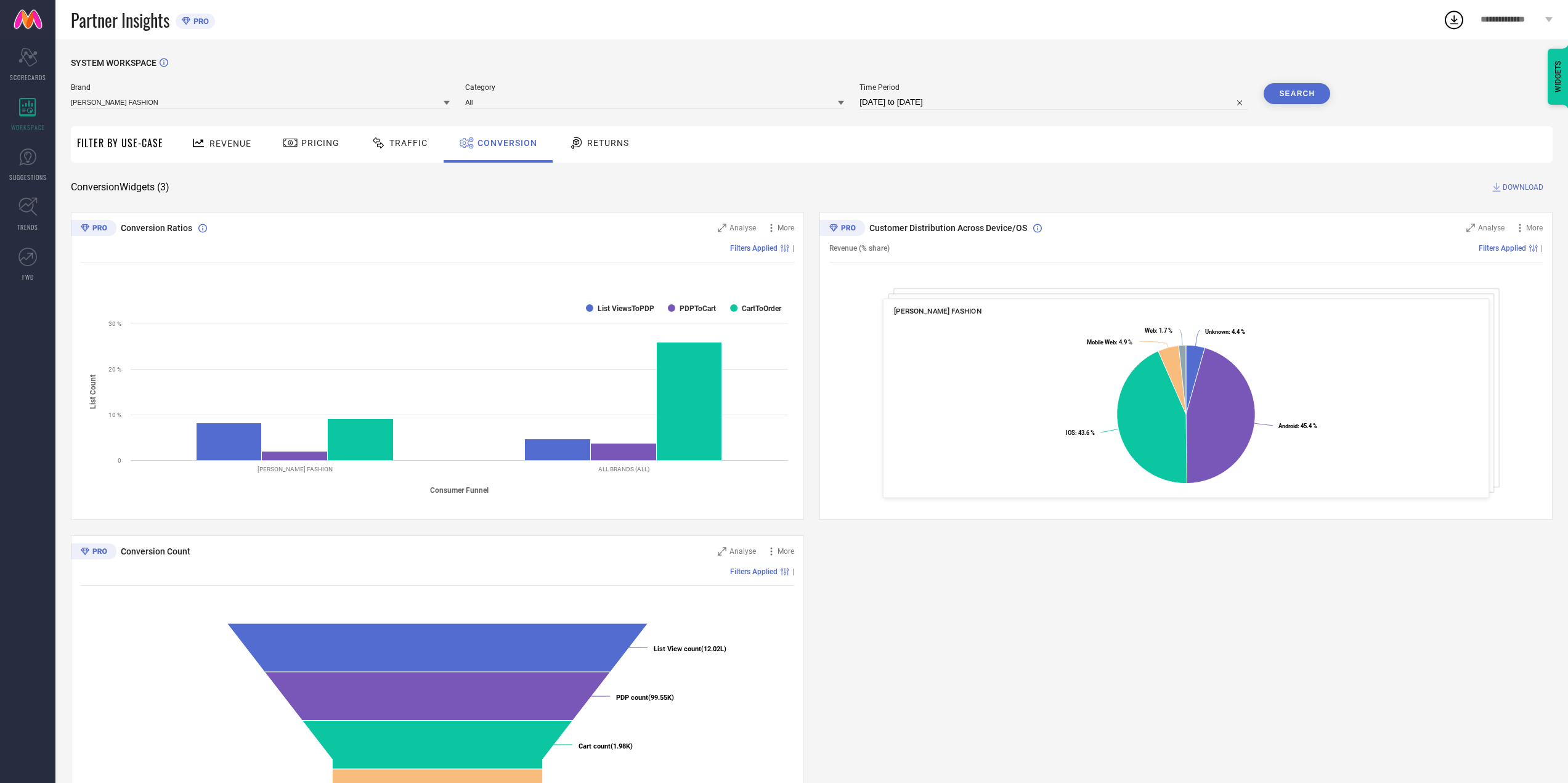
click at [578, 142] on icon at bounding box center [577, 143] width 11 height 12
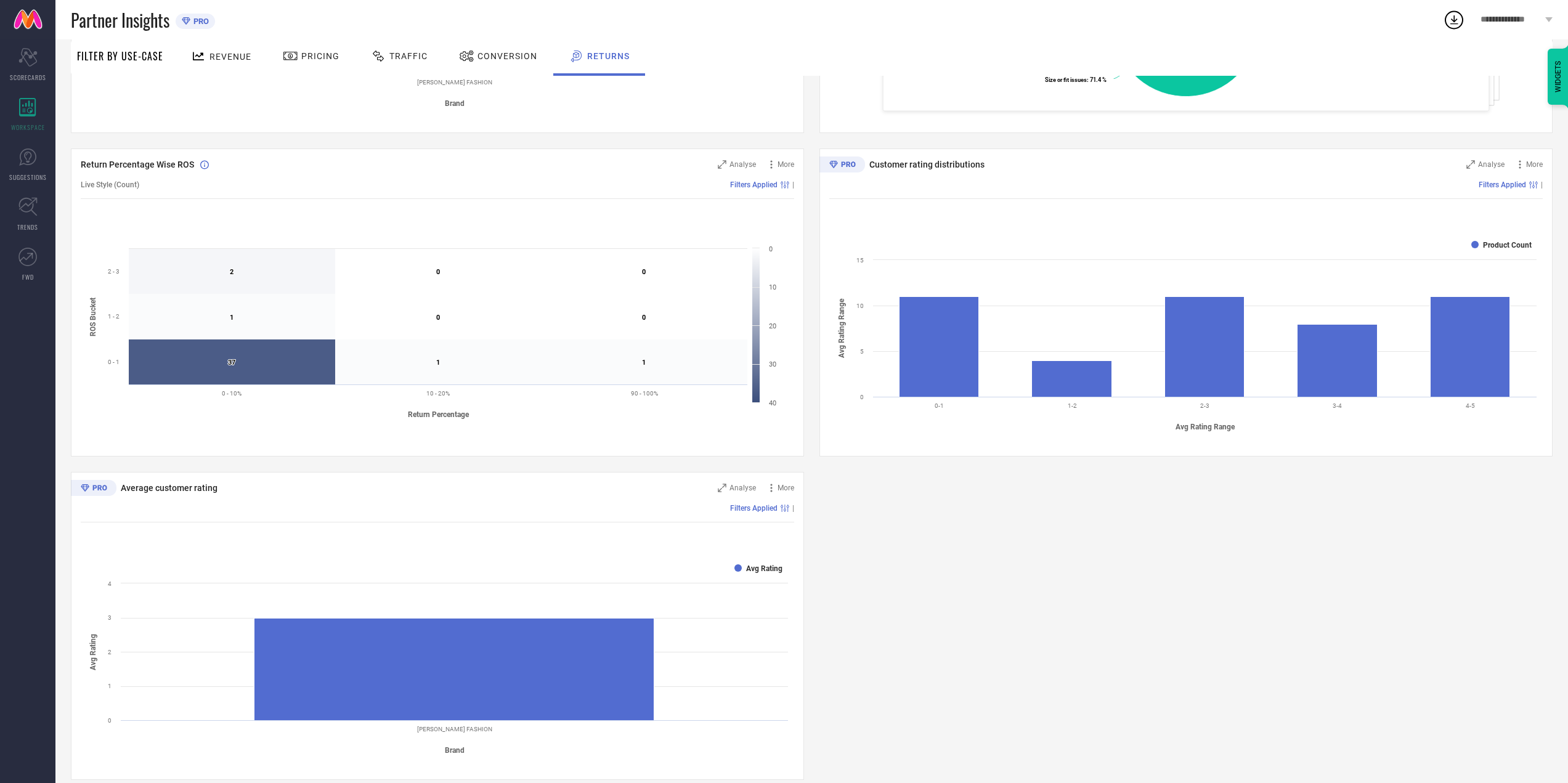
scroll to position [403, 0]
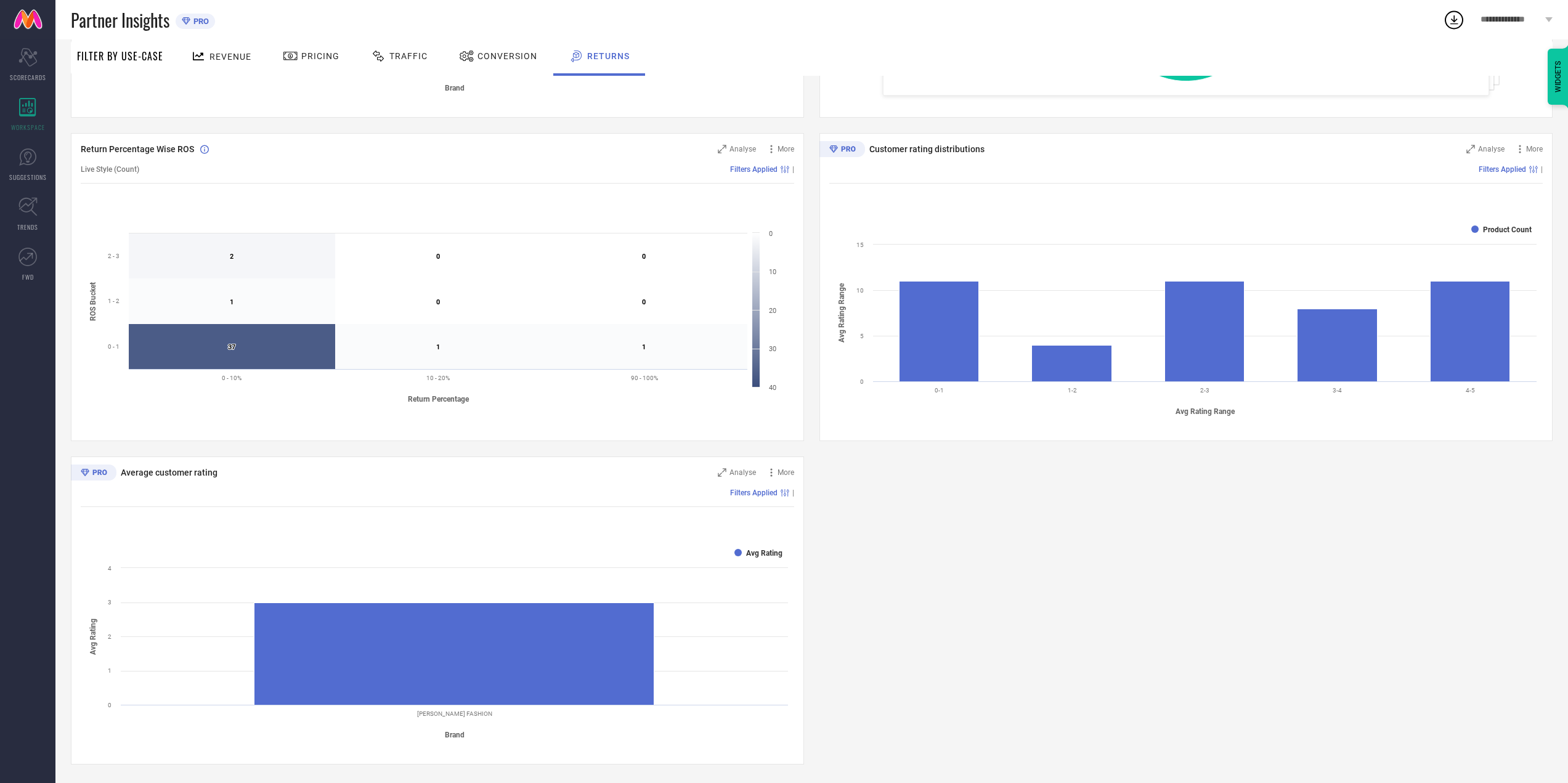
click at [1198, 621] on div "Return Analysis Analyse More Return Revenue (% share) Filters Applied | Created…" at bounding box center [812, 287] width 1482 height 955
click at [1338, 668] on div "Return Analysis Analyse More Return Revenue (% share) Filters Applied | Created…" at bounding box center [812, 287] width 1482 height 955
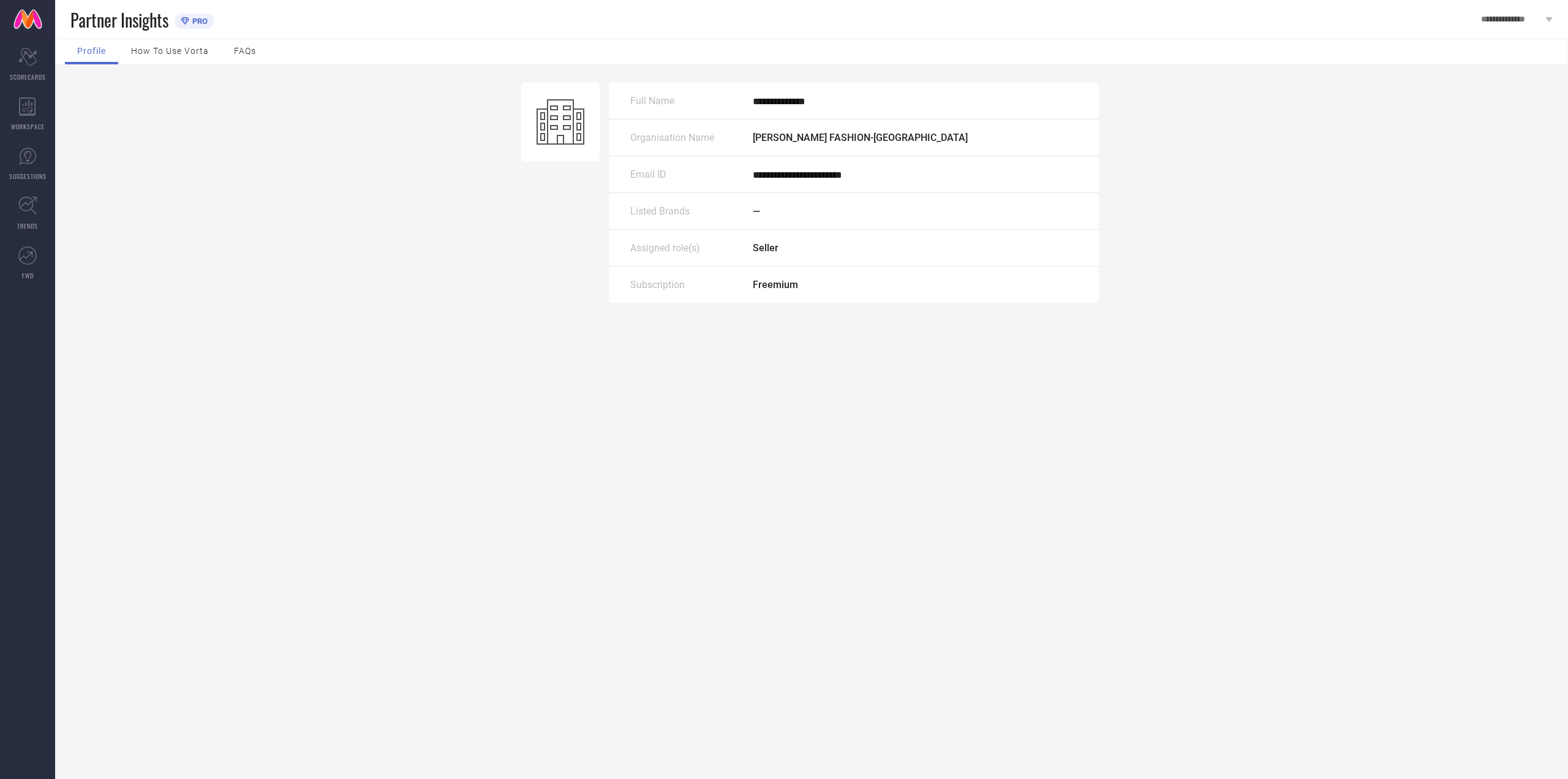
click at [170, 43] on div "How to use Vorta" at bounding box center [170, 52] width 102 height 24
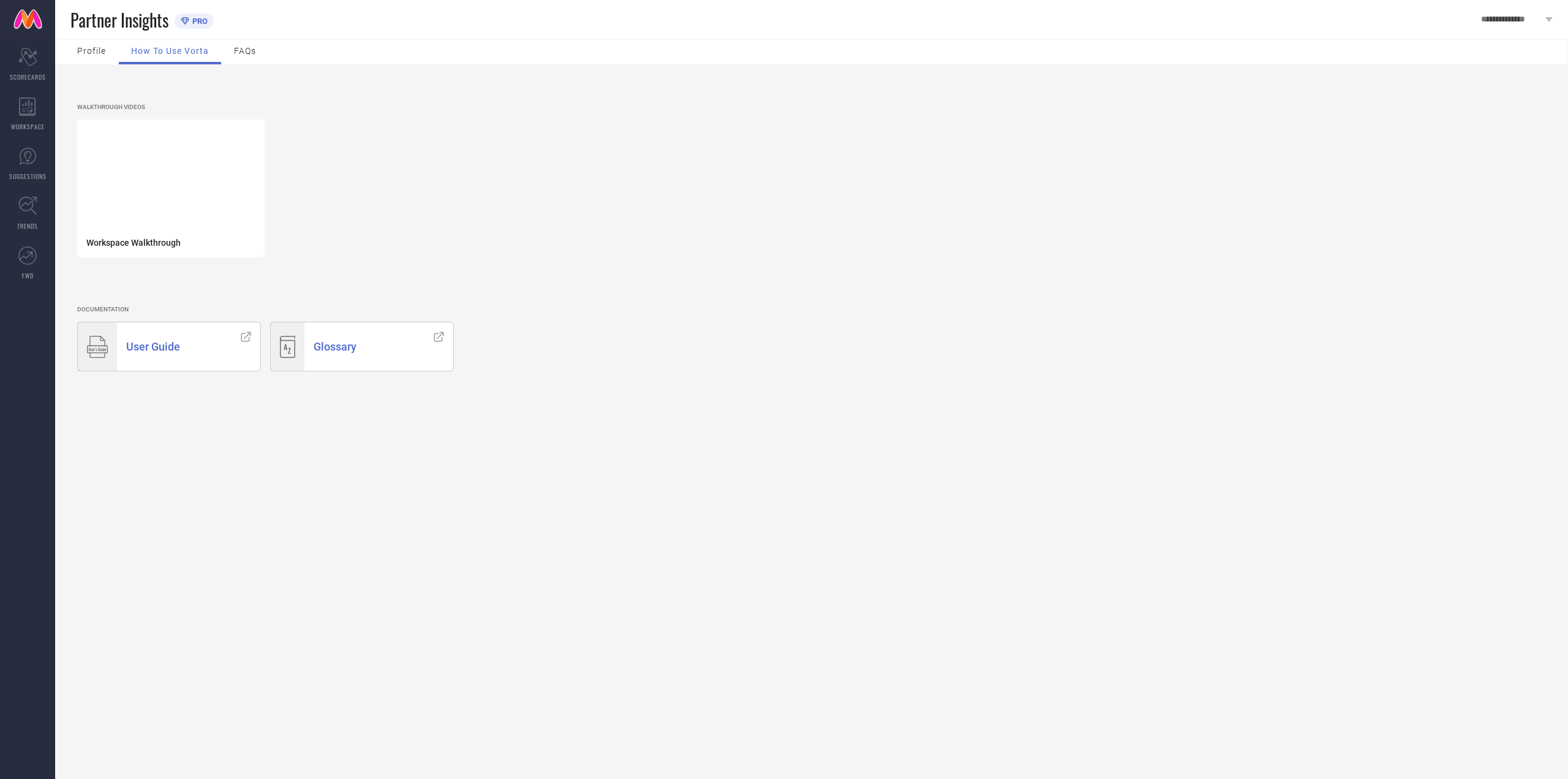
click at [245, 49] on span "FAQs" at bounding box center [245, 51] width 22 height 10
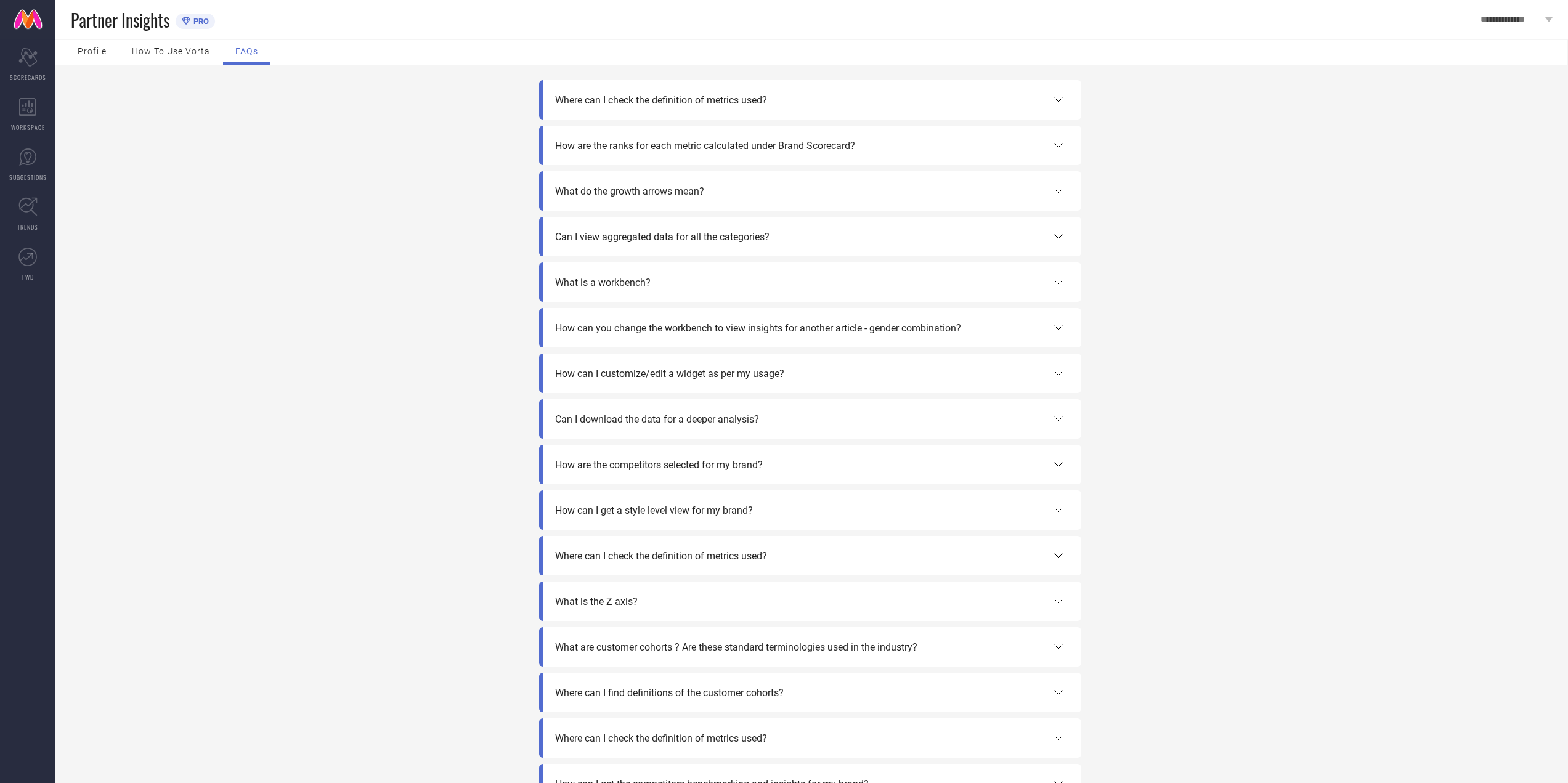
click at [96, 46] on div "Profile" at bounding box center [92, 52] width 54 height 24
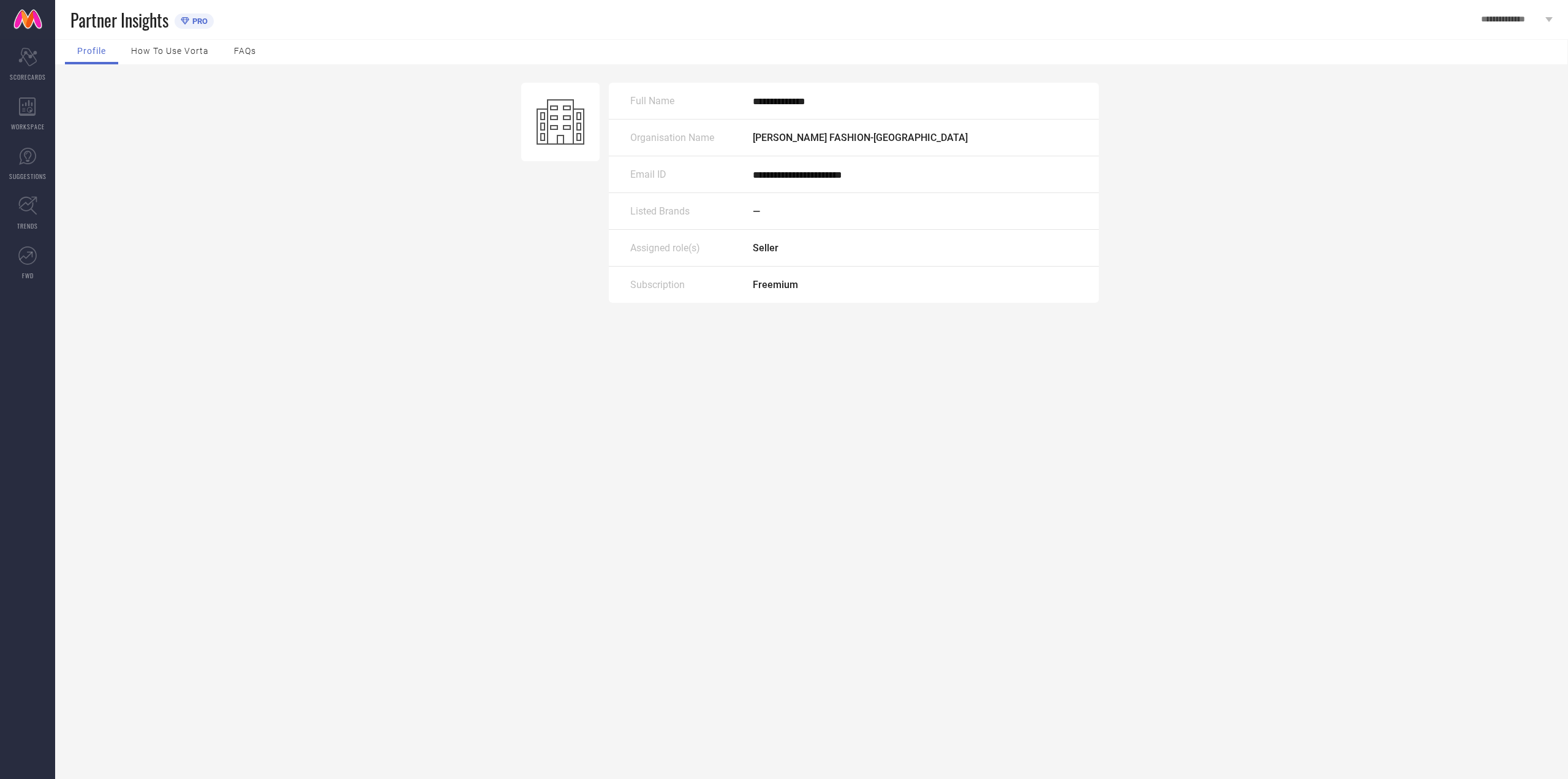
click at [547, 118] on icon at bounding box center [560, 122] width 48 height 45
click at [196, 60] on div "How to use Vorta" at bounding box center [170, 52] width 102 height 24
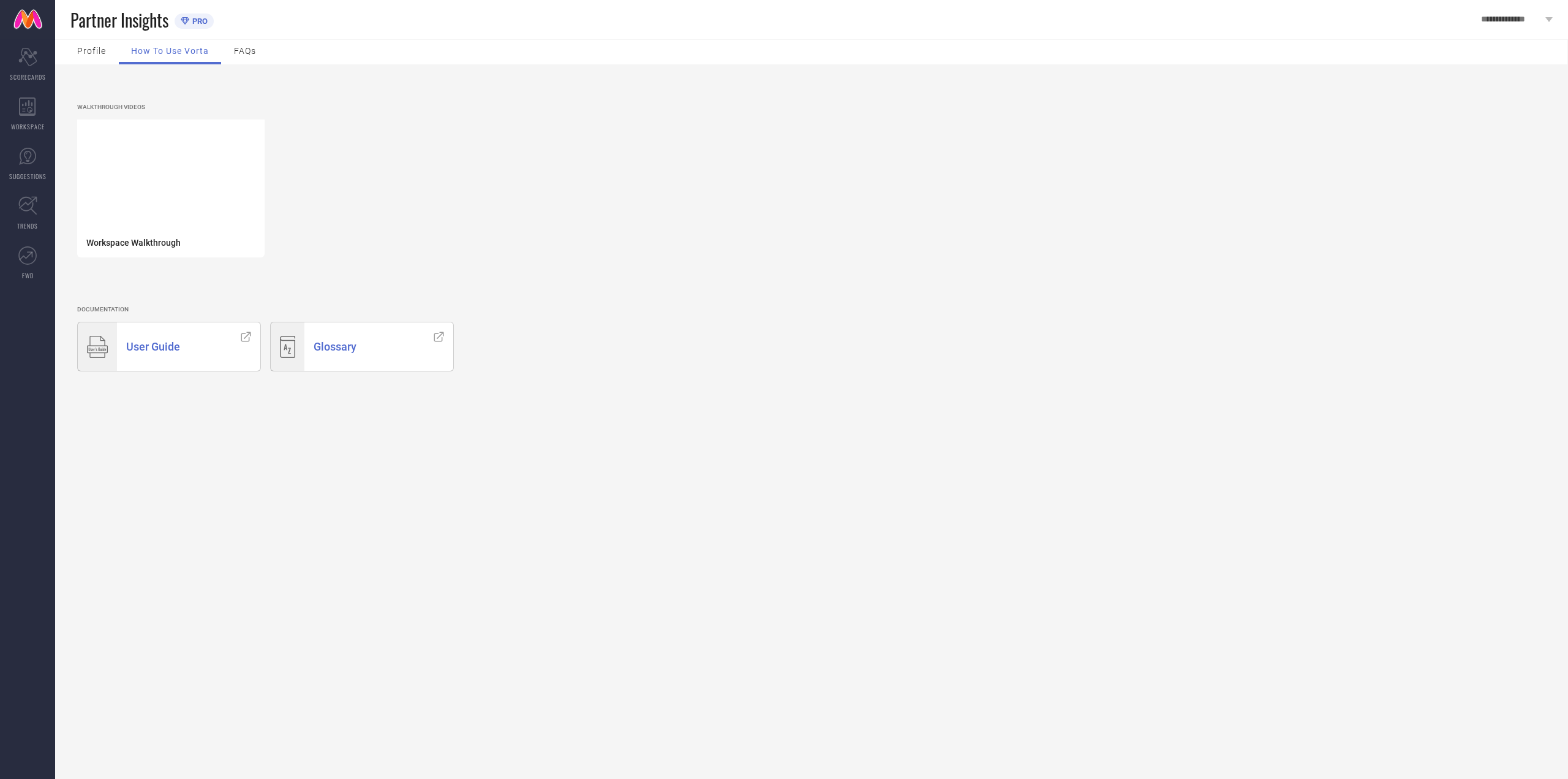
click at [232, 60] on div "FAQs" at bounding box center [245, 52] width 47 height 24
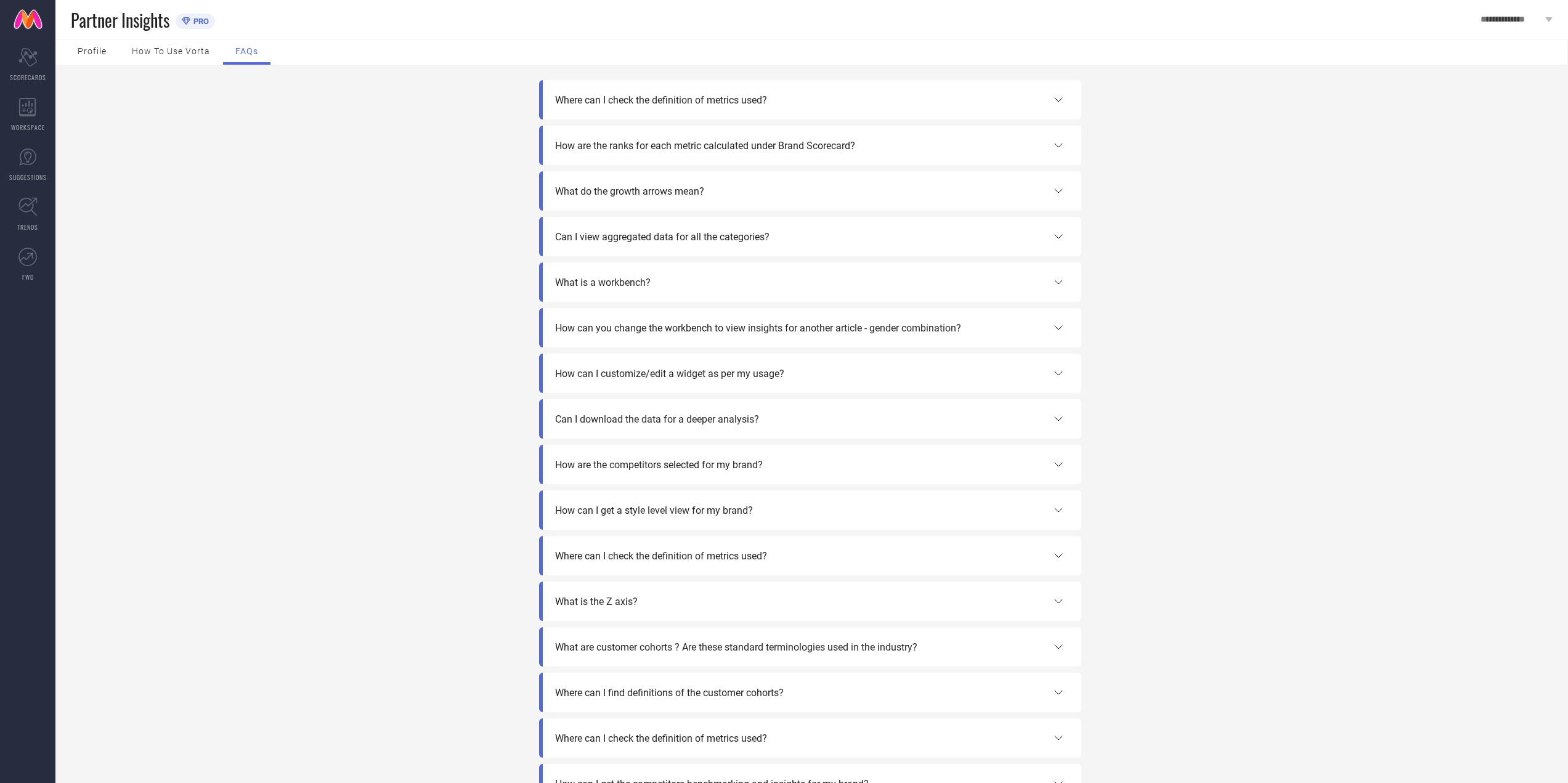
click at [681, 288] on div "What is a workbench?" at bounding box center [810, 283] width 511 height 15
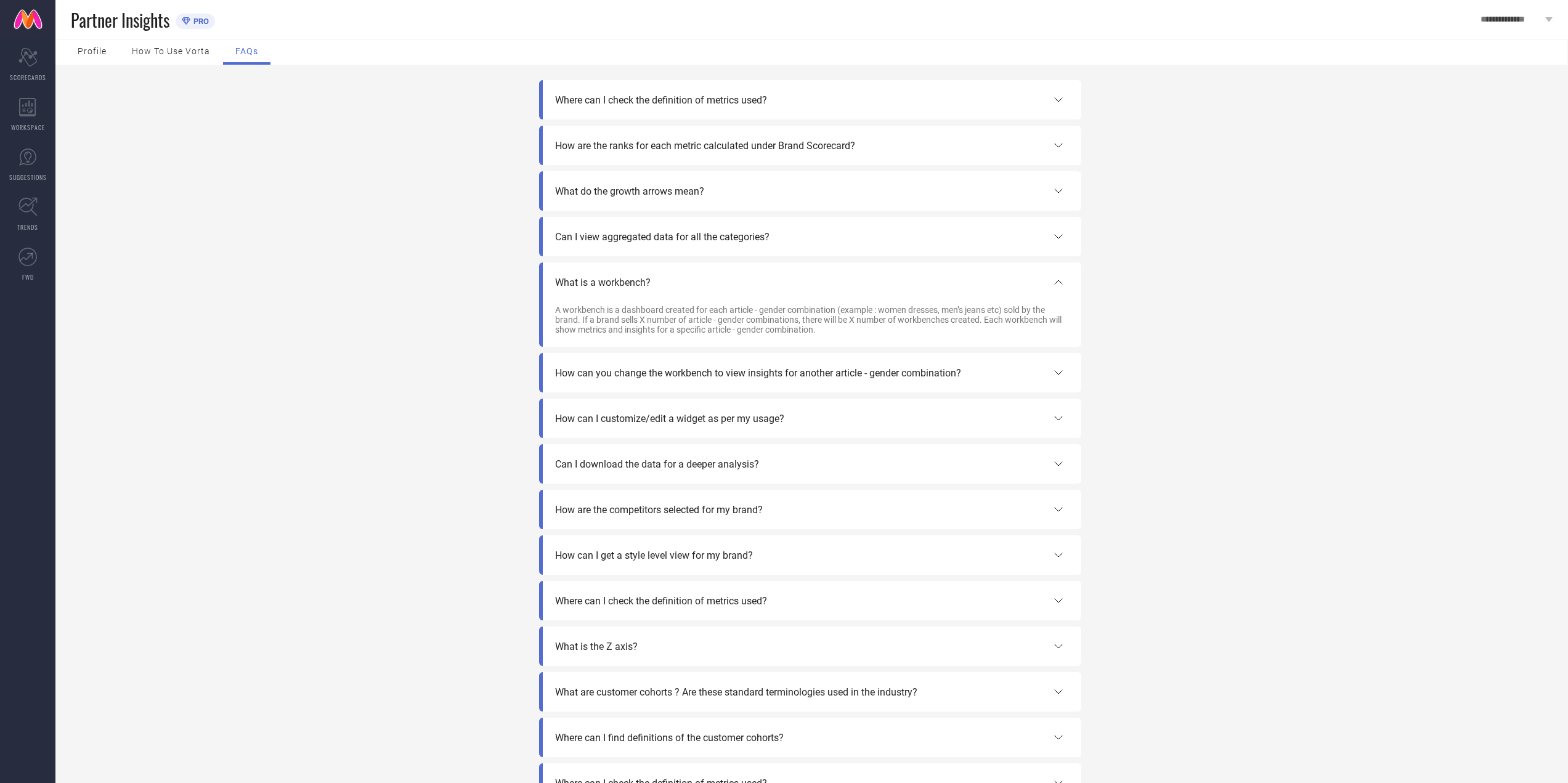
click at [740, 256] on div "Can I view aggregated data for all the categories?" at bounding box center [810, 236] width 542 height 39
click at [742, 241] on span "Can I view aggregated data for all the categories?" at bounding box center [662, 237] width 214 height 12
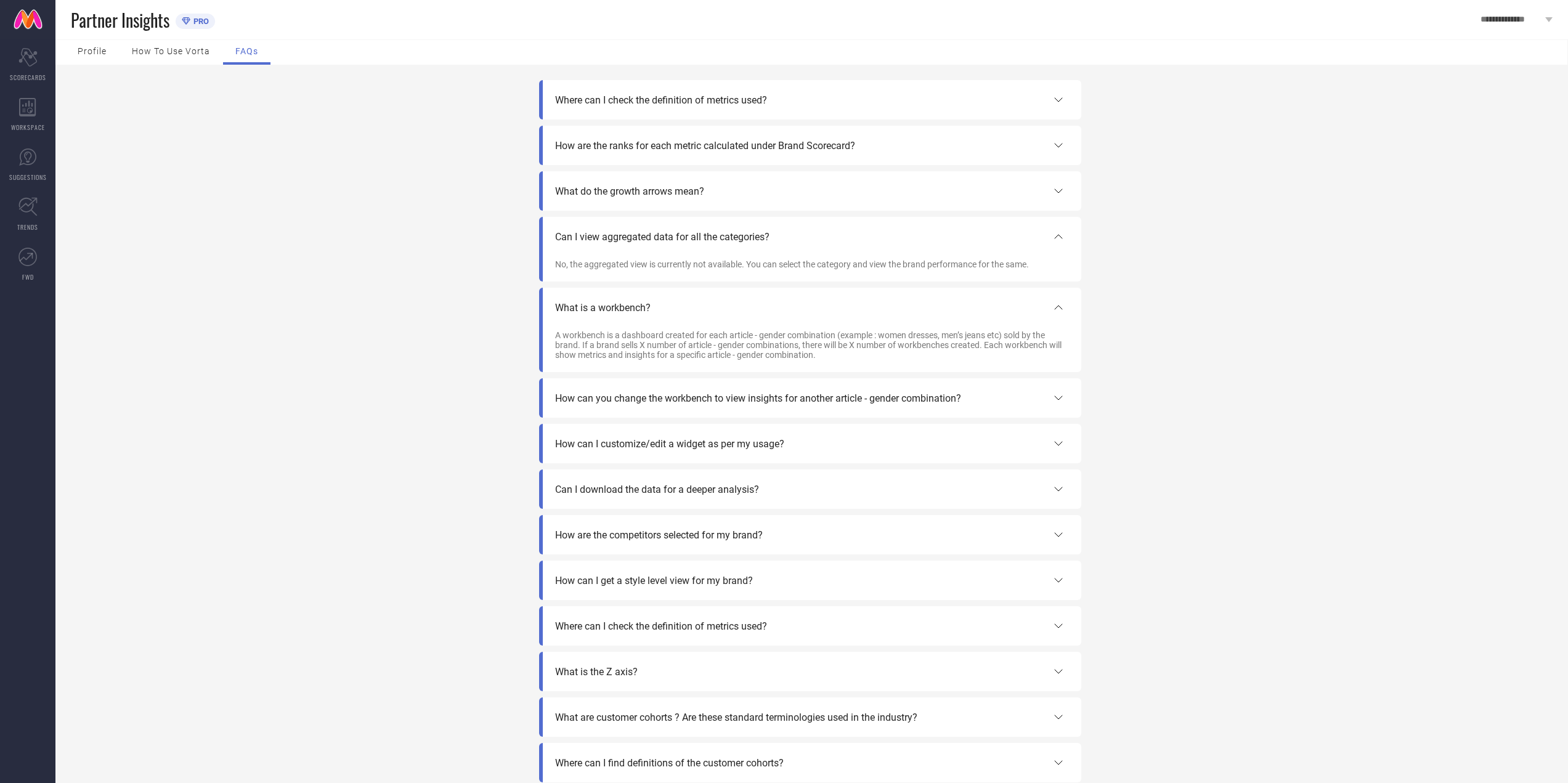
click at [700, 185] on span "What do the growth arrows mean?" at bounding box center [630, 191] width 149 height 12
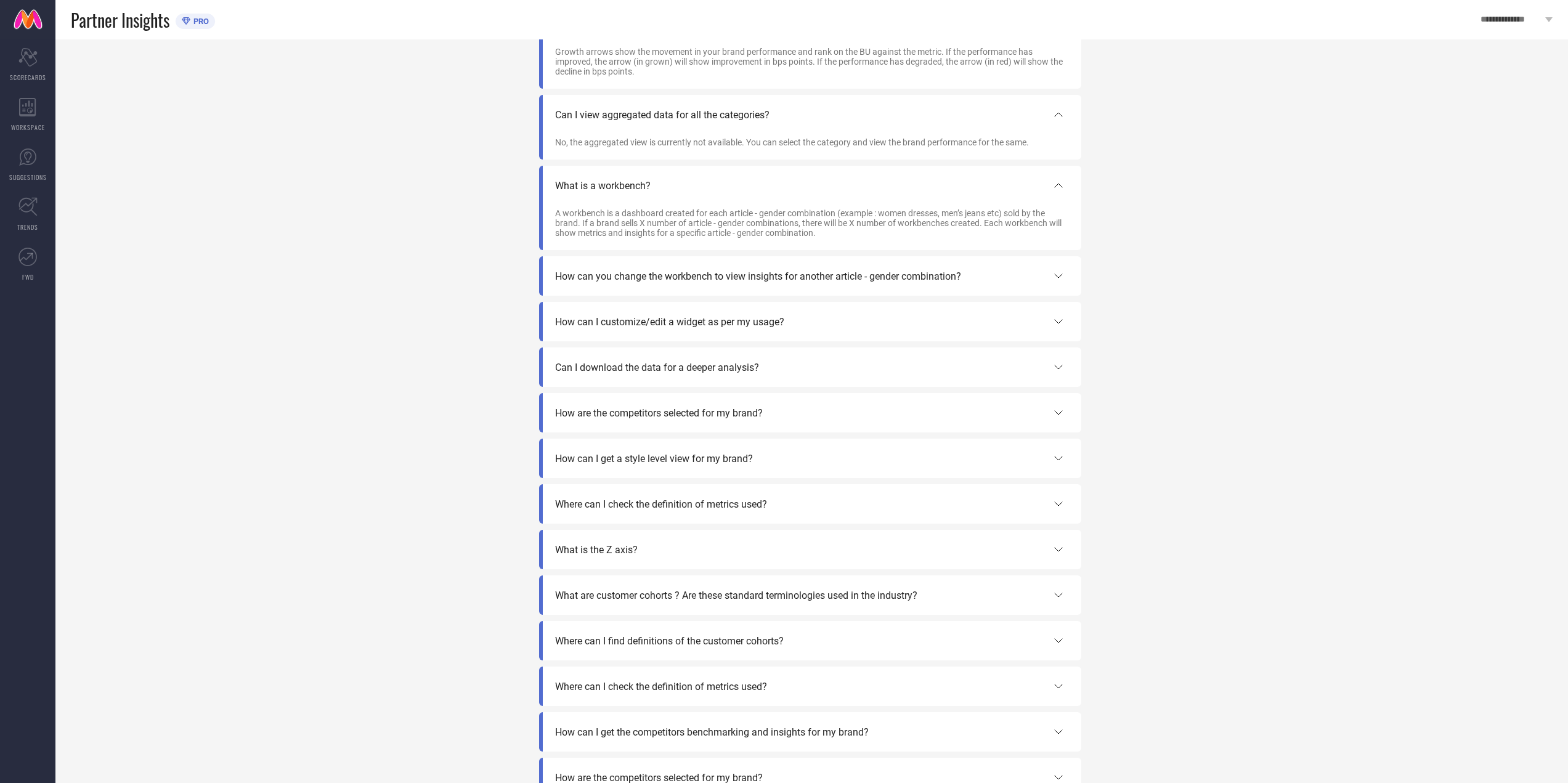
scroll to position [185, 0]
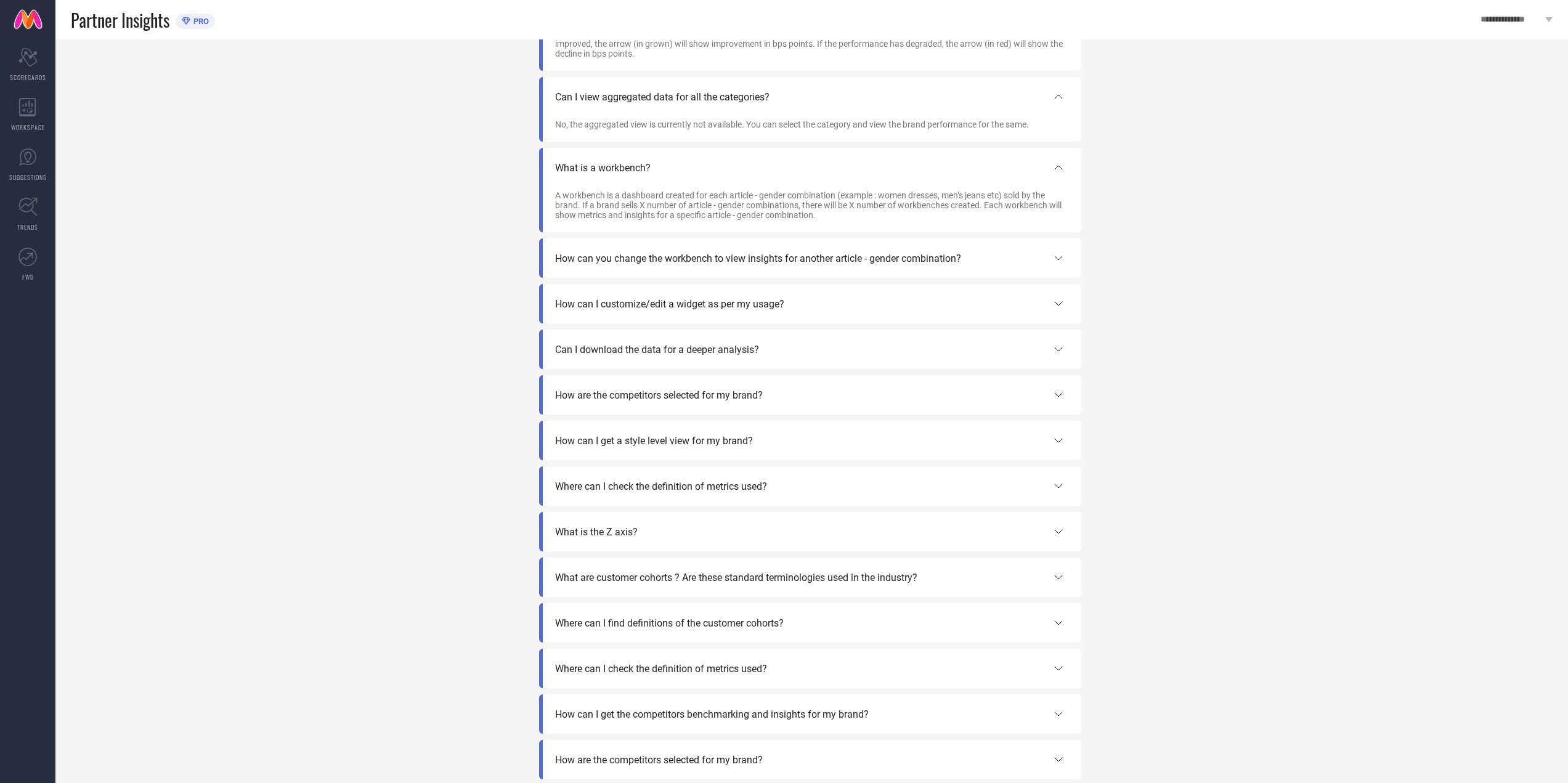
click at [649, 539] on div "What is the Z axis?" at bounding box center [810, 532] width 511 height 15
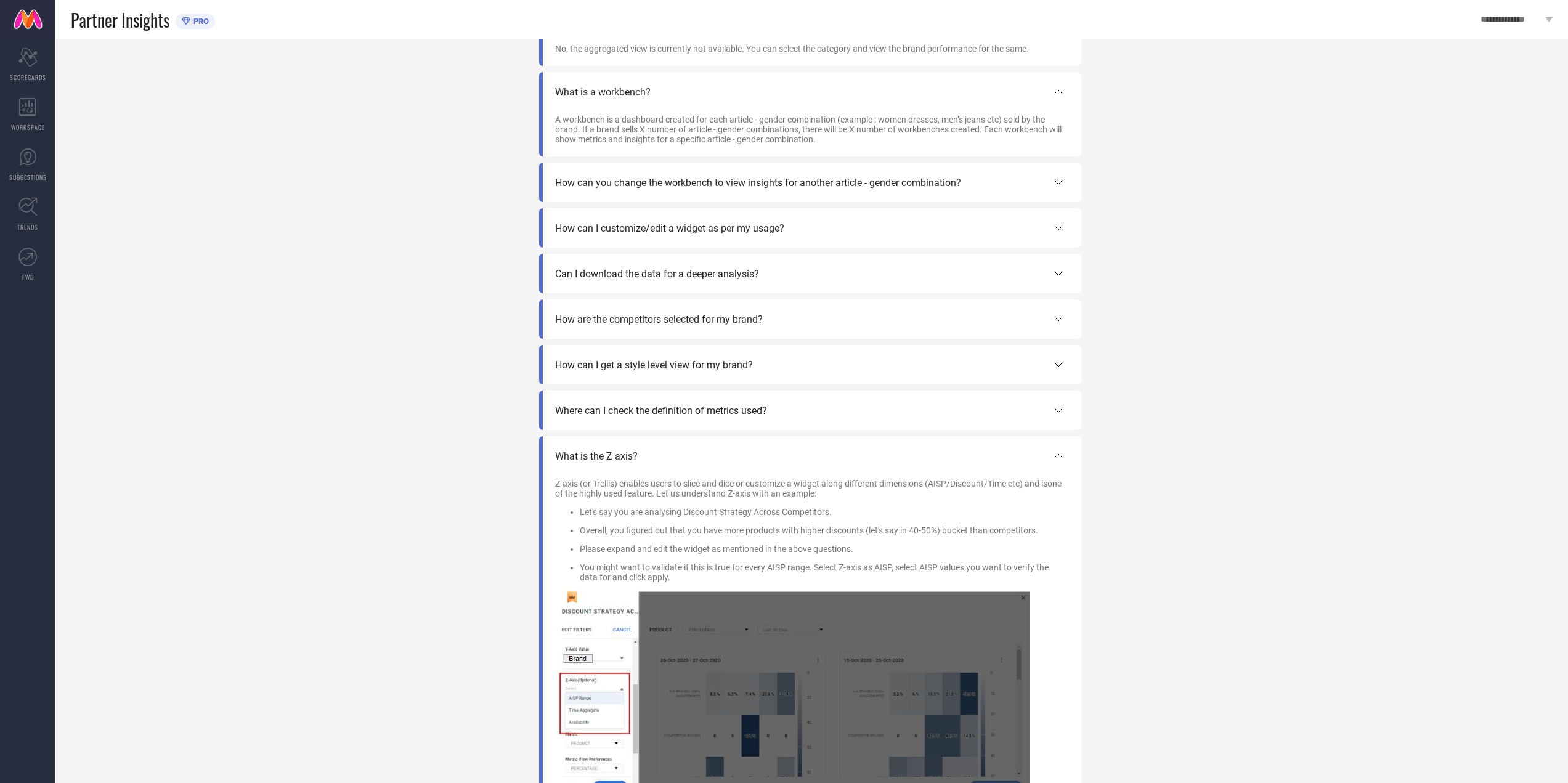
scroll to position [246, 0]
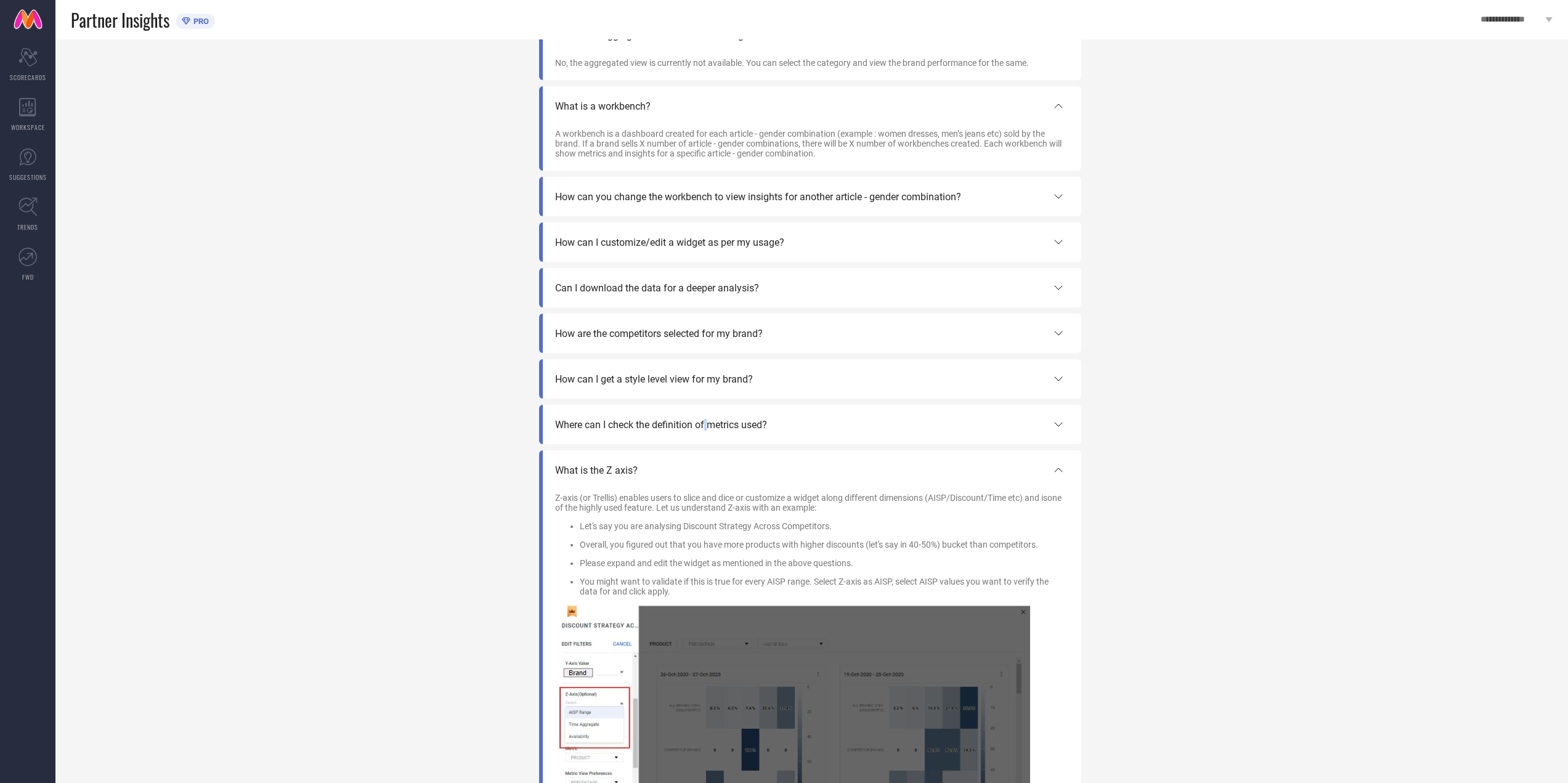
click at [708, 430] on span "Where can I check the definition of metrics used?" at bounding box center [661, 425] width 212 height 12
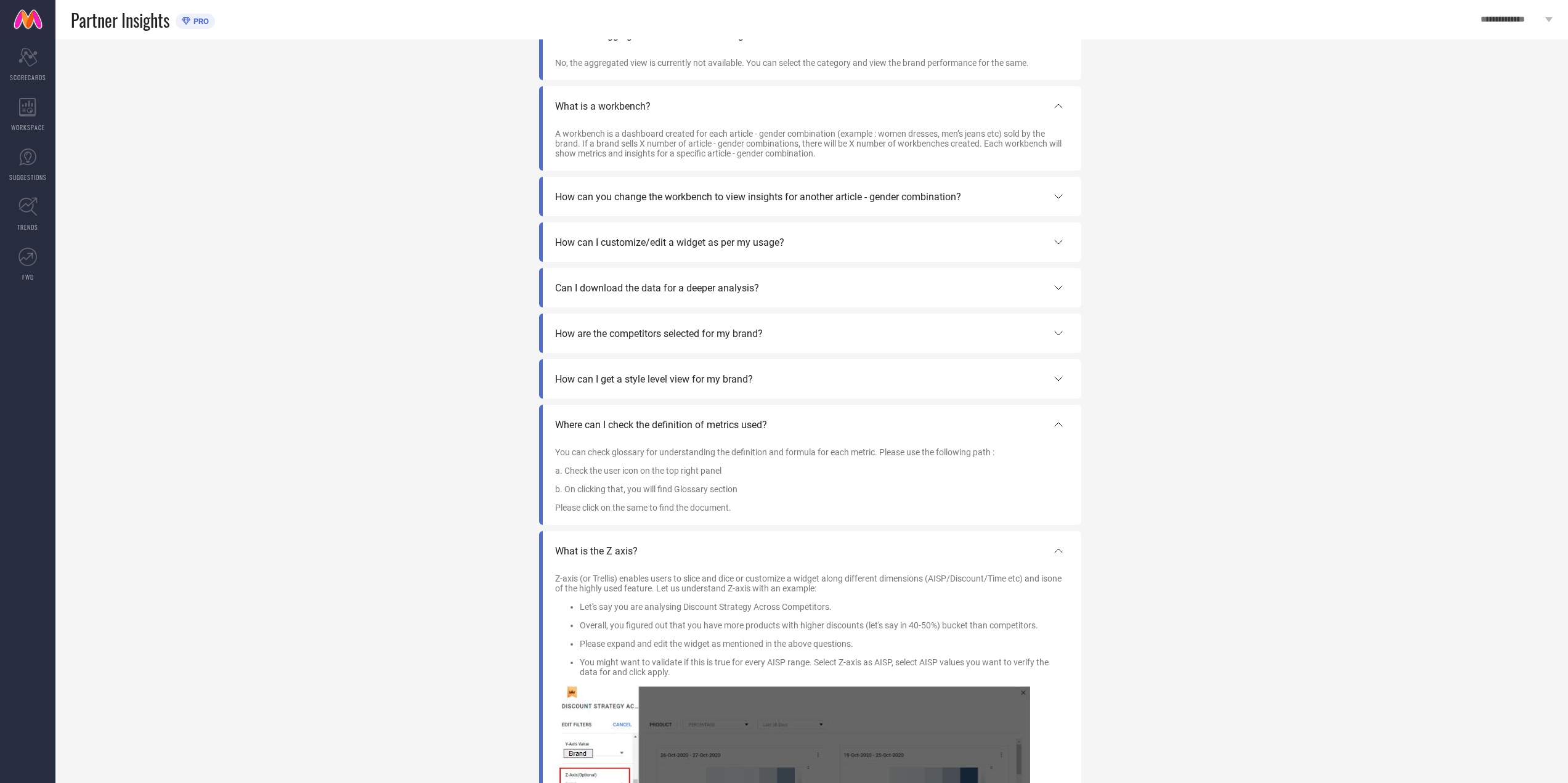
click at [726, 376] on div "How can I get a style level view for my brand?" at bounding box center [810, 379] width 511 height 15
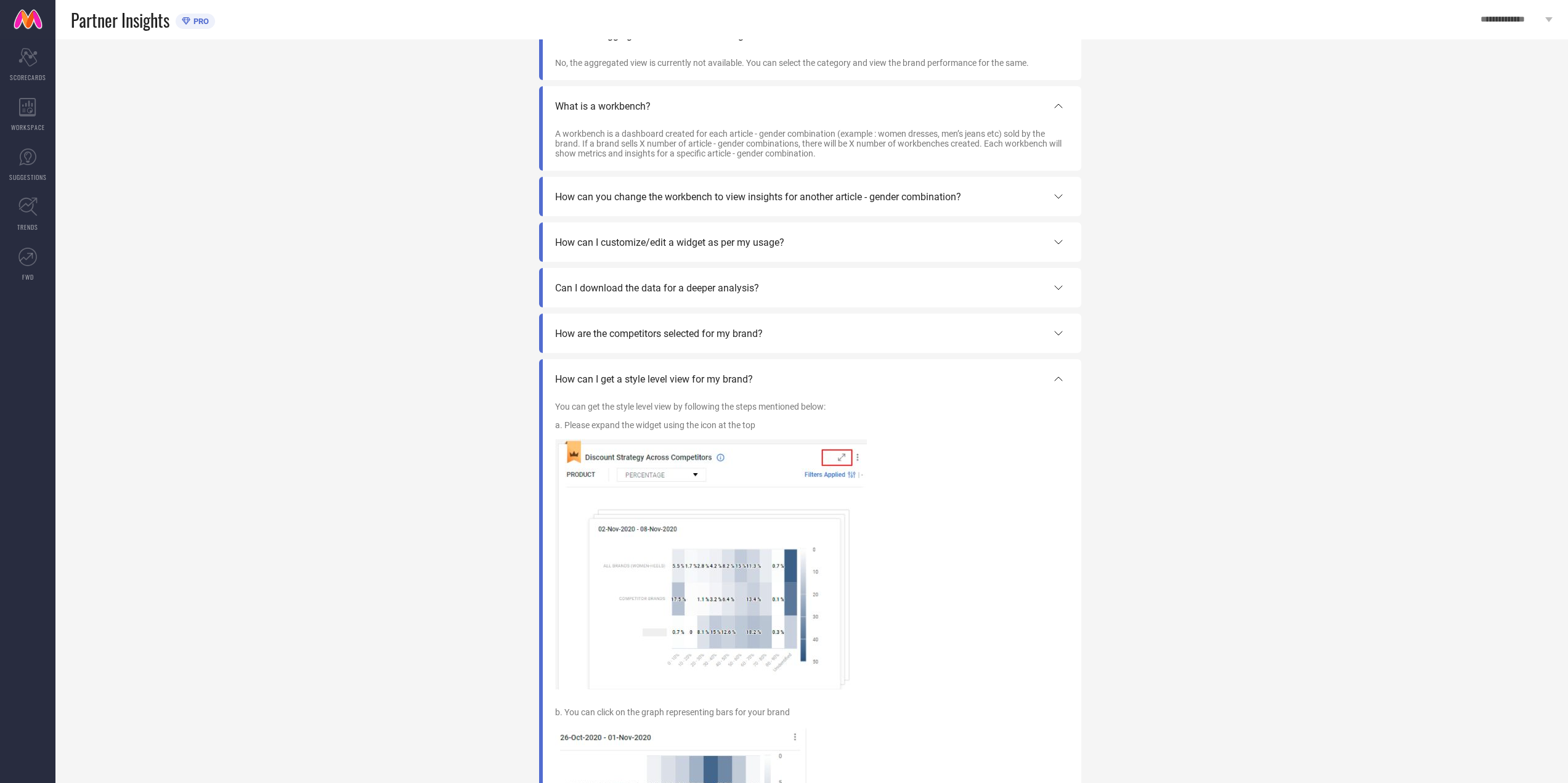
click at [723, 323] on div "How are the competitors selected for my brand?" at bounding box center [810, 333] width 542 height 39
click at [720, 330] on div "How are the competitors selected for my brand?" at bounding box center [810, 333] width 542 height 39
click at [718, 333] on span "How are the competitors selected for my brand?" at bounding box center [659, 333] width 207 height 12
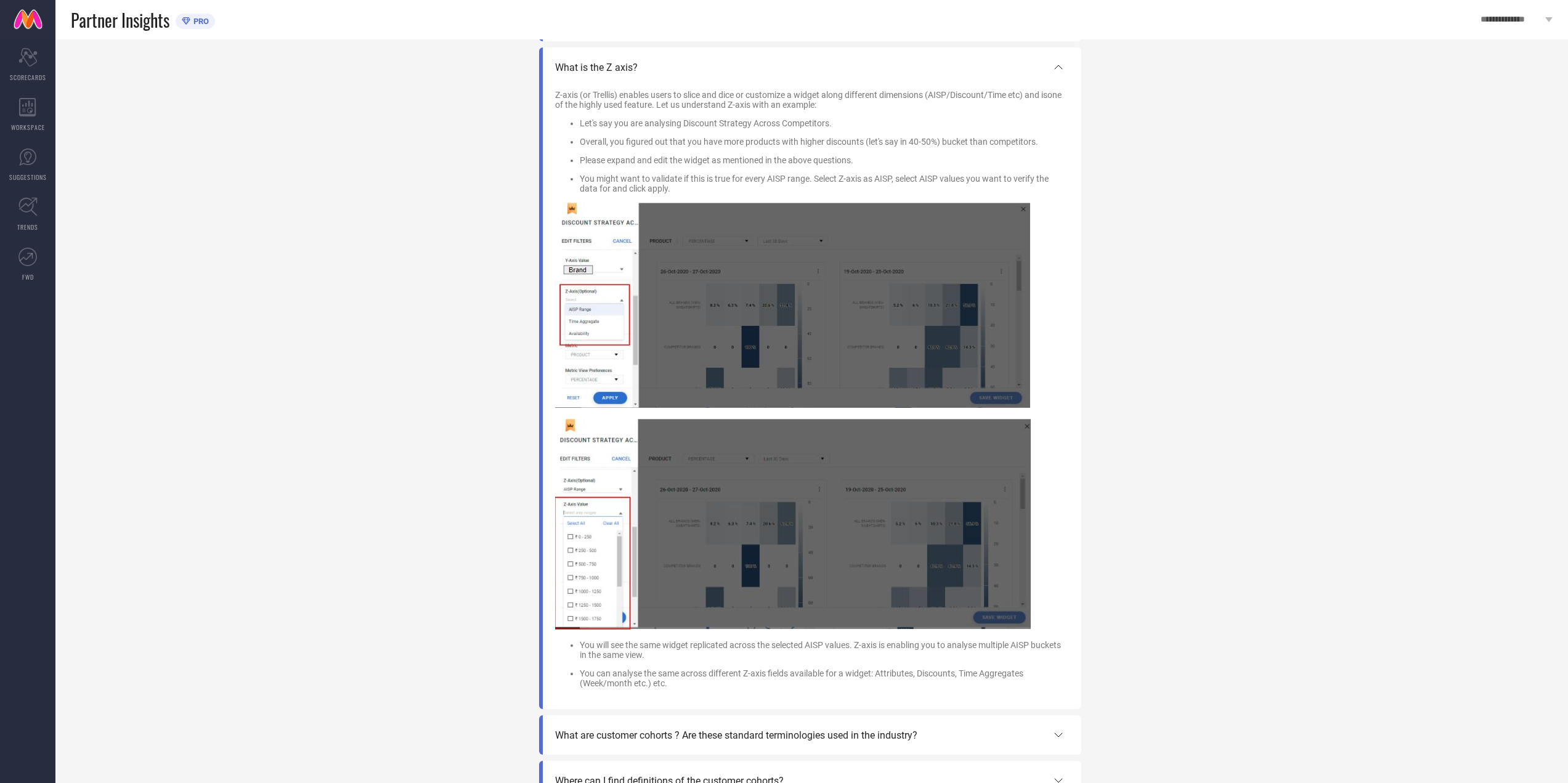
scroll to position [2199, 0]
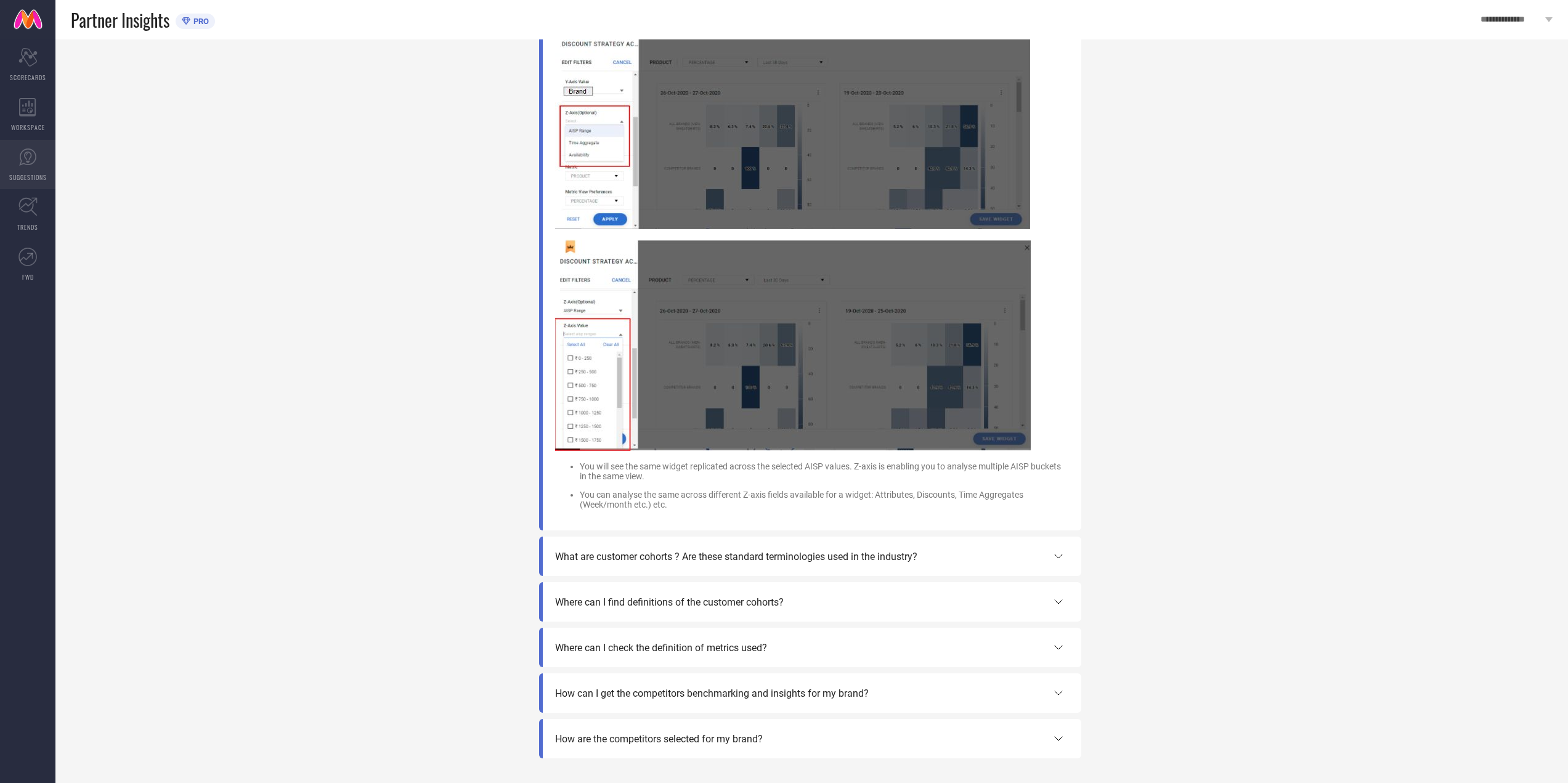
click at [22, 149] on icon at bounding box center [27, 157] width 18 height 18
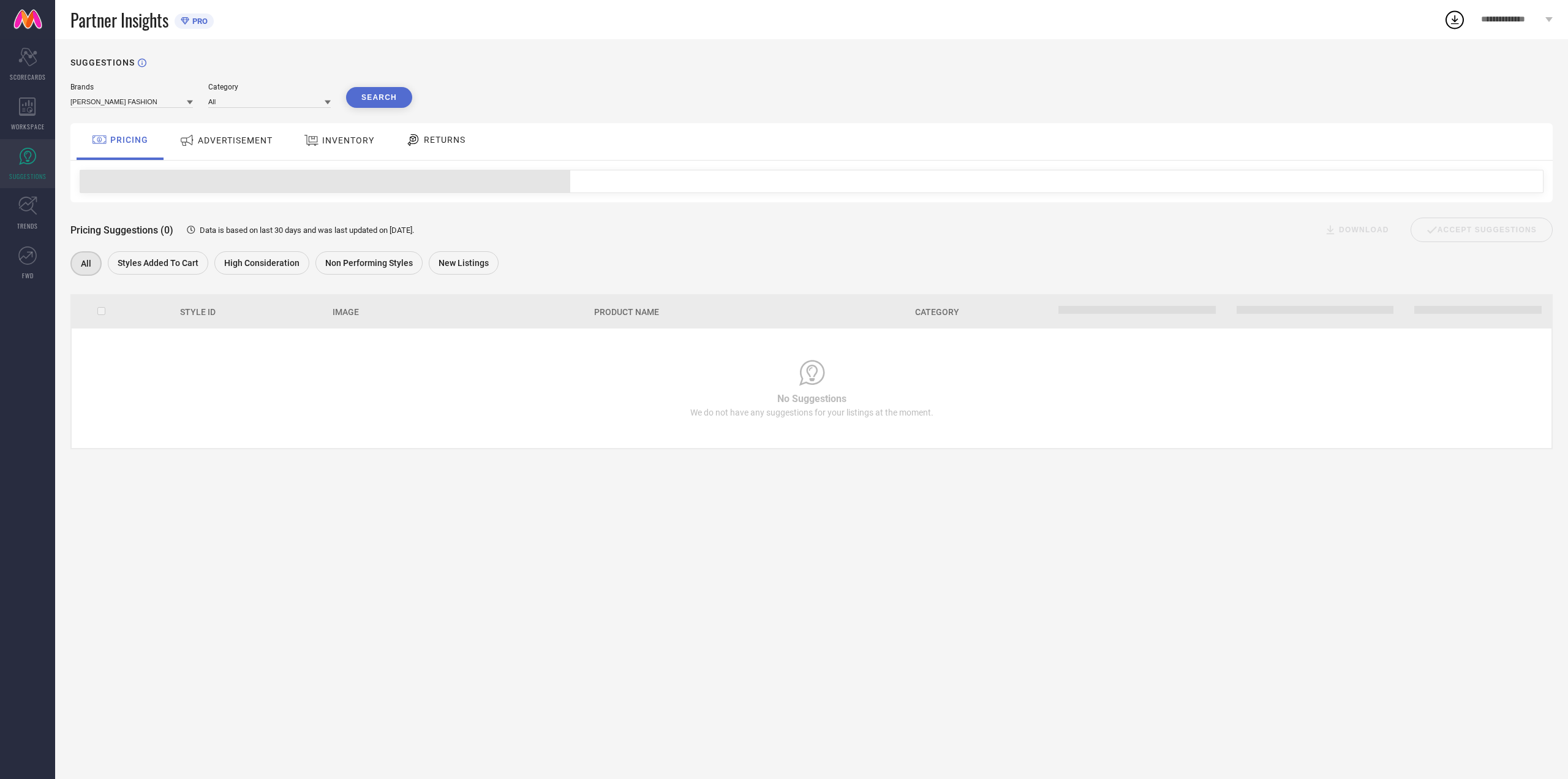
click at [240, 134] on div "ADVERTISEMENT" at bounding box center [226, 140] width 99 height 22
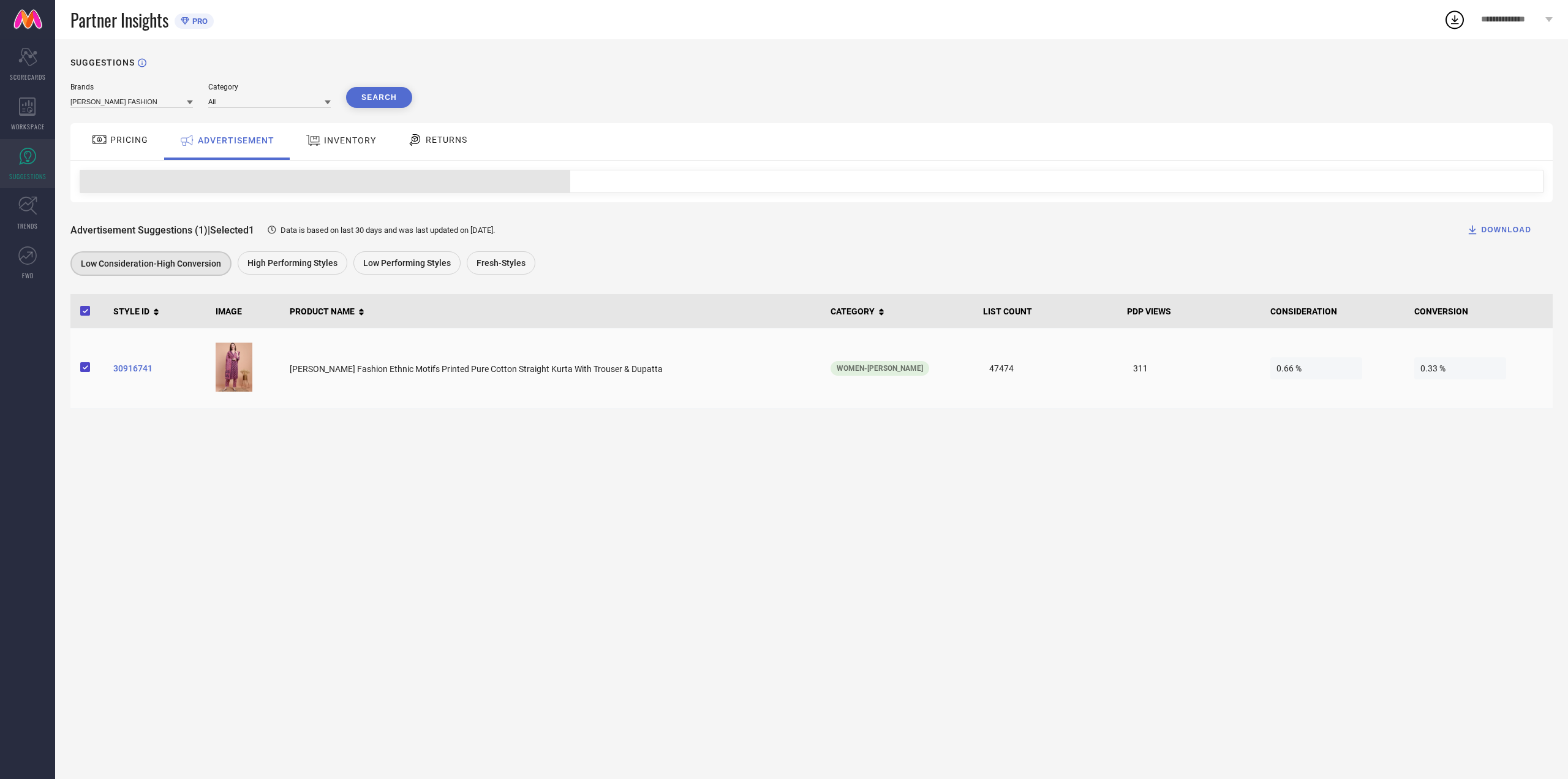
click at [139, 365] on td "30916741" at bounding box center [159, 368] width 102 height 80
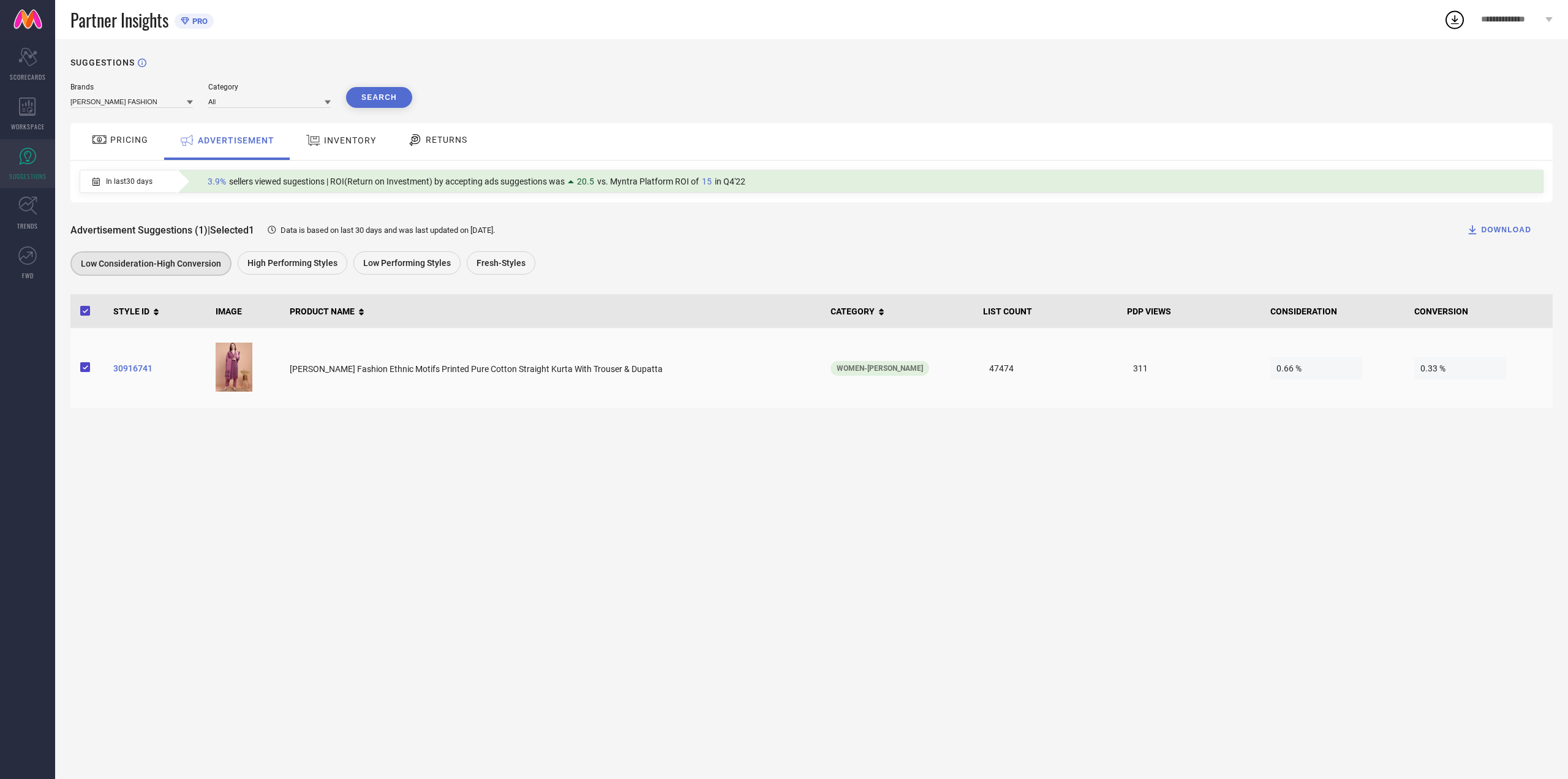
click at [139, 366] on span "30916741" at bounding box center [159, 368] width 92 height 10
drag, startPoint x: 275, startPoint y: 244, endPoint x: 275, endPoint y: 273, distance: 29.0
click at [275, 251] on div "Advertisement Suggestions (1) | Selected 1 Data is based on last 30 days and wa…" at bounding box center [812, 240] width 1483 height 77
click at [276, 277] on div "High Performing Styles" at bounding box center [296, 264] width 116 height 26
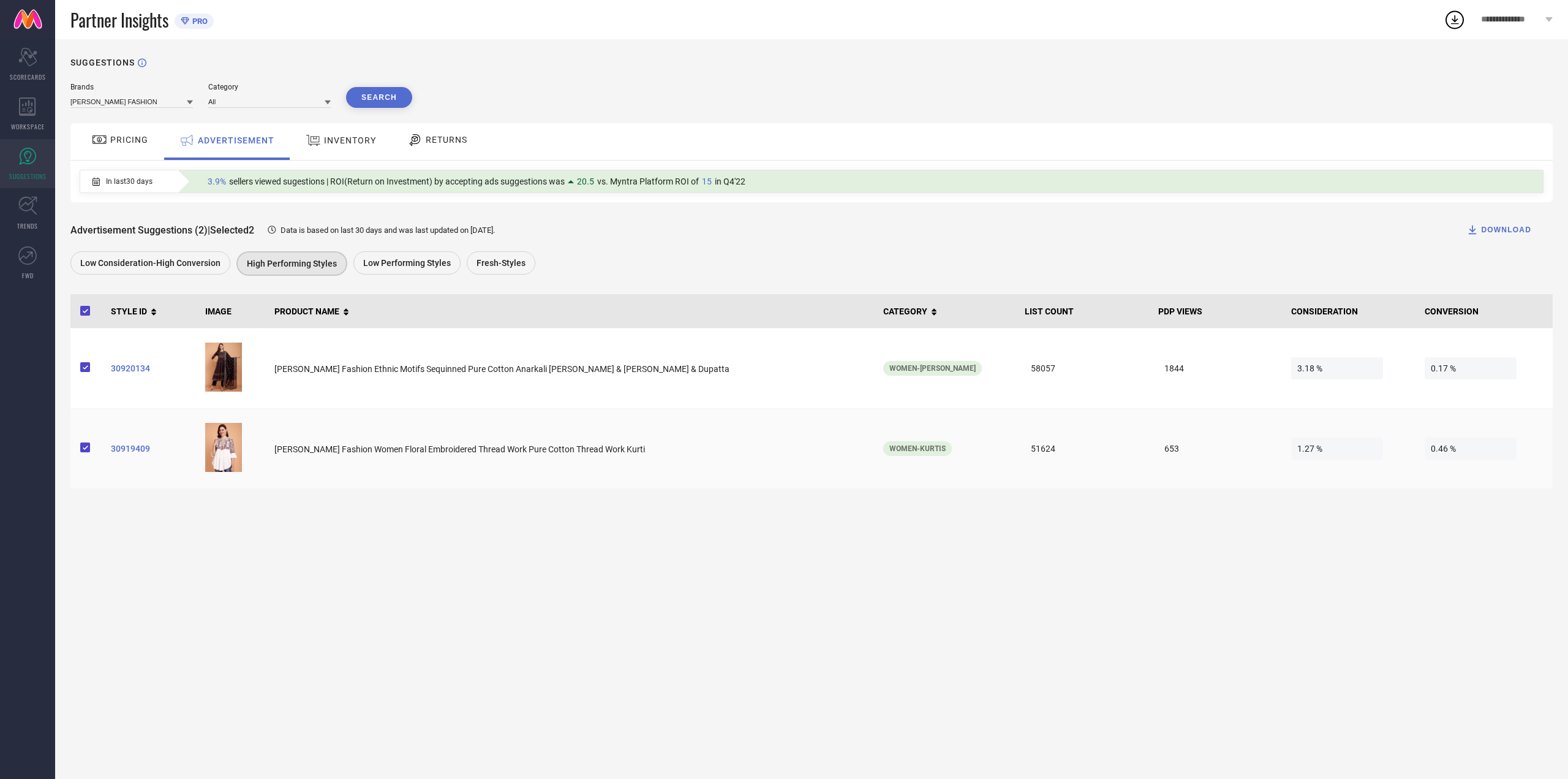
click at [121, 454] on span "30919409" at bounding box center [153, 449] width 85 height 10
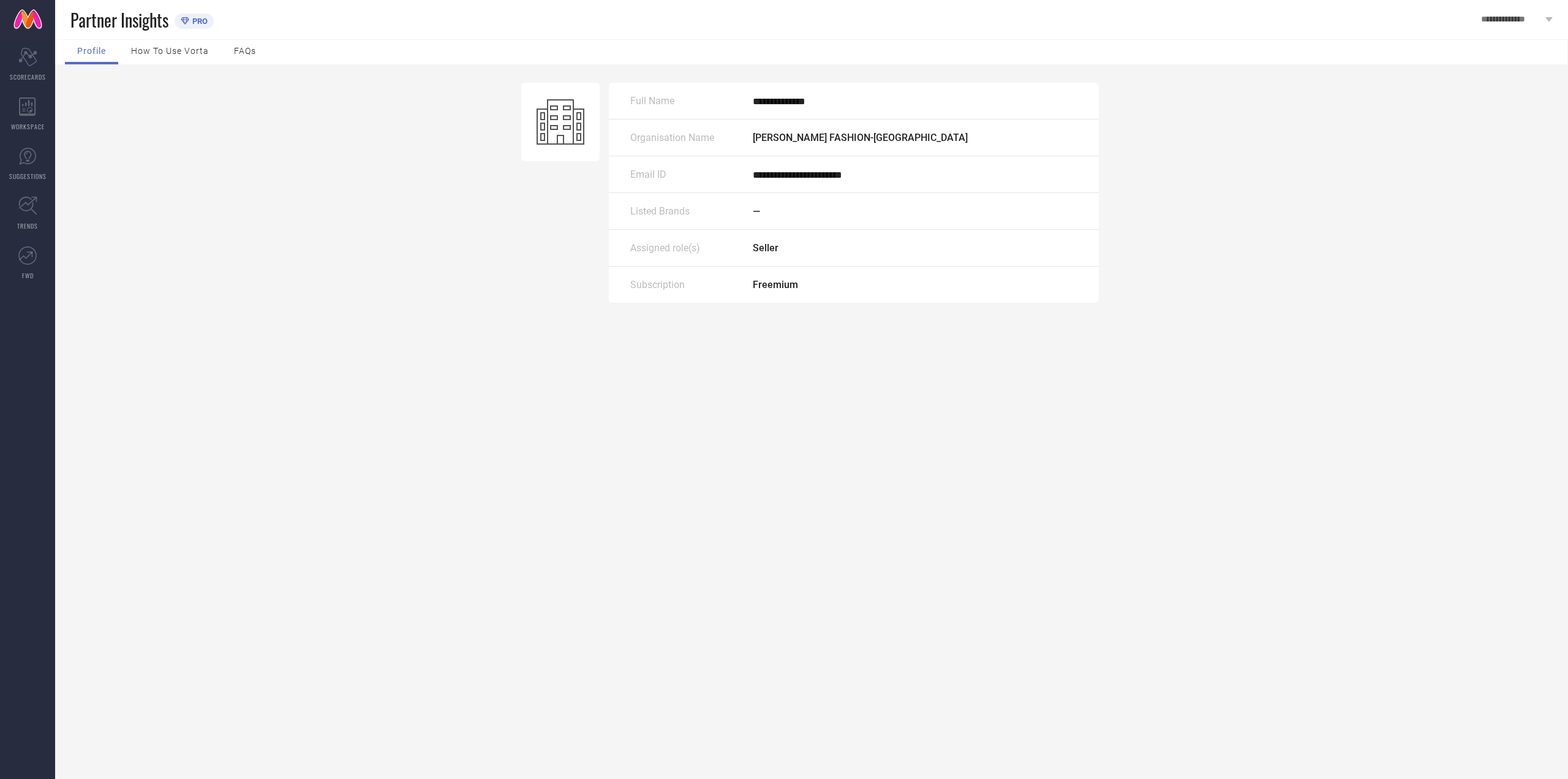
click at [81, 93] on div "**********" at bounding box center [810, 183] width 1515 height 238
click at [0, 113] on div "WORKSPACE" at bounding box center [27, 114] width 55 height 49
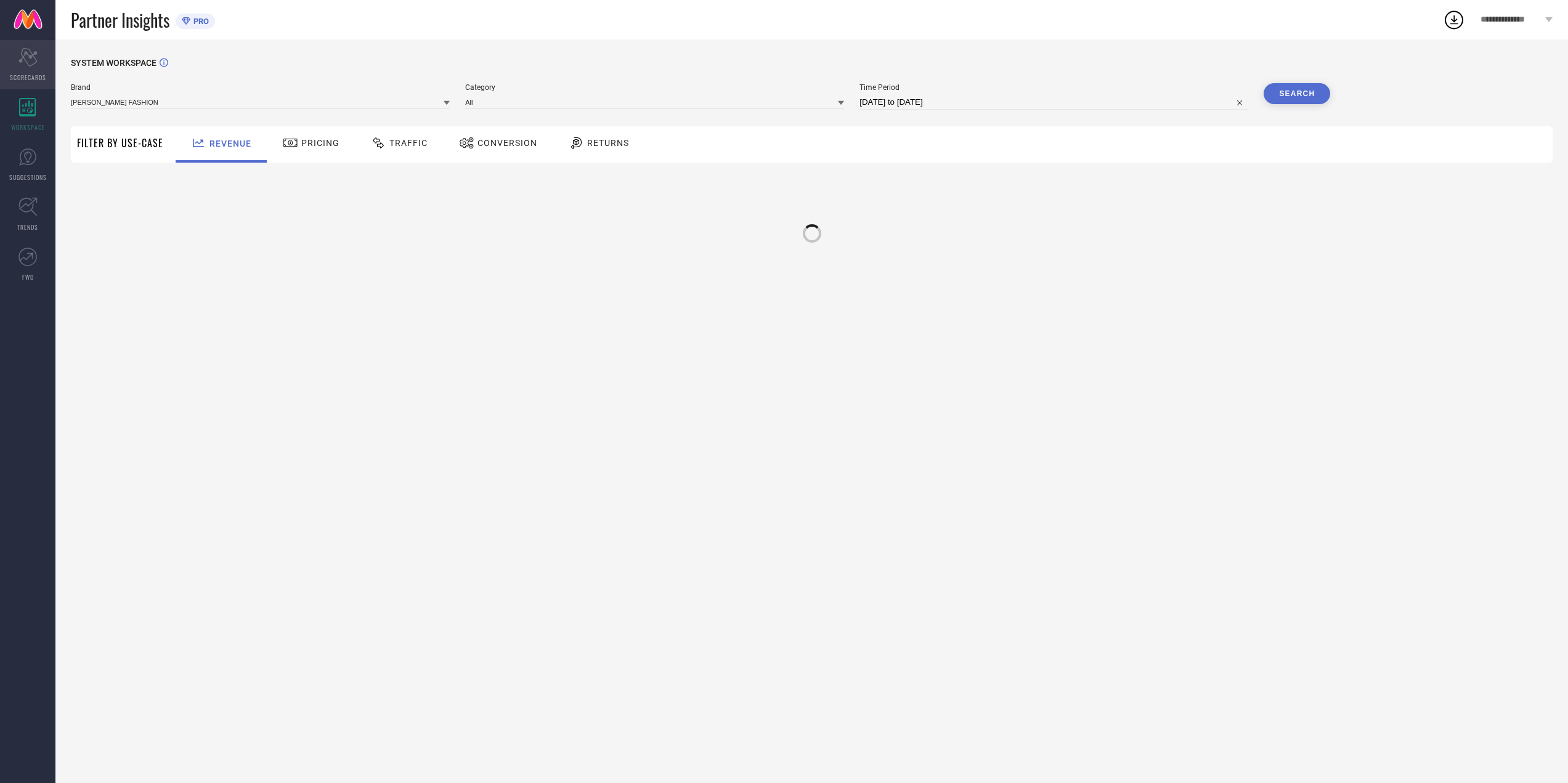
click at [14, 68] on div "Scorecard SCORECARDS" at bounding box center [28, 65] width 55 height 49
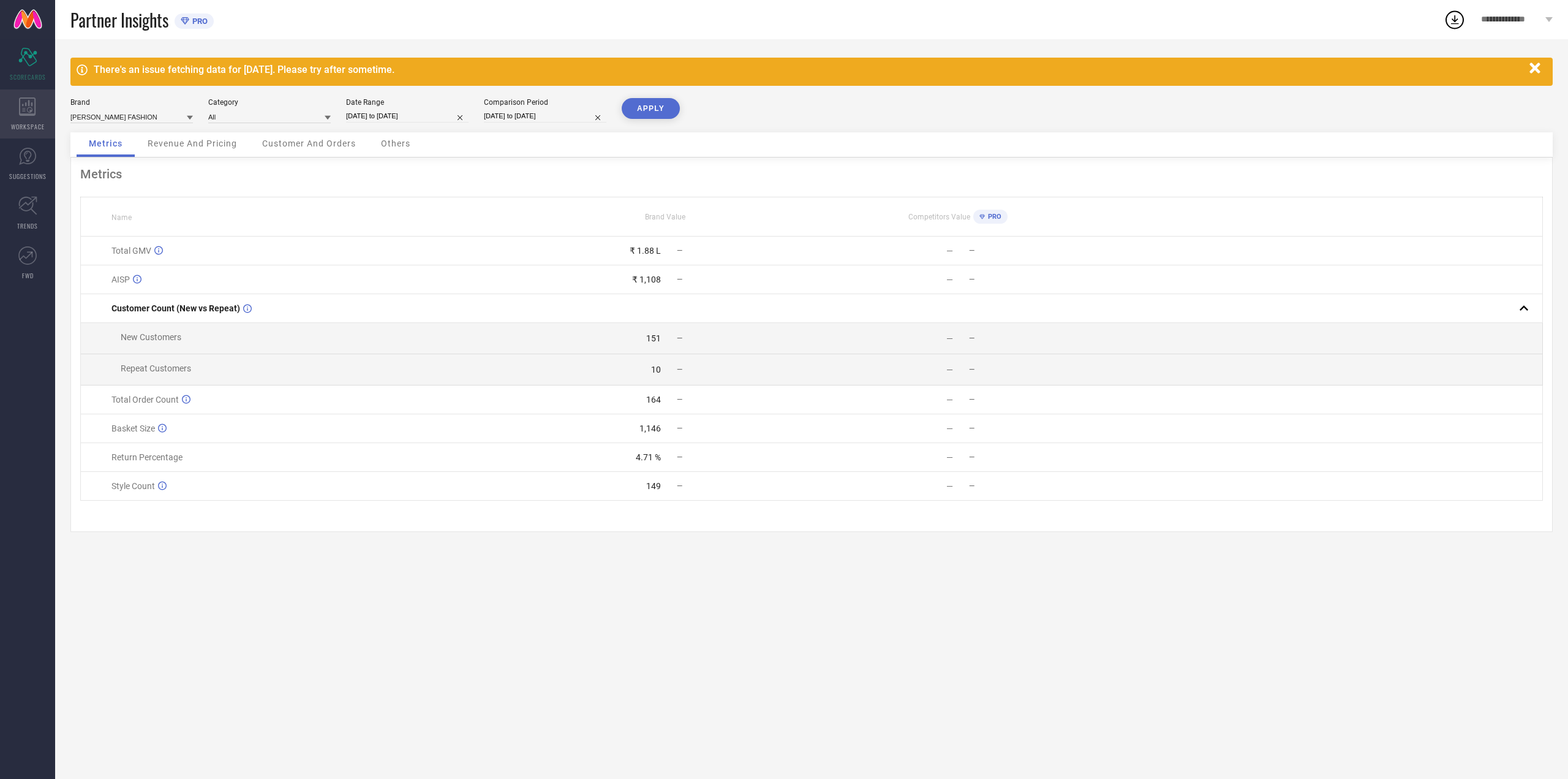
click at [24, 99] on icon at bounding box center [27, 106] width 17 height 18
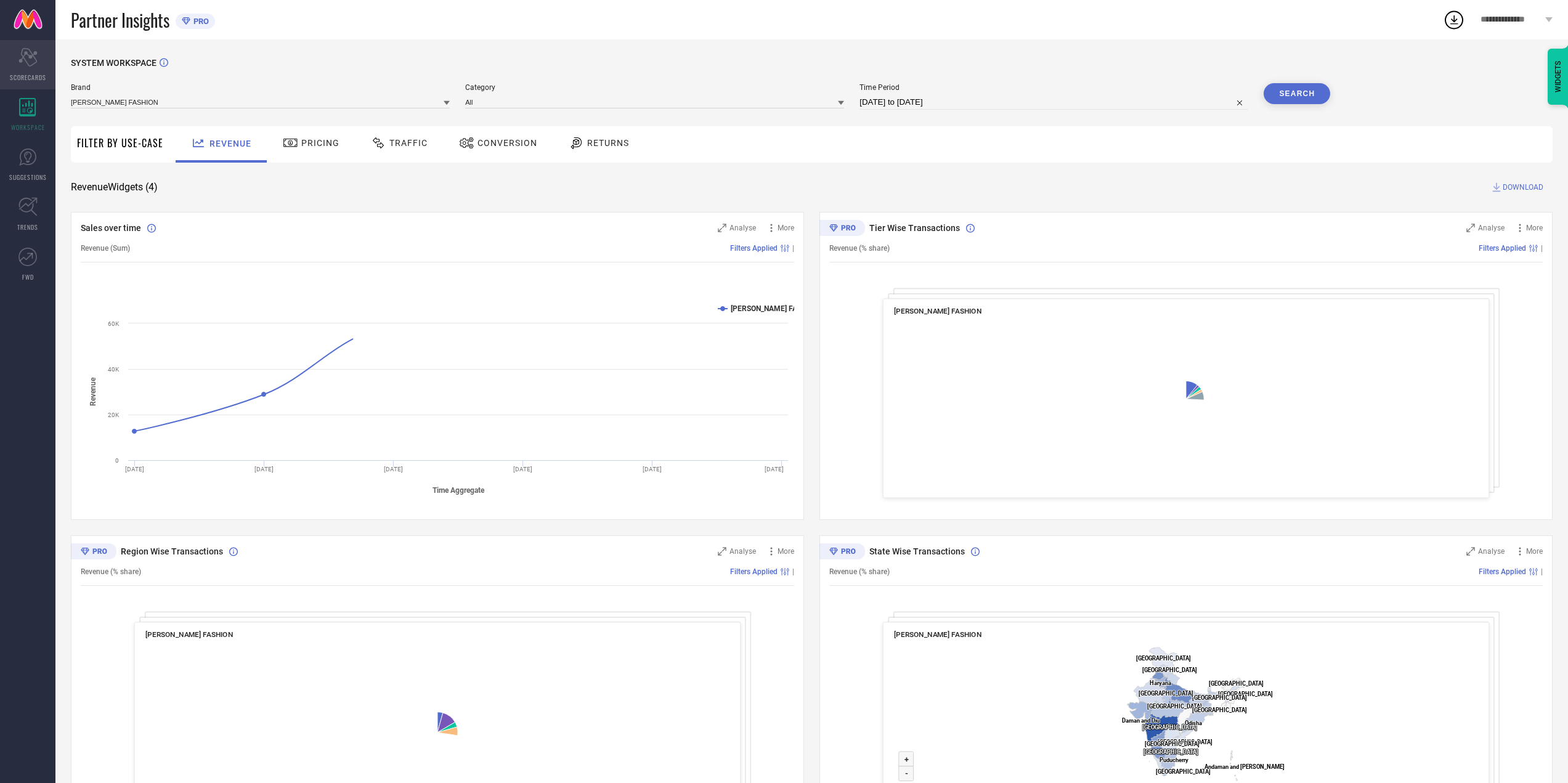
click at [29, 71] on div "Scorecard SCORECARDS" at bounding box center [28, 65] width 55 height 49
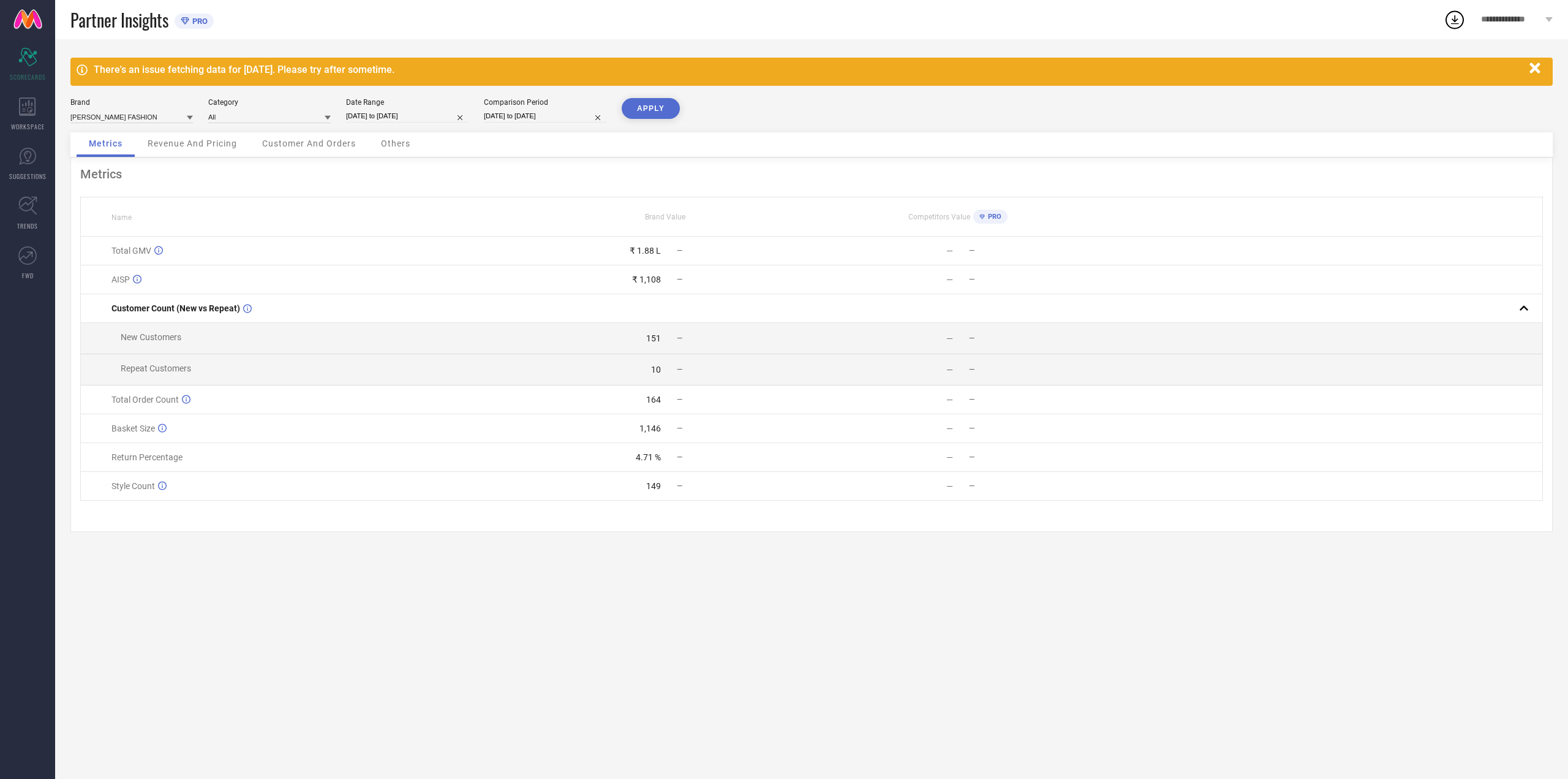
click at [985, 214] on span "PRO" at bounding box center [993, 216] width 17 height 8
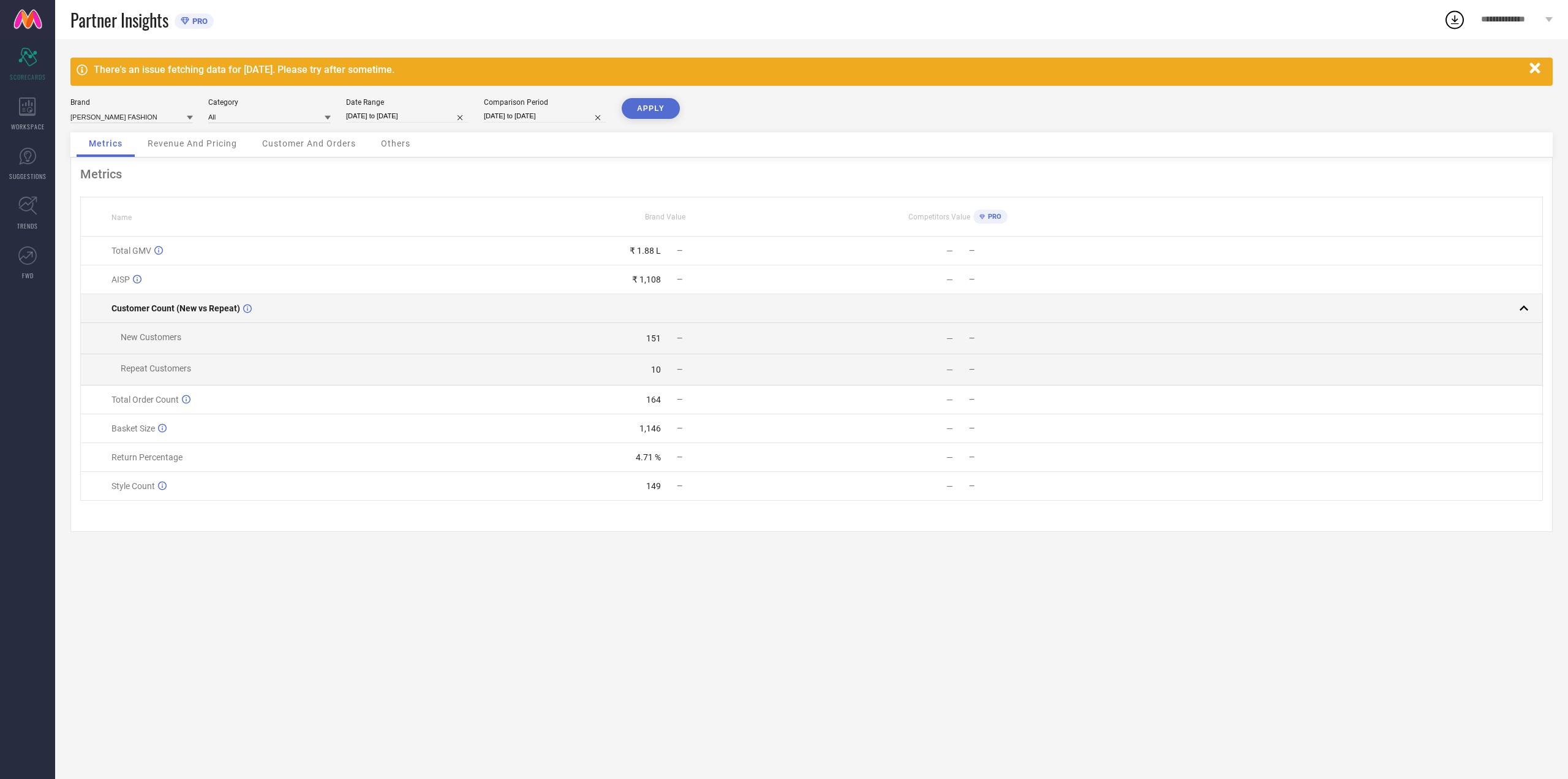
click at [1522, 310] on rect at bounding box center [1524, 308] width 17 height 17
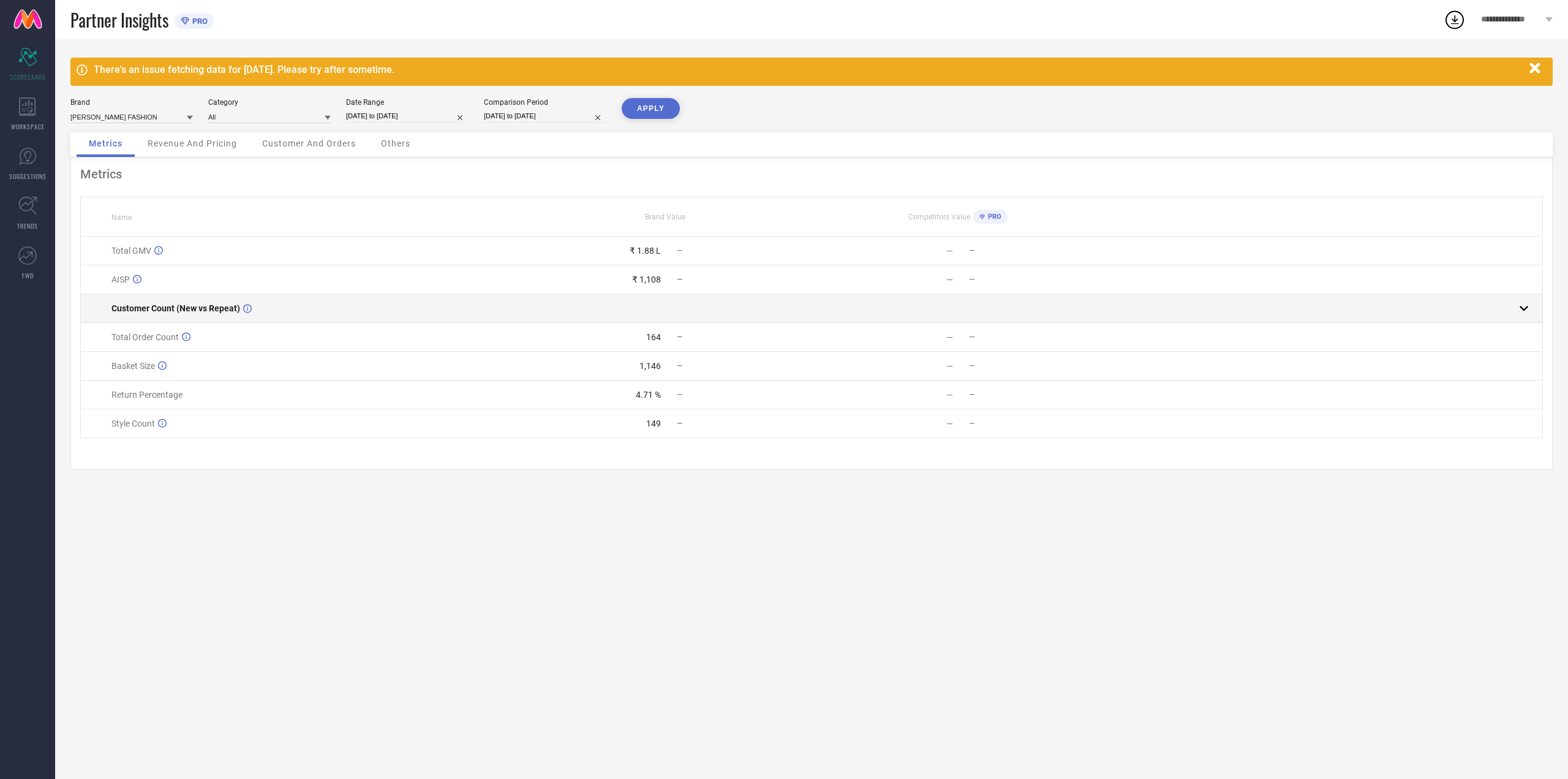
drag, startPoint x: 1521, startPoint y: 310, endPoint x: 1521, endPoint y: 319, distance: 9.0
click at [1521, 312] on rect at bounding box center [1524, 308] width 17 height 17
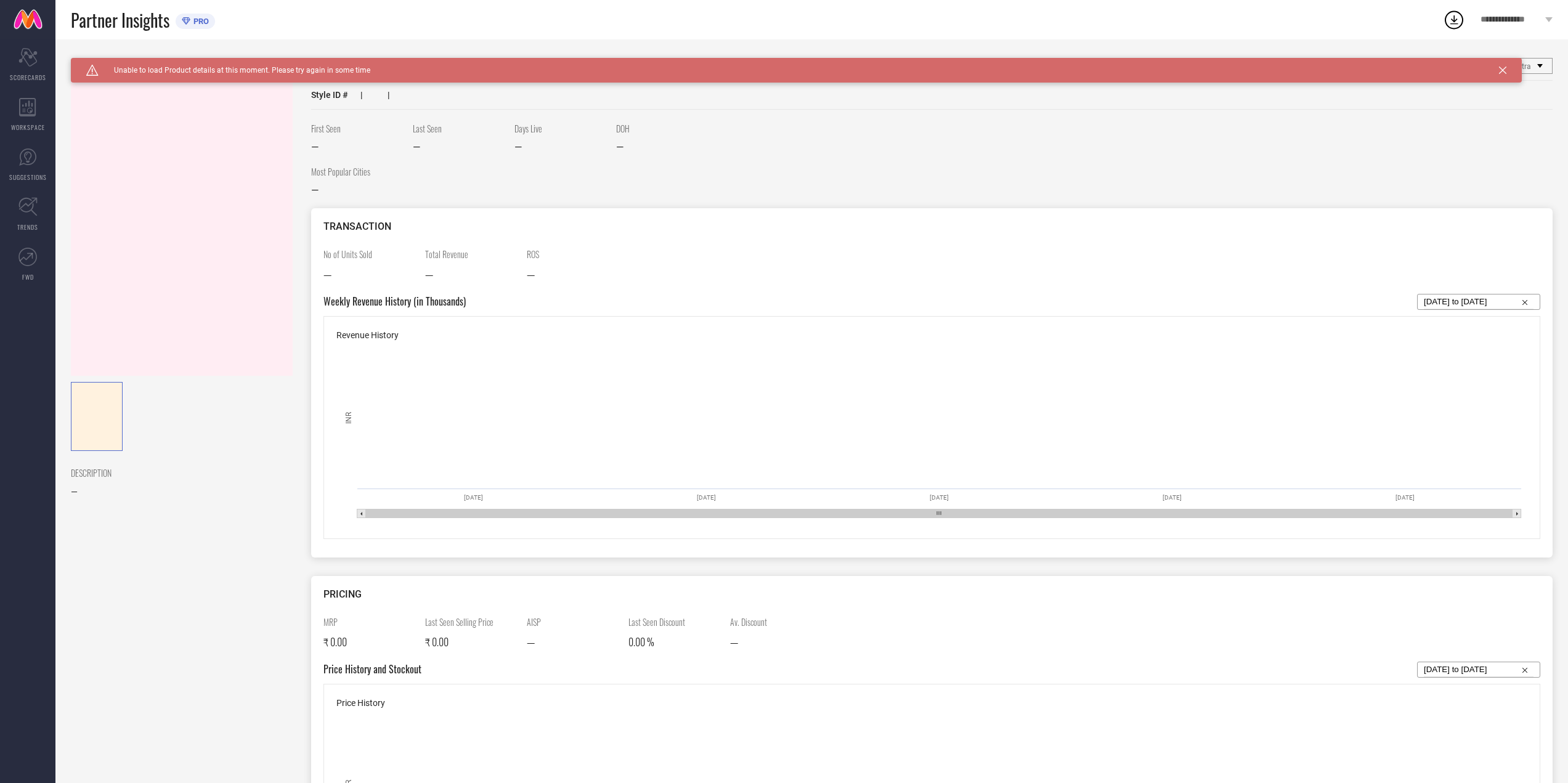
click at [1446, 28] on icon at bounding box center [1454, 19] width 22 height 22
click at [304, 72] on span "Unable to load Product details at this moment. Please try again in some time" at bounding box center [234, 70] width 272 height 9
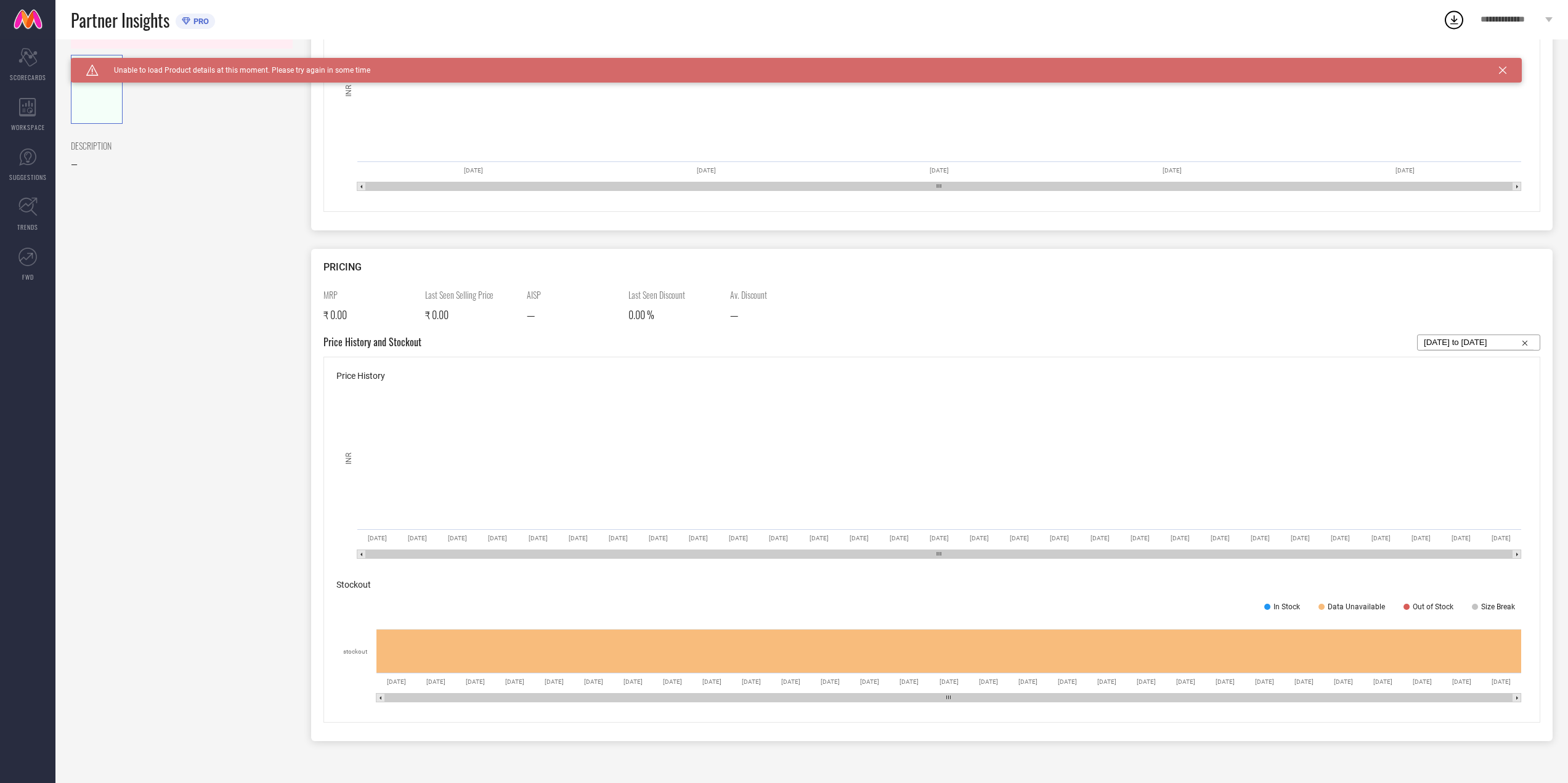
scroll to position [329, 0]
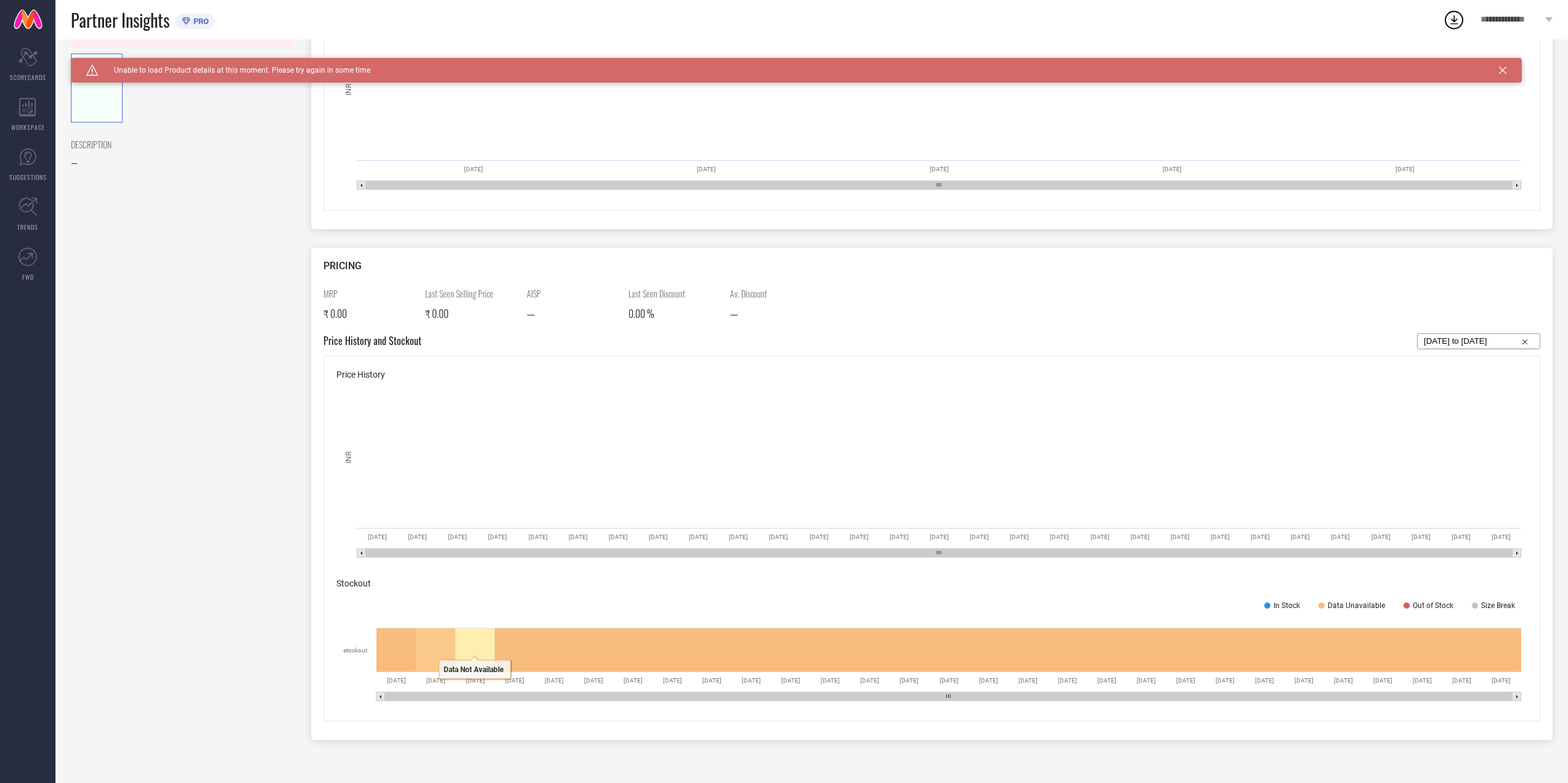
drag, startPoint x: 457, startPoint y: 650, endPoint x: 491, endPoint y: 646, distance: 34.2
click at [461, 652] on icon at bounding box center [475, 650] width 39 height 43
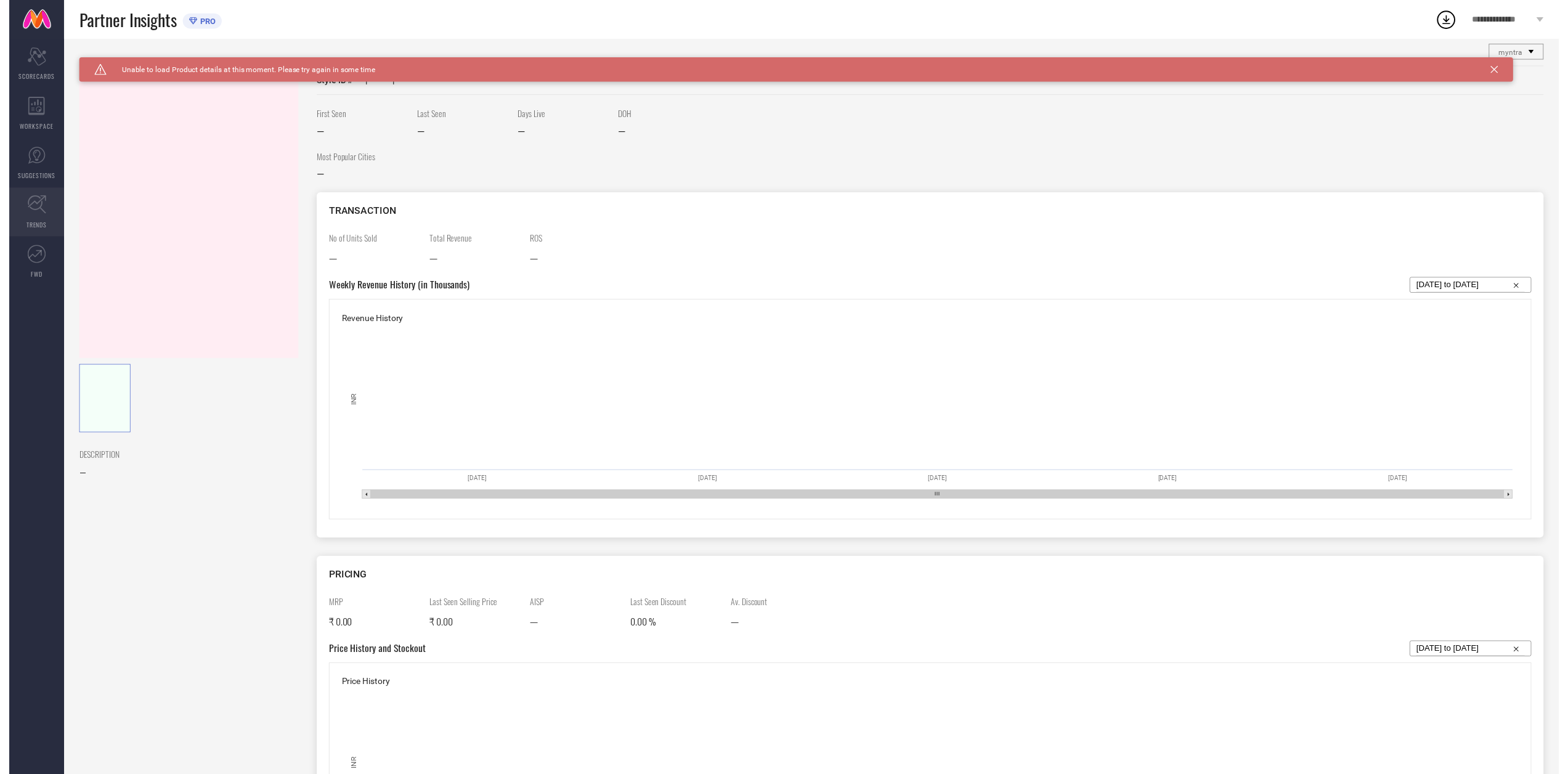
scroll to position [0, 0]
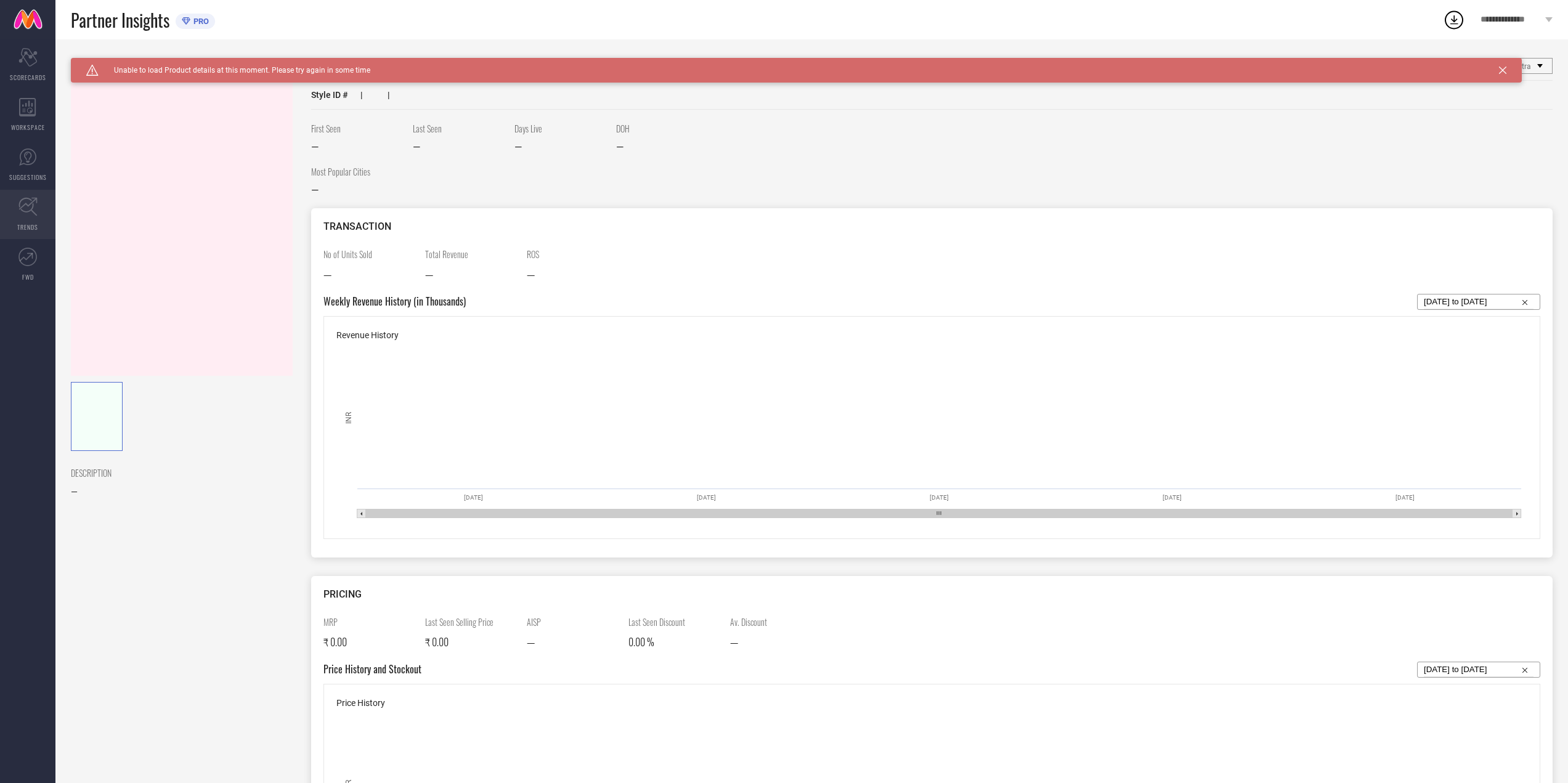
click at [0, 204] on link "TRENDS" at bounding box center [28, 214] width 55 height 49
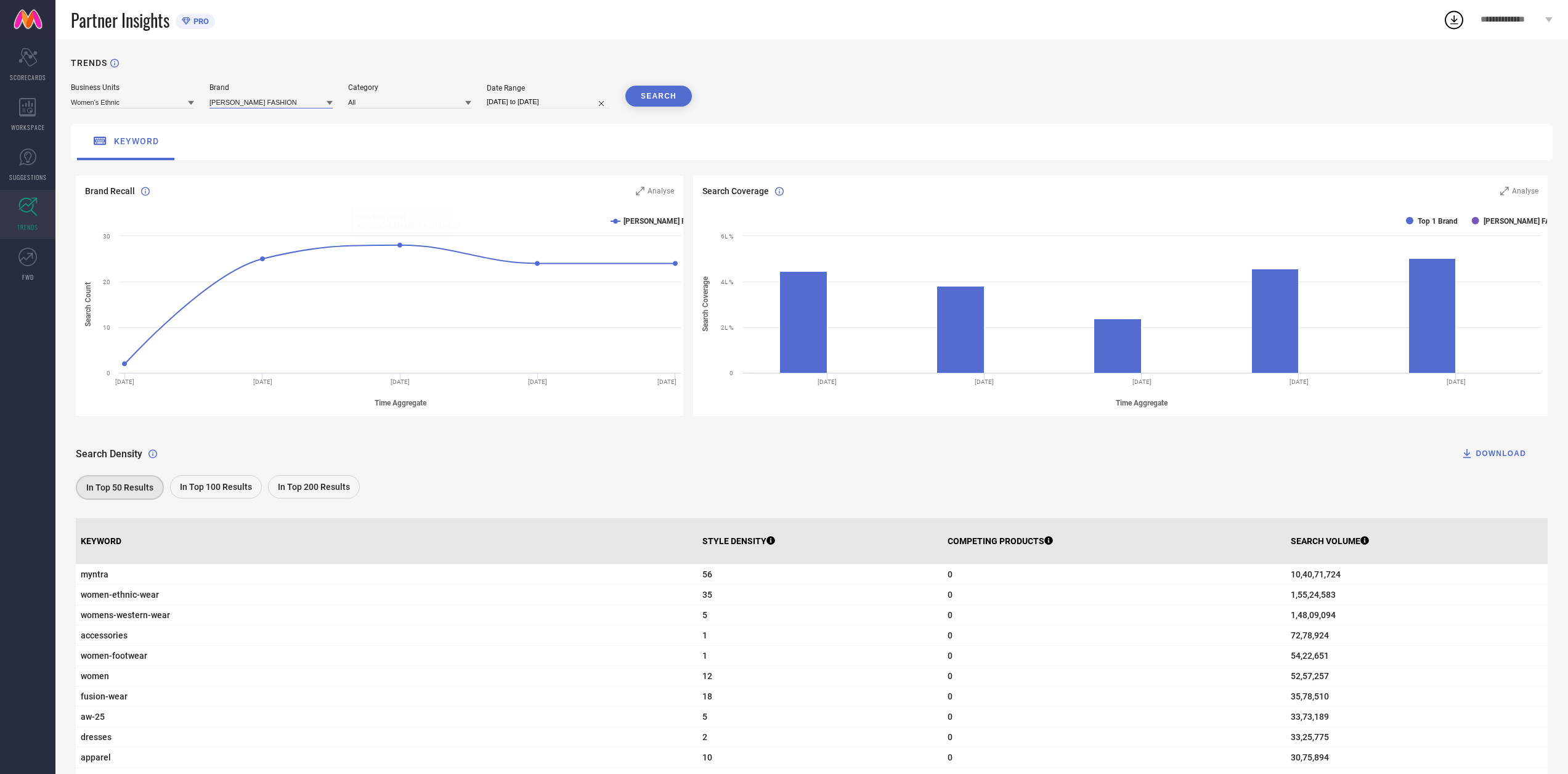
click at [247, 102] on input at bounding box center [271, 102] width 123 height 13
click at [300, 115] on div "[PERSON_NAME] FASHION" at bounding box center [271, 118] width 123 height 21
click at [117, 107] on input at bounding box center [132, 102] width 123 height 13
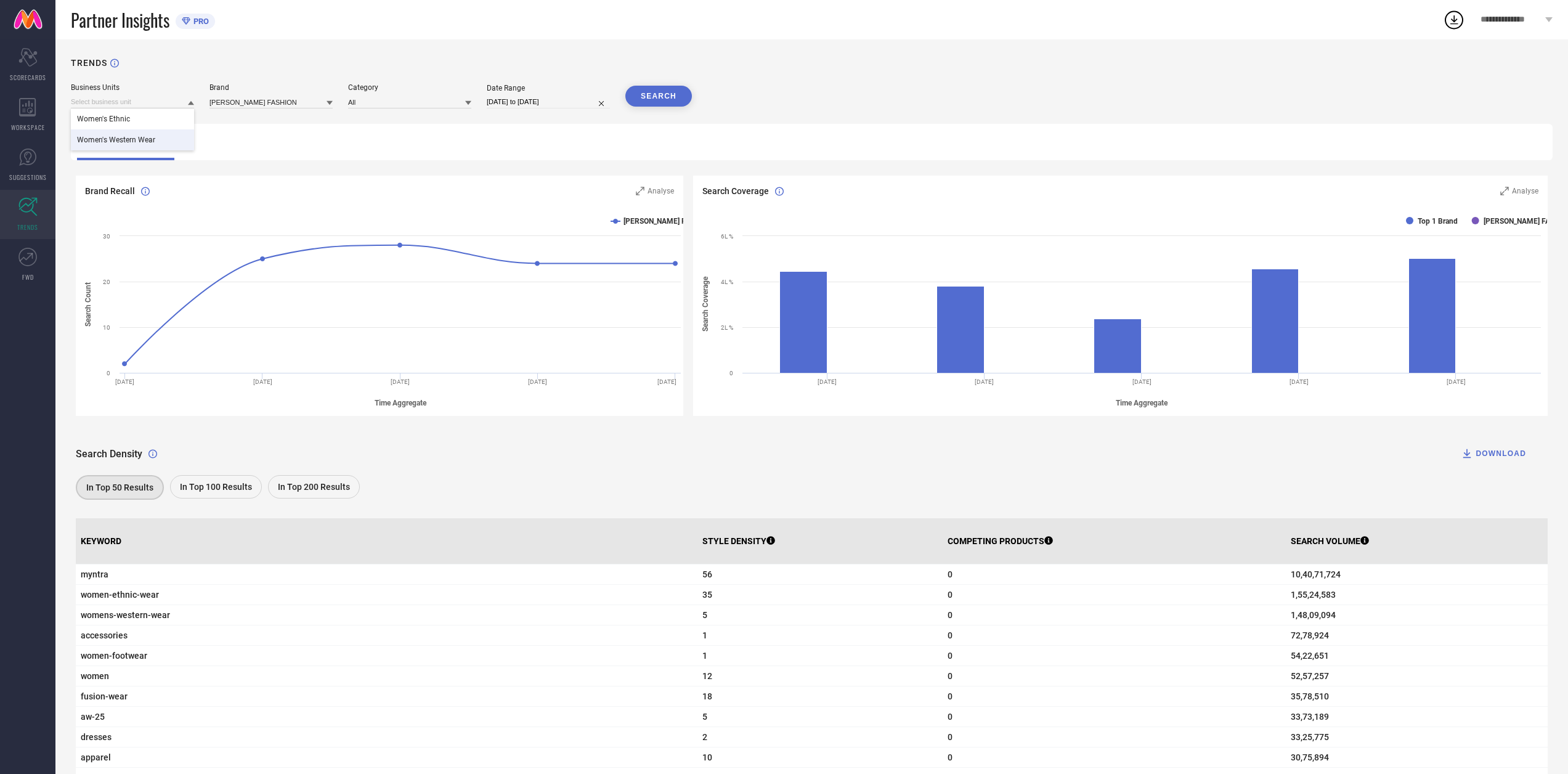
click at [130, 135] on div "Women's Western Wear" at bounding box center [132, 139] width 123 height 21
click at [646, 103] on button "SEARCH" at bounding box center [659, 96] width 66 height 21
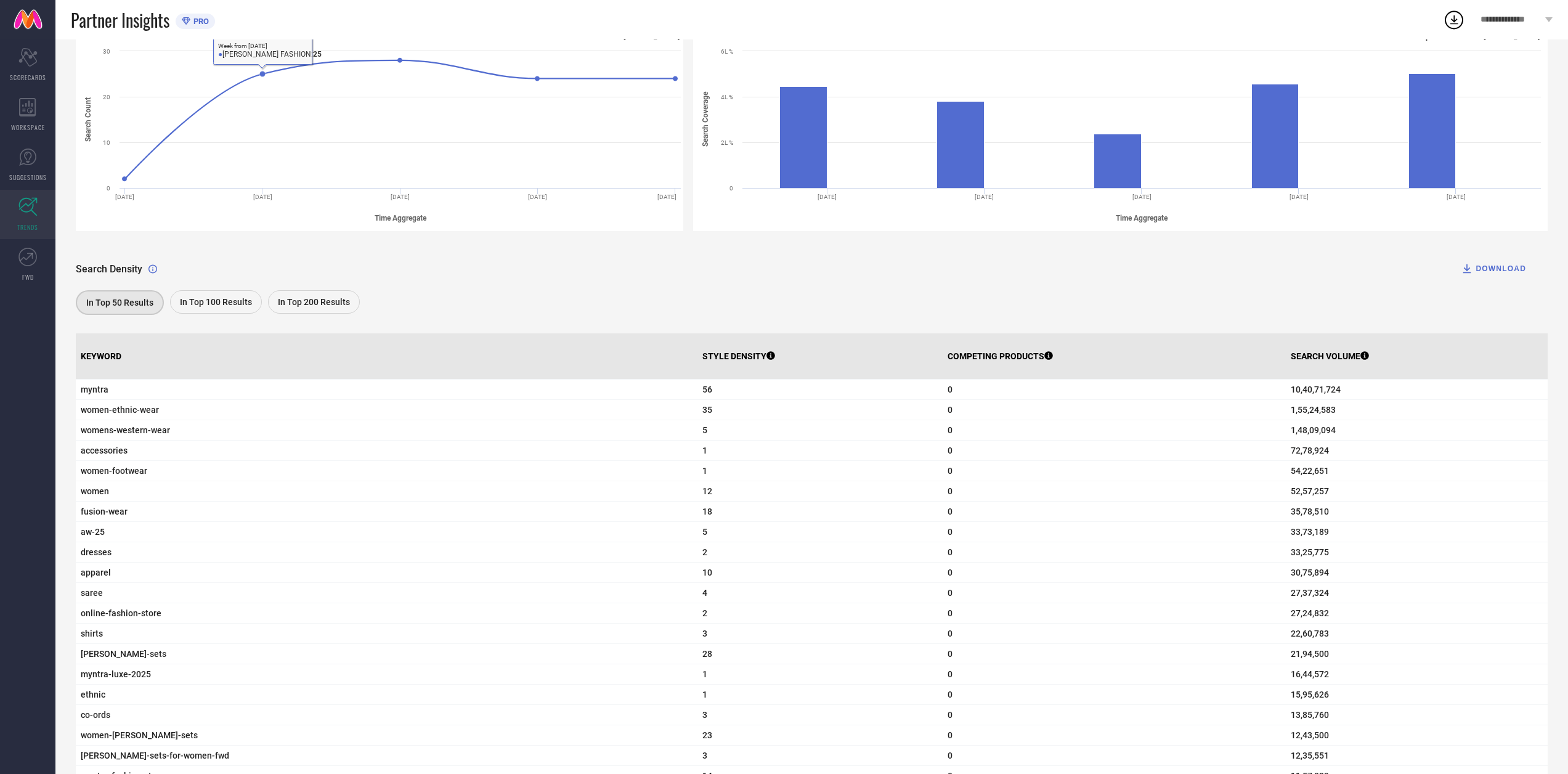
scroll to position [370, 0]
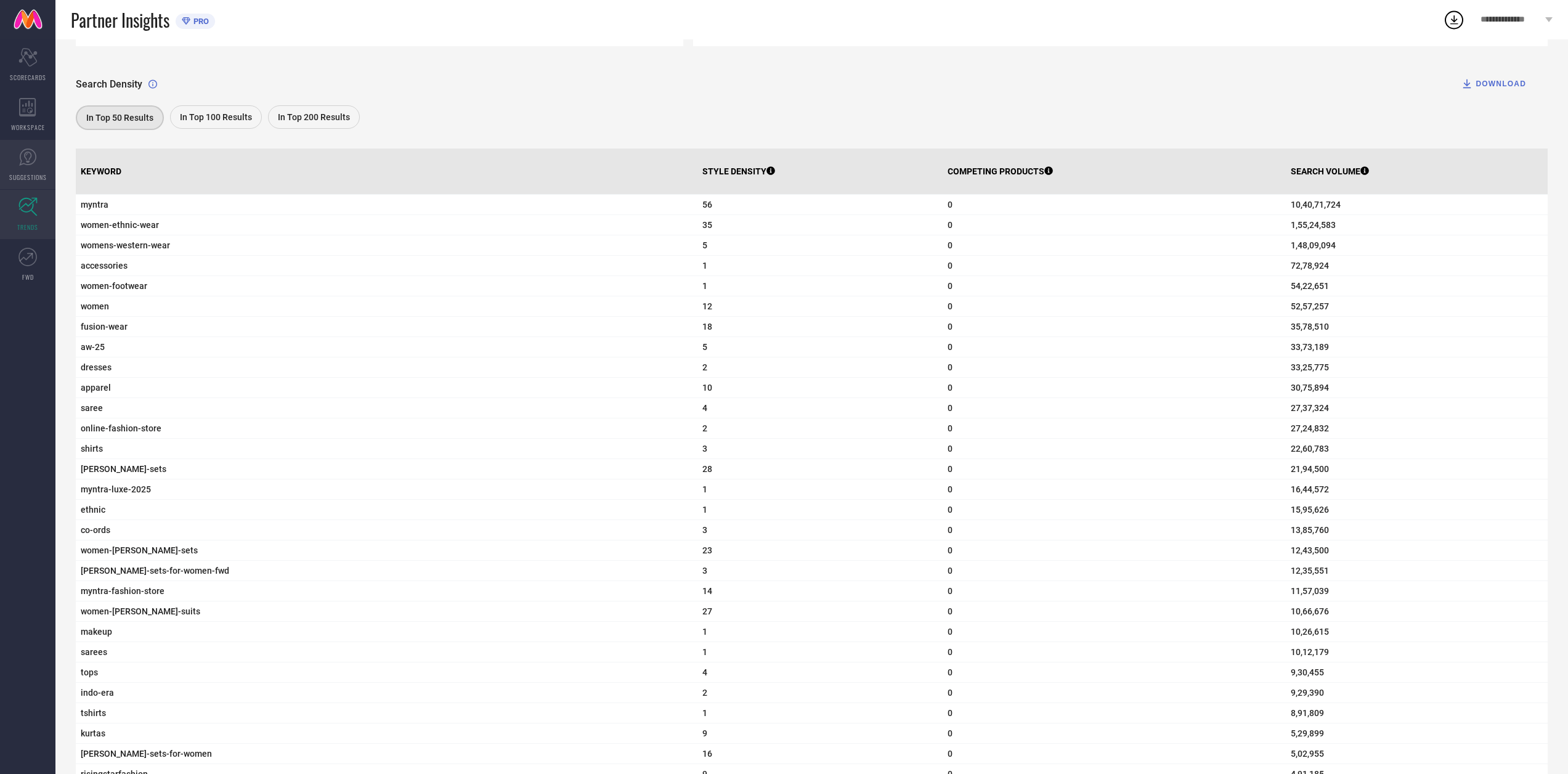
click at [13, 145] on link "SUGGESTIONS" at bounding box center [28, 164] width 55 height 50
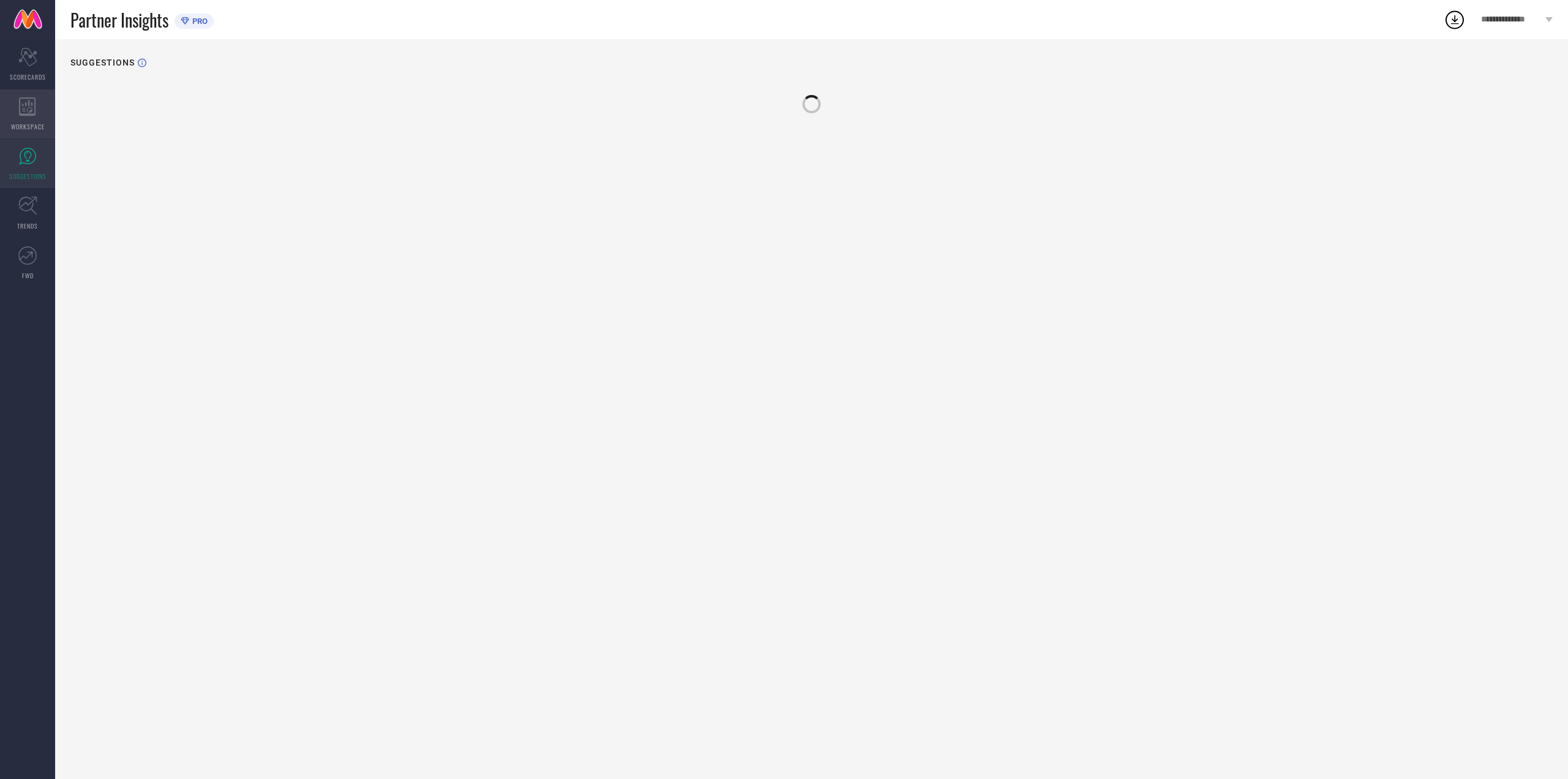
click at [15, 131] on div "WORKSPACE" at bounding box center [27, 114] width 55 height 49
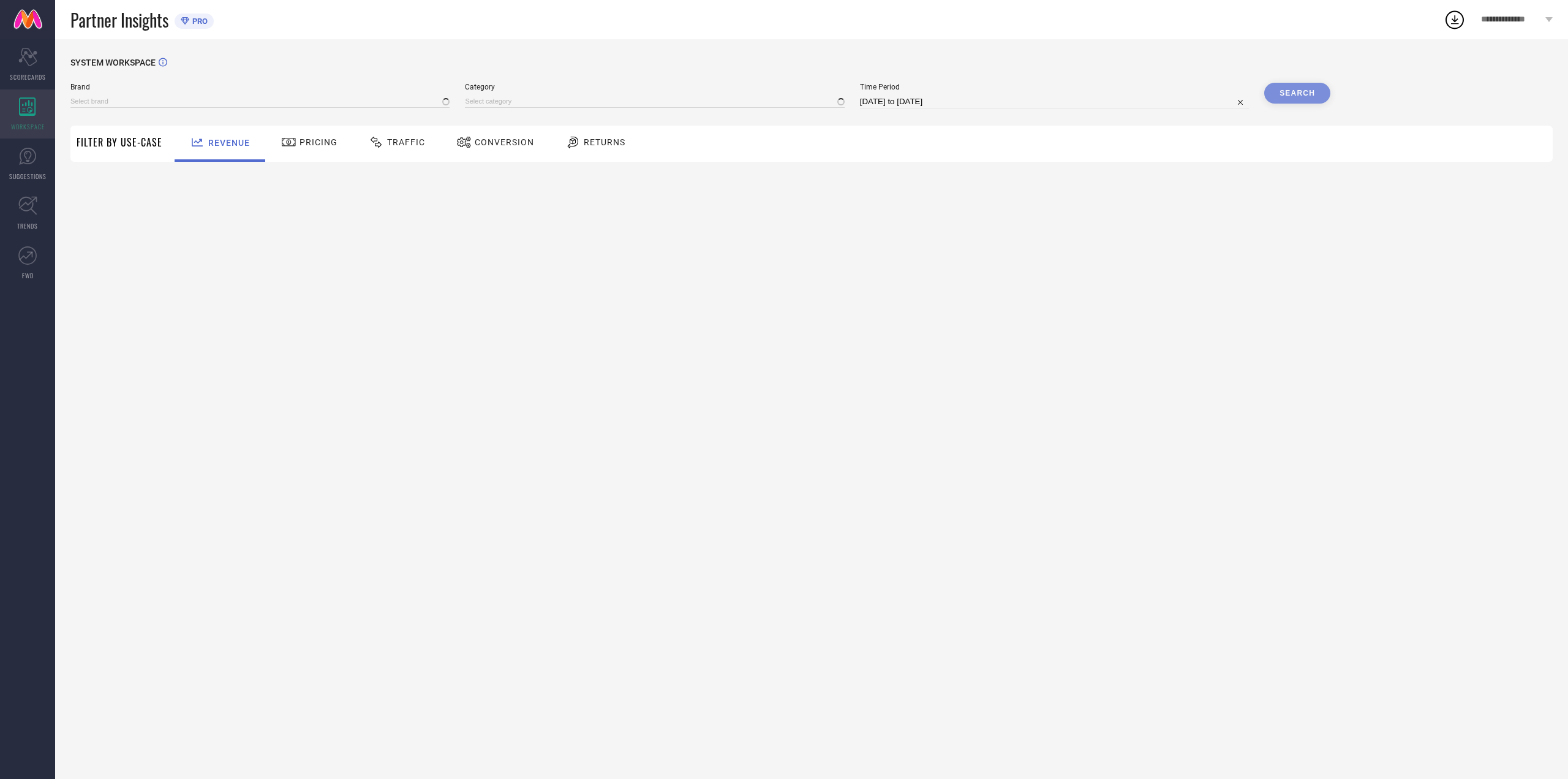
type input "[PERSON_NAME] FASHION"
type input "All"
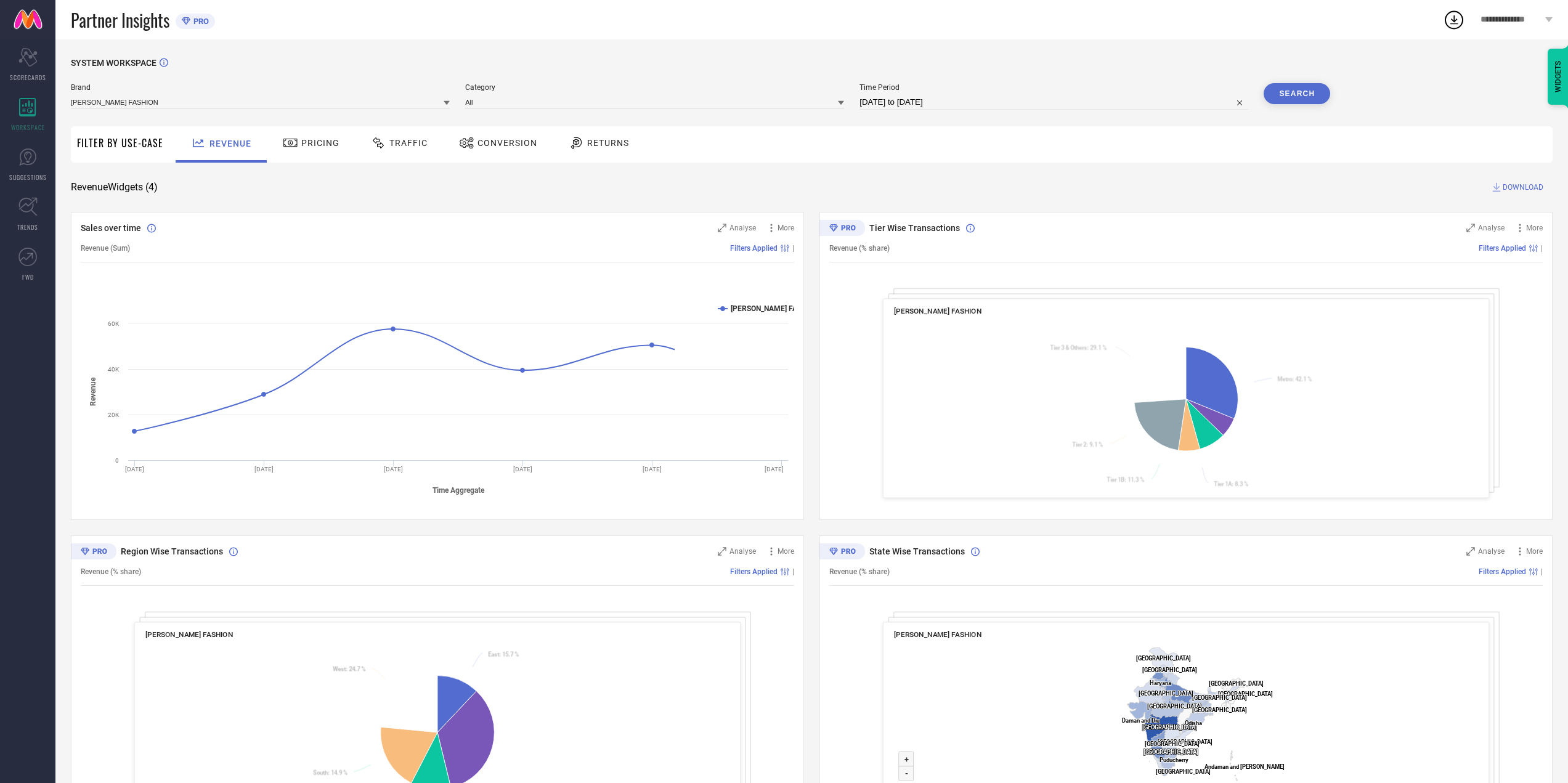
click at [318, 148] on span "Pricing" at bounding box center [320, 143] width 38 height 10
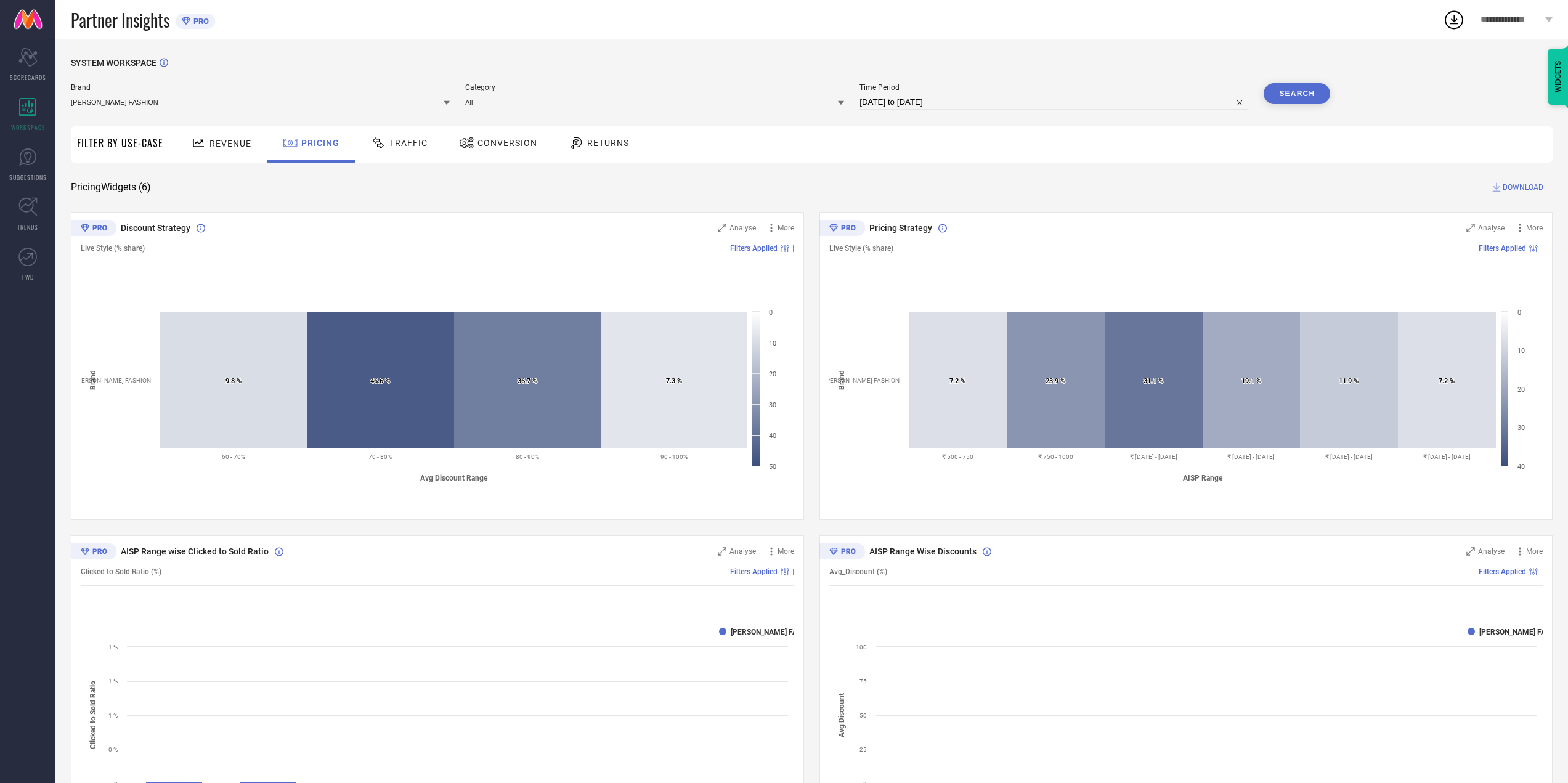
click at [389, 142] on span "Traffic" at bounding box center [408, 143] width 38 height 10
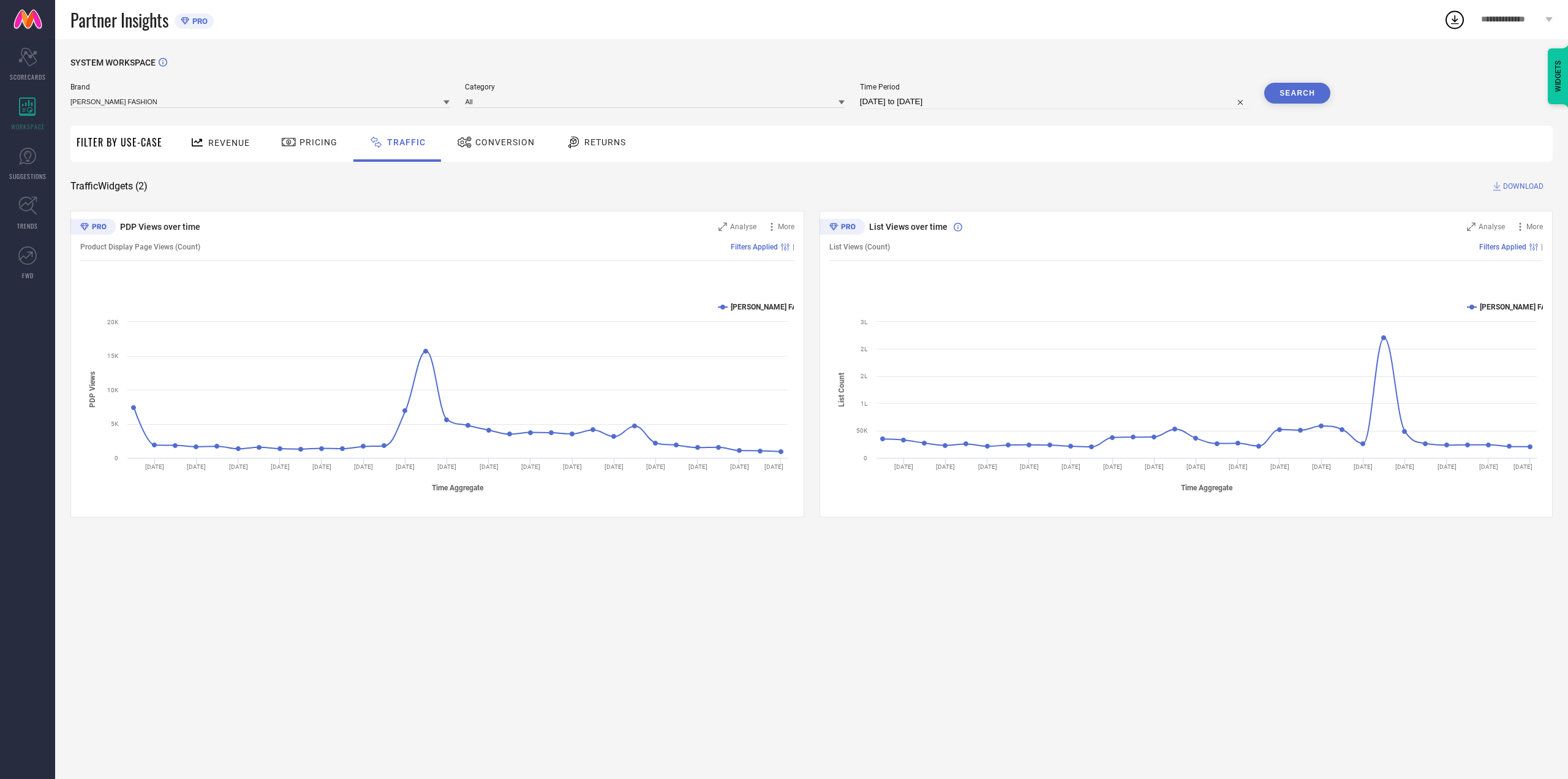
click at [1511, 173] on div "SYSTEM WORKSPACE Brand [PERSON_NAME] FASHION Category All Time Period [DATE] to…" at bounding box center [812, 287] width 1483 height 459
click at [1501, 188] on icon at bounding box center [1497, 186] width 12 height 12
click at [1451, 18] on icon at bounding box center [1455, 19] width 22 height 22
click at [1470, 115] on span "View All Downloads" at bounding box center [1458, 113] width 64 height 10
